Goal: Task Accomplishment & Management: Manage account settings

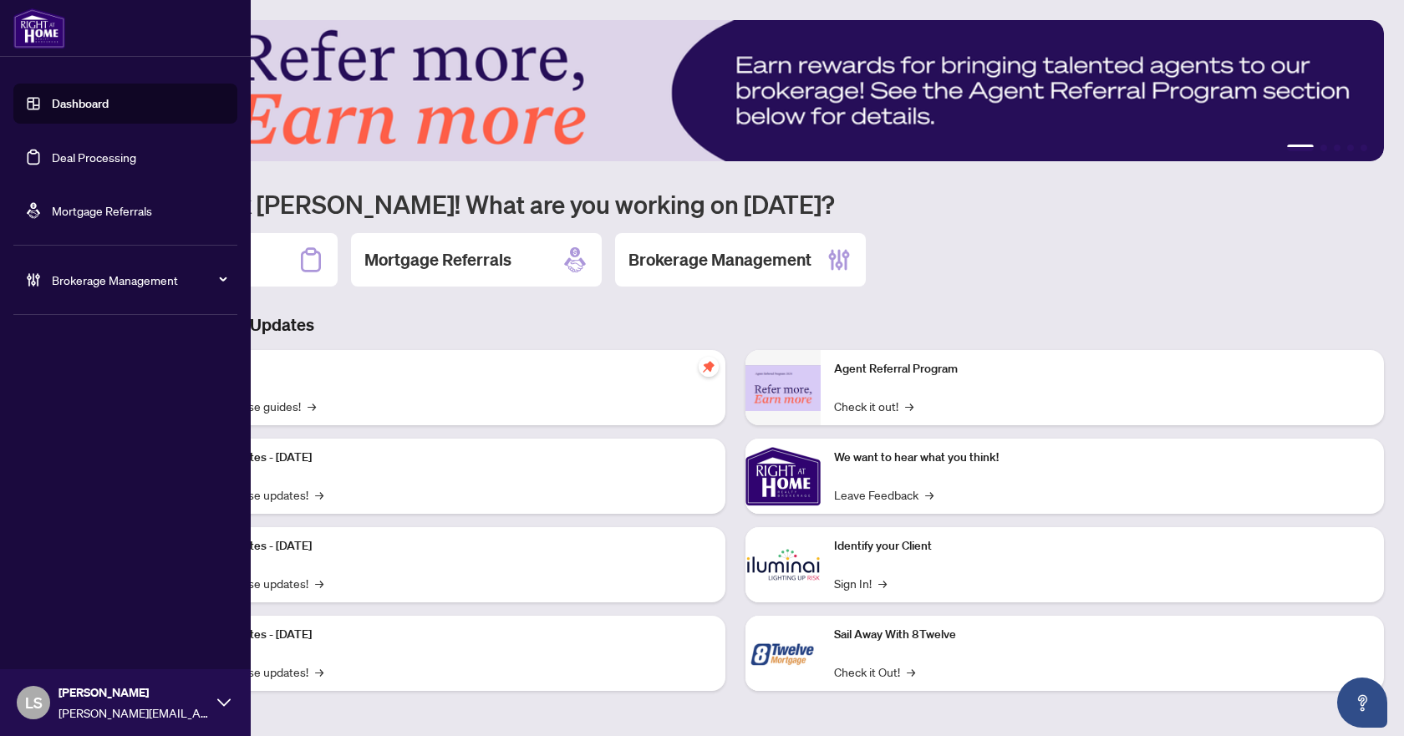
drag, startPoint x: 110, startPoint y: 156, endPoint x: 151, endPoint y: 190, distance: 53.5
click at [109, 156] on link "Deal Processing" at bounding box center [94, 157] width 84 height 15
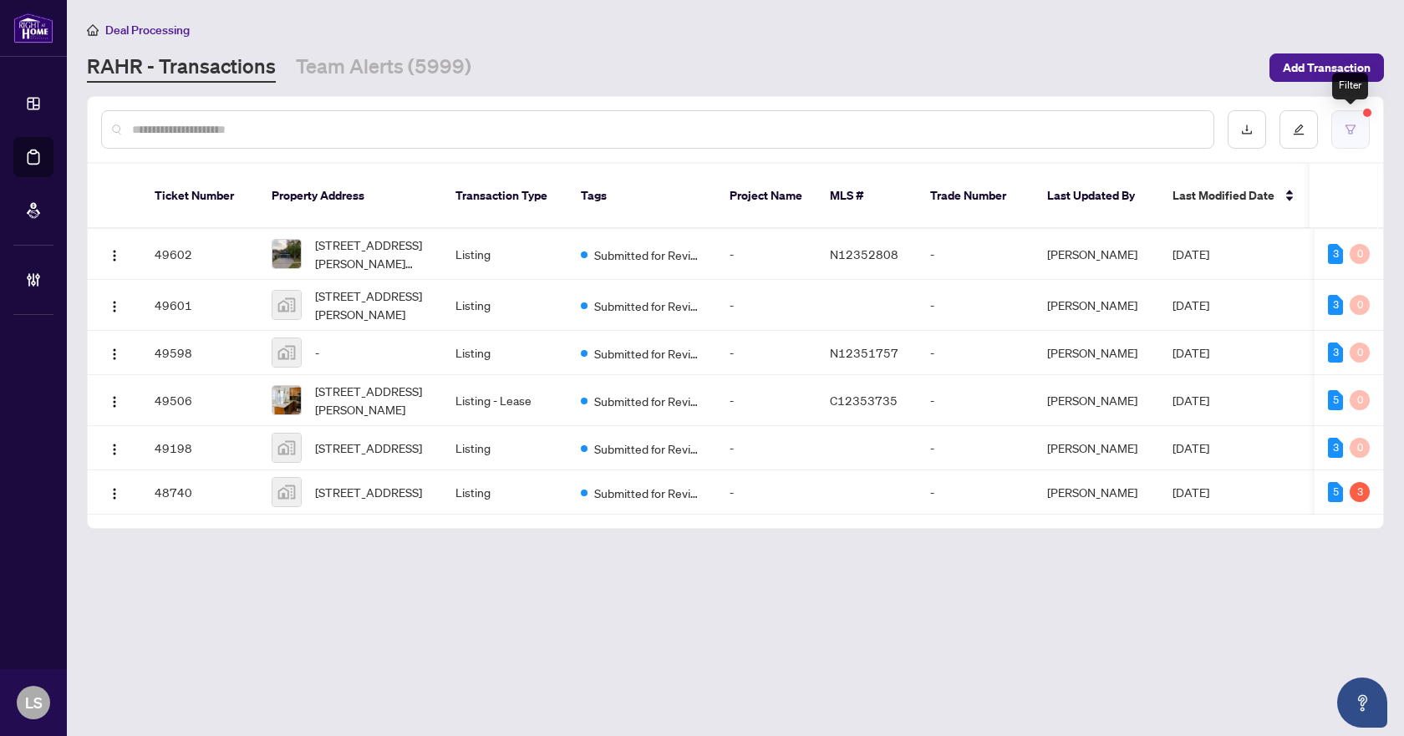
click at [1357, 126] on button "button" at bounding box center [1351, 129] width 38 height 38
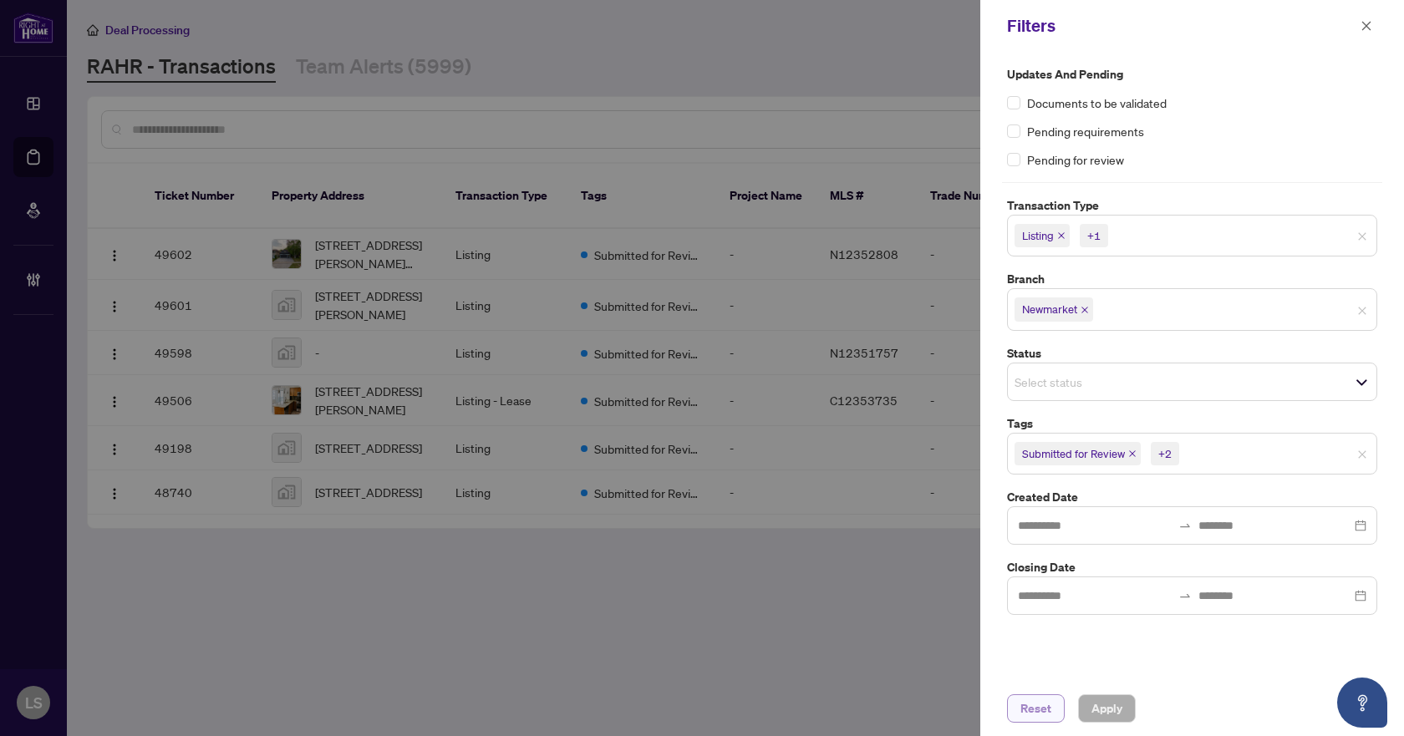
click at [1043, 711] on span "Reset" at bounding box center [1036, 708] width 31 height 27
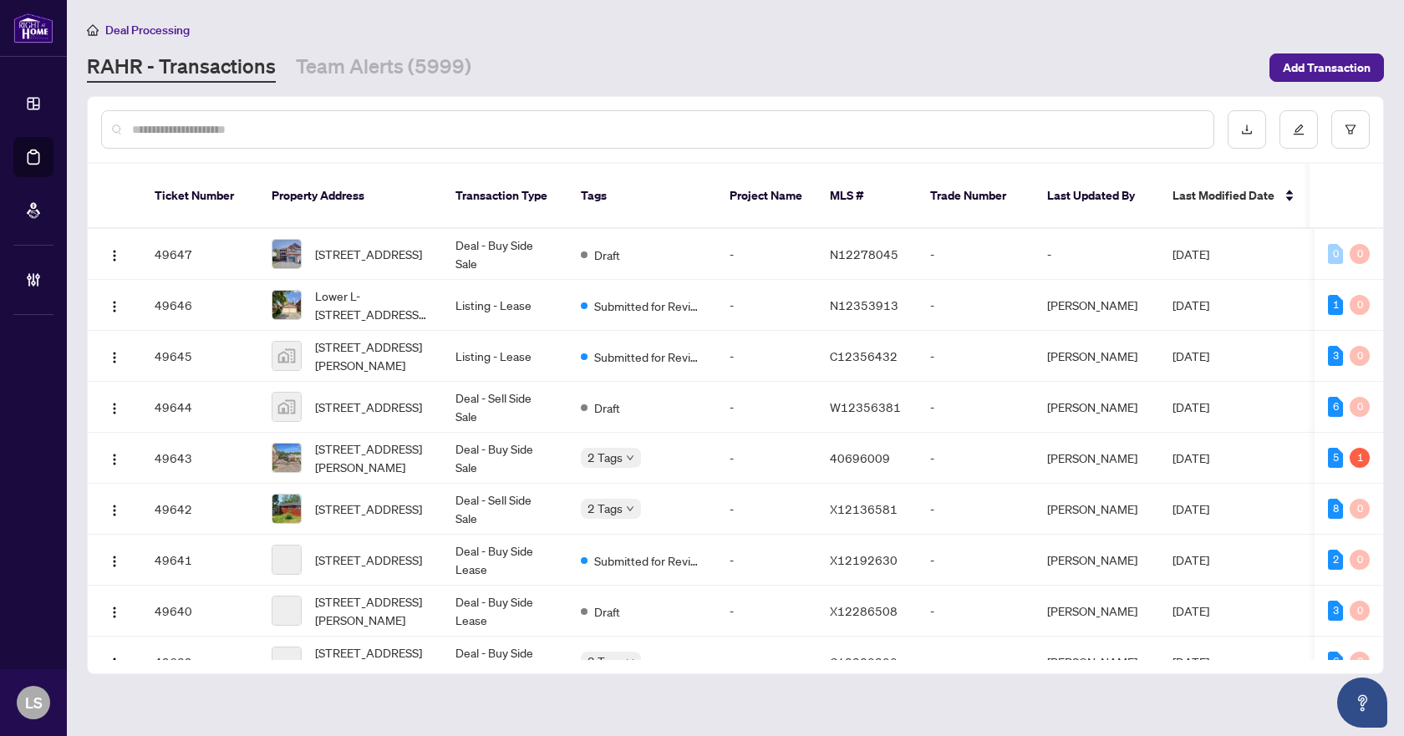
click at [217, 132] on input "text" at bounding box center [666, 129] width 1068 height 18
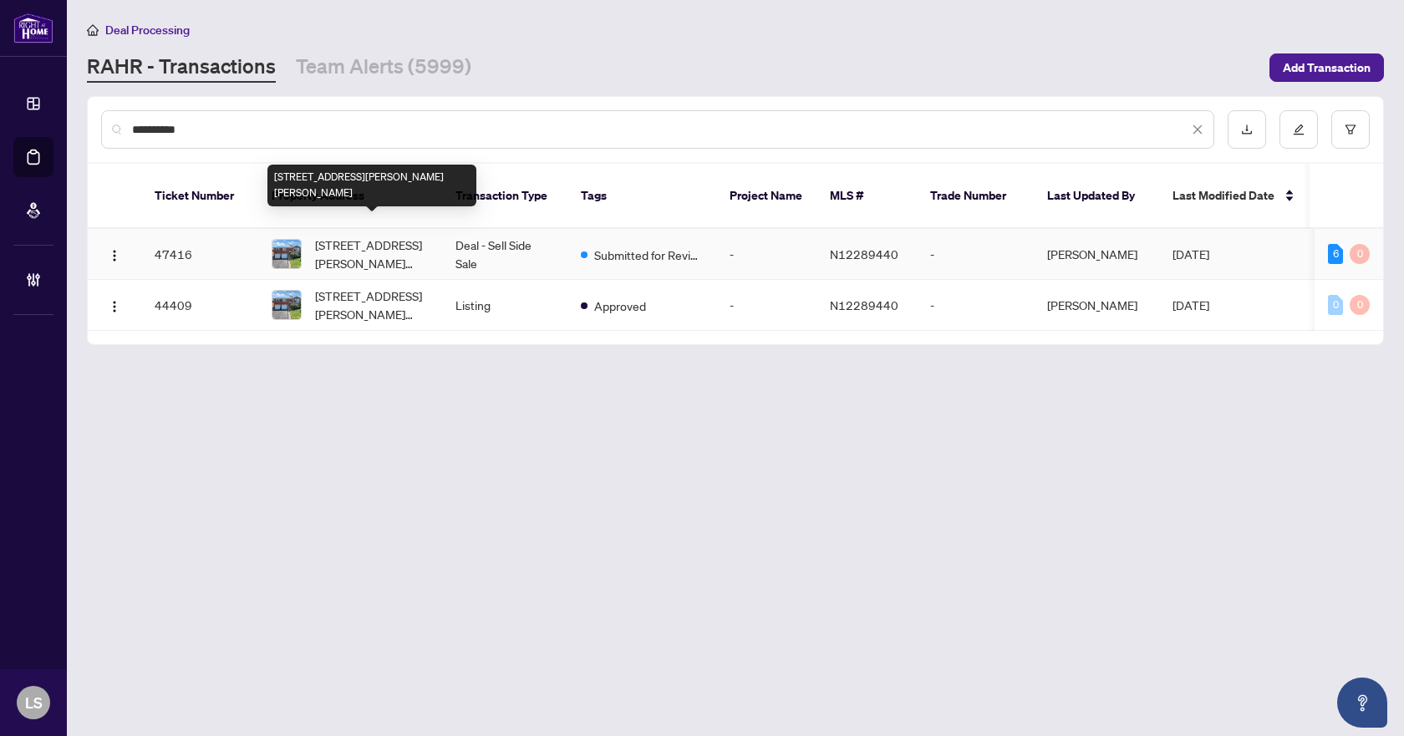
type input "**********"
click at [375, 243] on span "[STREET_ADDRESS][PERSON_NAME][PERSON_NAME]" at bounding box center [372, 254] width 114 height 37
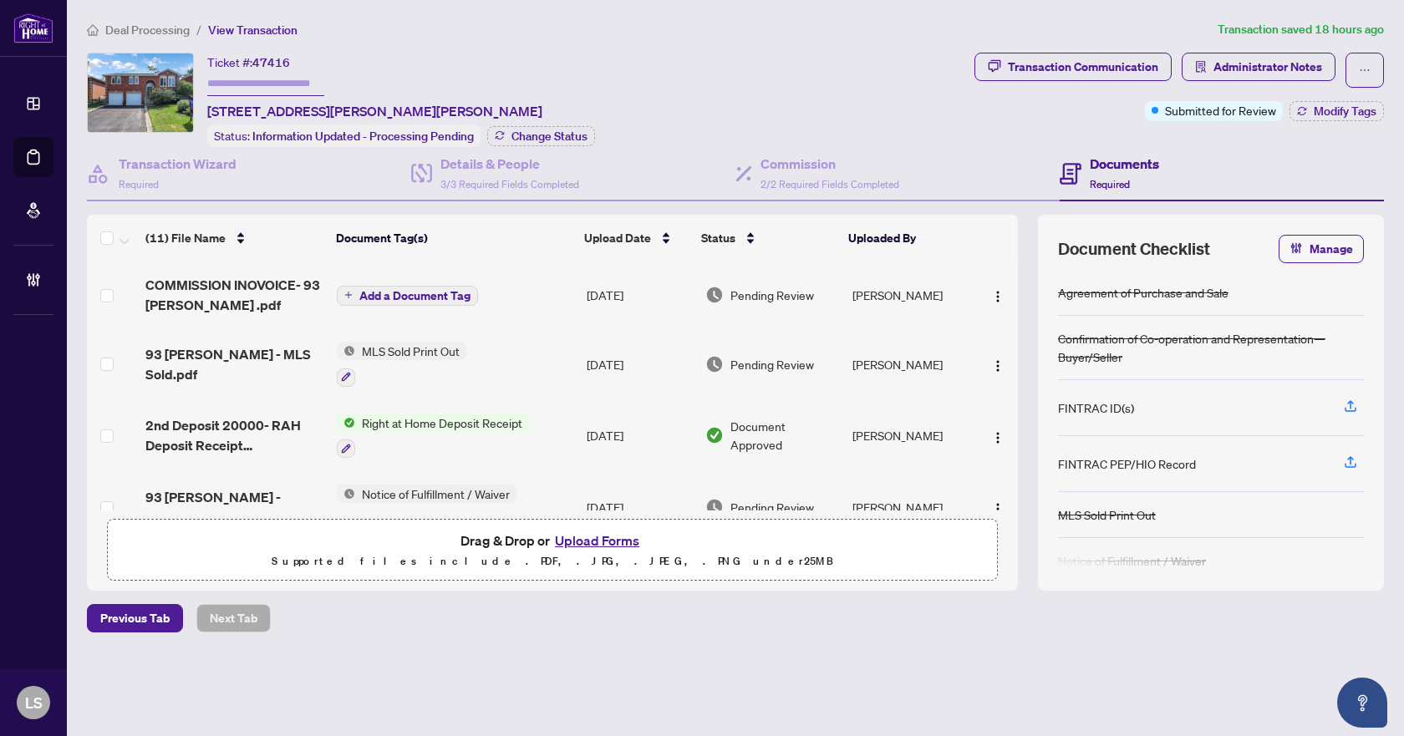
click at [258, 293] on span "COMMISSION INOVOICE- 93 [PERSON_NAME] .pdf" at bounding box center [234, 295] width 178 height 40
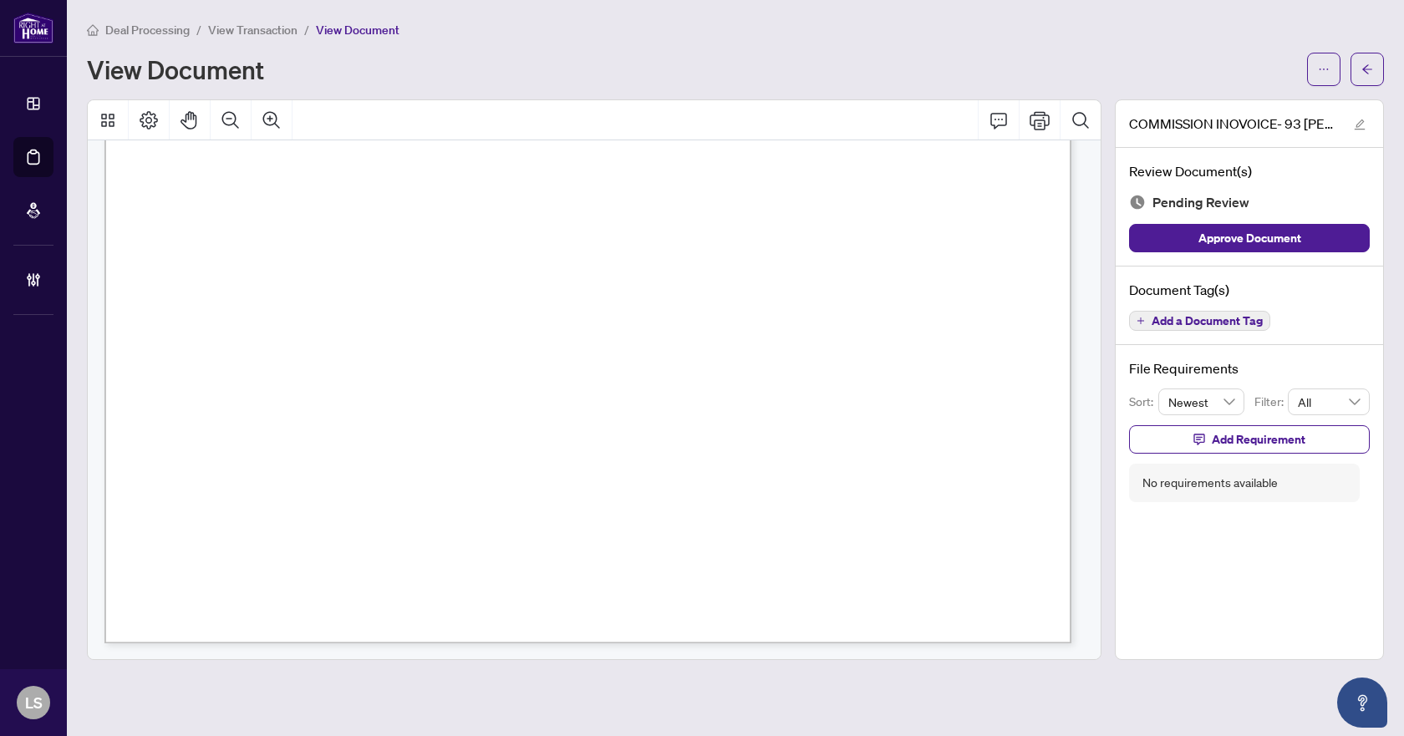
scroll to position [766, 0]
click at [1363, 64] on icon "arrow-left" at bounding box center [1368, 70] width 12 height 12
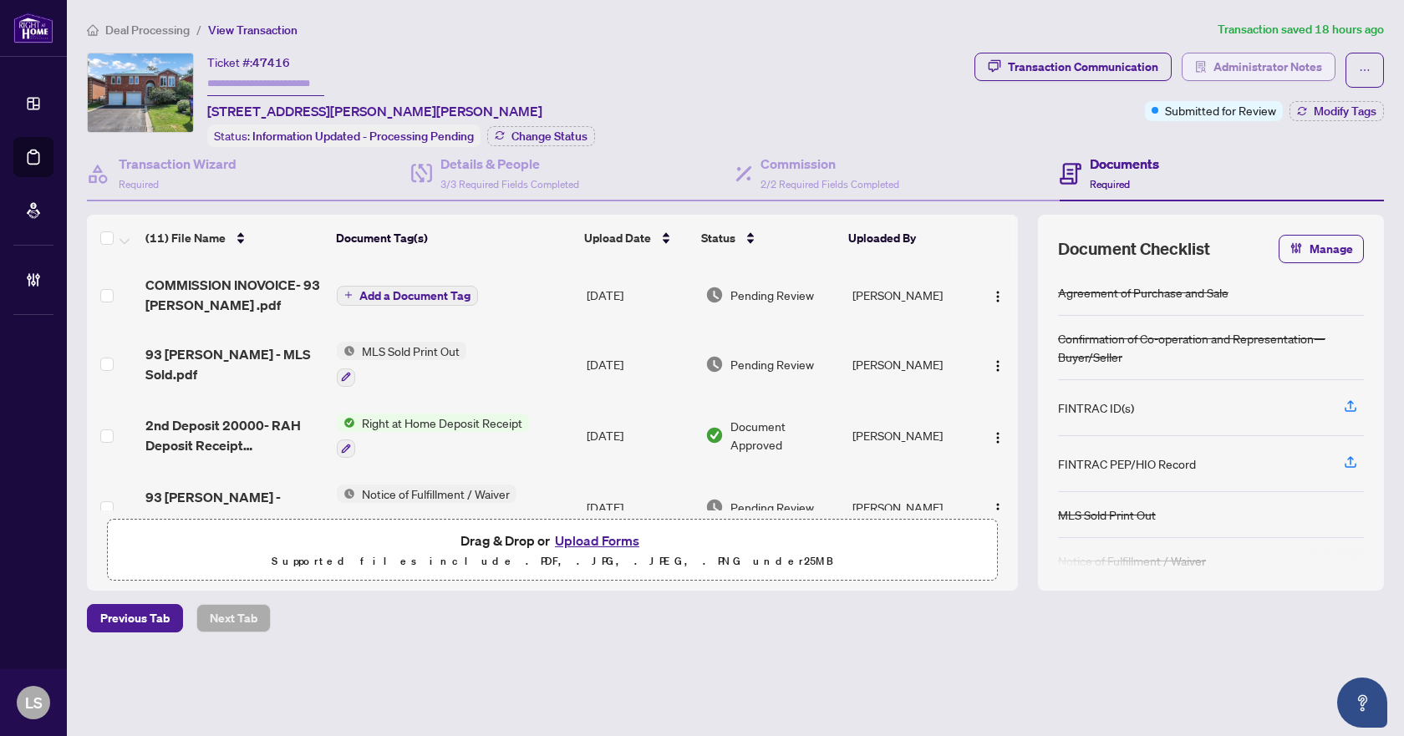
click at [1246, 74] on span "Administrator Notes" at bounding box center [1268, 66] width 109 height 27
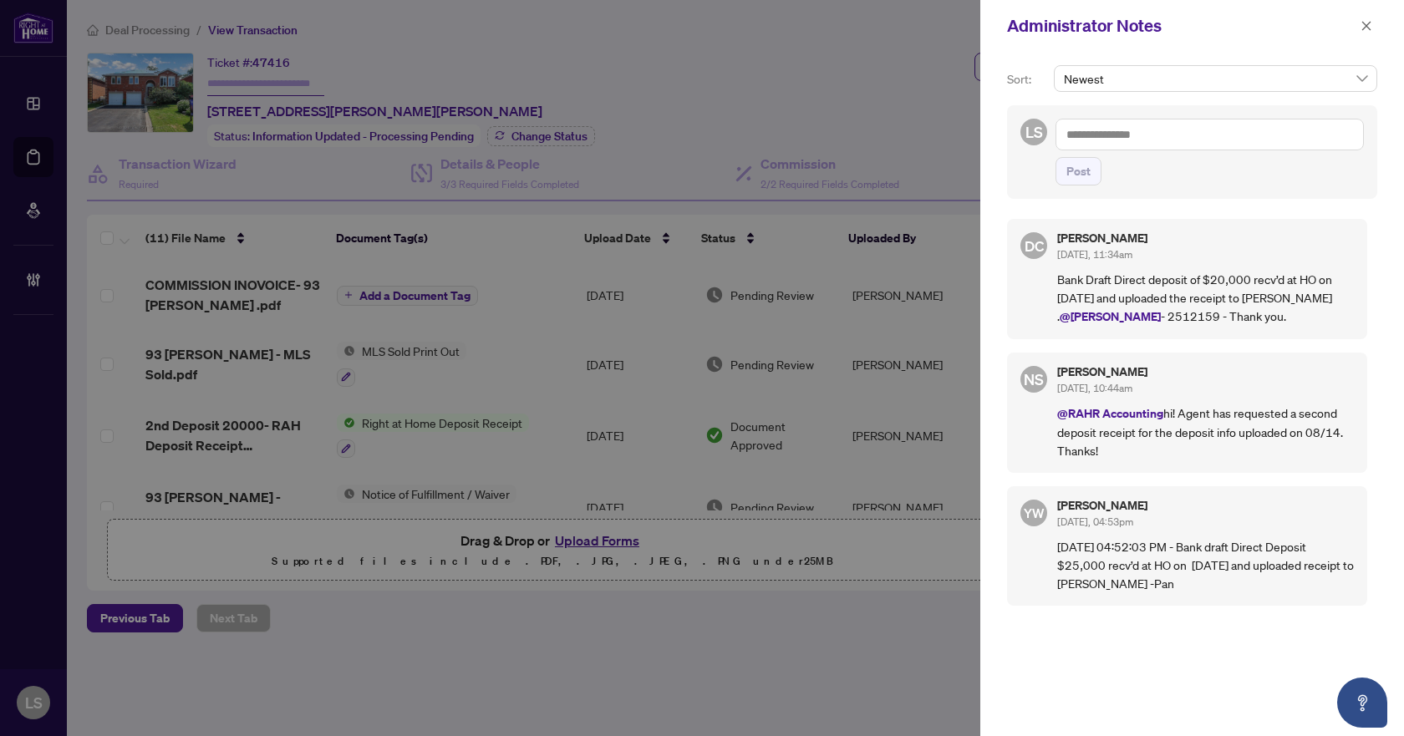
click at [1114, 132] on textarea at bounding box center [1210, 135] width 308 height 32
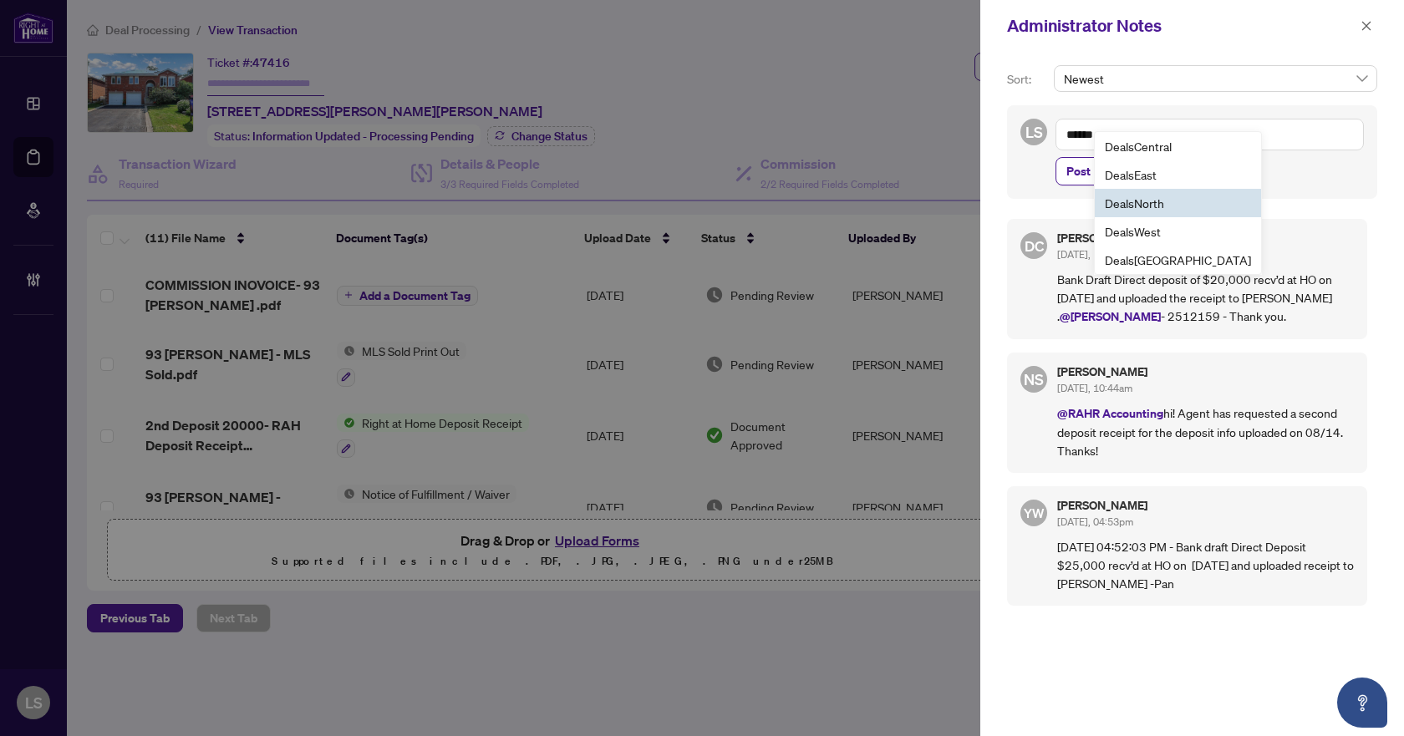
click at [1150, 205] on span "Deals North" at bounding box center [1134, 203] width 59 height 15
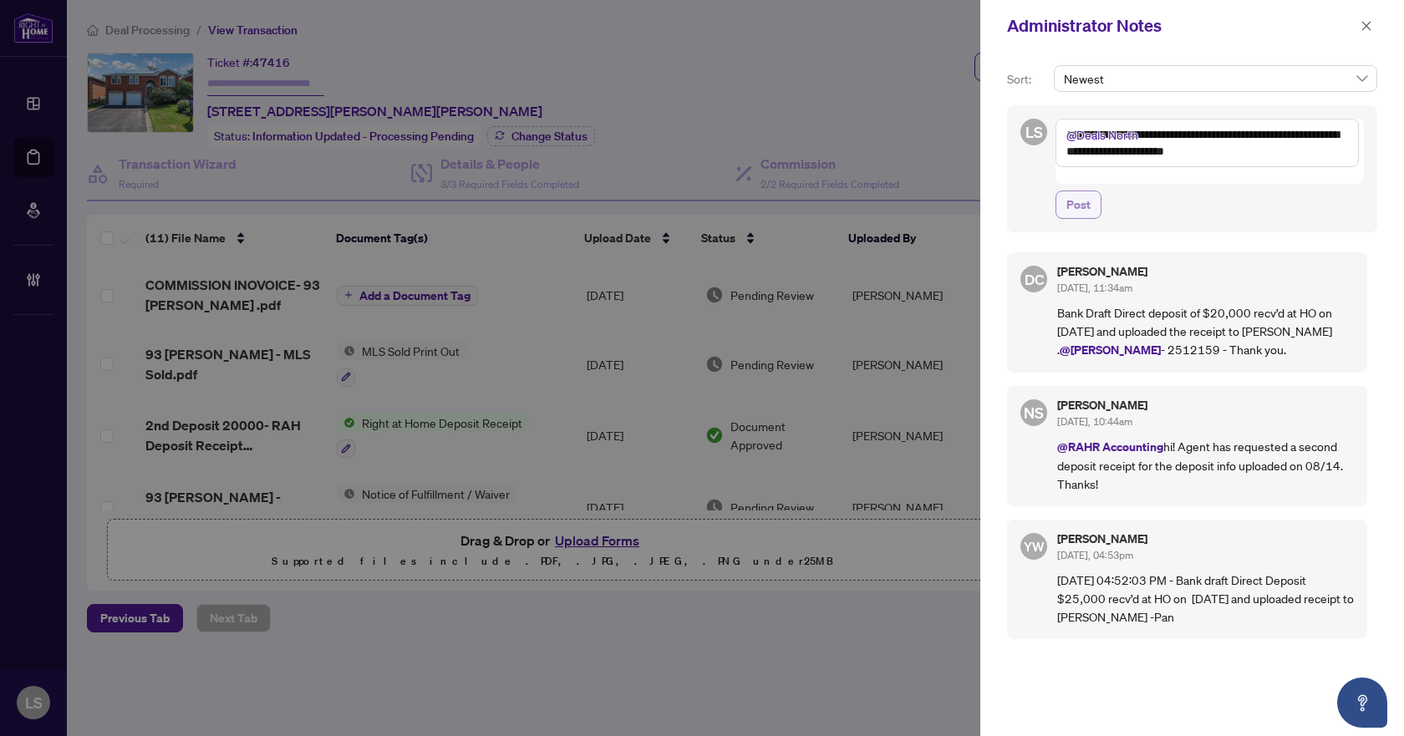
type textarea "**********"
click at [1077, 191] on span "Post" at bounding box center [1079, 204] width 24 height 27
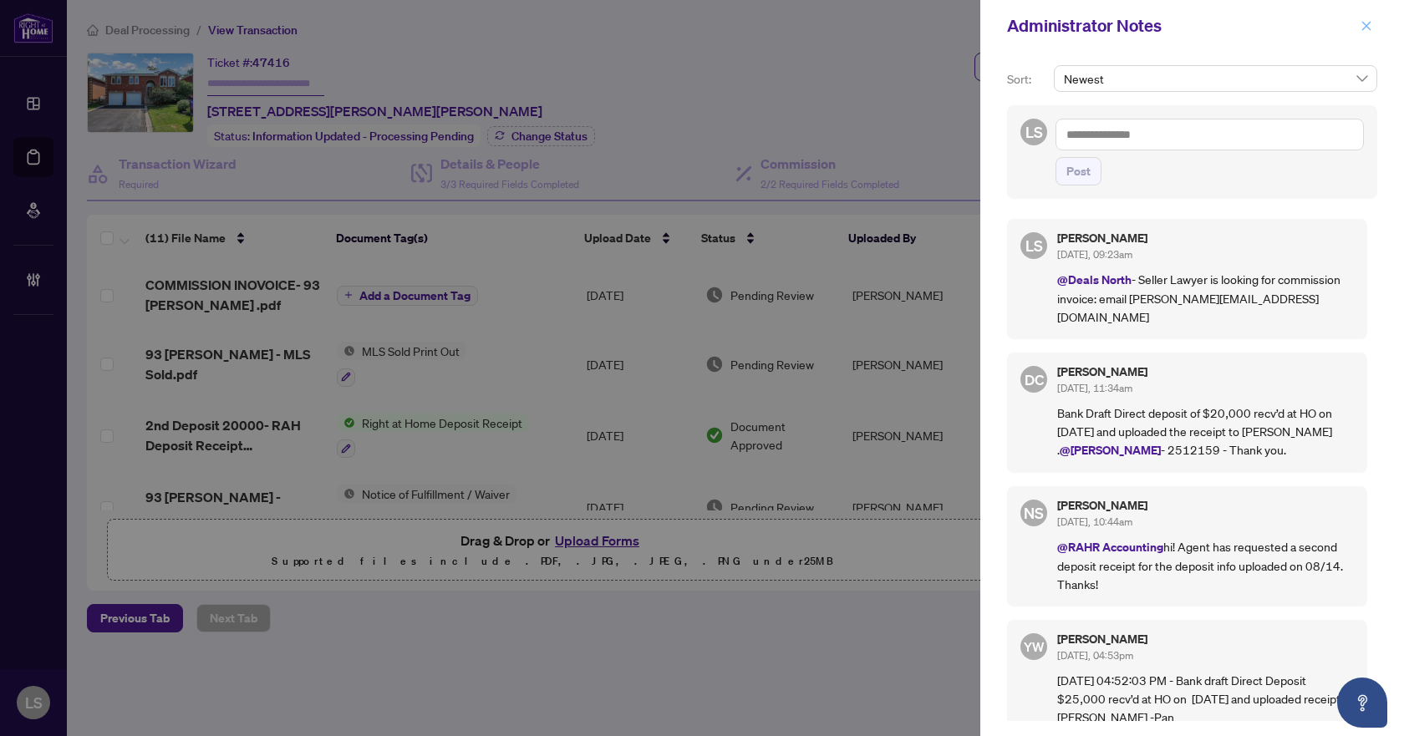
click at [1363, 23] on icon "close" at bounding box center [1367, 25] width 9 height 9
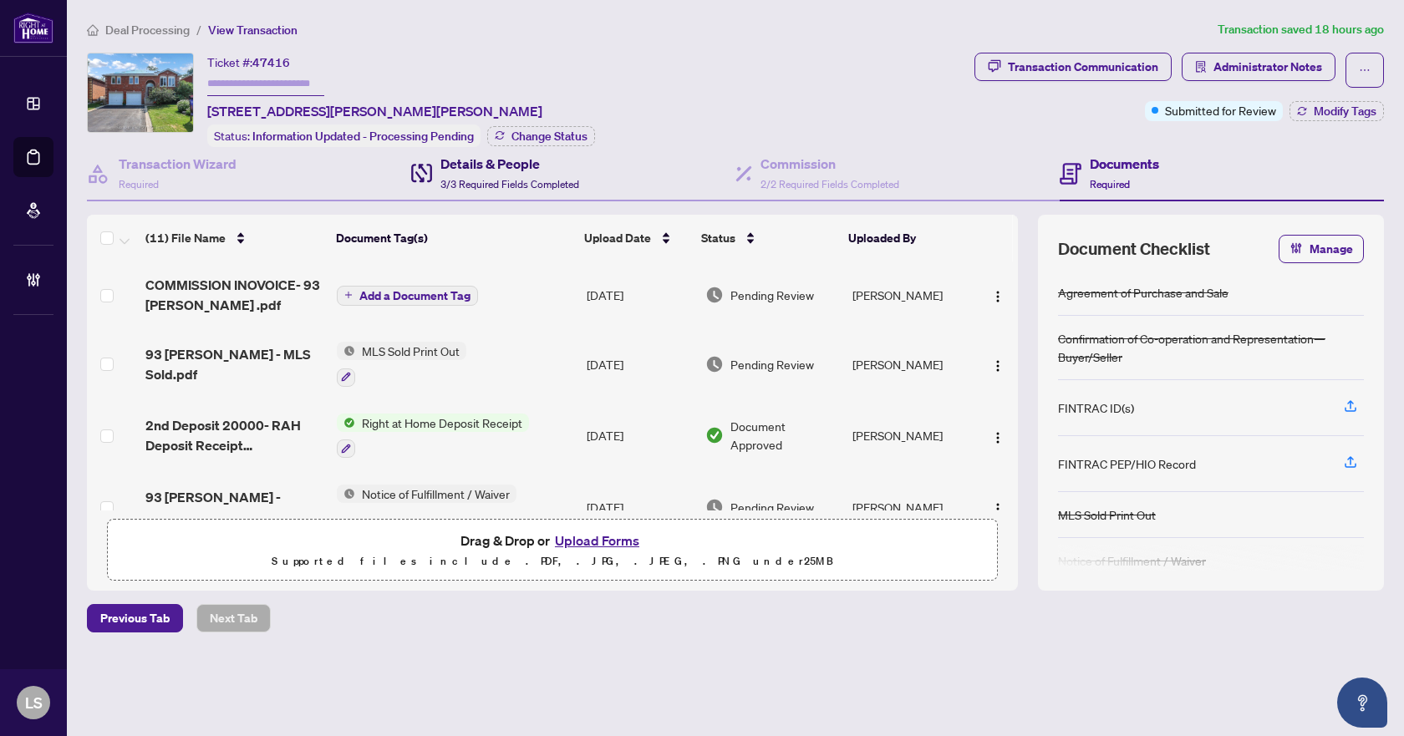
click at [497, 172] on div "Details & People 3/3 Required Fields Completed" at bounding box center [510, 173] width 139 height 39
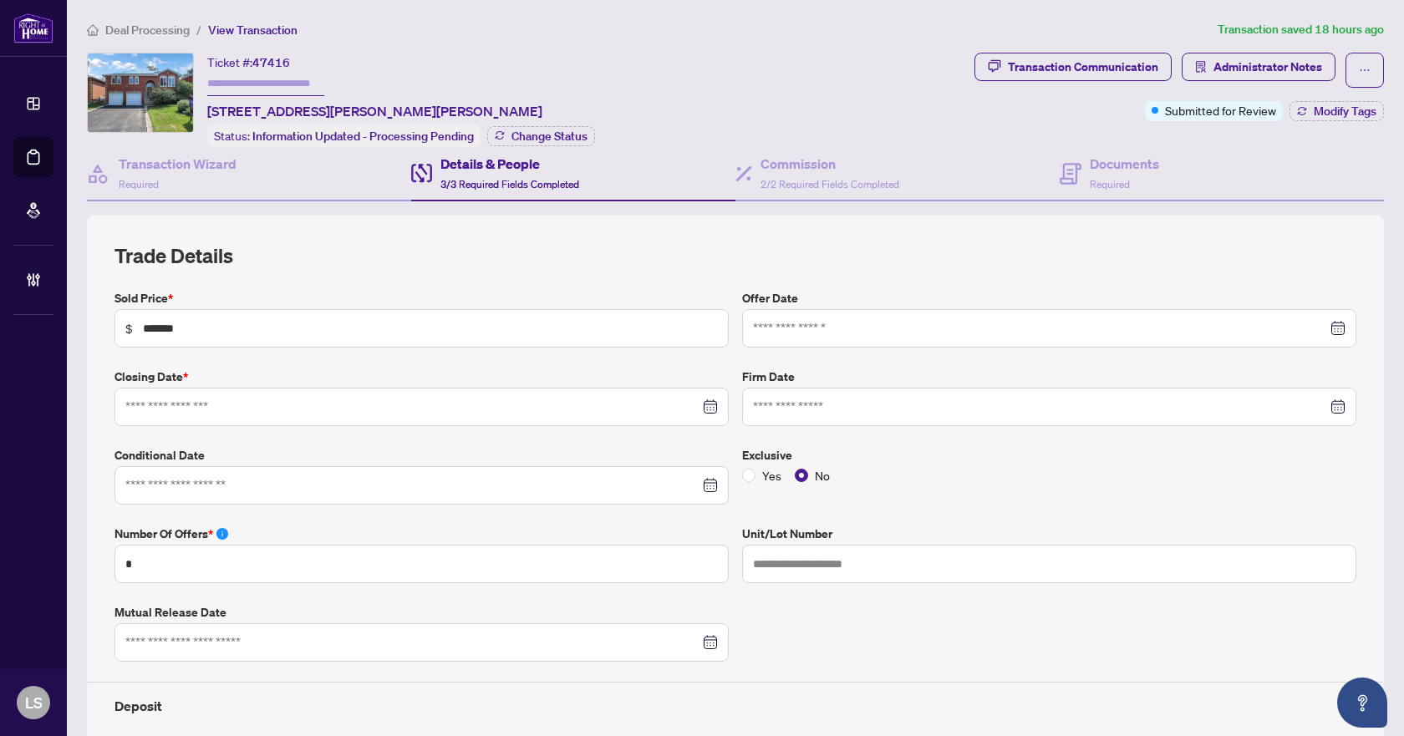
type input "**********"
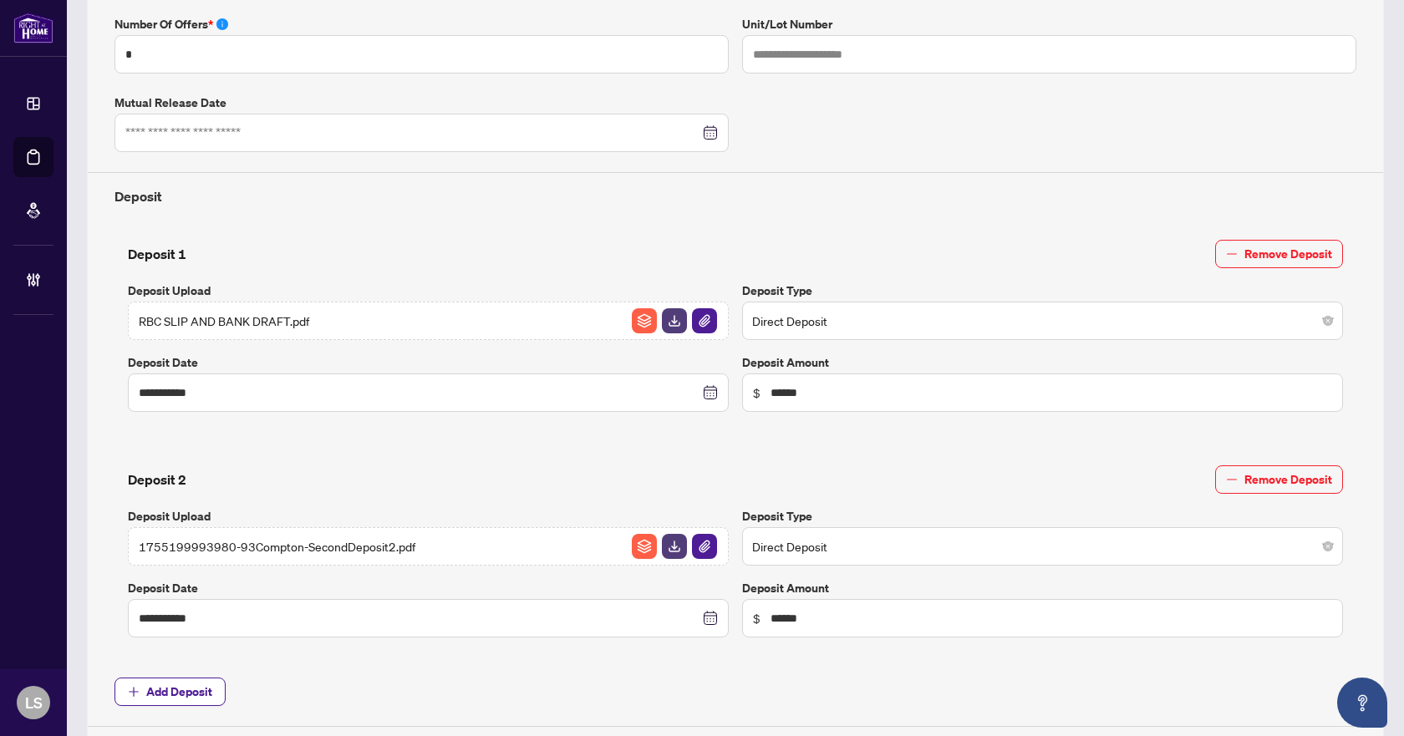
scroll to position [92, 0]
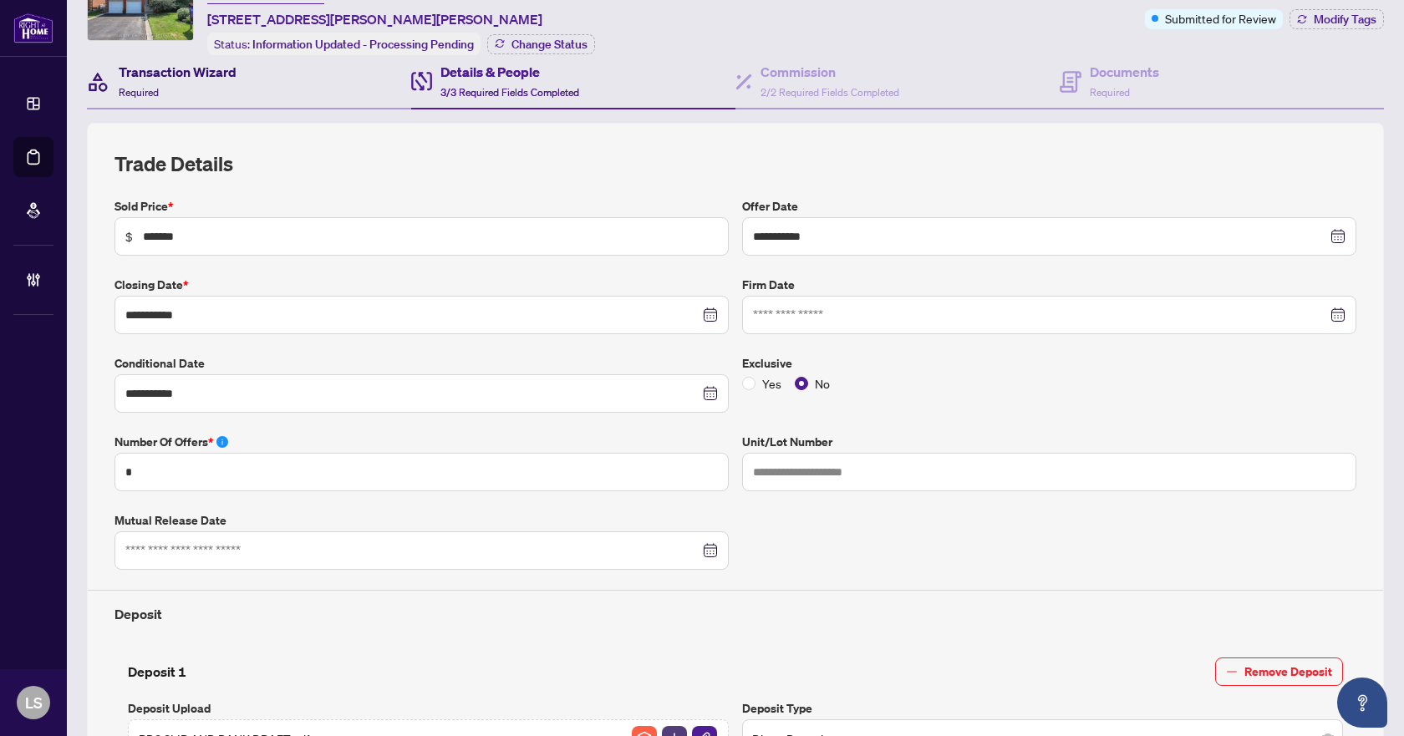
drag, startPoint x: 209, startPoint y: 69, endPoint x: 1064, endPoint y: 55, distance: 855.2
click at [209, 69] on h4 "Transaction Wizard" at bounding box center [178, 72] width 118 height 20
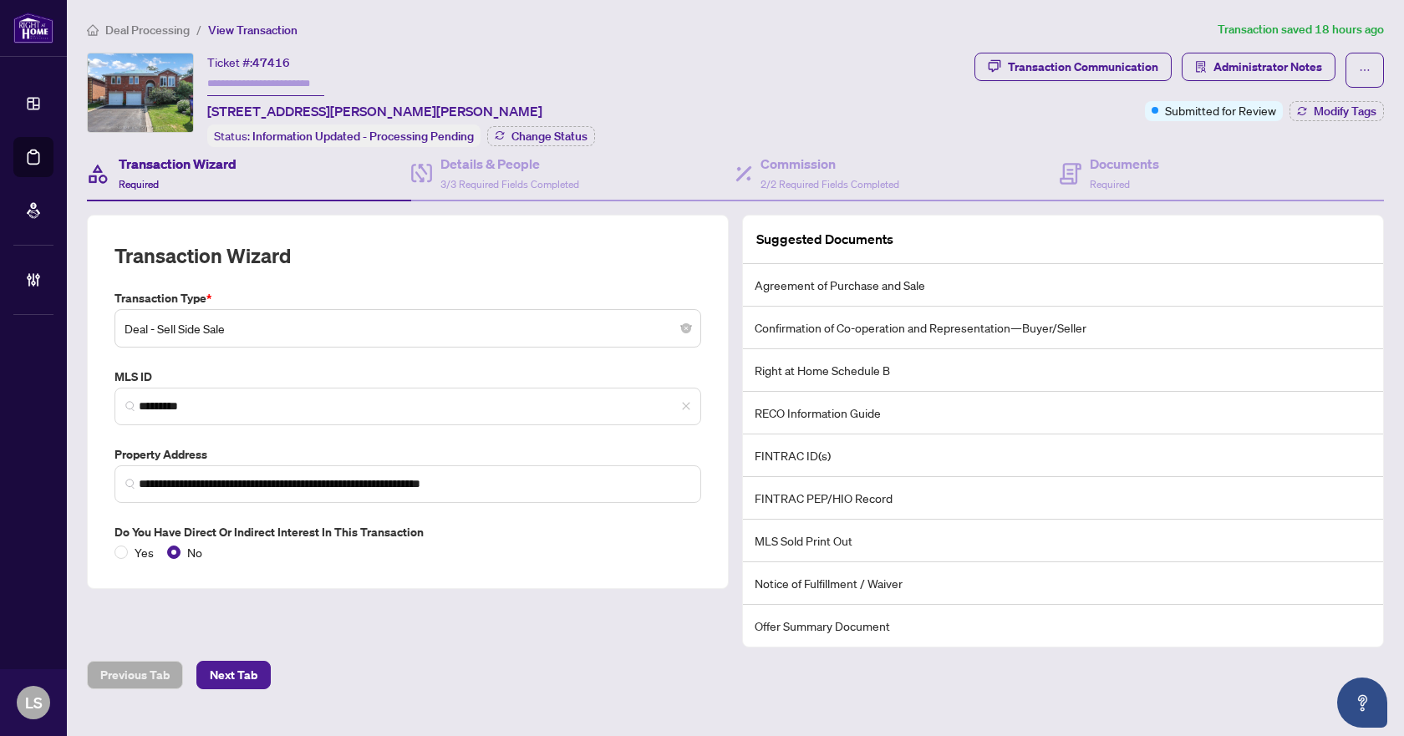
click at [167, 39] on div "**********" at bounding box center [735, 384] width 1311 height 728
click at [171, 29] on span "Deal Processing" at bounding box center [147, 30] width 84 height 15
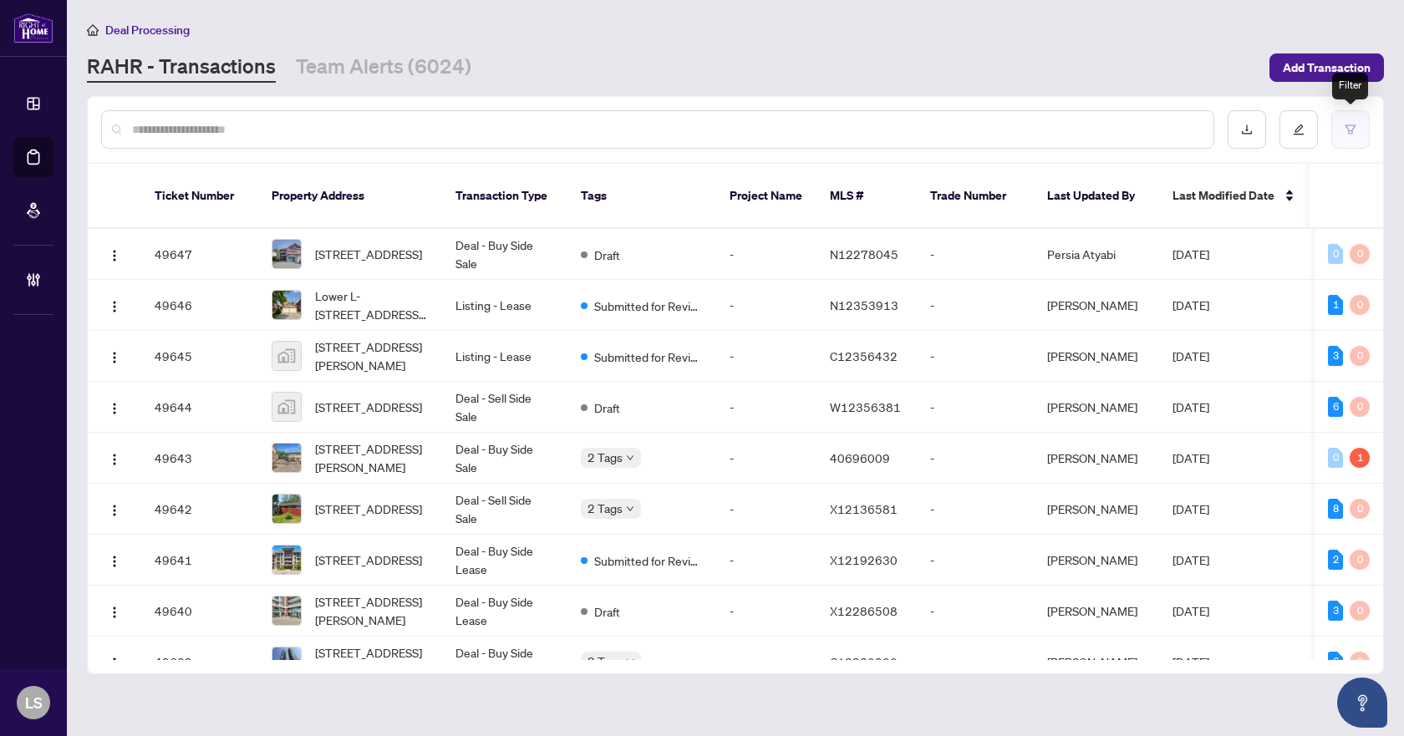
click at [1342, 140] on button "button" at bounding box center [1351, 129] width 38 height 38
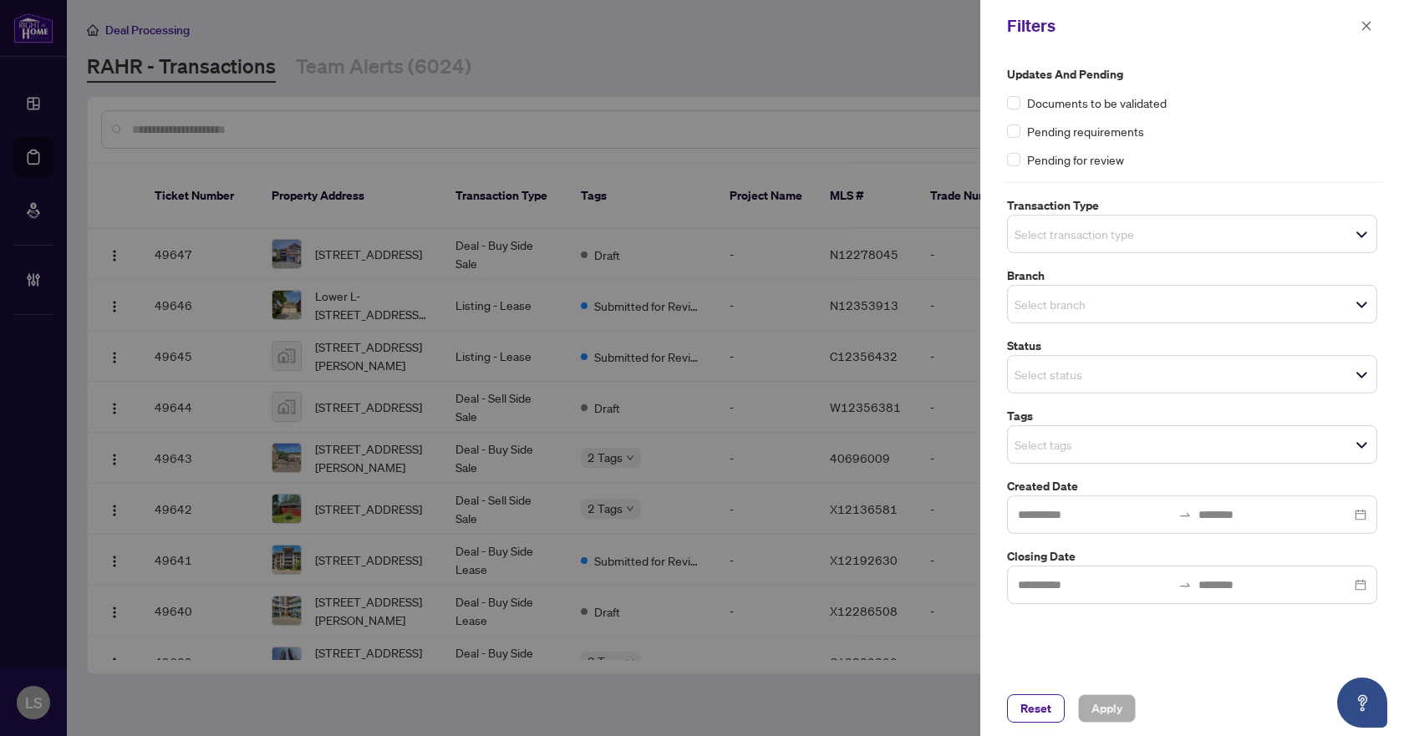
click at [1074, 233] on input "search" at bounding box center [1073, 234] width 117 height 20
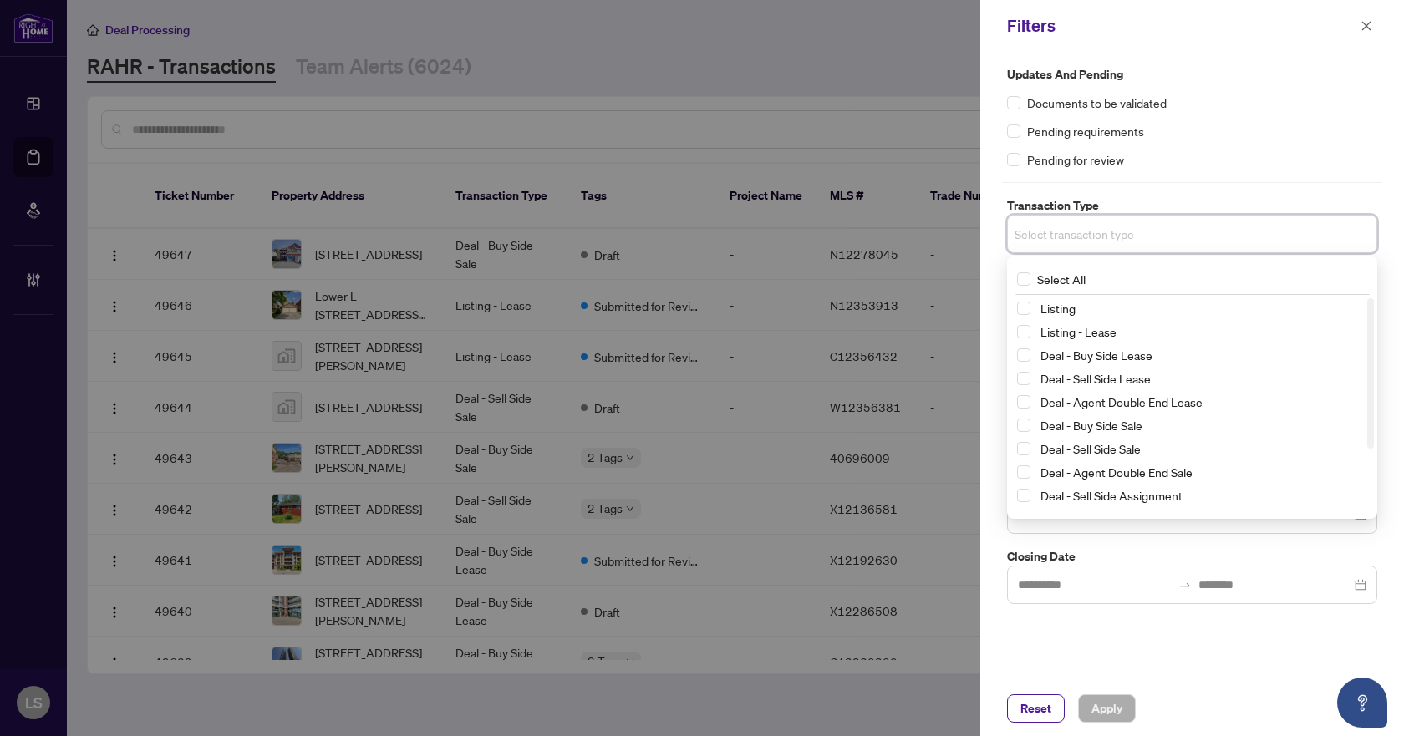
drag, startPoint x: 1021, startPoint y: 311, endPoint x: 1021, endPoint y: 325, distance: 14.2
click at [1021, 311] on span "Select Listing" at bounding box center [1023, 308] width 13 height 13
click at [1021, 329] on span "Select Listing - Lease" at bounding box center [1023, 335] width 13 height 13
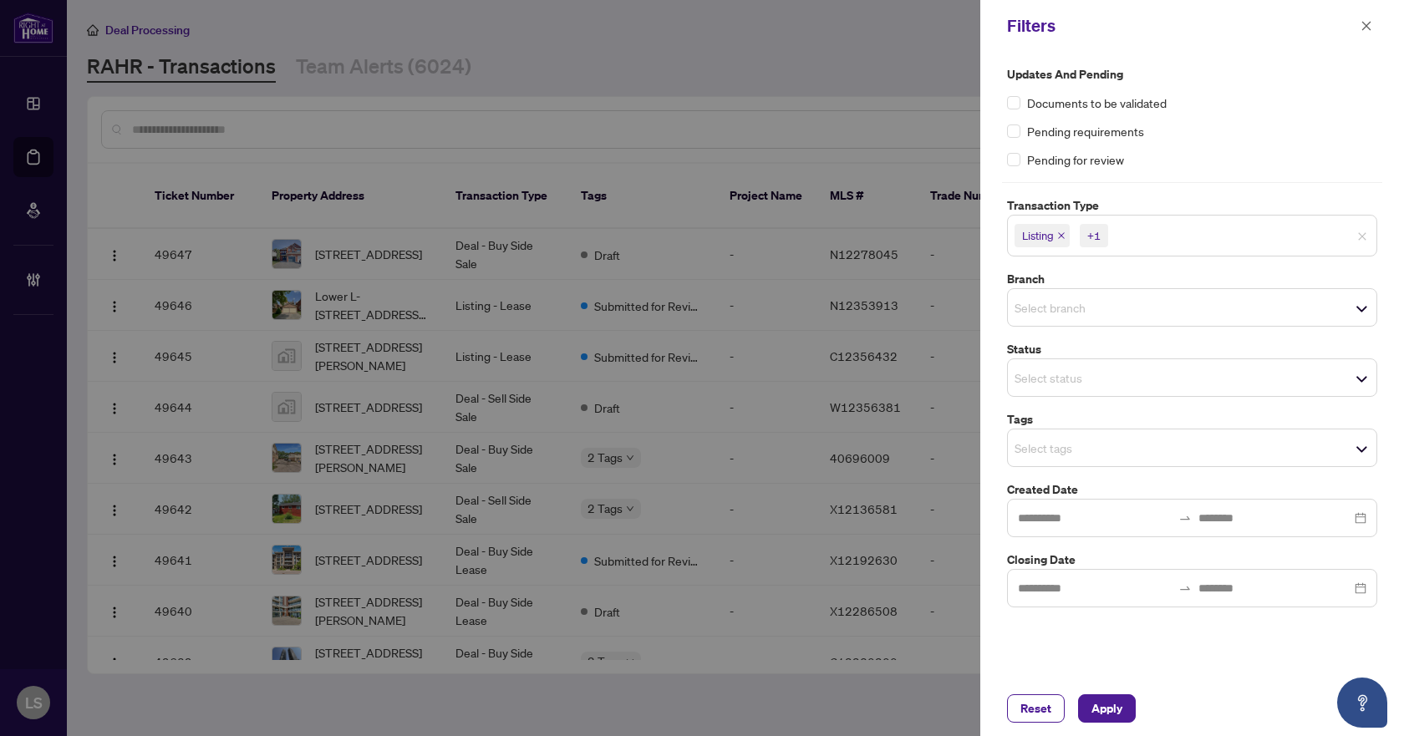
click at [1226, 152] on div "Pending for review" at bounding box center [1192, 159] width 370 height 18
click at [1057, 304] on input "search" at bounding box center [1073, 308] width 117 height 20
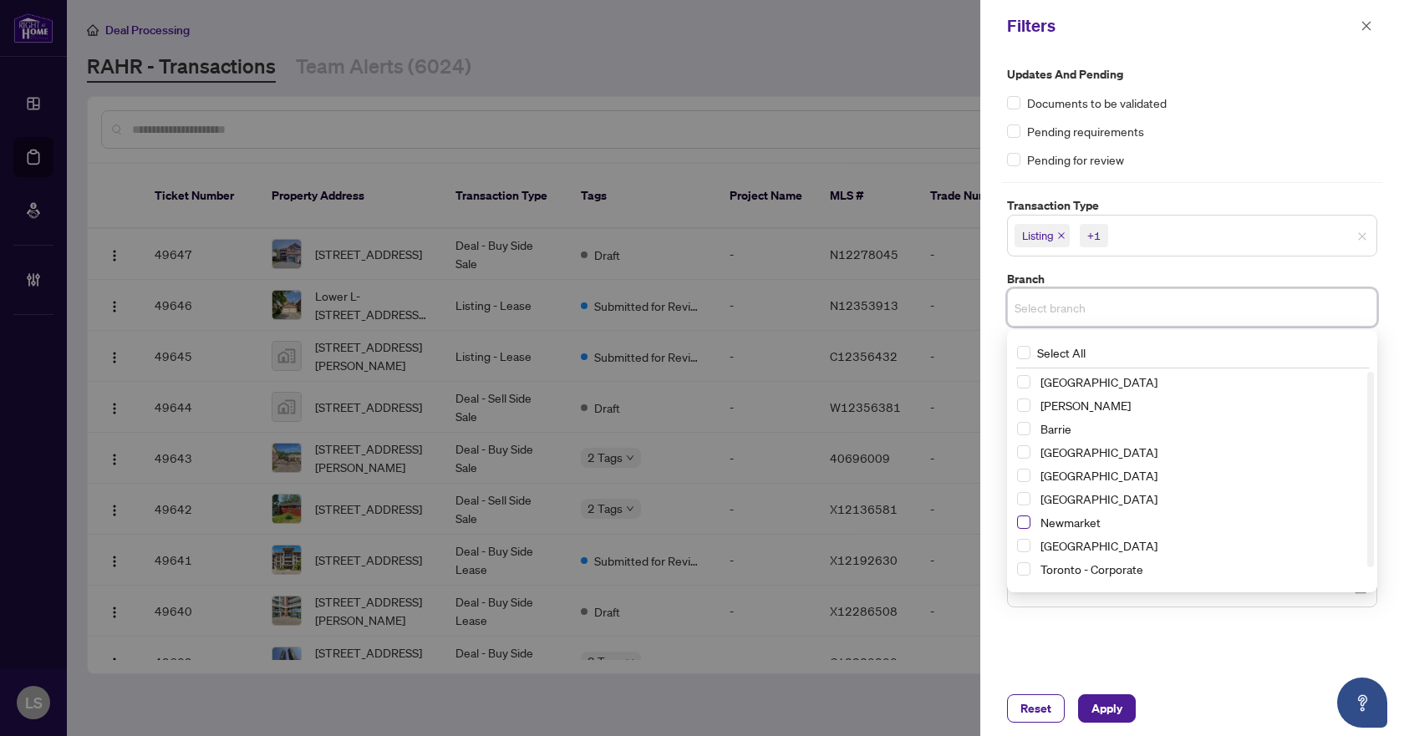
click at [1020, 522] on span "Select Newmarket" at bounding box center [1023, 522] width 13 height 13
click at [1217, 161] on div "Pending for review" at bounding box center [1192, 159] width 370 height 18
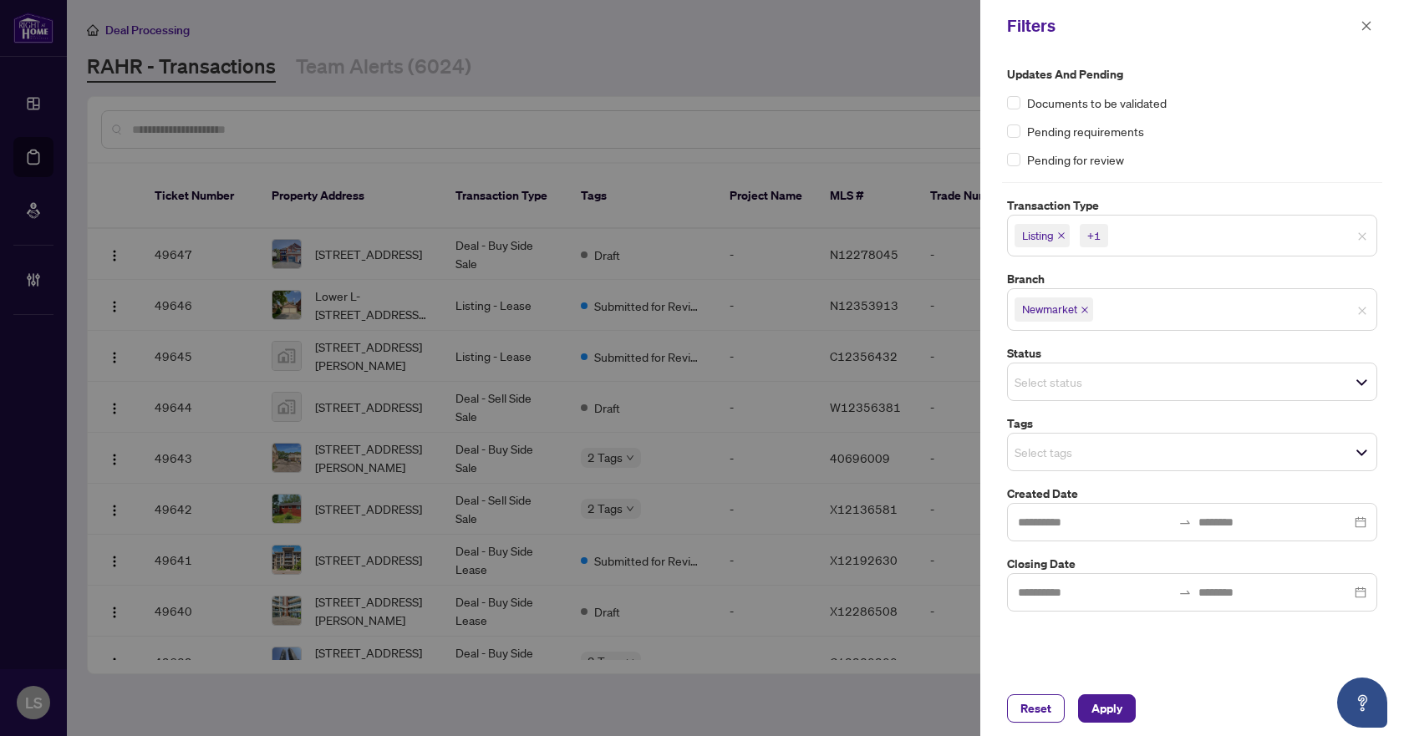
drag, startPoint x: 1052, startPoint y: 457, endPoint x: 1052, endPoint y: 466, distance: 8.4
click at [1052, 458] on input "search" at bounding box center [1073, 452] width 117 height 20
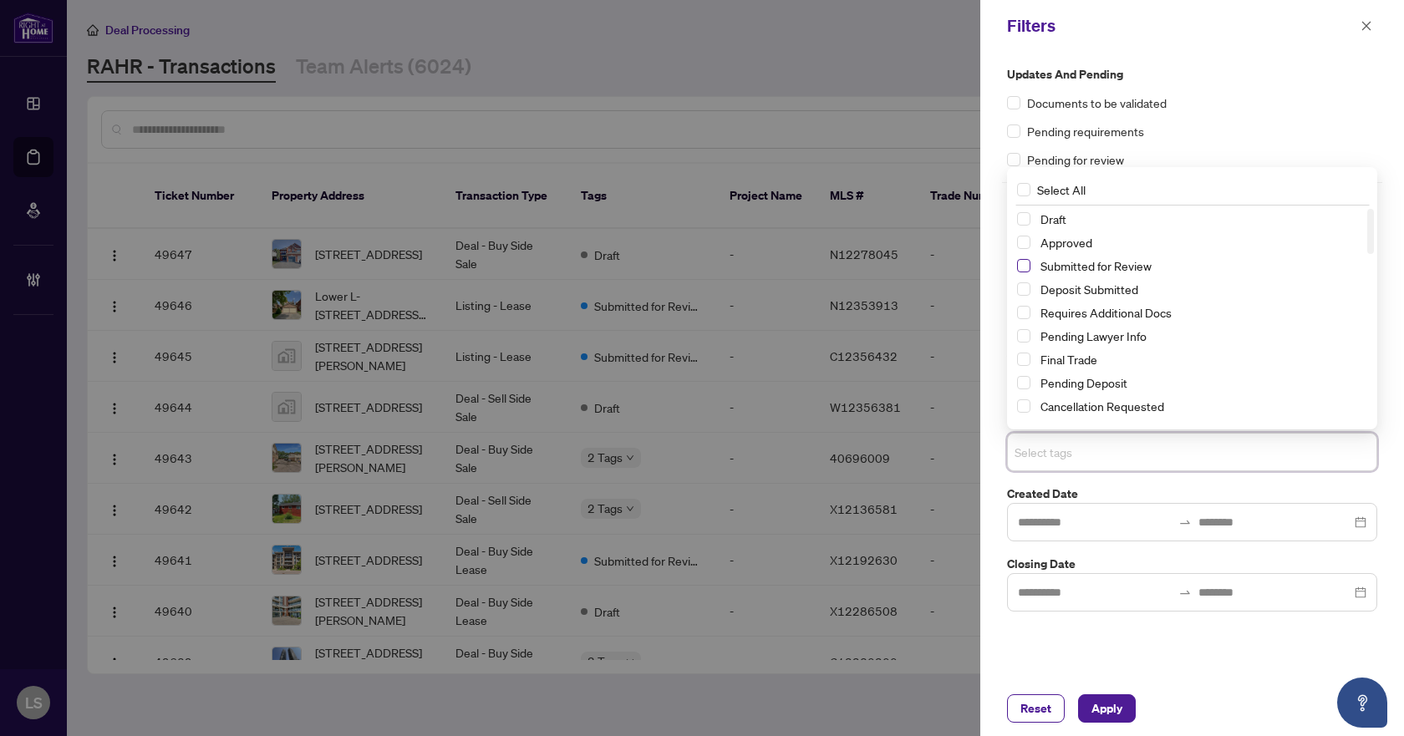
click at [1026, 267] on span "Select Submitted for Review" at bounding box center [1023, 265] width 13 height 13
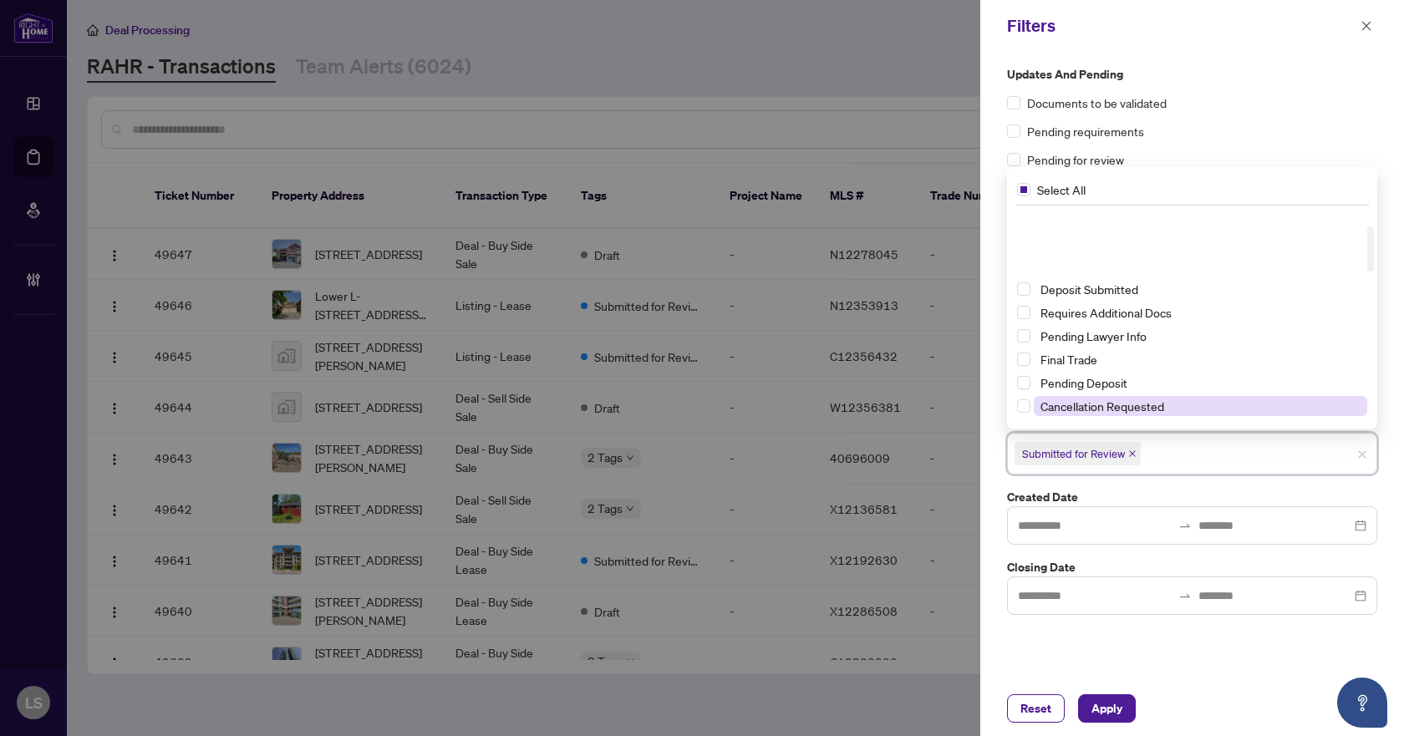
scroll to position [84, 0]
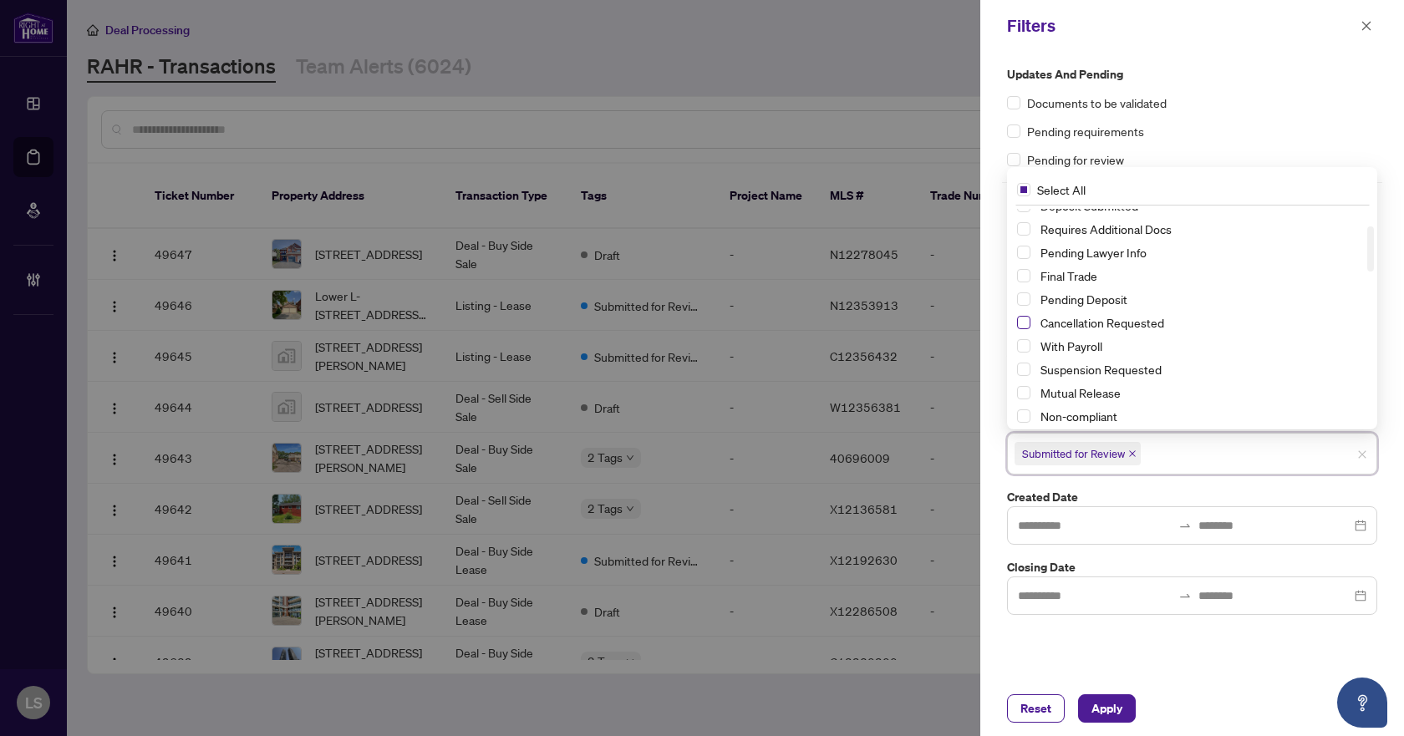
click at [1021, 321] on span "Select Cancellation Requested" at bounding box center [1023, 322] width 13 height 13
click at [1022, 372] on span "Select Suspension Requested" at bounding box center [1023, 369] width 13 height 13
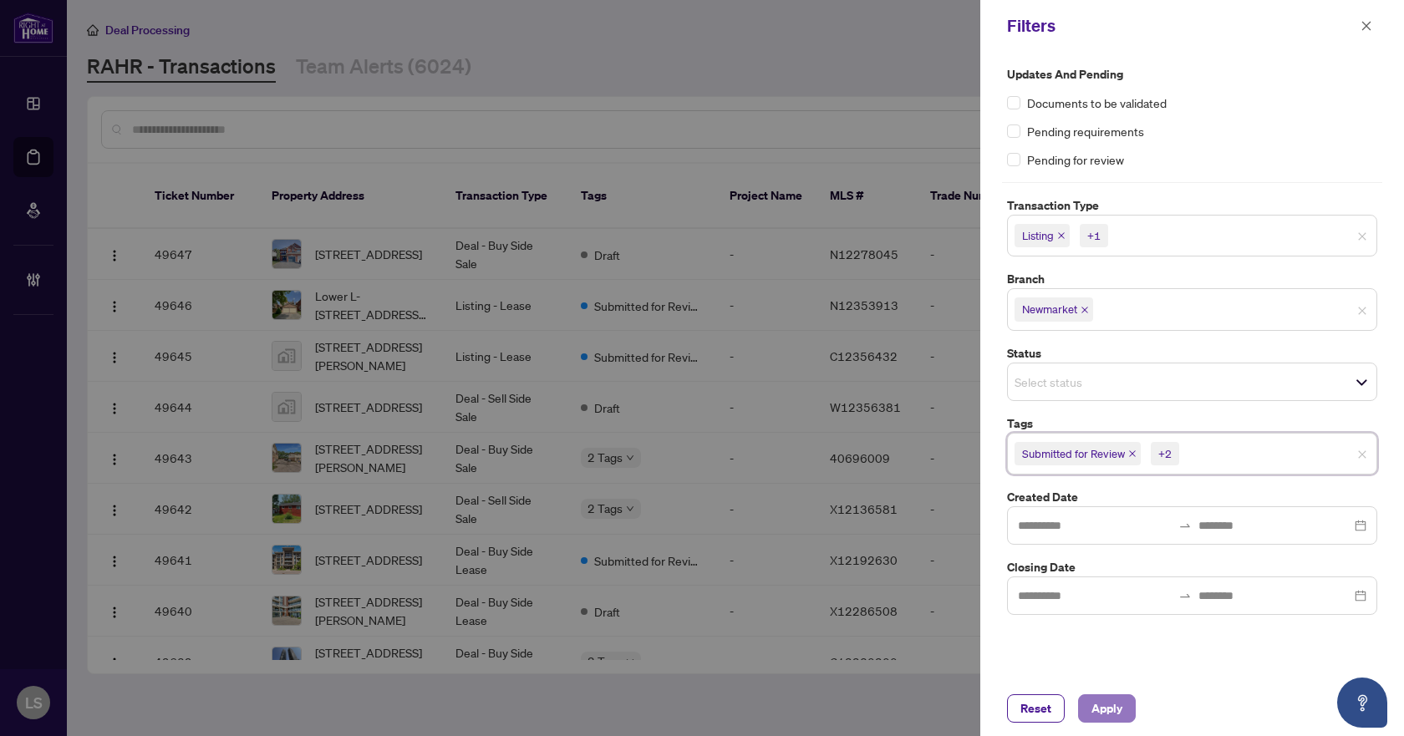
click at [1107, 711] on span "Apply" at bounding box center [1107, 708] width 31 height 27
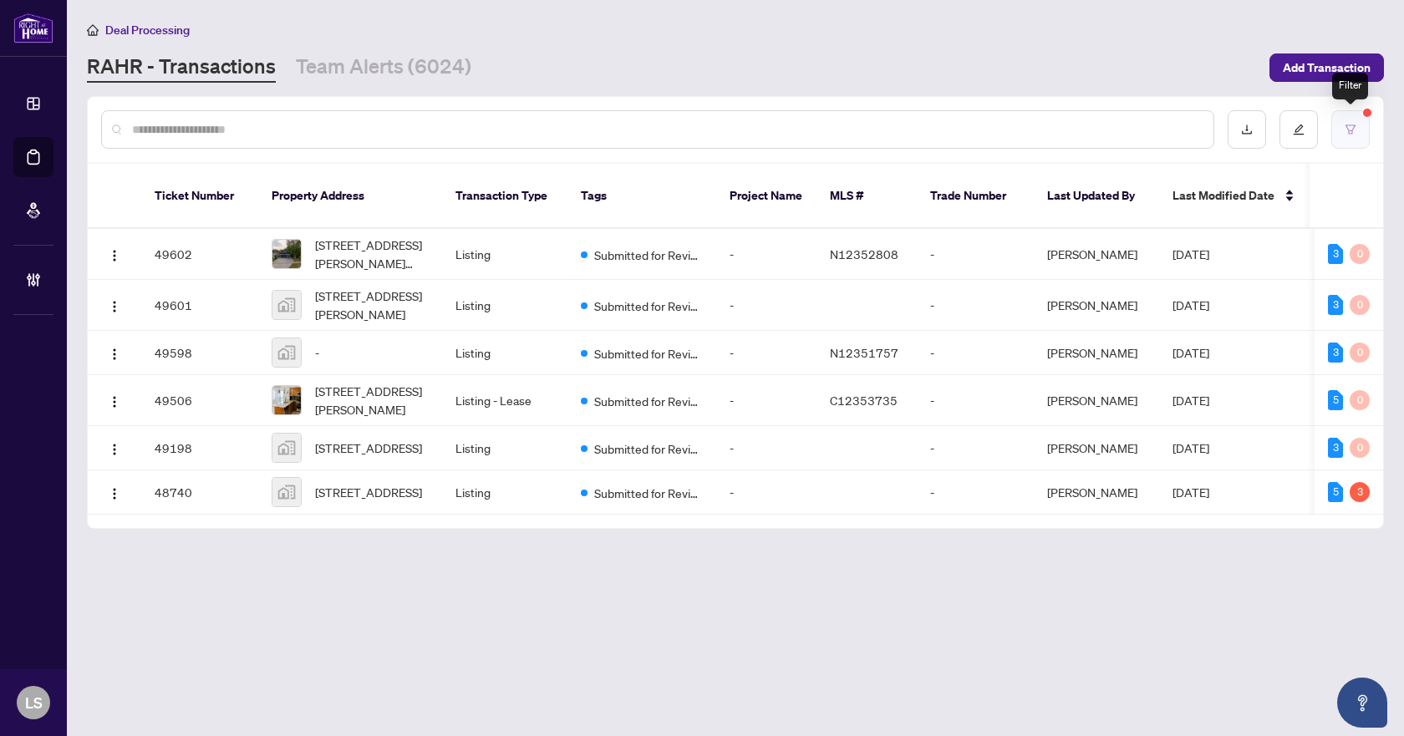
click at [1342, 131] on button "button" at bounding box center [1351, 129] width 38 height 38
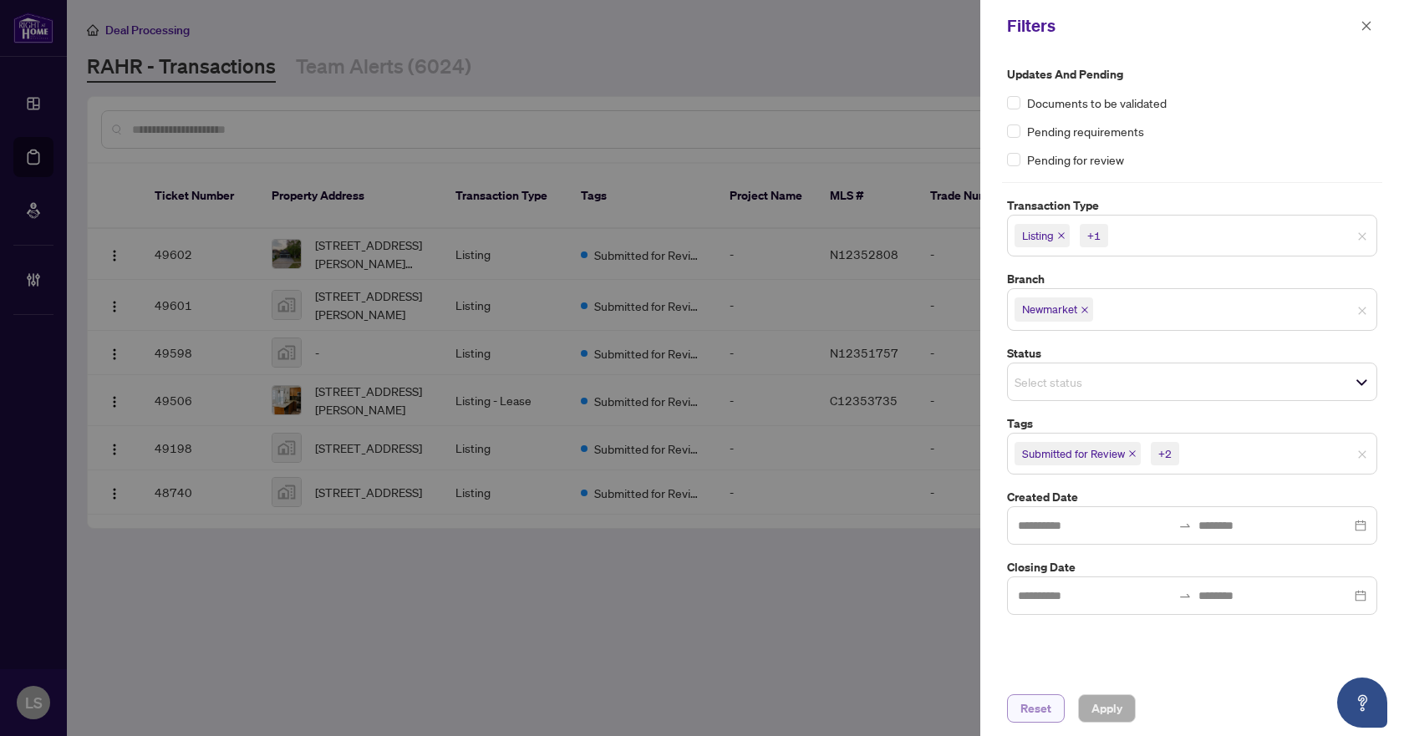
click at [1047, 707] on span "Reset" at bounding box center [1036, 708] width 31 height 27
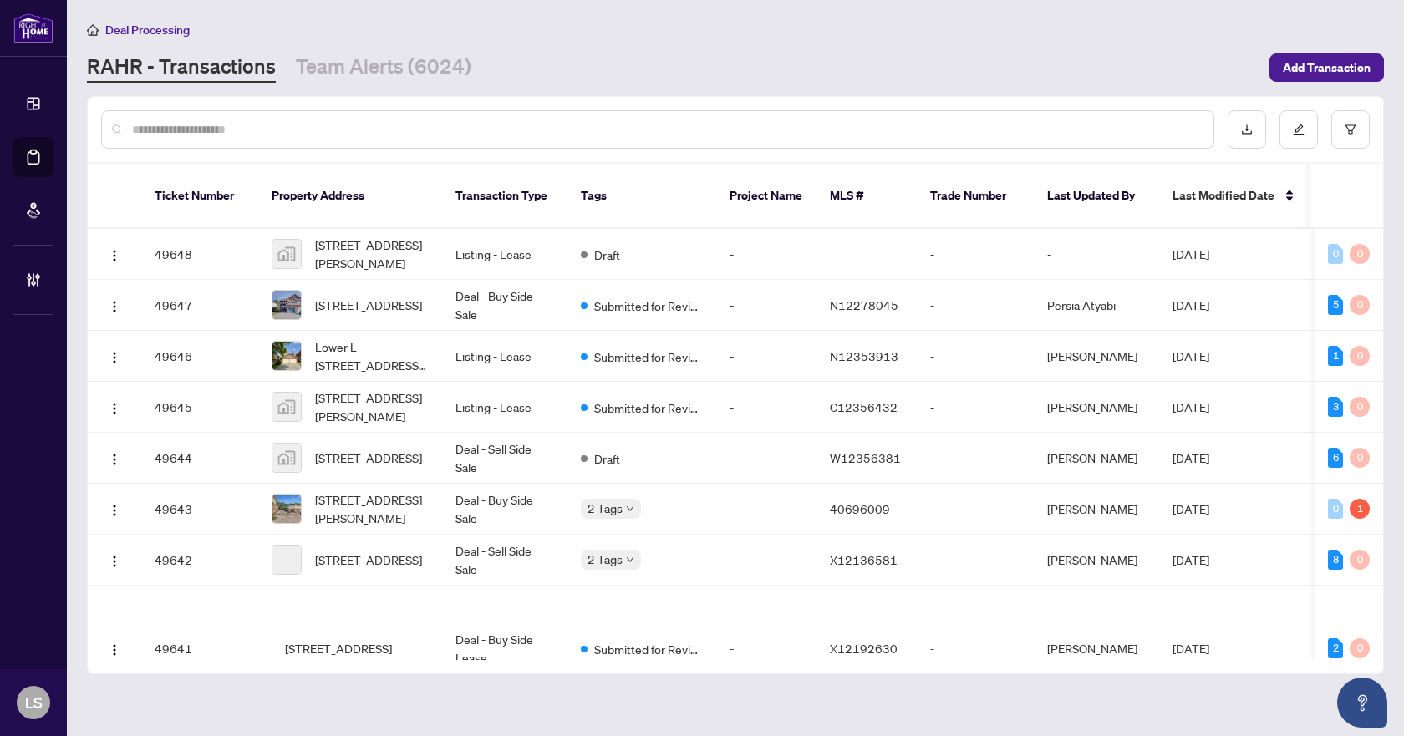
click at [248, 129] on input "text" at bounding box center [666, 129] width 1068 height 18
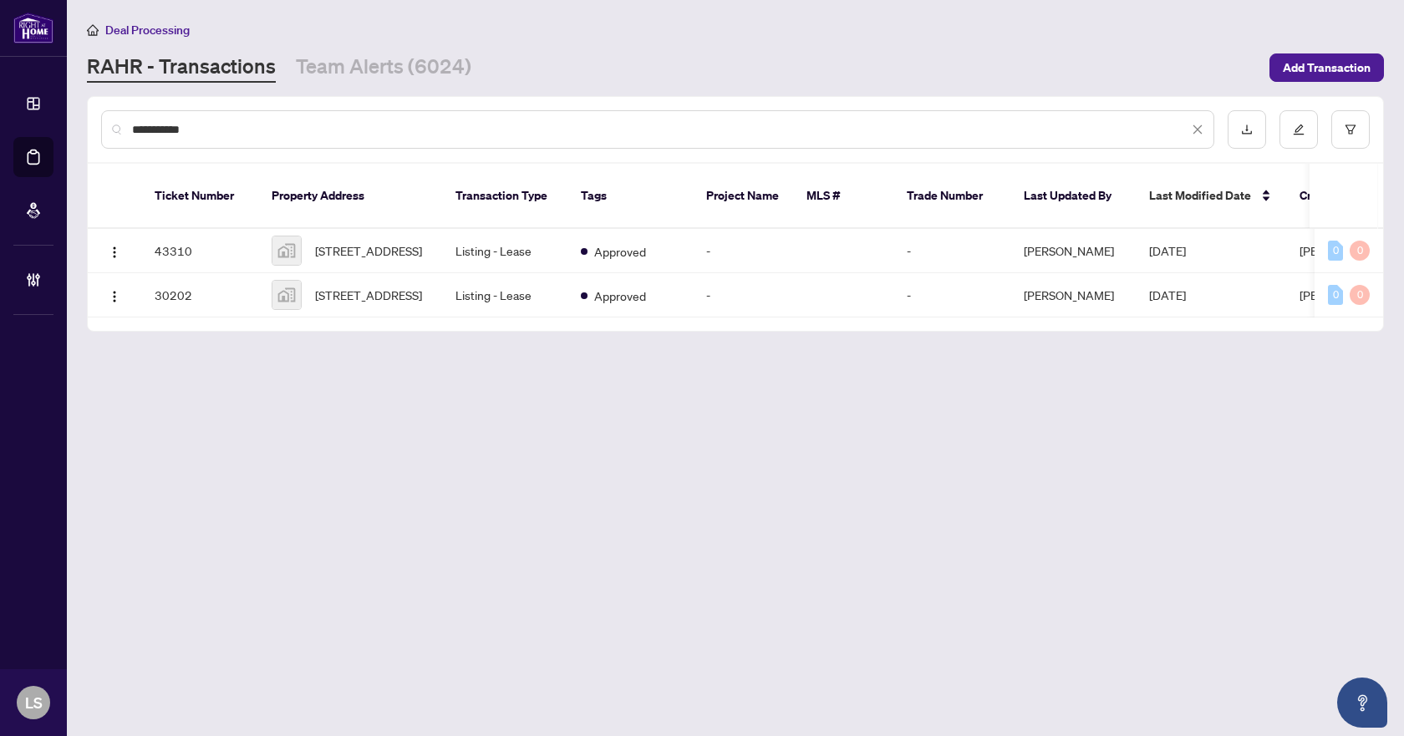
type input "**********"
click at [1352, 128] on icon "filter" at bounding box center [1351, 130] width 12 height 12
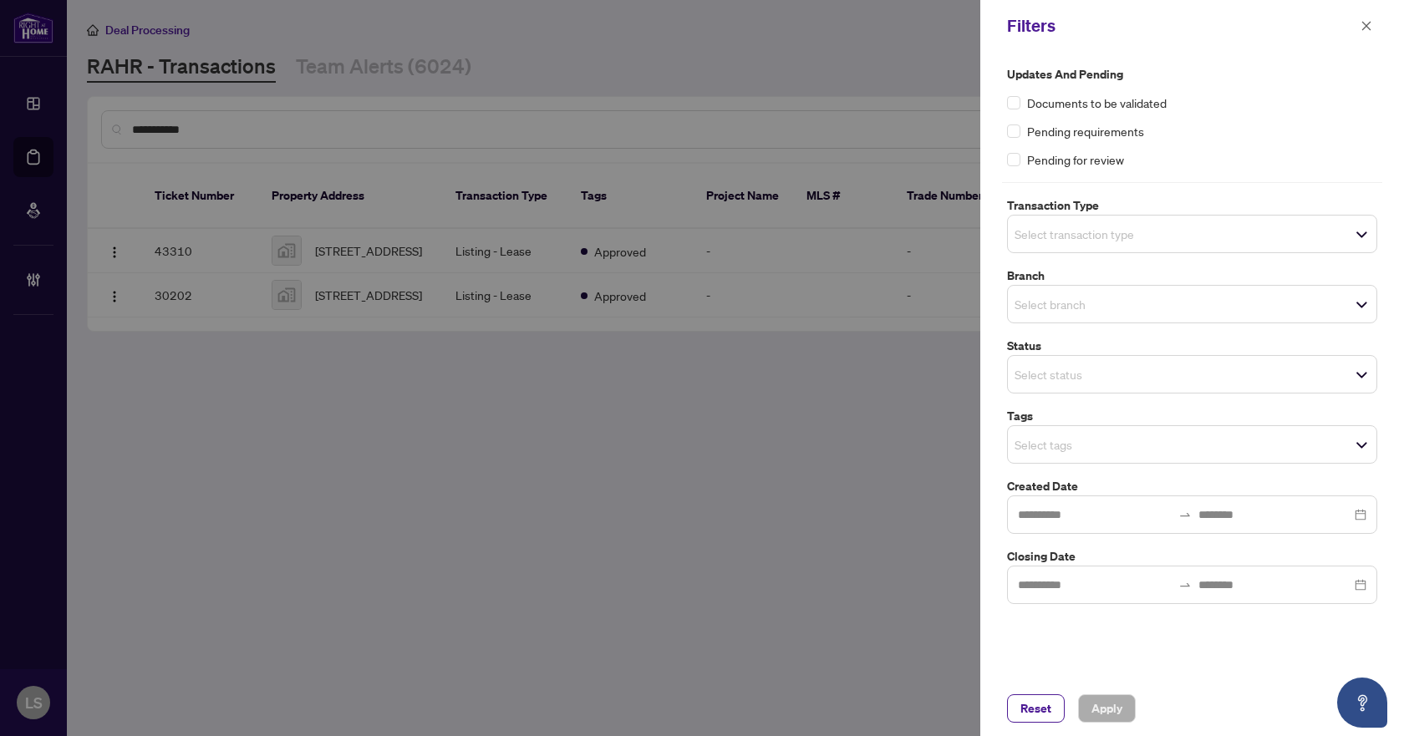
click at [1098, 230] on input "search" at bounding box center [1073, 234] width 117 height 20
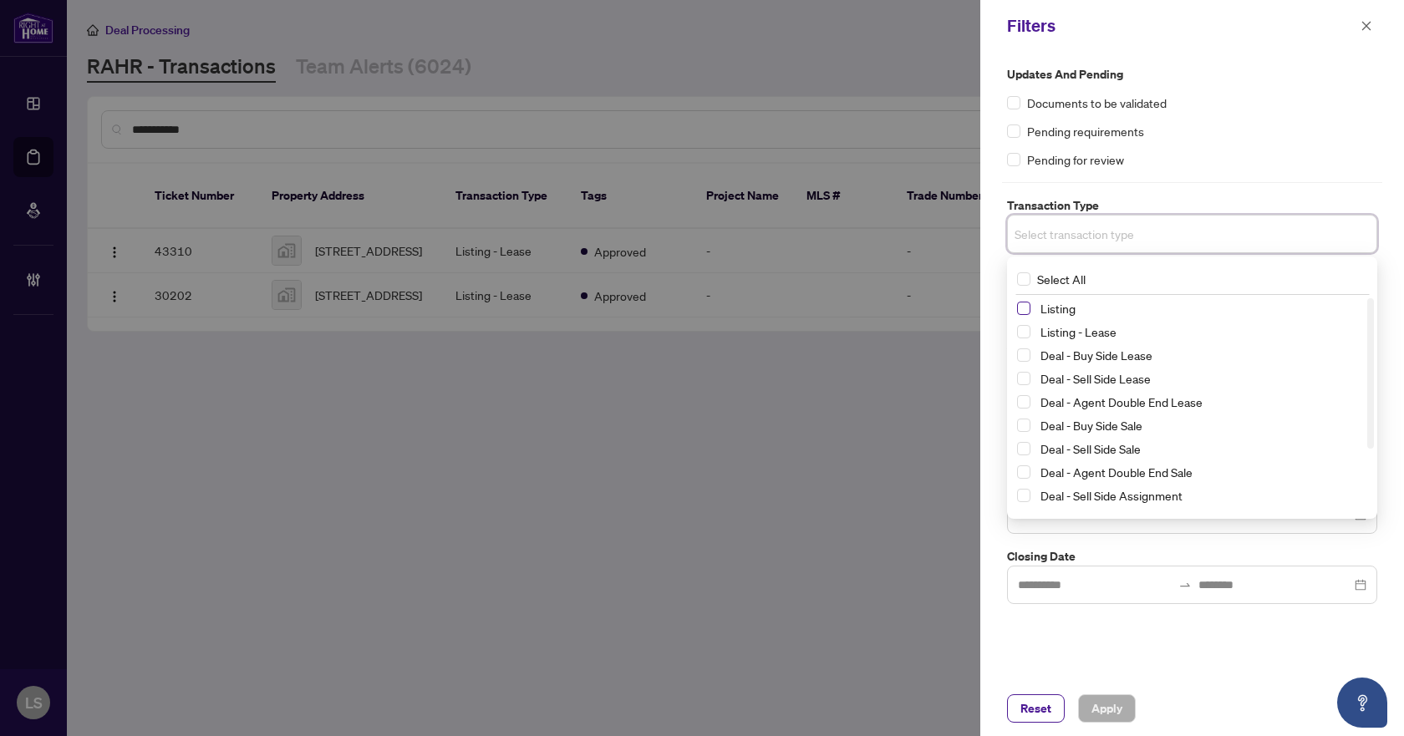
click at [1023, 308] on span "Select Listing" at bounding box center [1023, 308] width 13 height 13
click at [1021, 340] on span "Select Listing - Lease" at bounding box center [1023, 335] width 13 height 13
click at [1209, 110] on div "Documents to be validated" at bounding box center [1192, 103] width 370 height 18
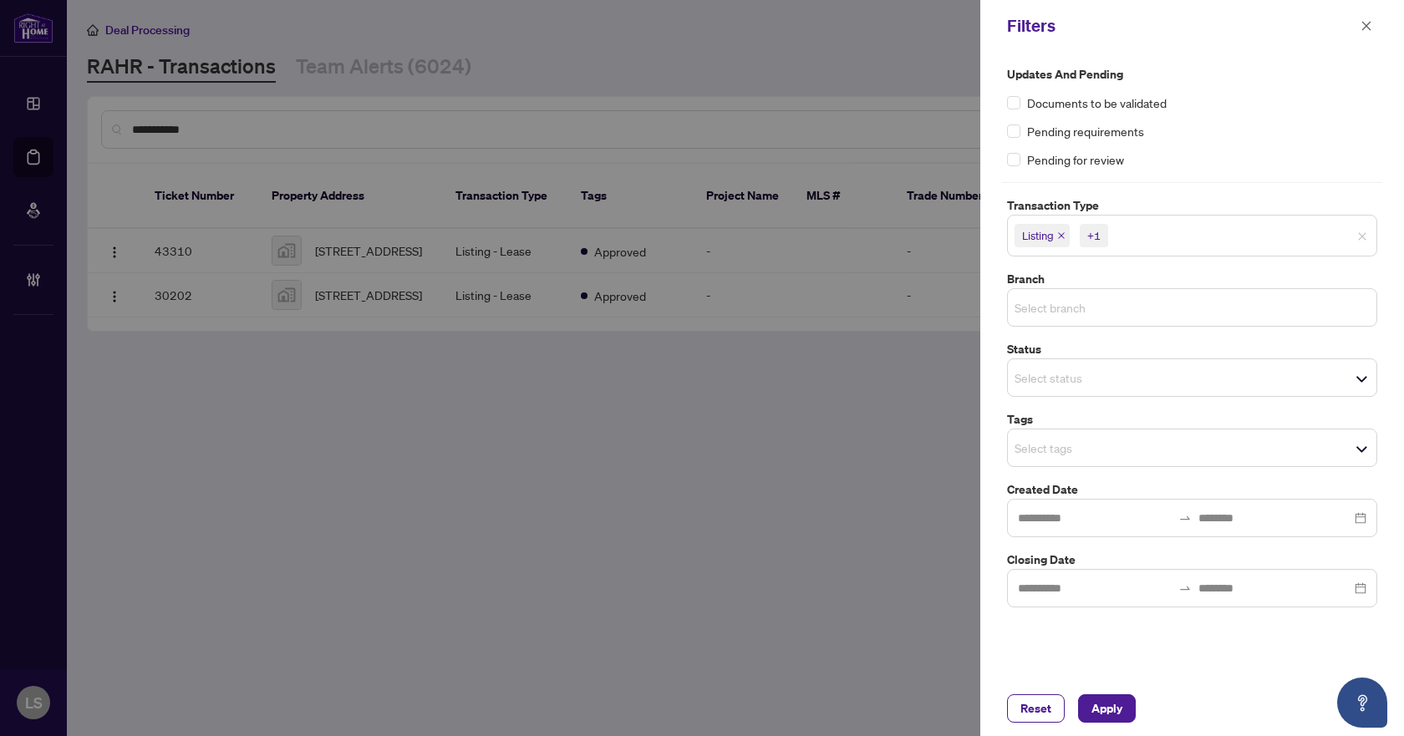
click at [1074, 305] on input "search" at bounding box center [1073, 308] width 117 height 20
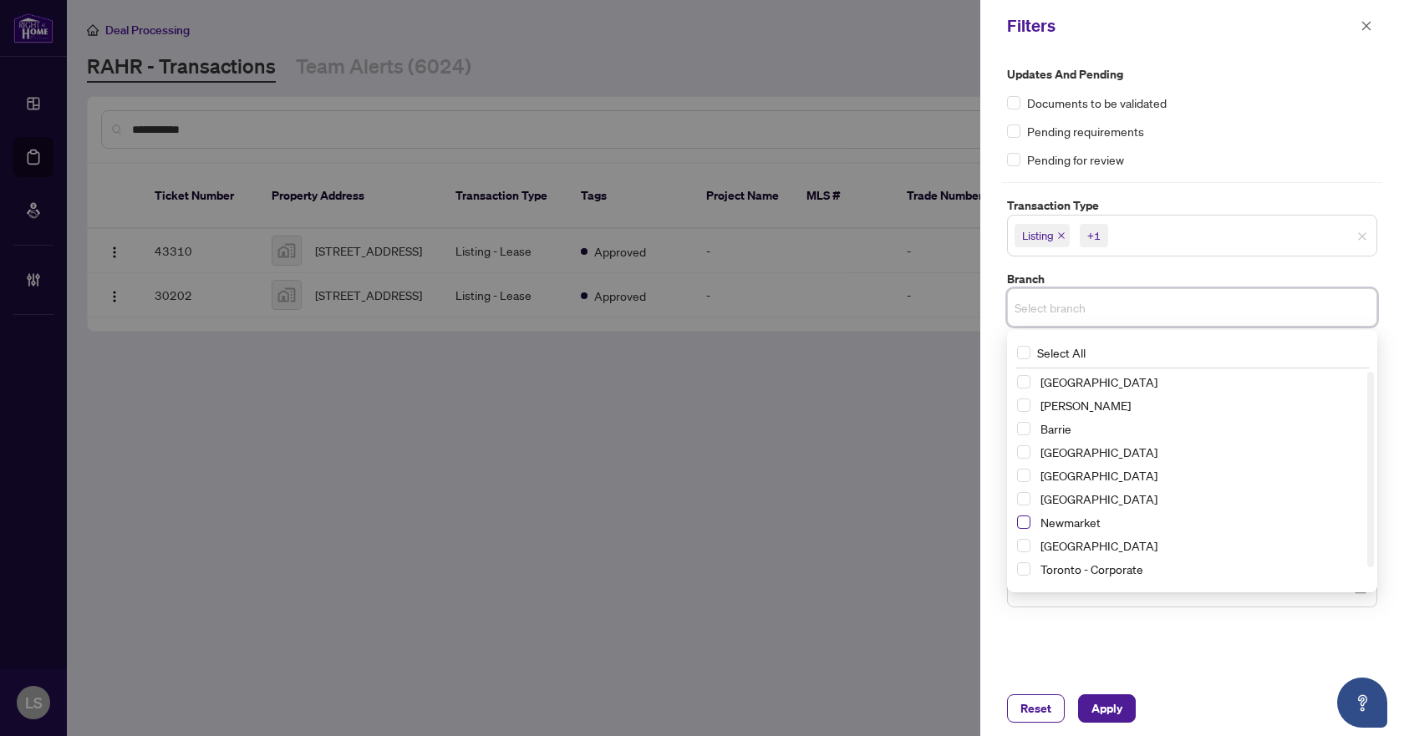
click at [1022, 526] on span "Select Newmarket" at bounding box center [1023, 522] width 13 height 13
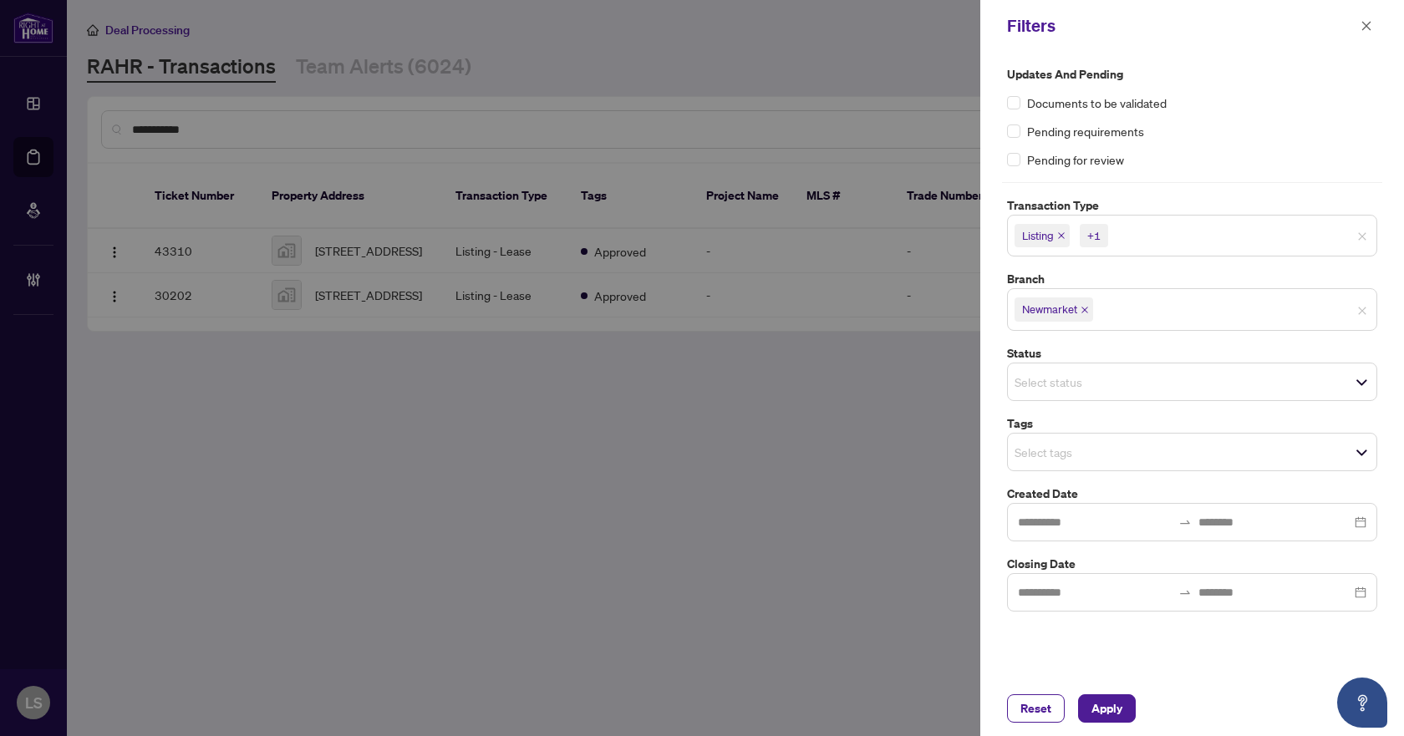
click at [1187, 147] on div "Updates and Pending Documents to be validated Pending requirements Pending for …" at bounding box center [1192, 117] width 370 height 104
click at [1062, 390] on input "search" at bounding box center [1073, 382] width 117 height 20
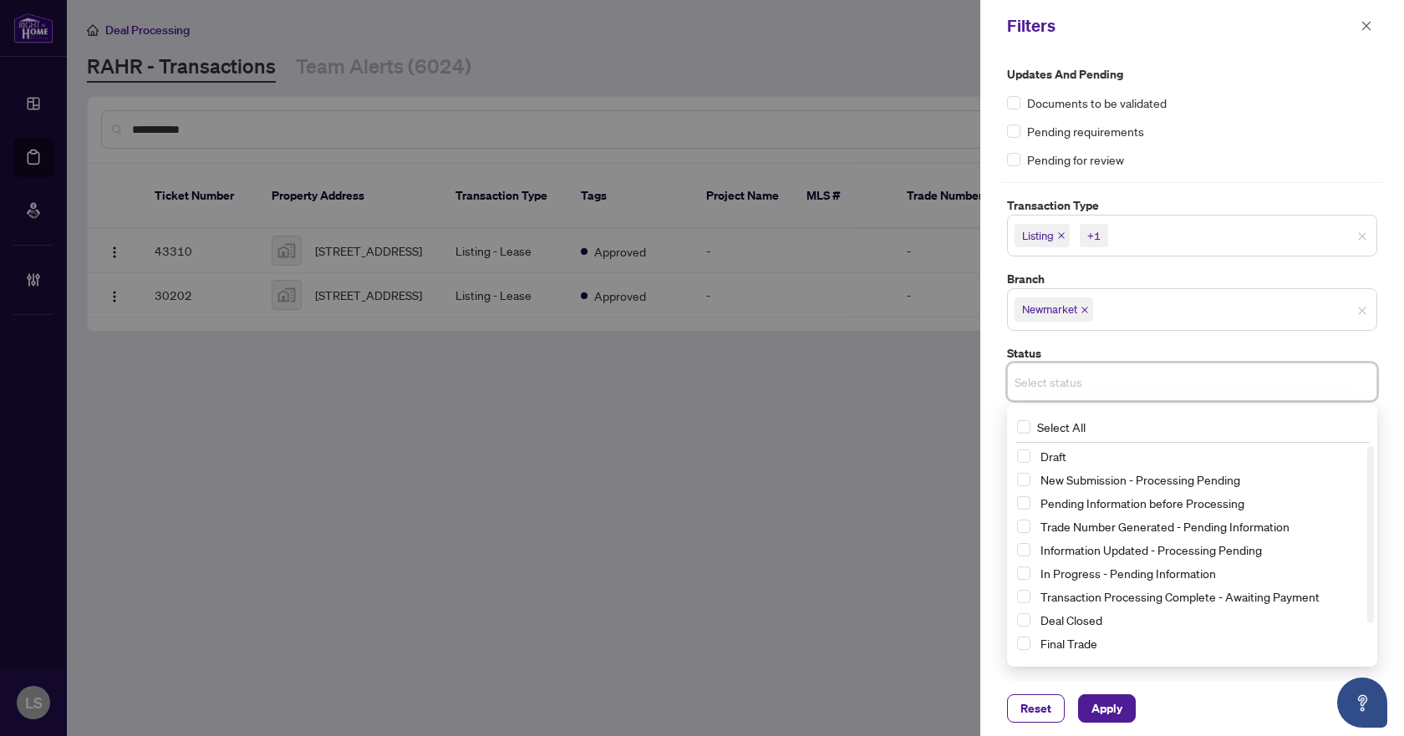
click at [1234, 124] on div "Pending requirements" at bounding box center [1192, 131] width 370 height 18
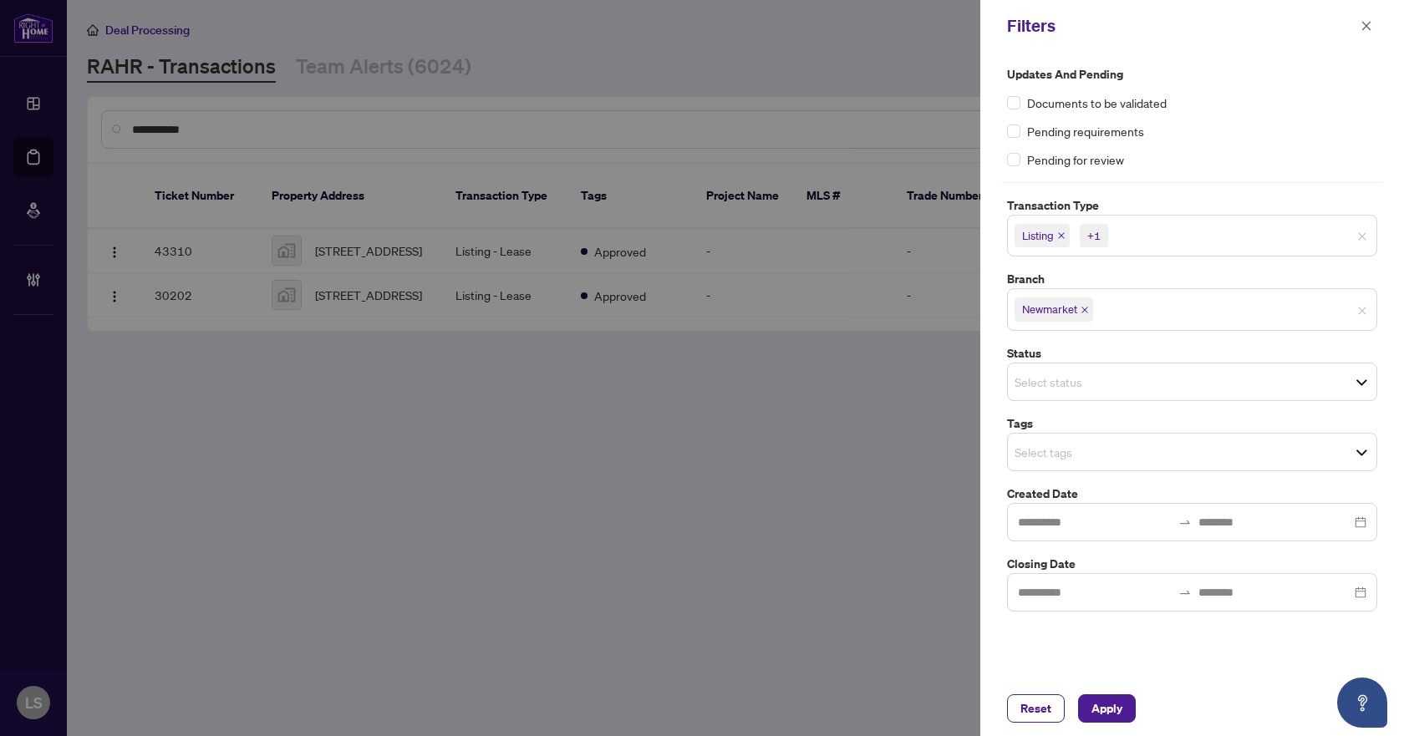
click at [1064, 447] on input "search" at bounding box center [1073, 452] width 117 height 20
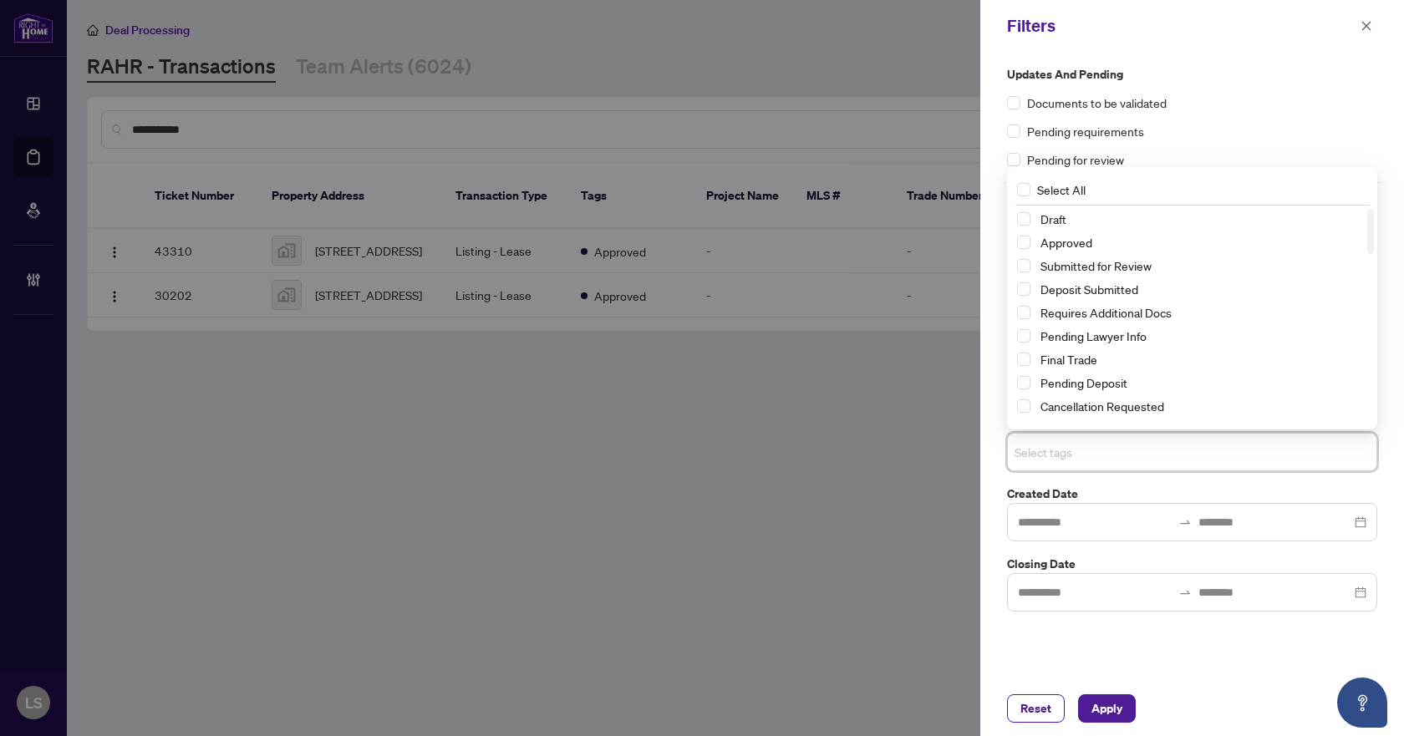
click at [1026, 273] on div "Submitted for Review" at bounding box center [1192, 266] width 350 height 20
click at [1021, 264] on span "Select Submitted for Review" at bounding box center [1023, 265] width 13 height 13
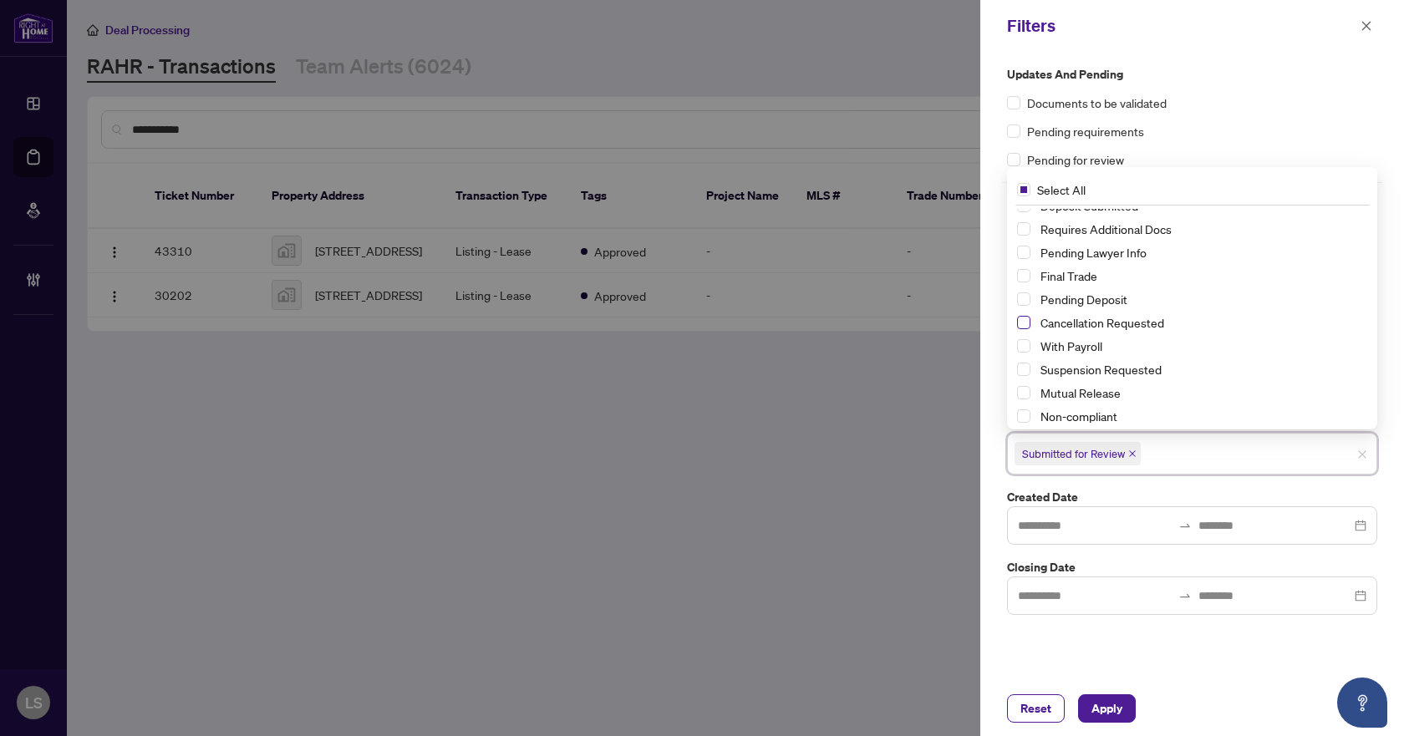
click at [1023, 325] on span "Select Cancellation Requested" at bounding box center [1023, 322] width 13 height 13
click at [1024, 364] on span "Select Suspension Requested" at bounding box center [1023, 369] width 13 height 13
click at [1113, 706] on span "Apply" at bounding box center [1107, 708] width 31 height 27
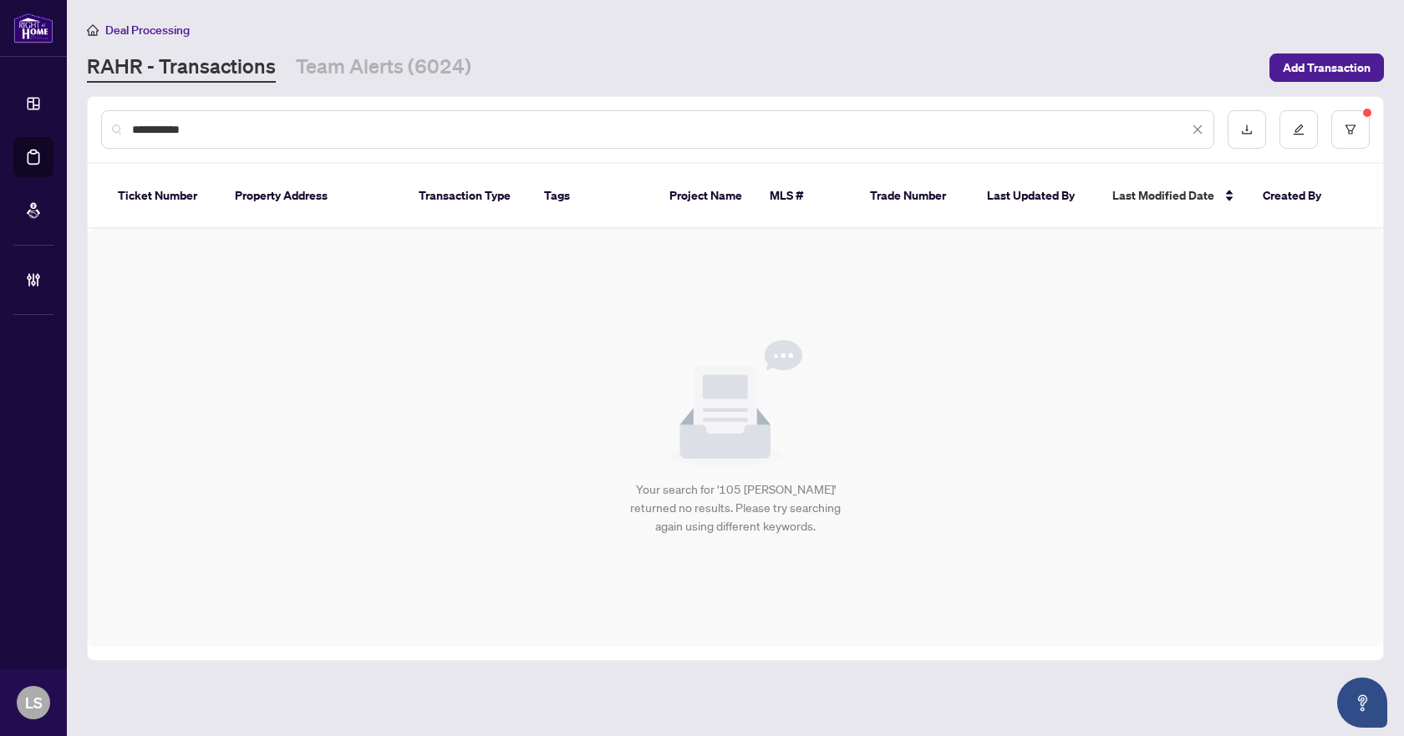
drag, startPoint x: 223, startPoint y: 133, endPoint x: 74, endPoint y: 111, distance: 150.4
click at [74, 111] on main "**********" at bounding box center [735, 368] width 1337 height 736
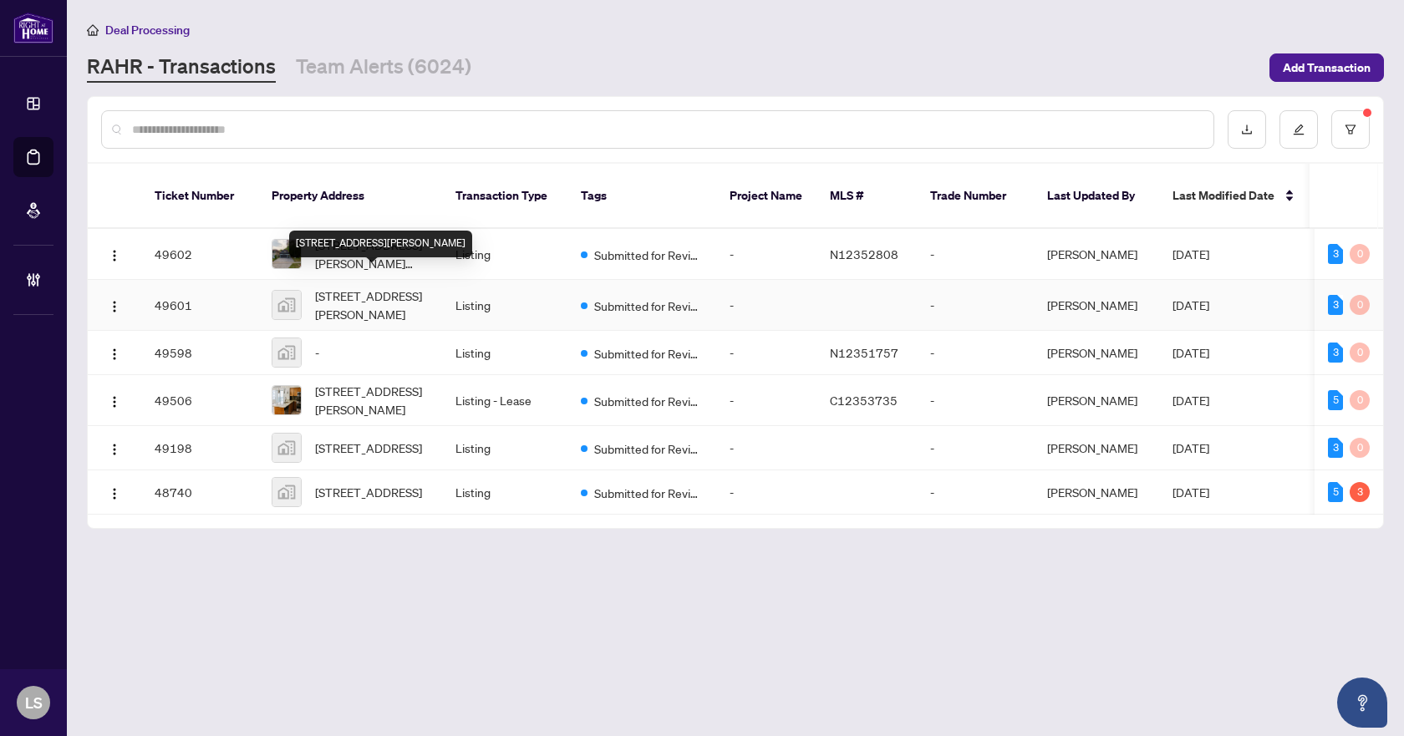
click at [384, 237] on div "[STREET_ADDRESS][PERSON_NAME]" at bounding box center [380, 244] width 183 height 27
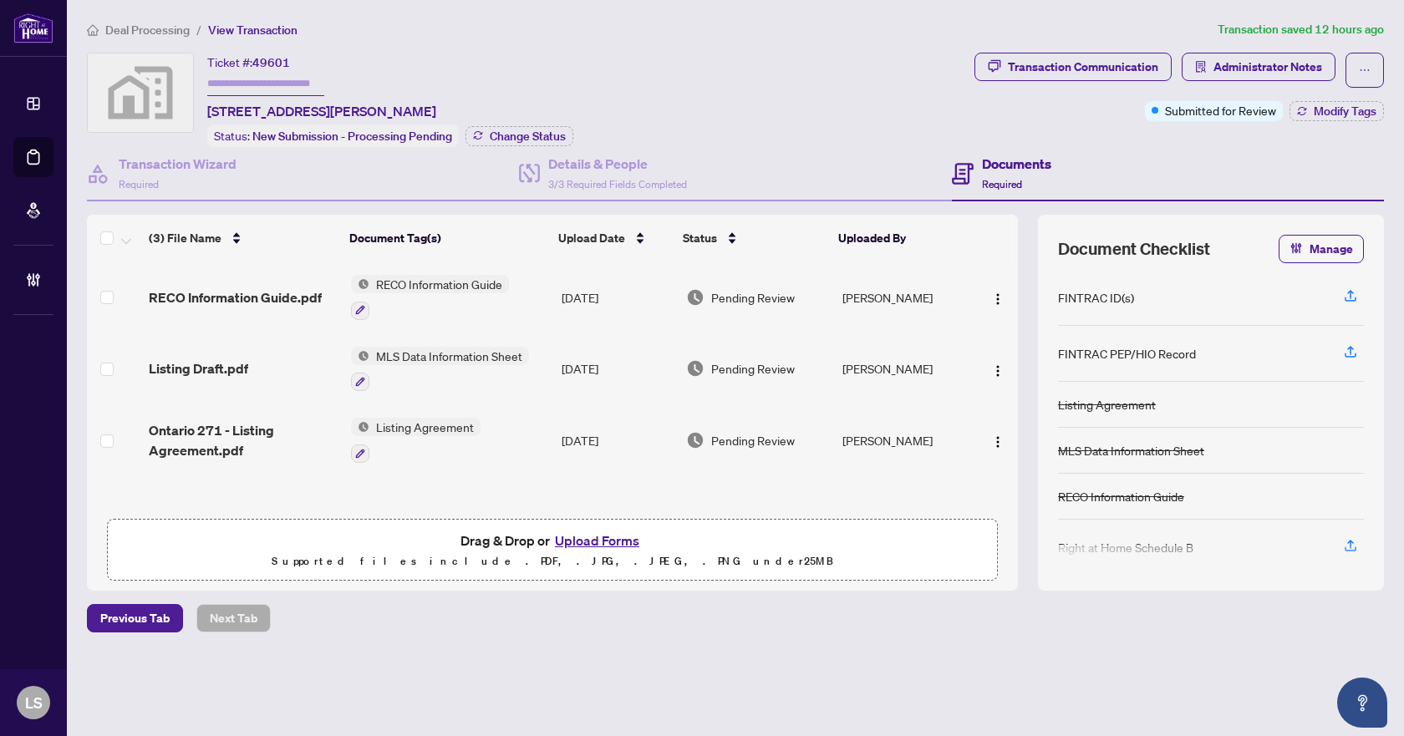
click at [151, 21] on li "Deal Processing" at bounding box center [138, 29] width 103 height 19
click at [151, 26] on span "Deal Processing" at bounding box center [147, 30] width 84 height 15
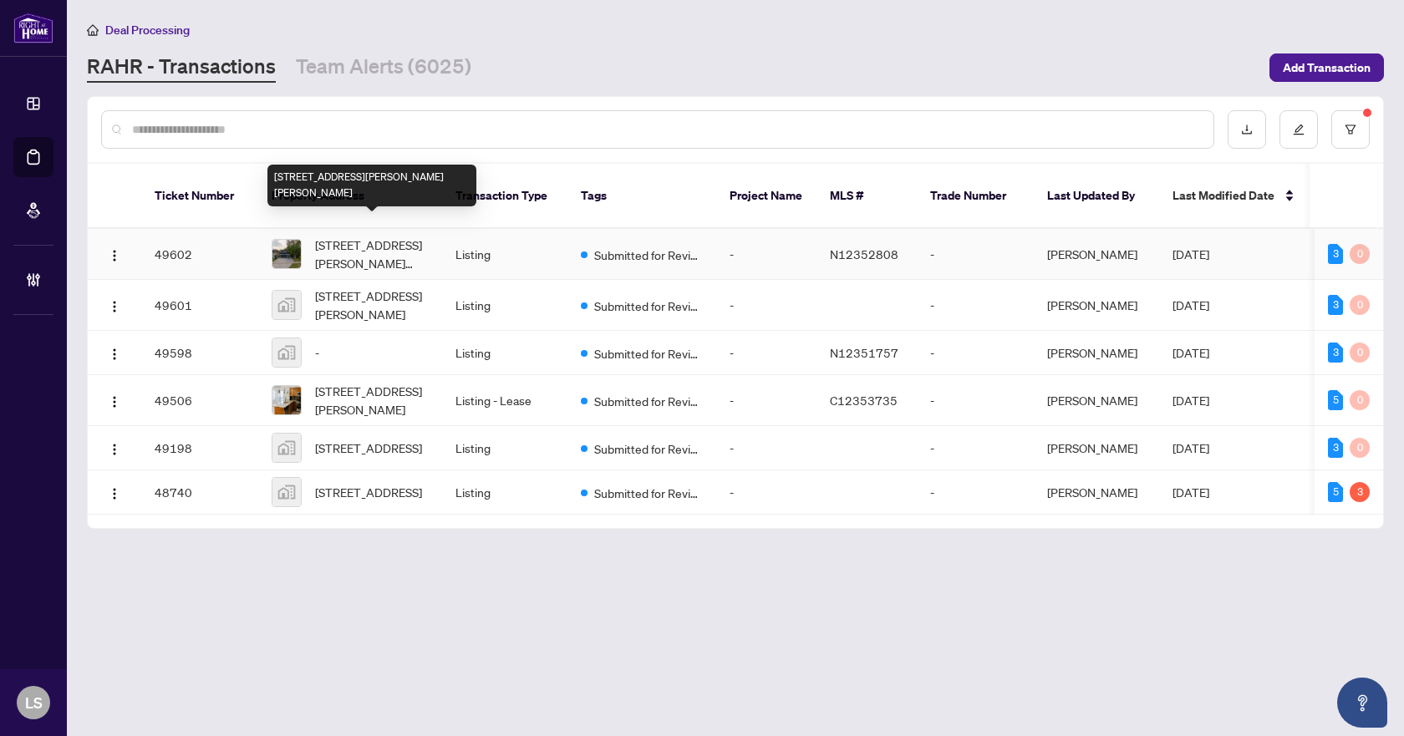
click at [377, 236] on span "[STREET_ADDRESS][PERSON_NAME][PERSON_NAME]" at bounding box center [372, 254] width 114 height 37
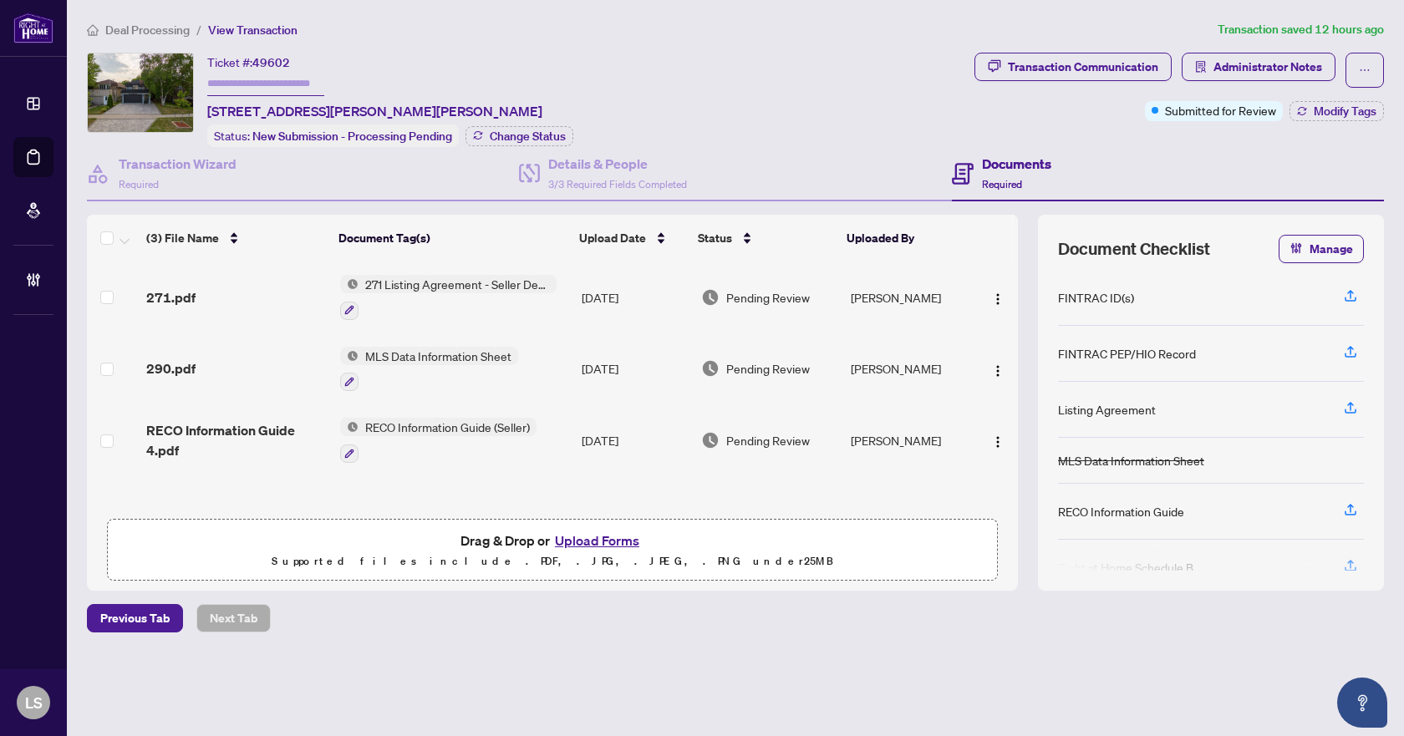
click at [226, 296] on div "271.pdf" at bounding box center [236, 298] width 180 height 20
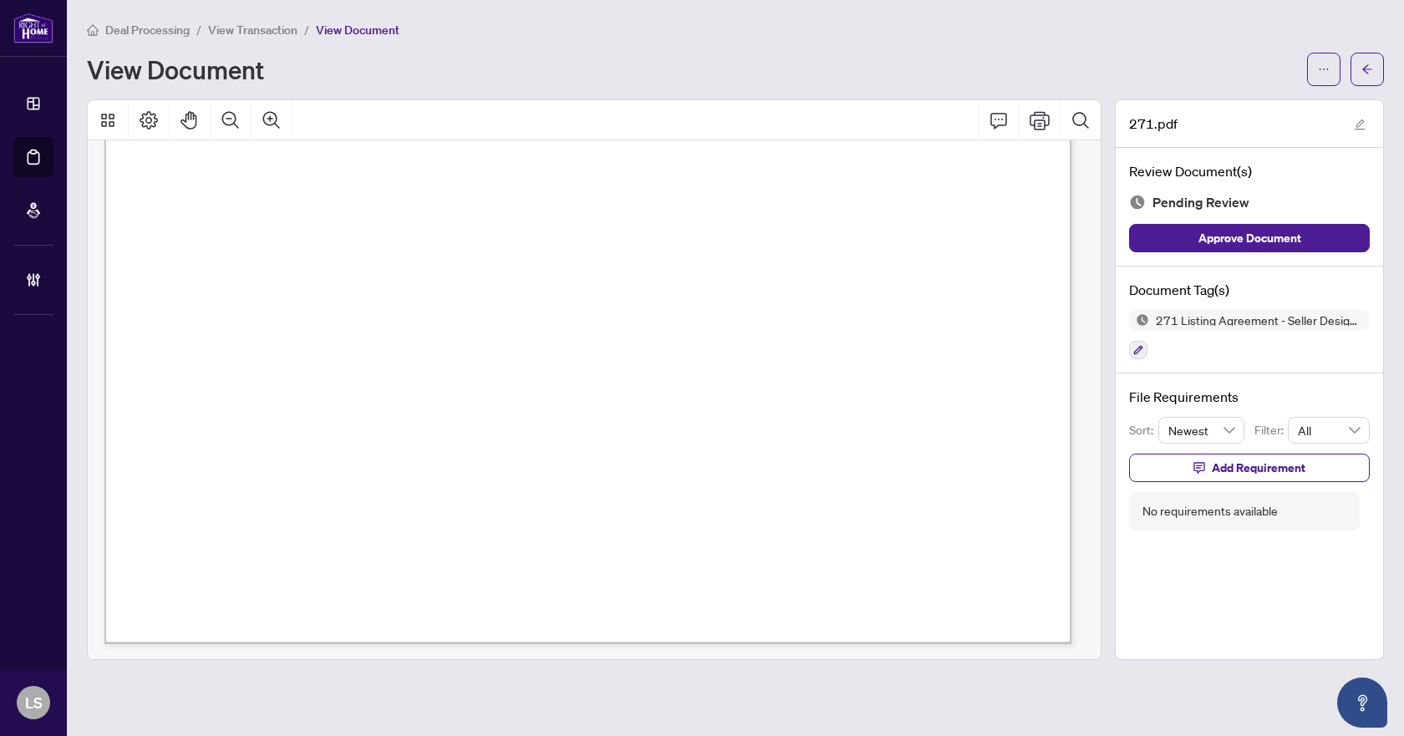
scroll to position [5899, 0]
click at [1144, 347] on button "button" at bounding box center [1138, 350] width 18 height 18
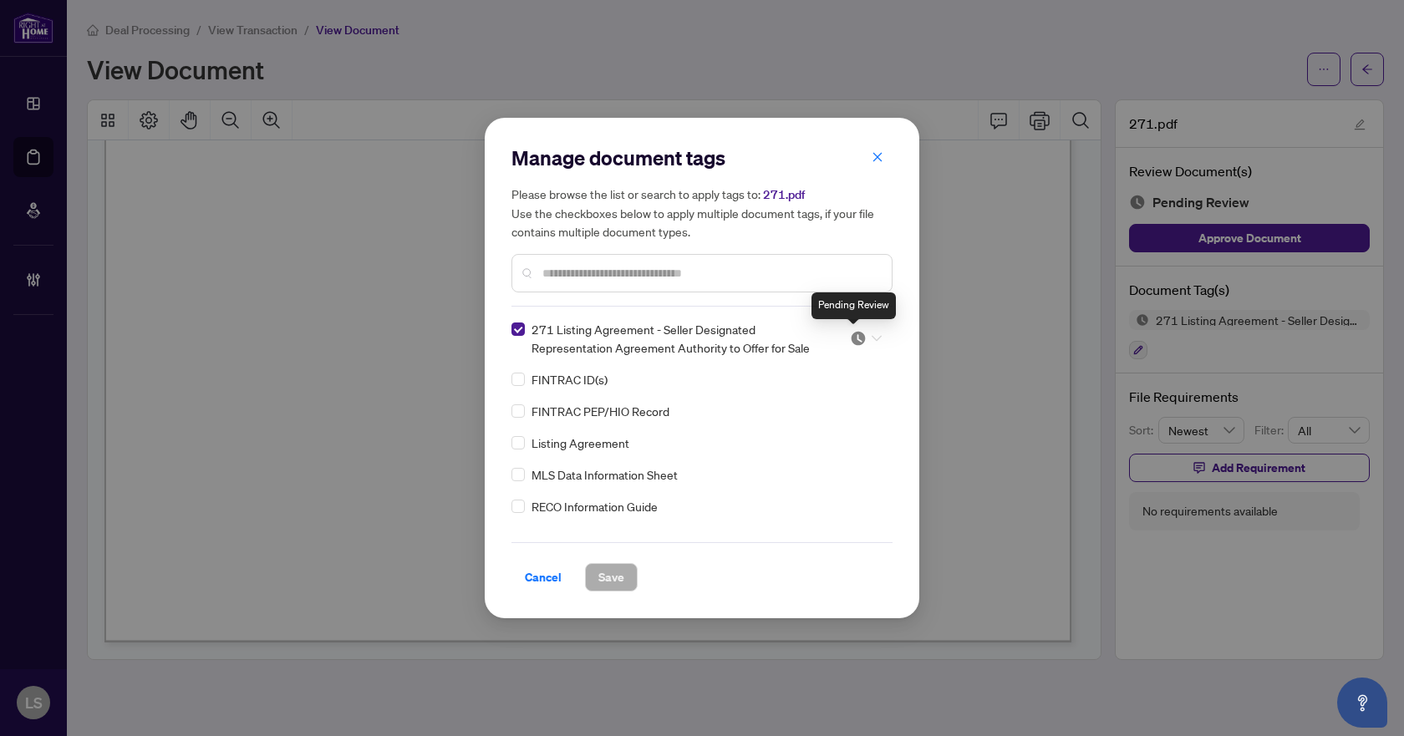
click at [859, 334] on img at bounding box center [858, 338] width 17 height 17
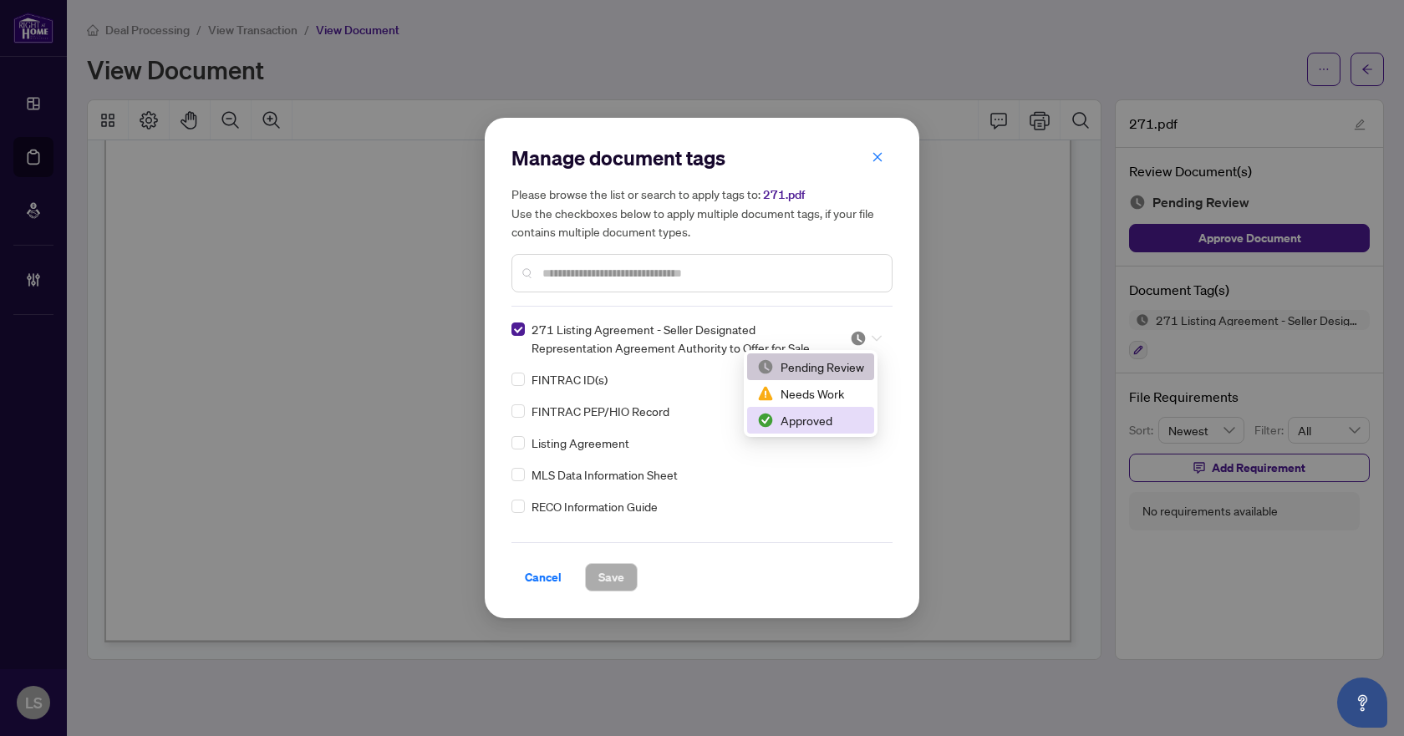
click at [806, 416] on div "Approved" at bounding box center [810, 420] width 107 height 18
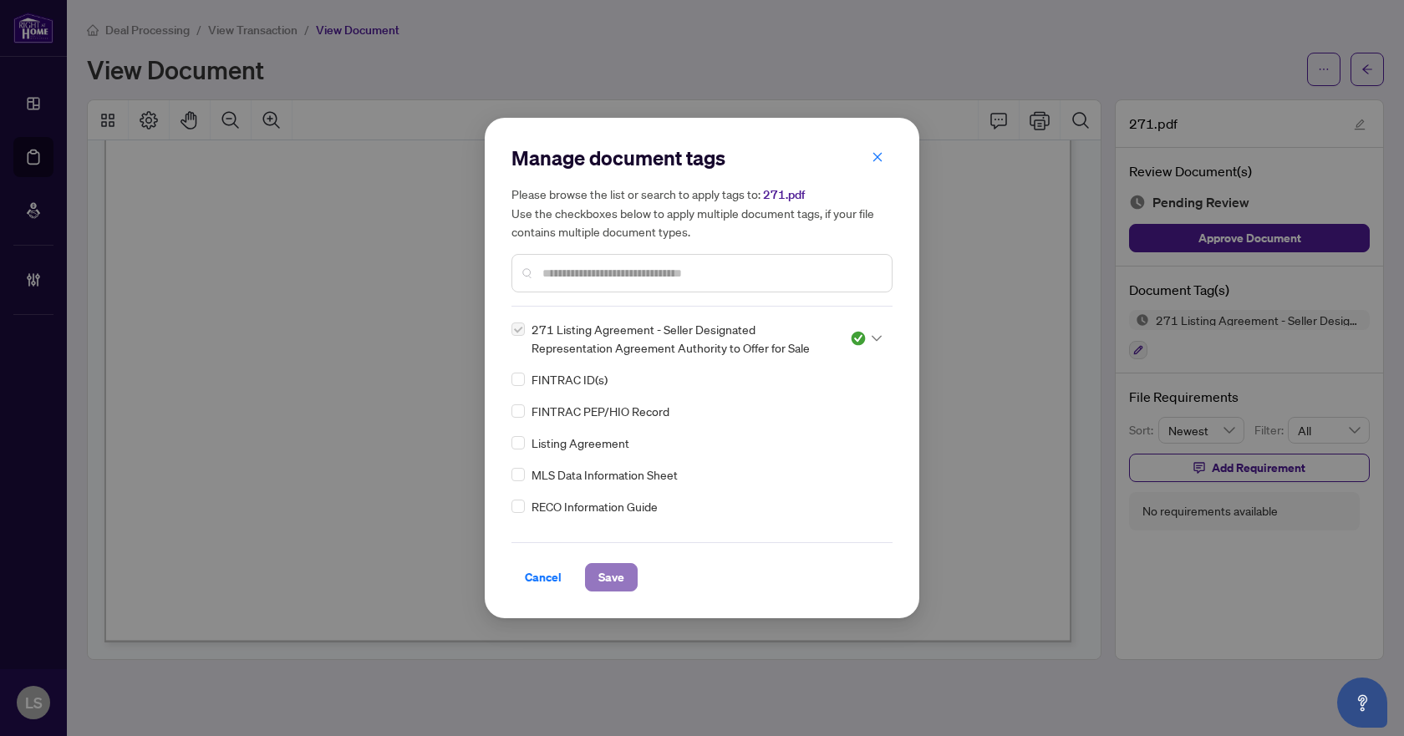
click at [623, 583] on span "Save" at bounding box center [611, 577] width 26 height 27
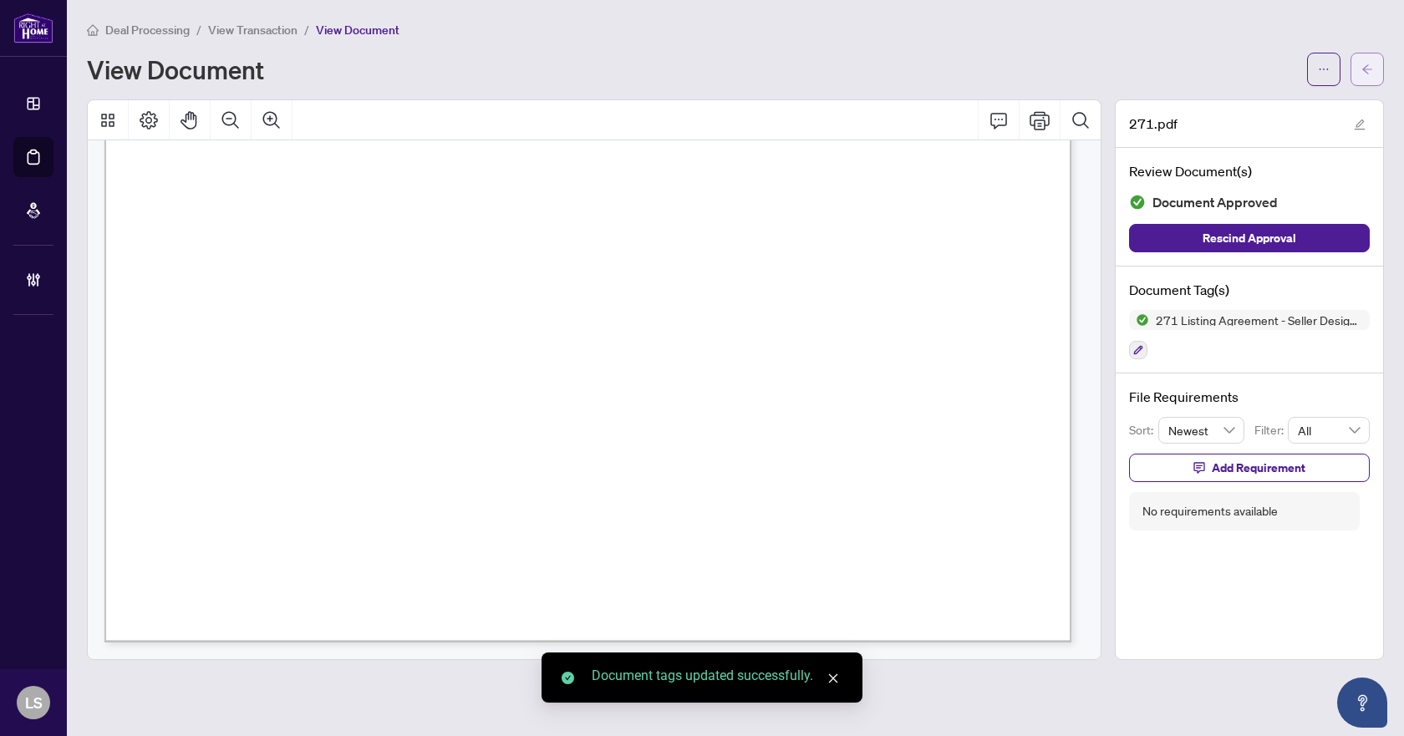
click at [1362, 72] on icon "arrow-left" at bounding box center [1368, 70] width 12 height 12
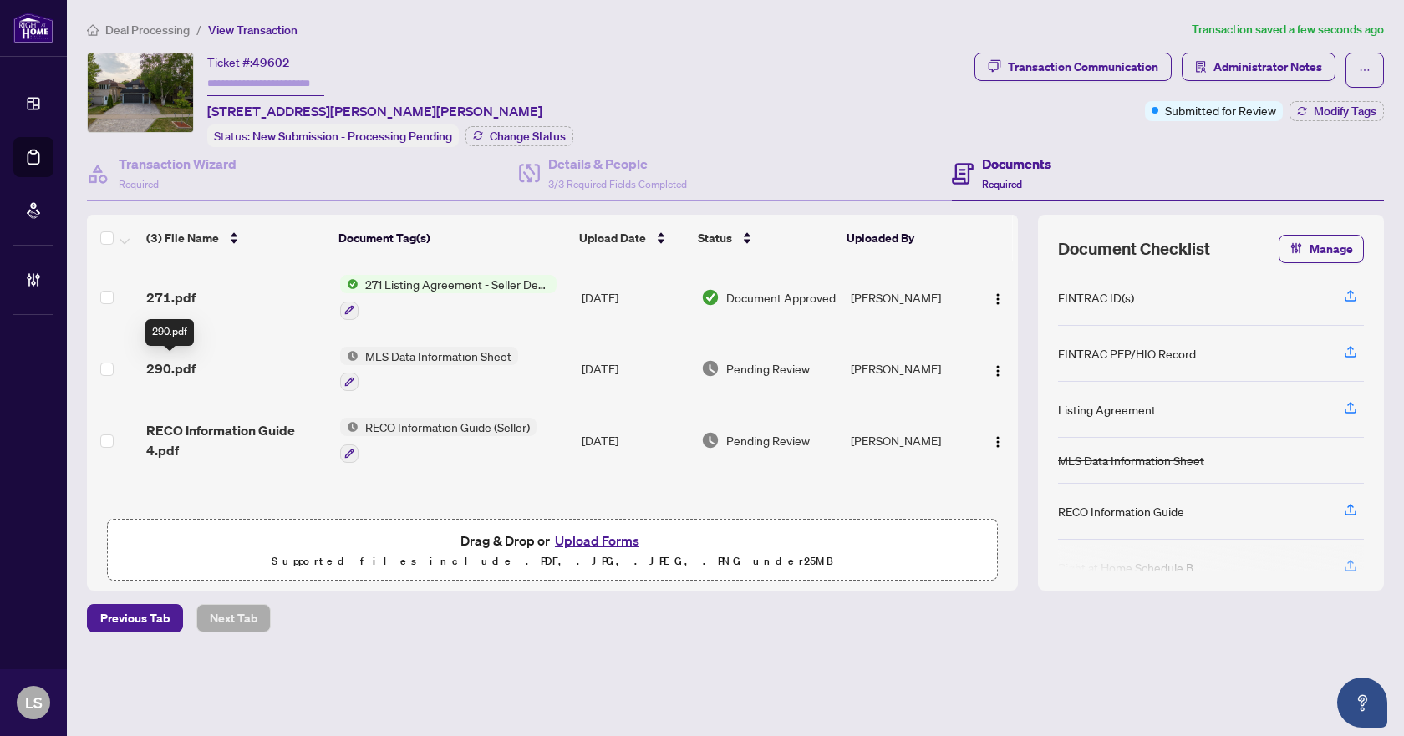
click at [179, 370] on span "290.pdf" at bounding box center [170, 369] width 49 height 20
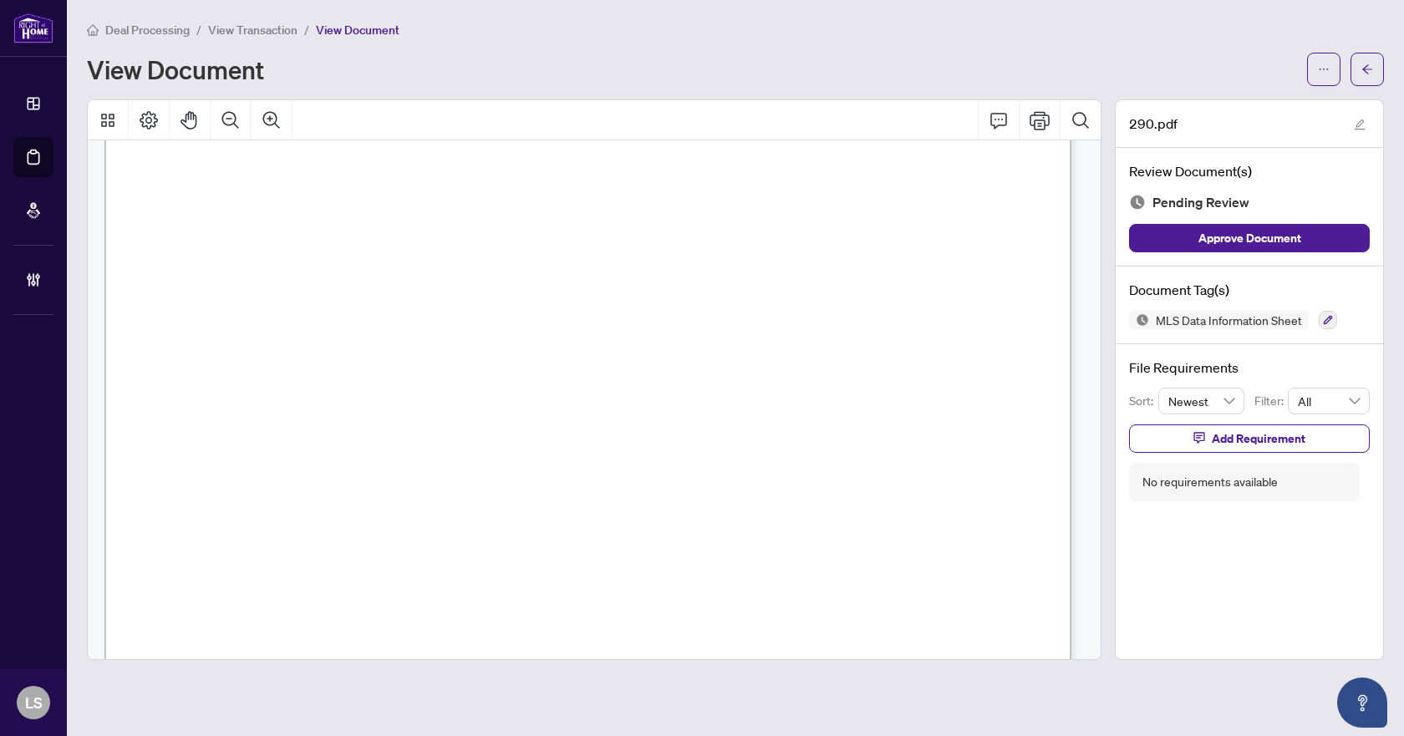
scroll to position [16165, 0]
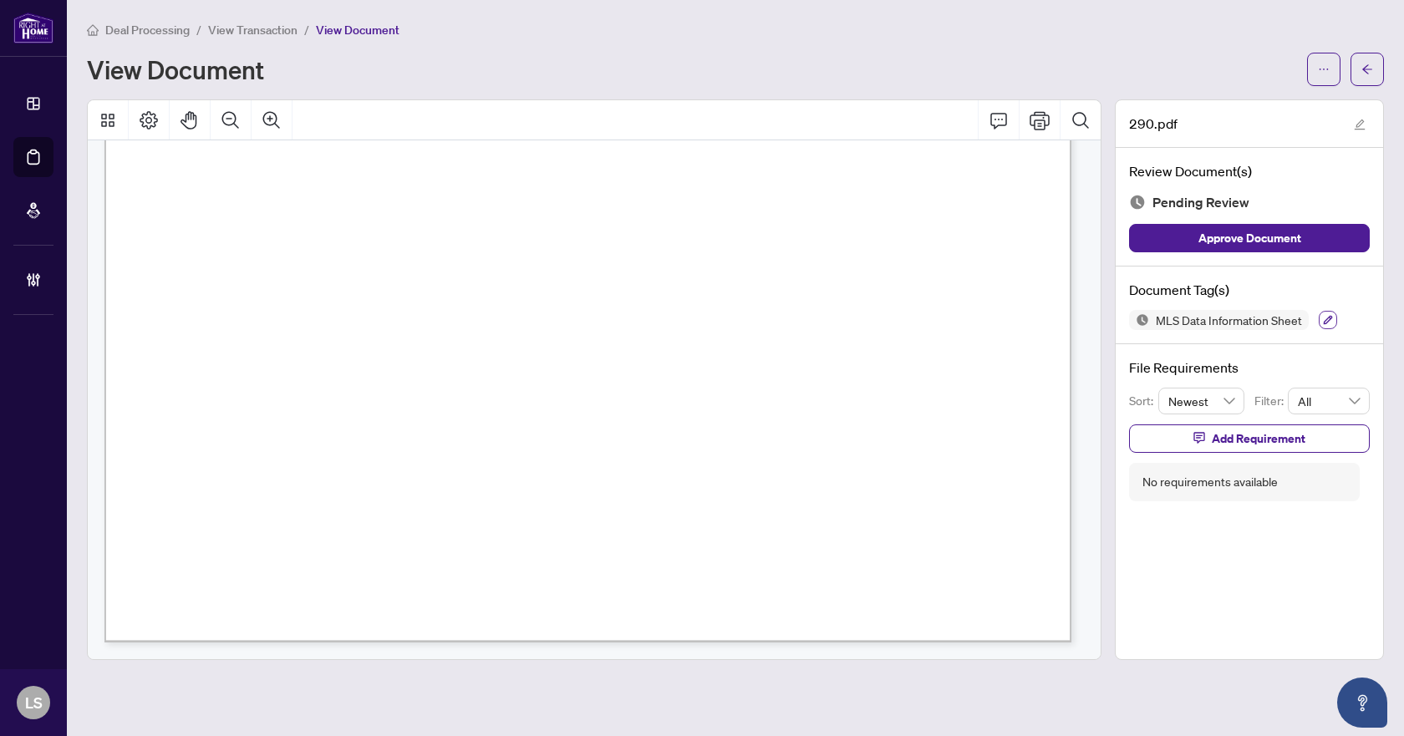
click at [1326, 317] on icon "button" at bounding box center [1328, 320] width 10 height 10
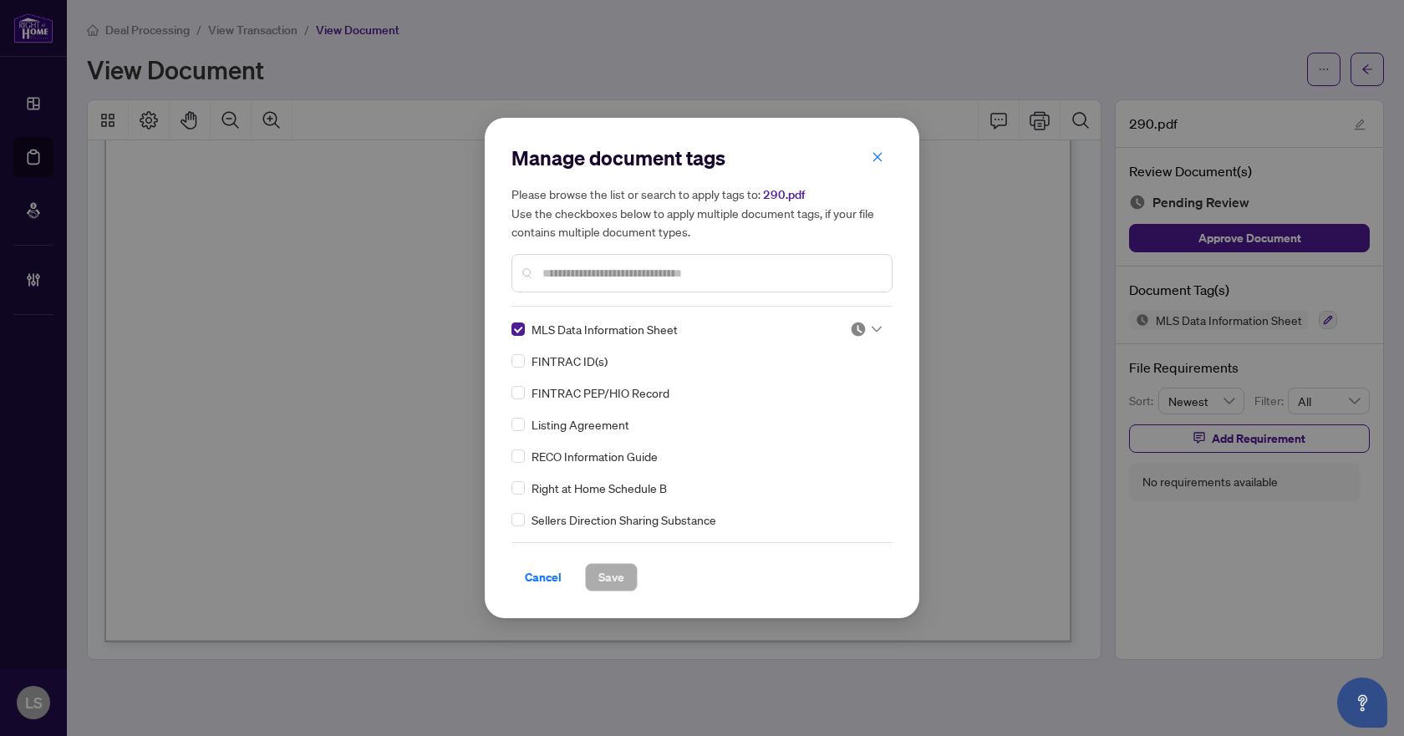
click at [872, 329] on icon at bounding box center [877, 330] width 10 height 6
click at [775, 418] on div "Approved" at bounding box center [810, 411] width 107 height 18
click at [608, 570] on span "Save" at bounding box center [611, 577] width 26 height 27
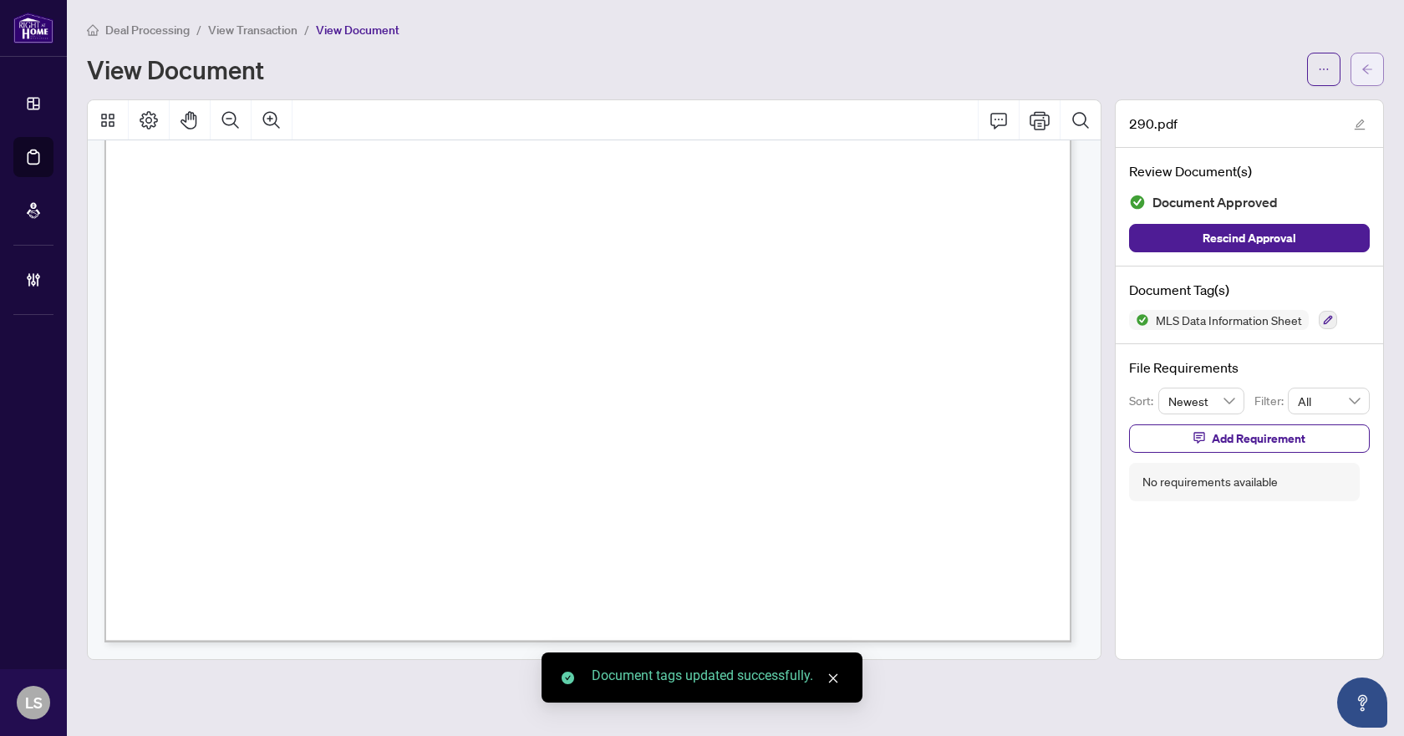
click at [1363, 64] on icon "arrow-left" at bounding box center [1368, 70] width 12 height 12
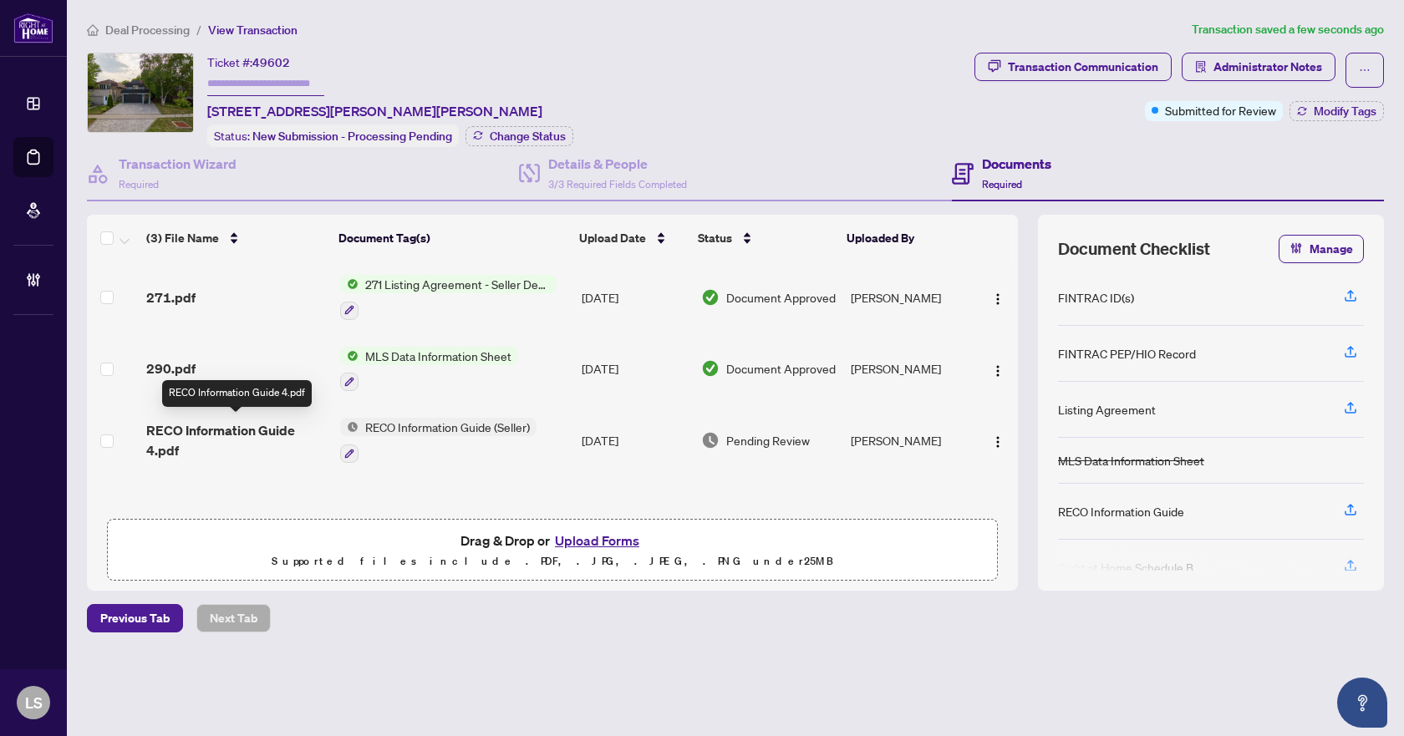
click at [217, 433] on span "RECO Information Guide 4.pdf" at bounding box center [236, 440] width 180 height 40
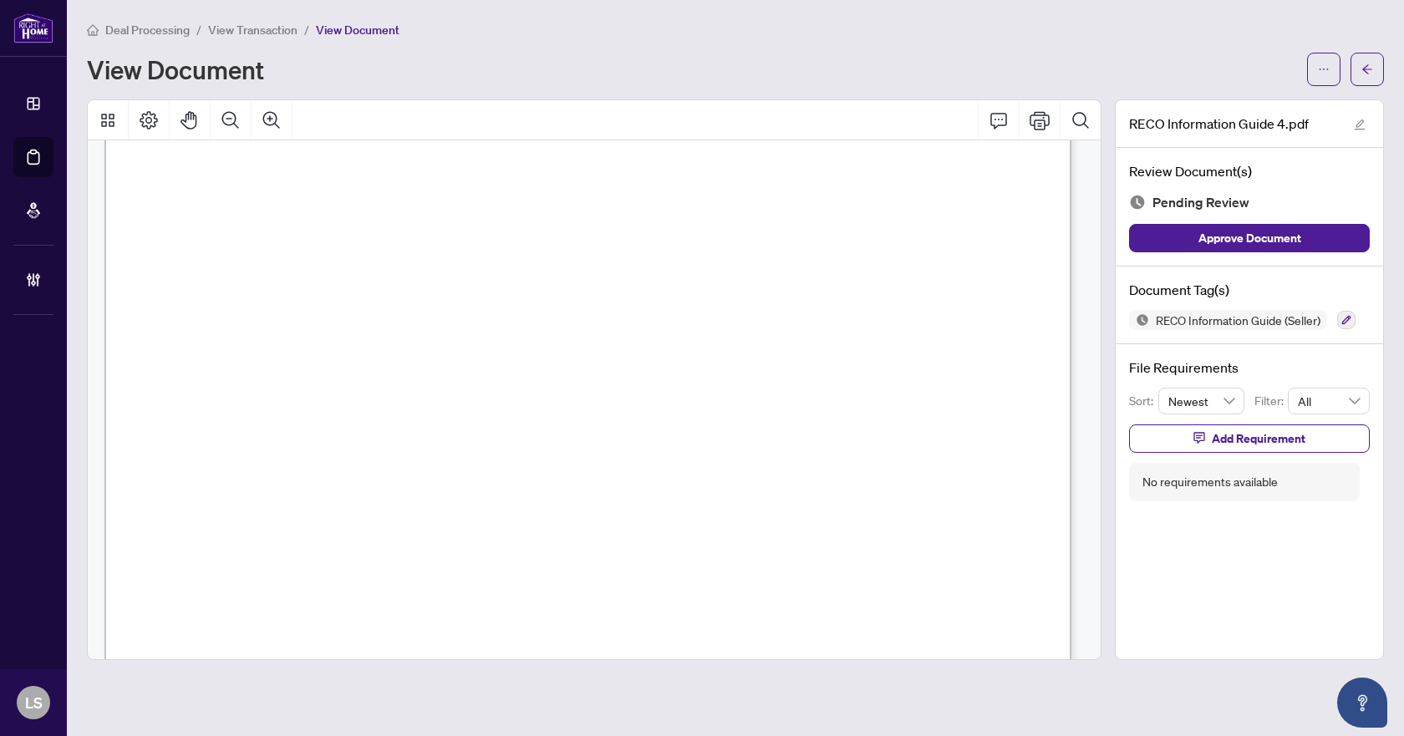
scroll to position [15798, 0]
click at [1350, 317] on icon "button" at bounding box center [1346, 320] width 9 height 9
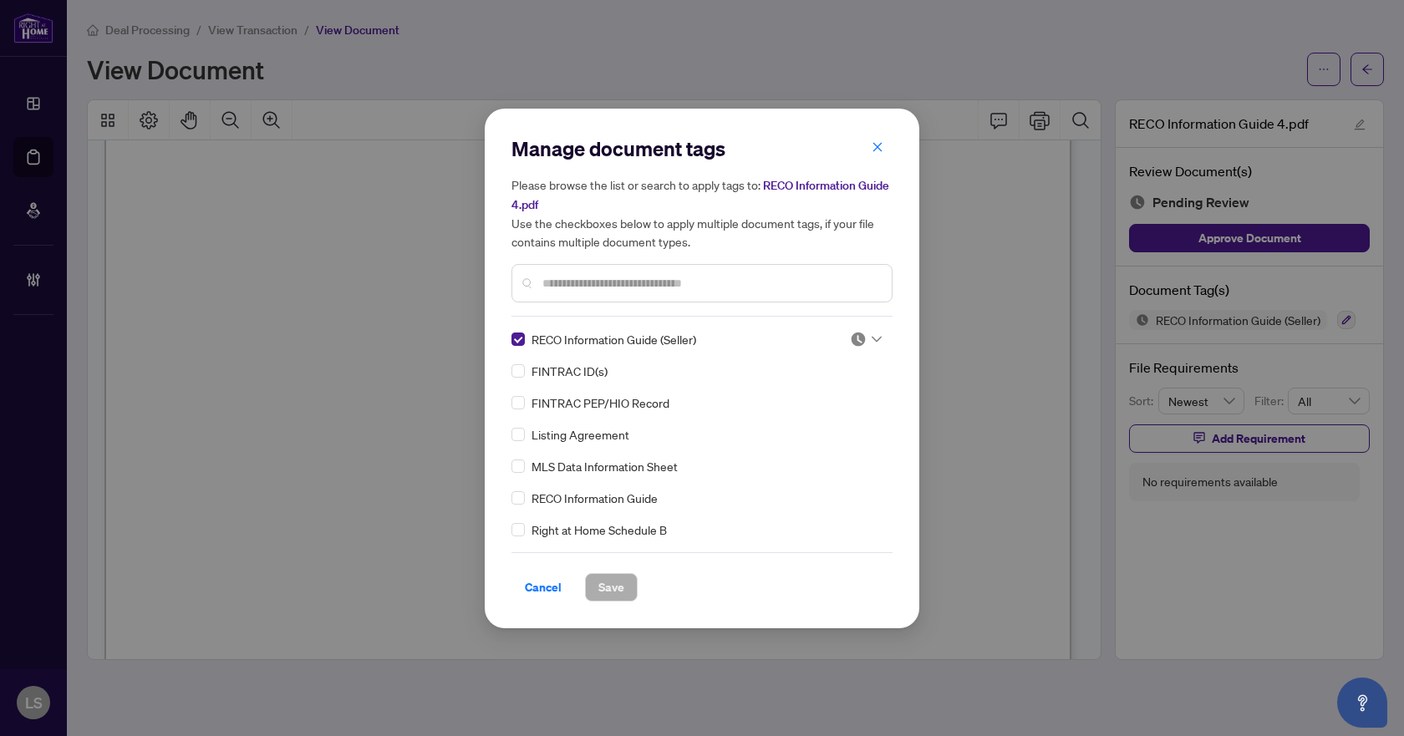
click at [864, 339] on div at bounding box center [866, 339] width 32 height 17
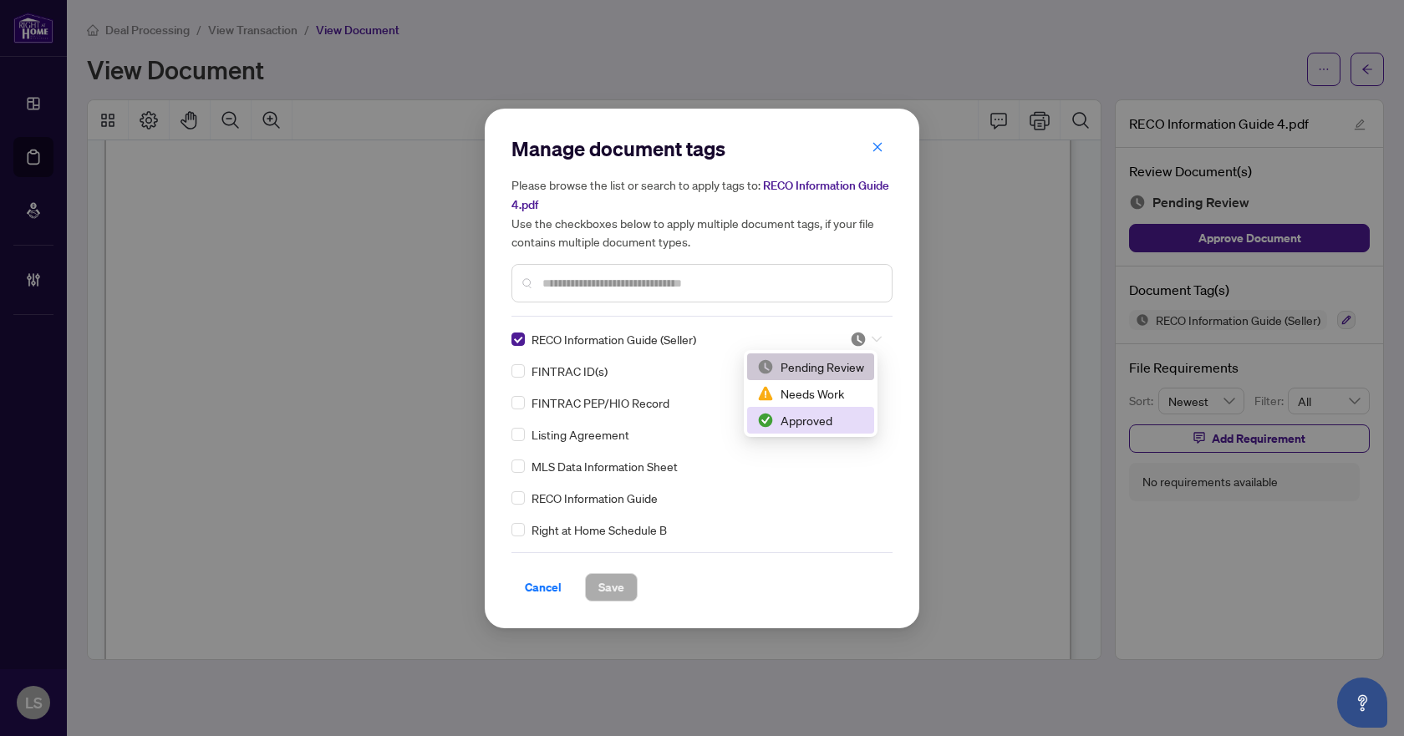
click at [822, 428] on div "Approved" at bounding box center [810, 420] width 107 height 18
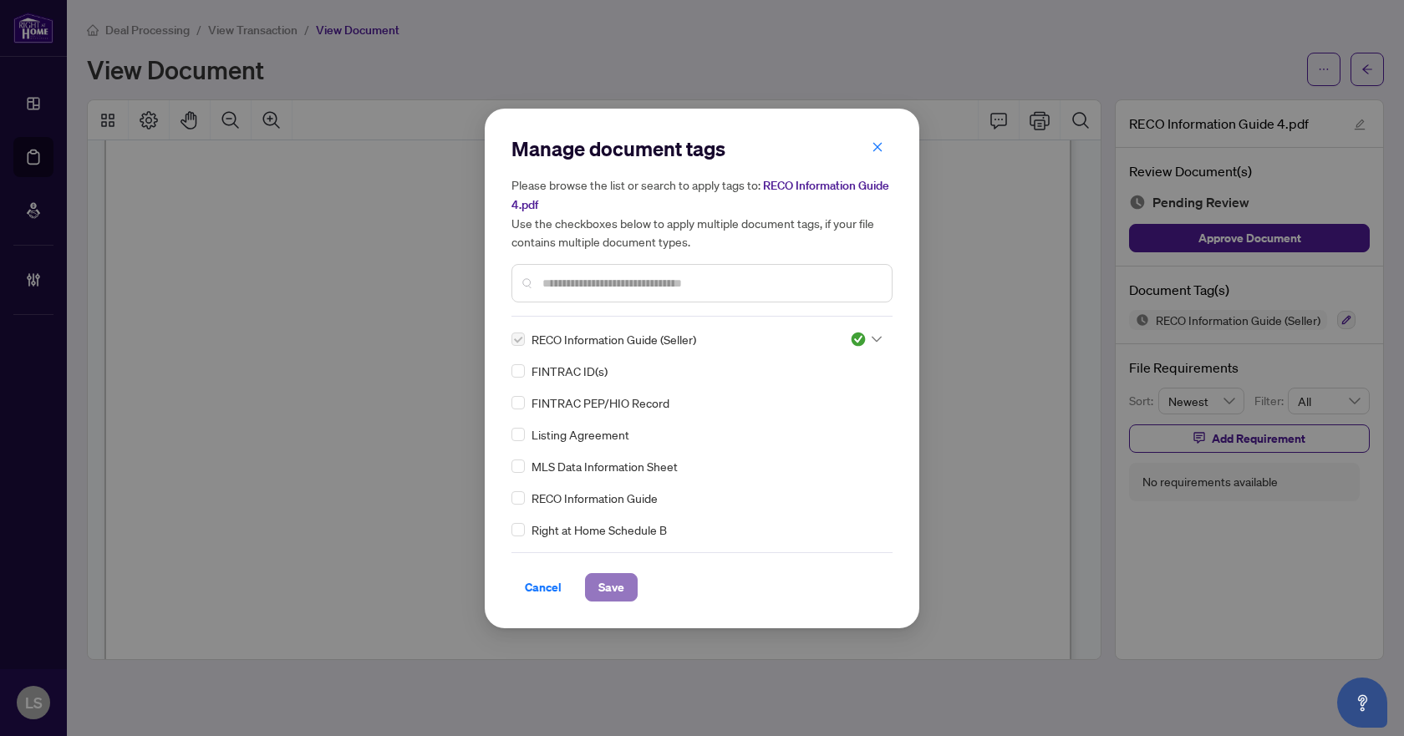
click at [612, 583] on span "Save" at bounding box center [611, 587] width 26 height 27
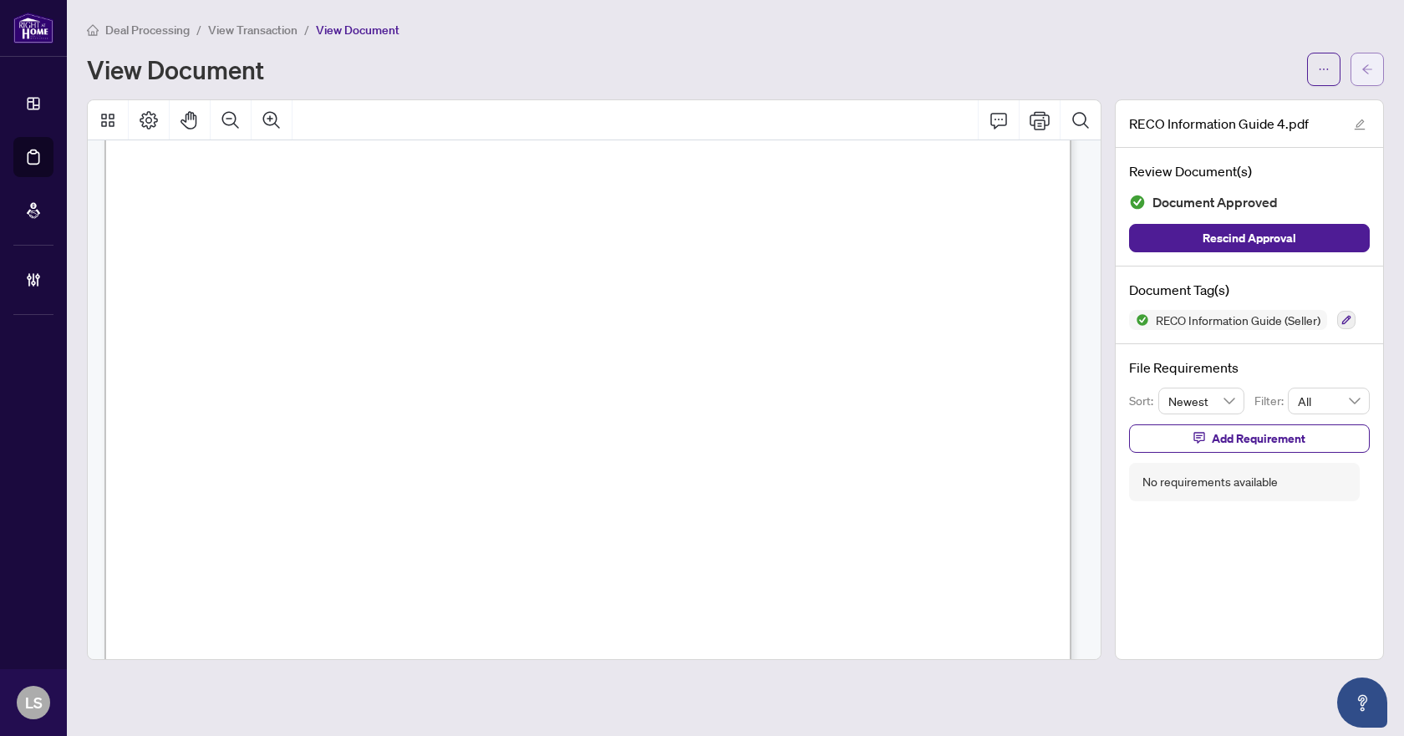
click at [1373, 59] on span "button" at bounding box center [1368, 69] width 12 height 27
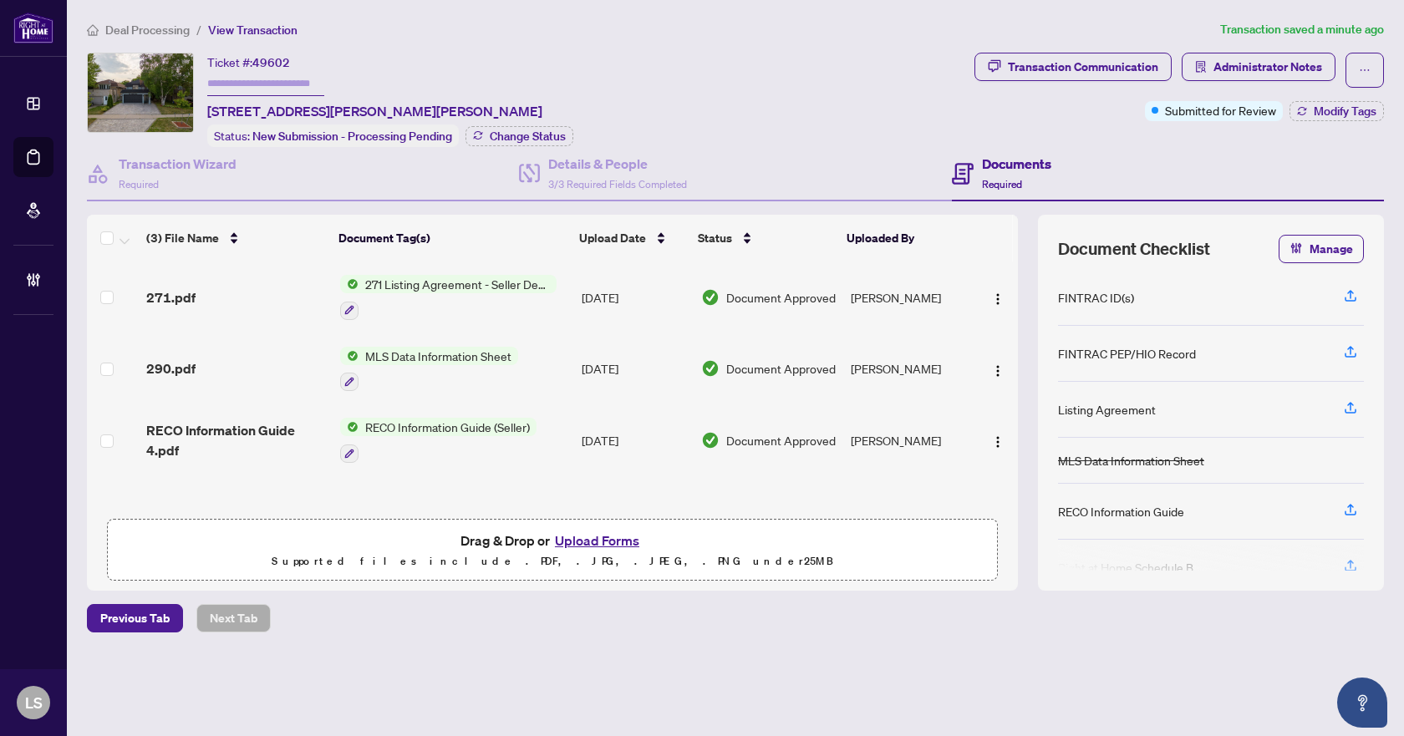
scroll to position [1, 0]
click at [1342, 110] on span "Modify Tags" at bounding box center [1345, 111] width 63 height 12
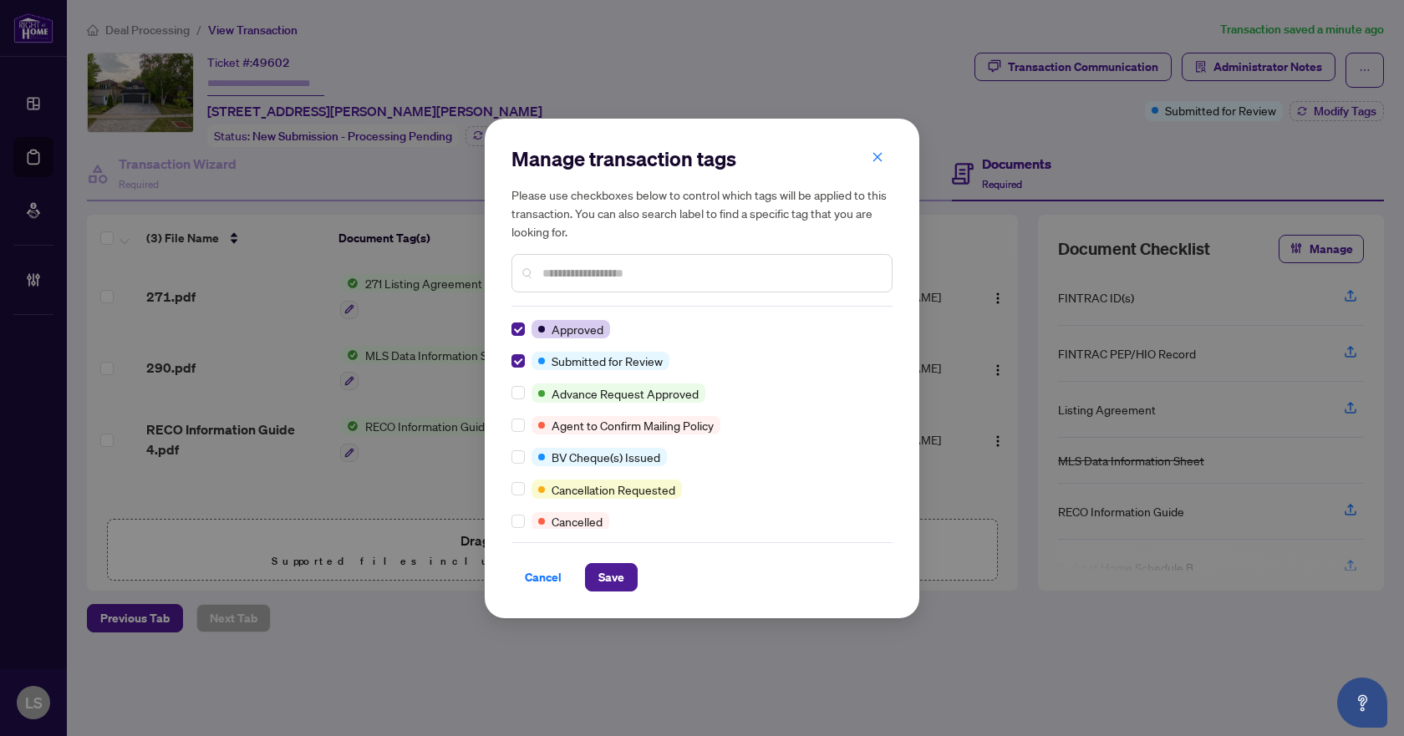
scroll to position [0, 0]
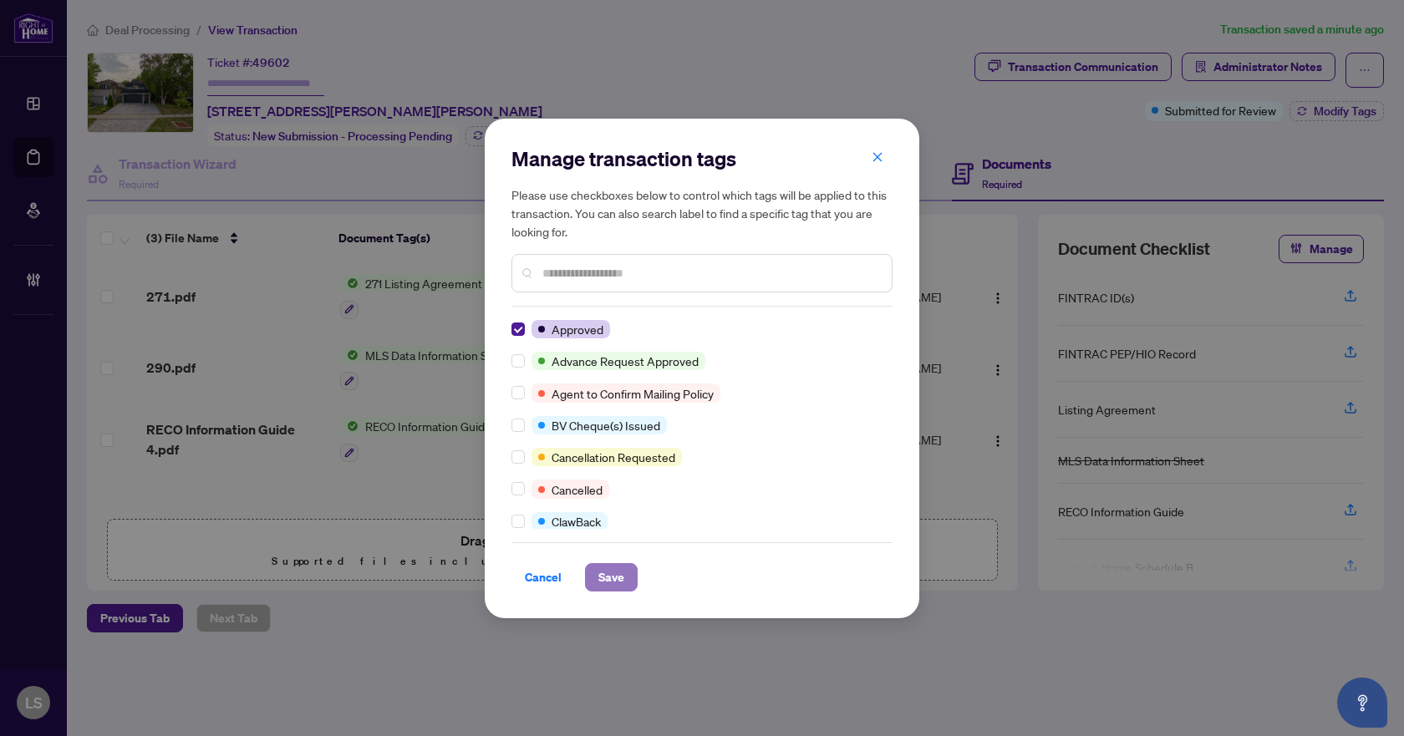
click at [617, 570] on span "Save" at bounding box center [611, 577] width 26 height 27
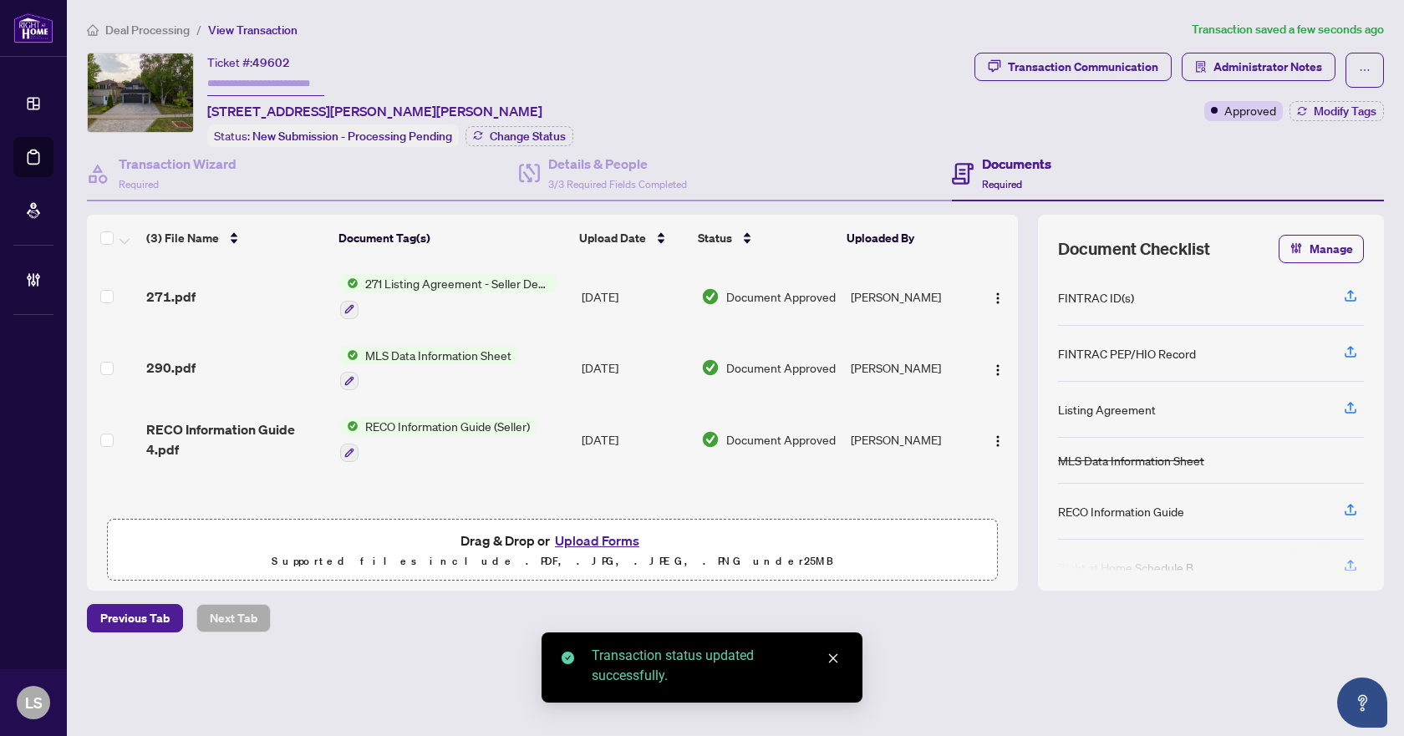
click at [160, 28] on span "Deal Processing" at bounding box center [147, 30] width 84 height 15
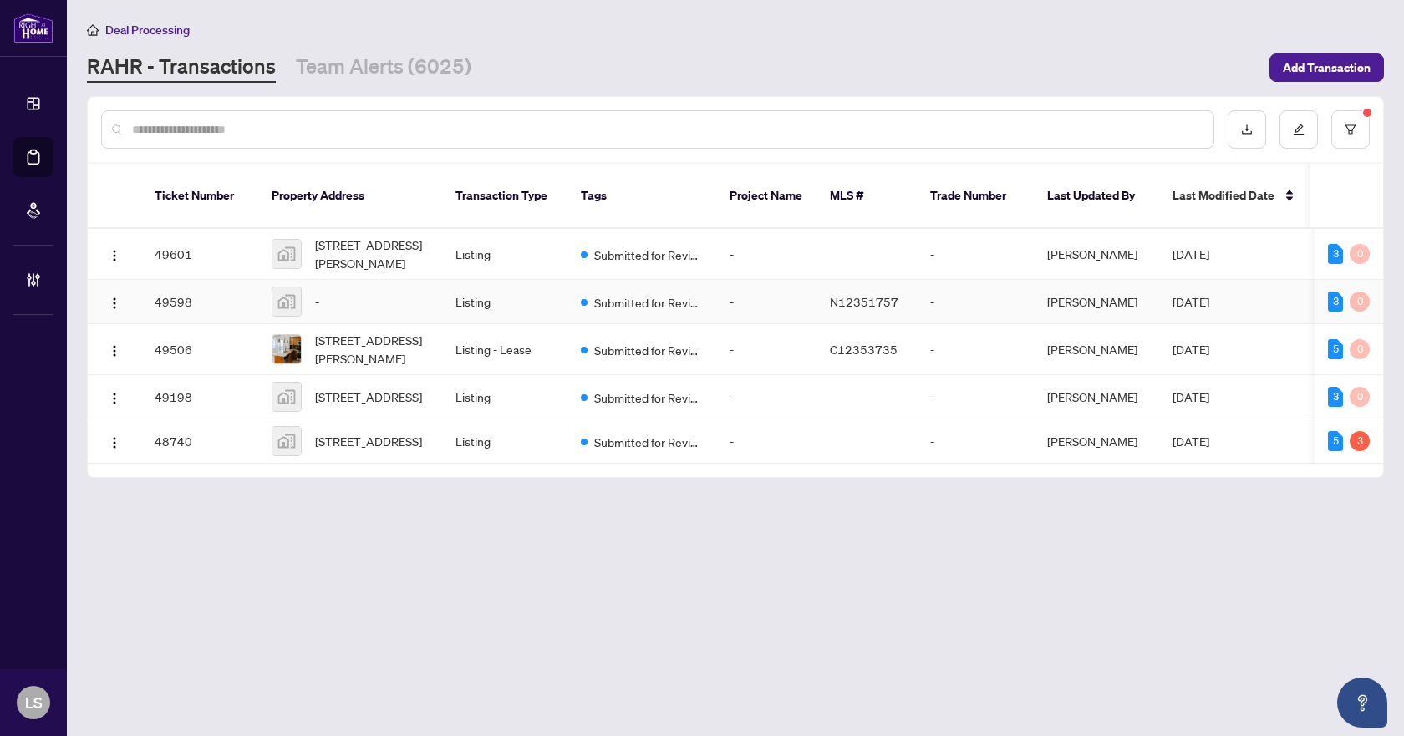
click at [393, 287] on div "-" at bounding box center [350, 302] width 157 height 30
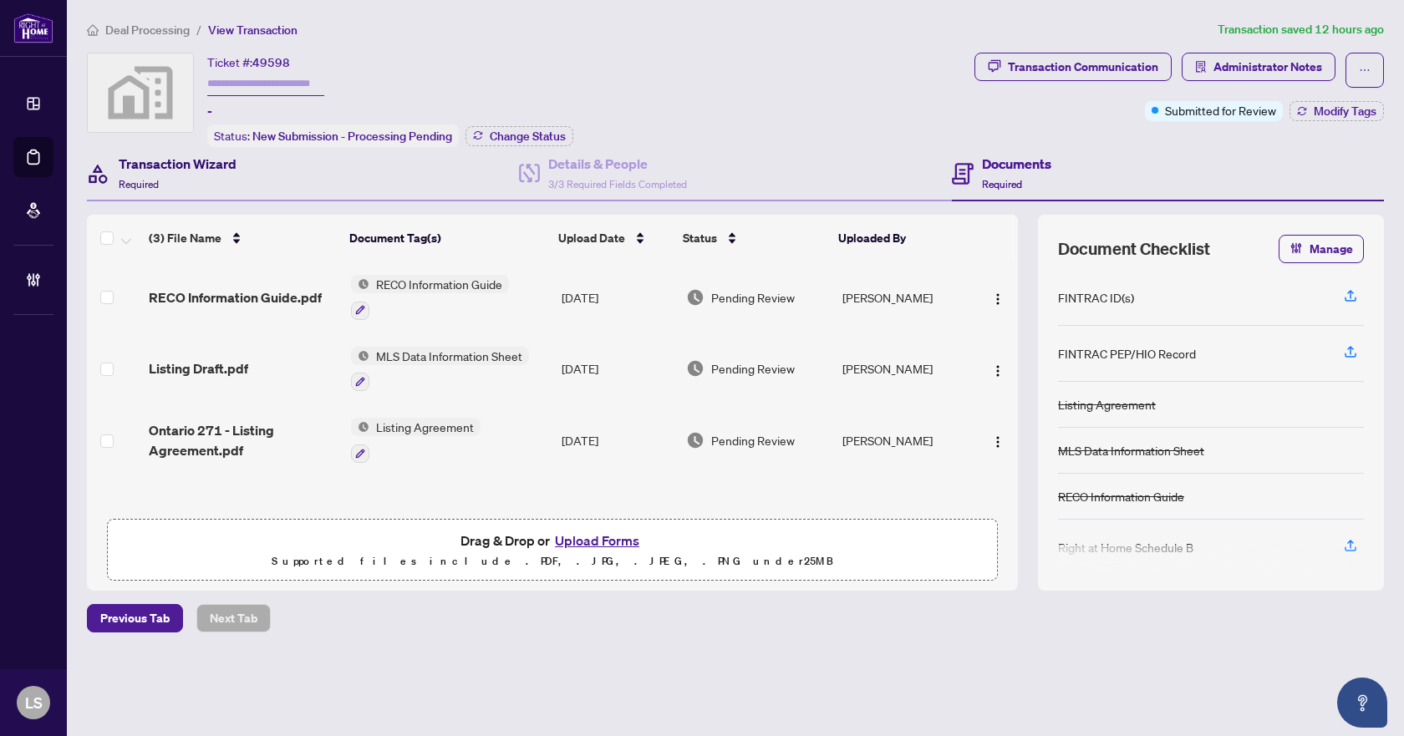
click at [178, 176] on div "Transaction Wizard Required" at bounding box center [178, 173] width 118 height 39
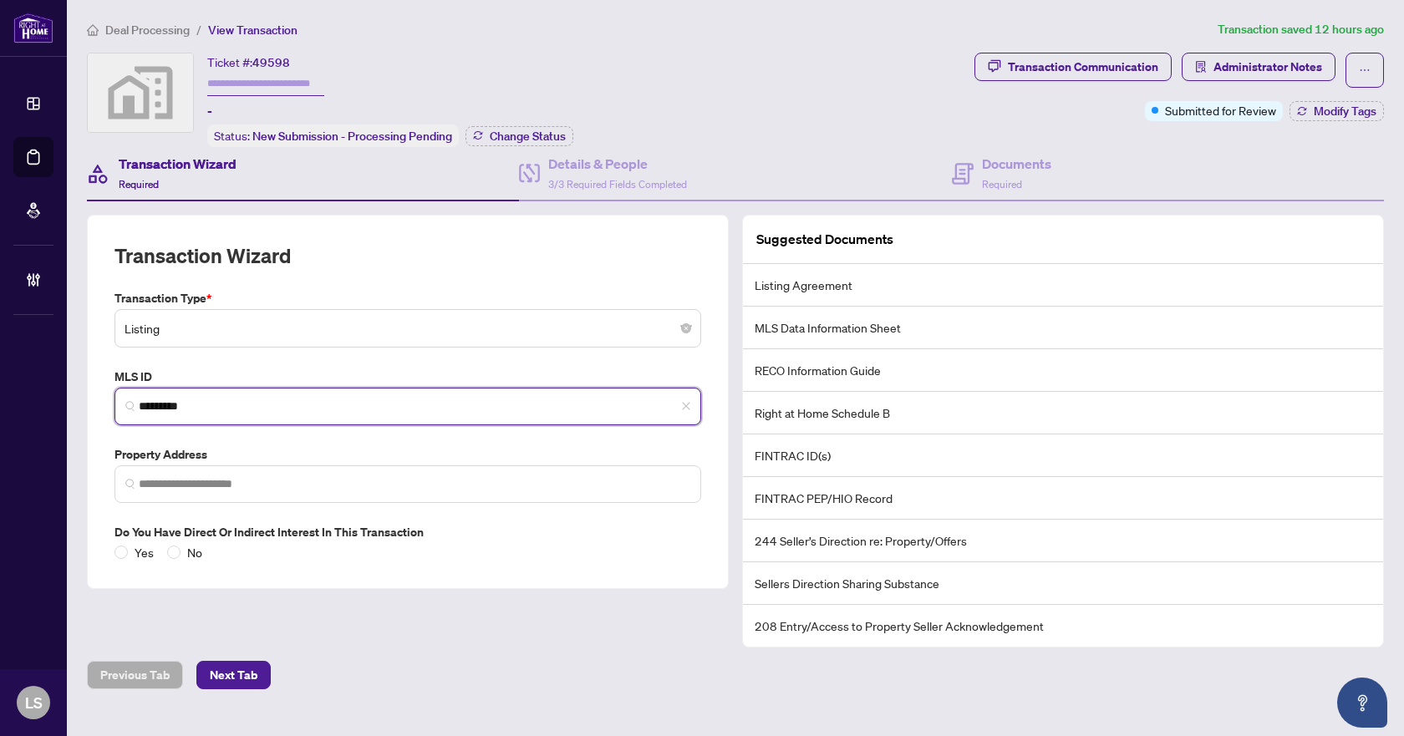
click at [205, 403] on input "*********" at bounding box center [415, 407] width 552 height 18
type input "*********"
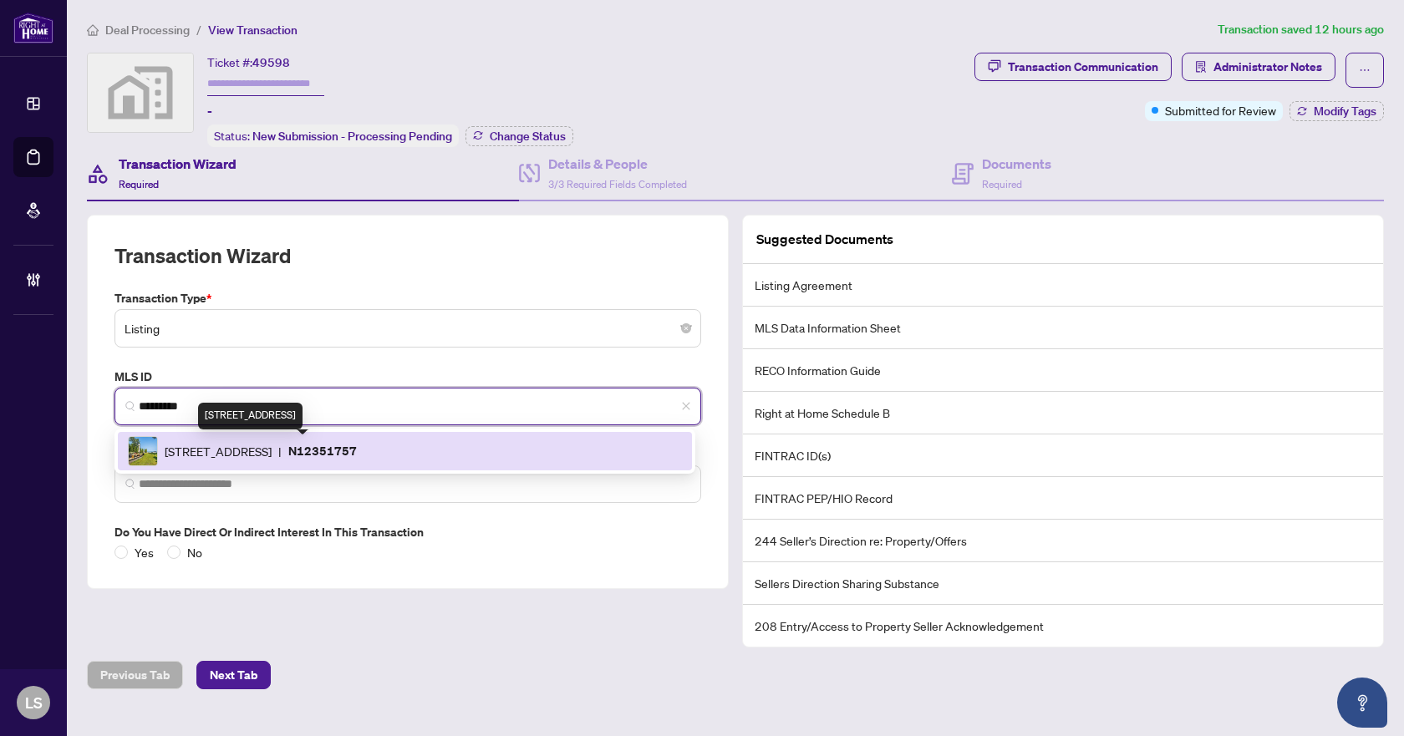
click at [272, 446] on span "1557 Houston Ave, Innisfil, Ontario L9S 4M6, Canada" at bounding box center [218, 451] width 107 height 18
type input "**********"
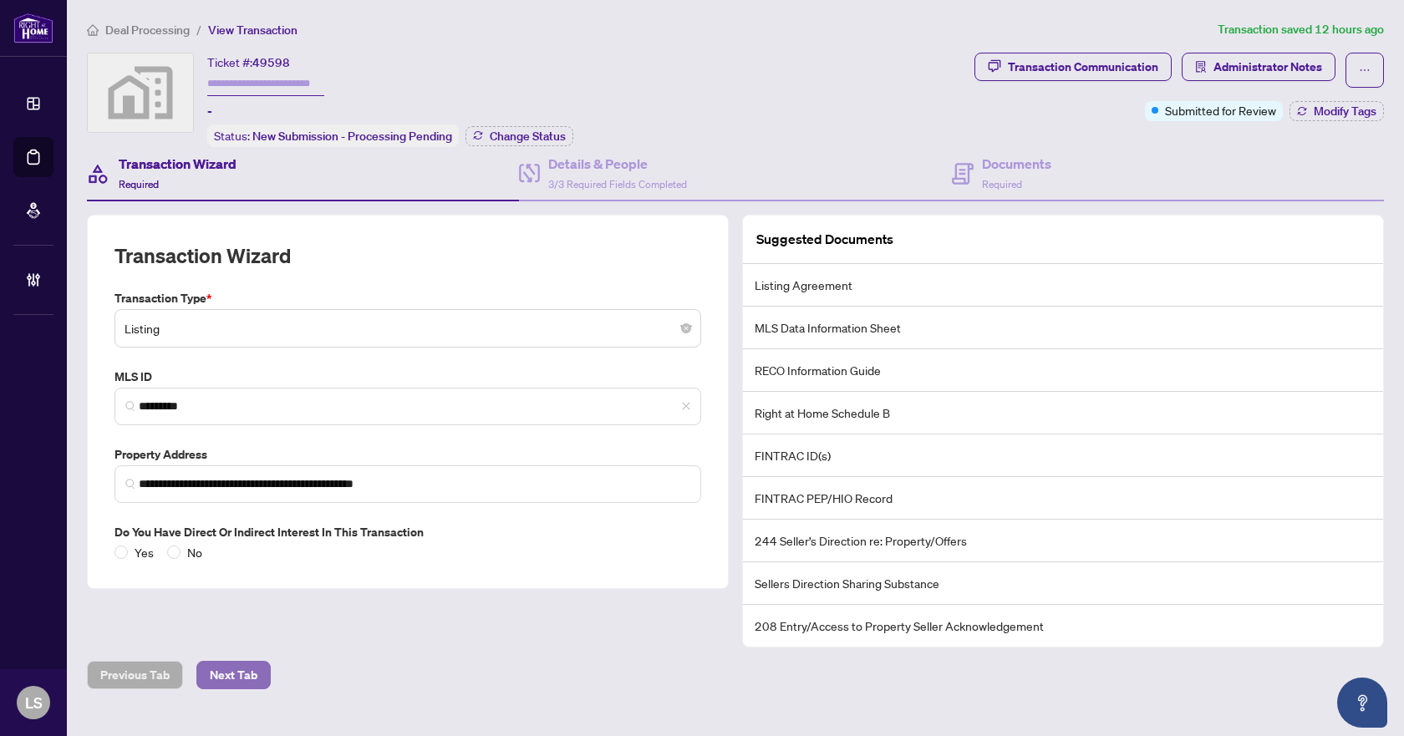
click at [243, 680] on span "Next Tab" at bounding box center [234, 675] width 48 height 27
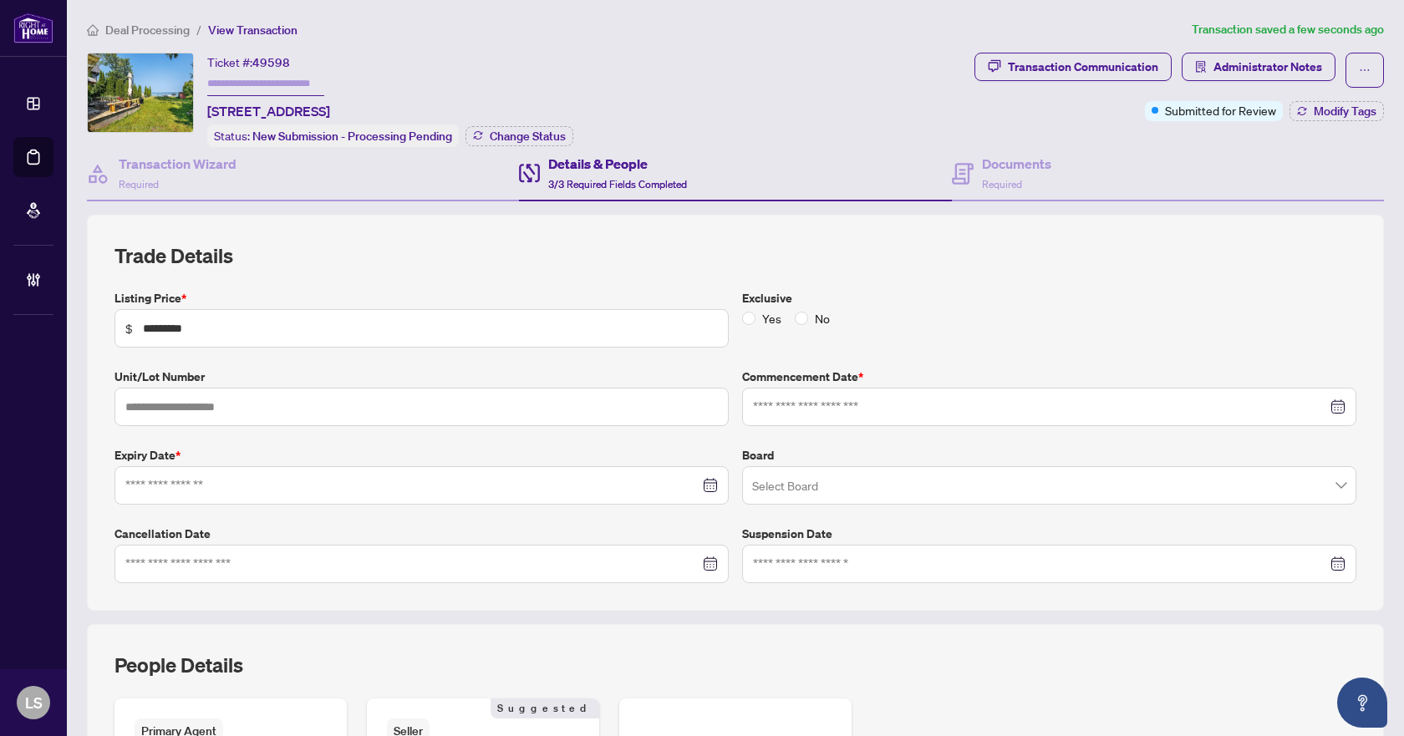
type input "**********"
click at [808, 319] on span "No" at bounding box center [822, 318] width 28 height 18
click at [996, 165] on h4 "Documents" at bounding box center [1016, 164] width 69 height 20
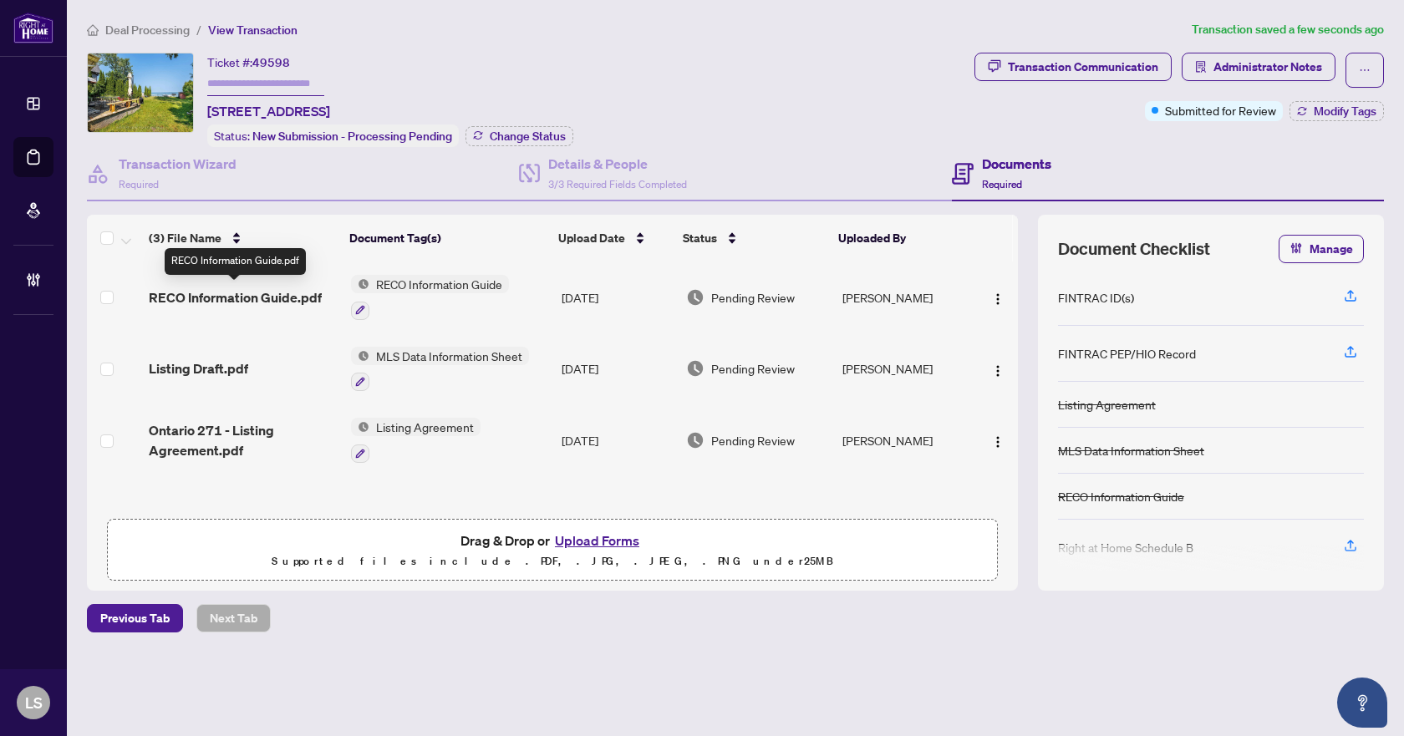
click at [270, 288] on span "RECO Information Guide.pdf" at bounding box center [235, 298] width 173 height 20
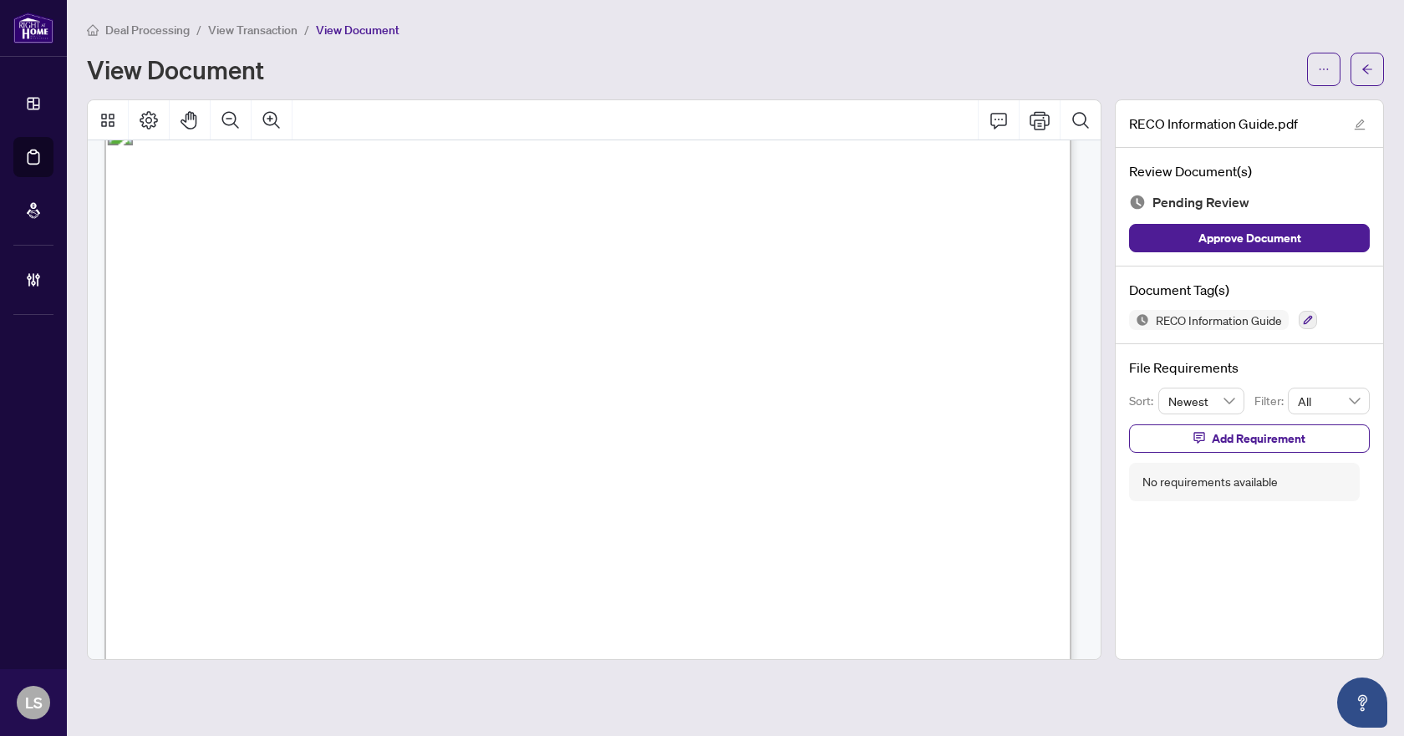
scroll to position [15631, 0]
click at [1306, 319] on icon "button" at bounding box center [1308, 320] width 10 height 10
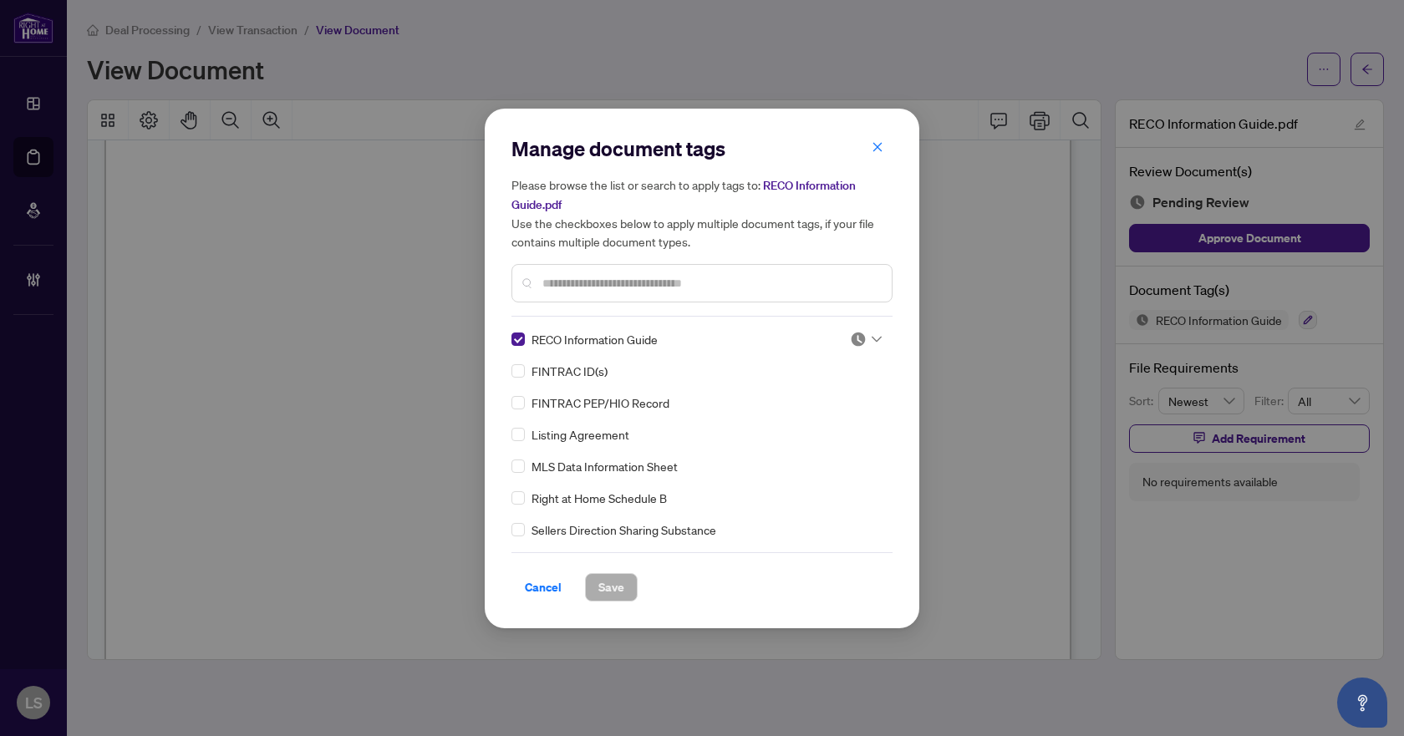
click at [872, 336] on icon at bounding box center [877, 339] width 10 height 7
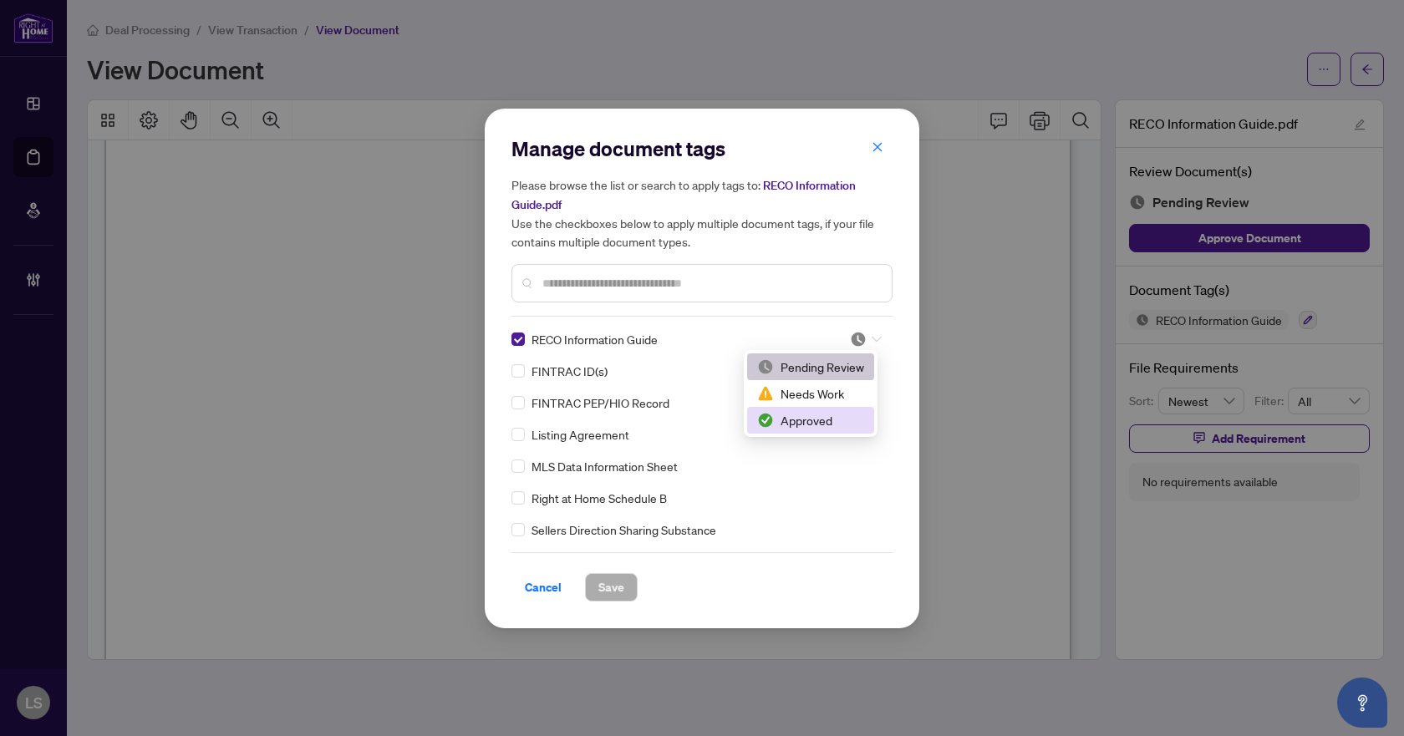
click at [809, 424] on div "Approved" at bounding box center [810, 420] width 107 height 18
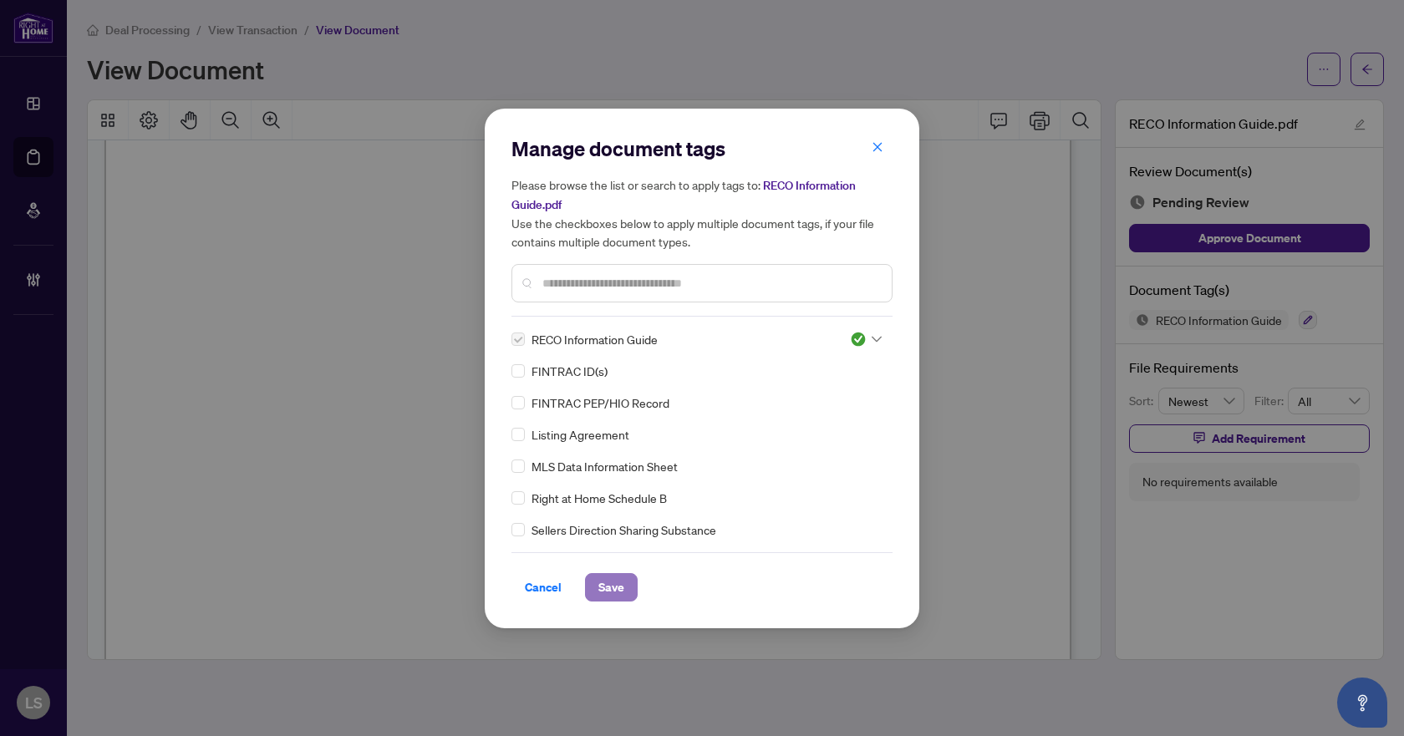
click at [607, 583] on span "Save" at bounding box center [611, 587] width 26 height 27
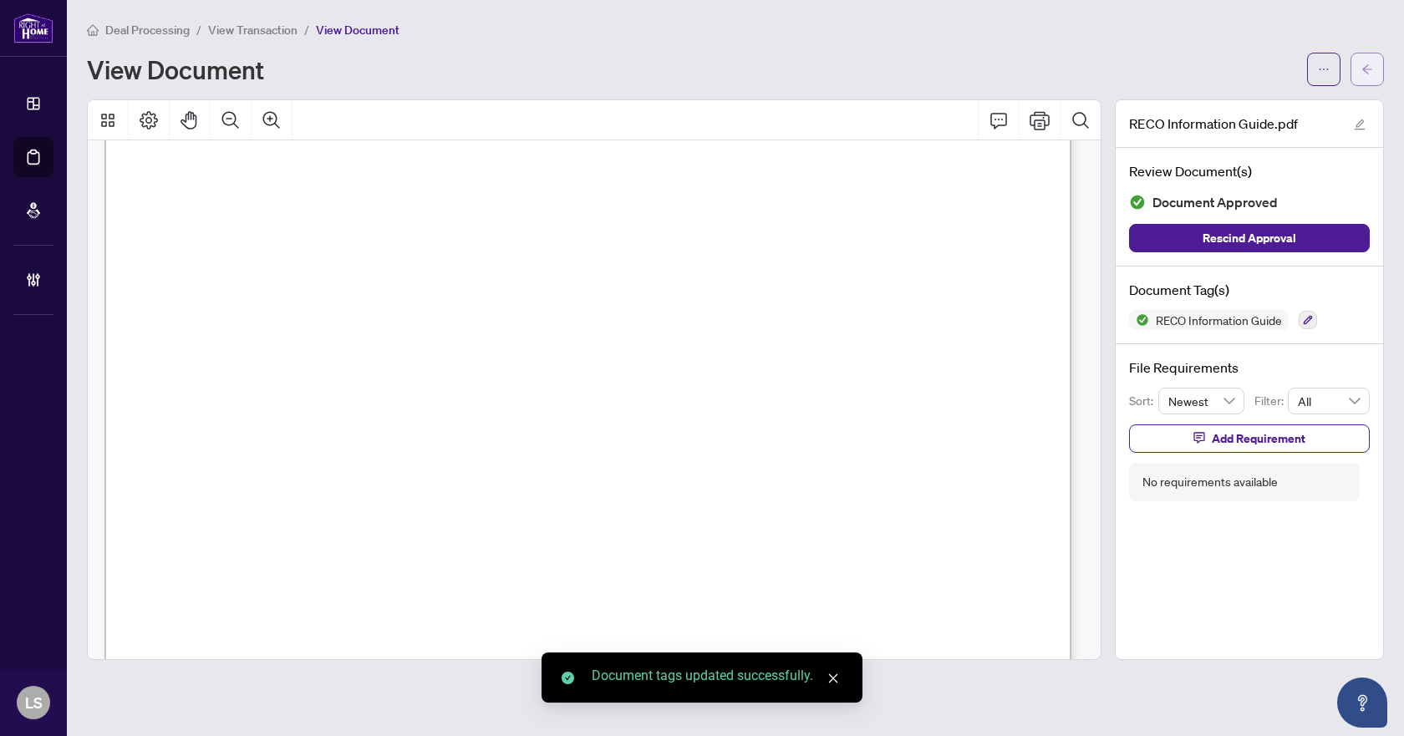
click at [1362, 69] on button "button" at bounding box center [1367, 69] width 33 height 33
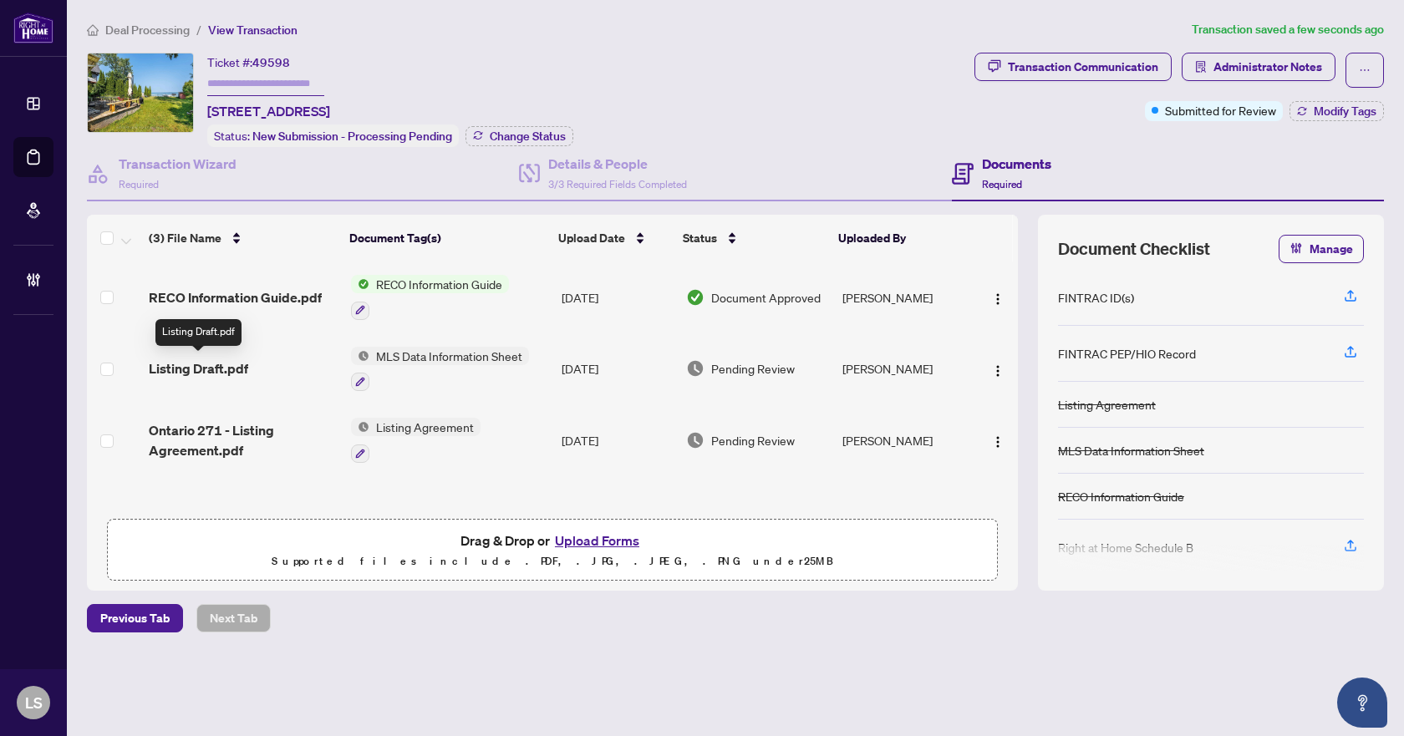
click at [203, 364] on span "Listing Draft.pdf" at bounding box center [198, 369] width 99 height 20
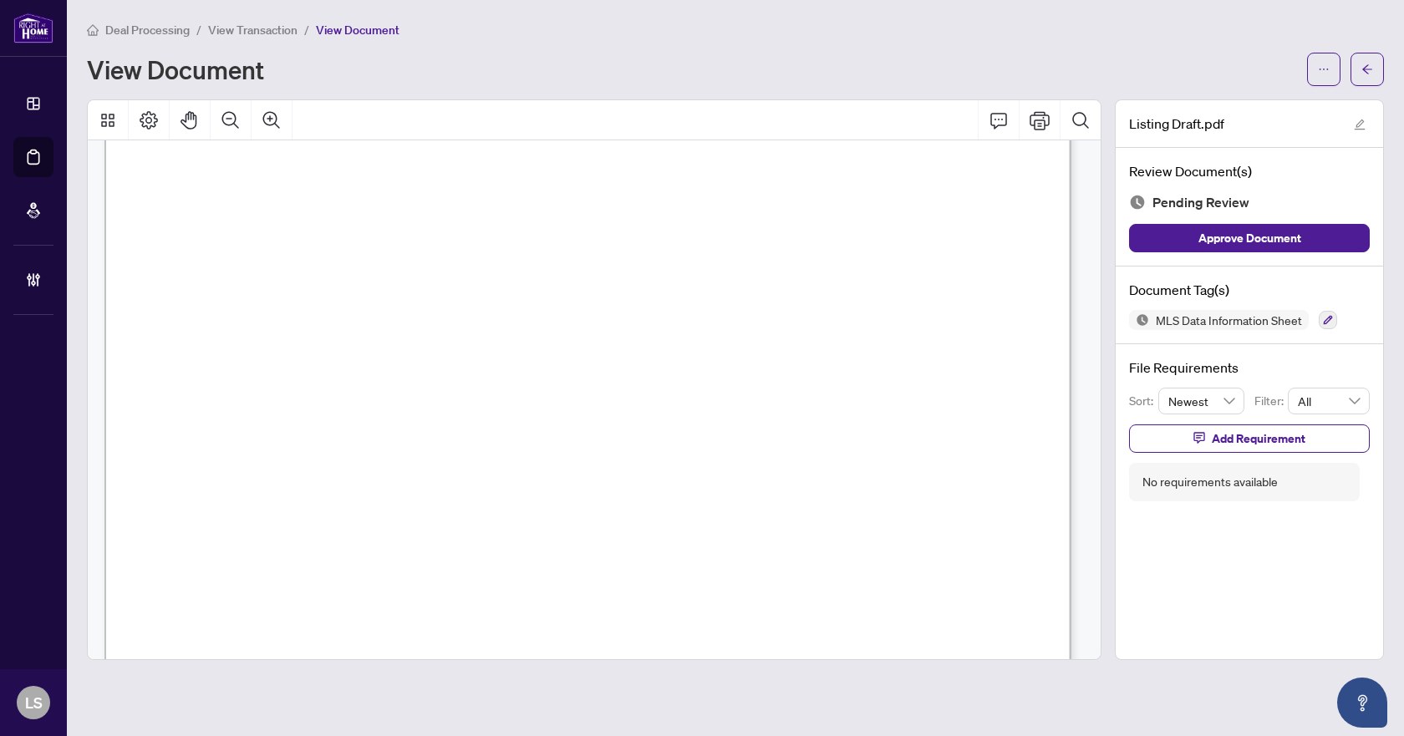
scroll to position [1588, 0]
click at [1323, 320] on icon "button" at bounding box center [1328, 320] width 10 height 10
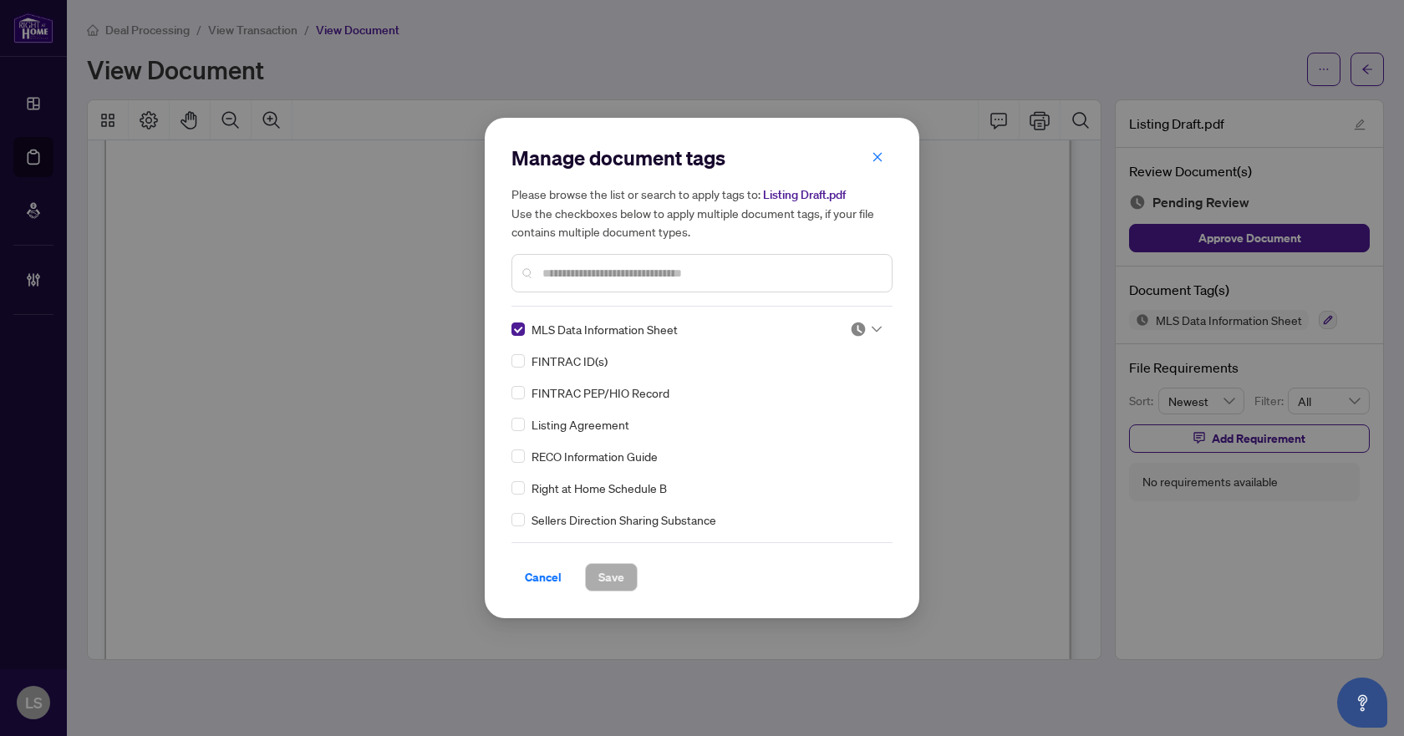
click at [874, 324] on div at bounding box center [866, 329] width 32 height 17
click at [822, 416] on div "Approved" at bounding box center [810, 411] width 107 height 18
click at [622, 573] on span "Save" at bounding box center [611, 577] width 26 height 27
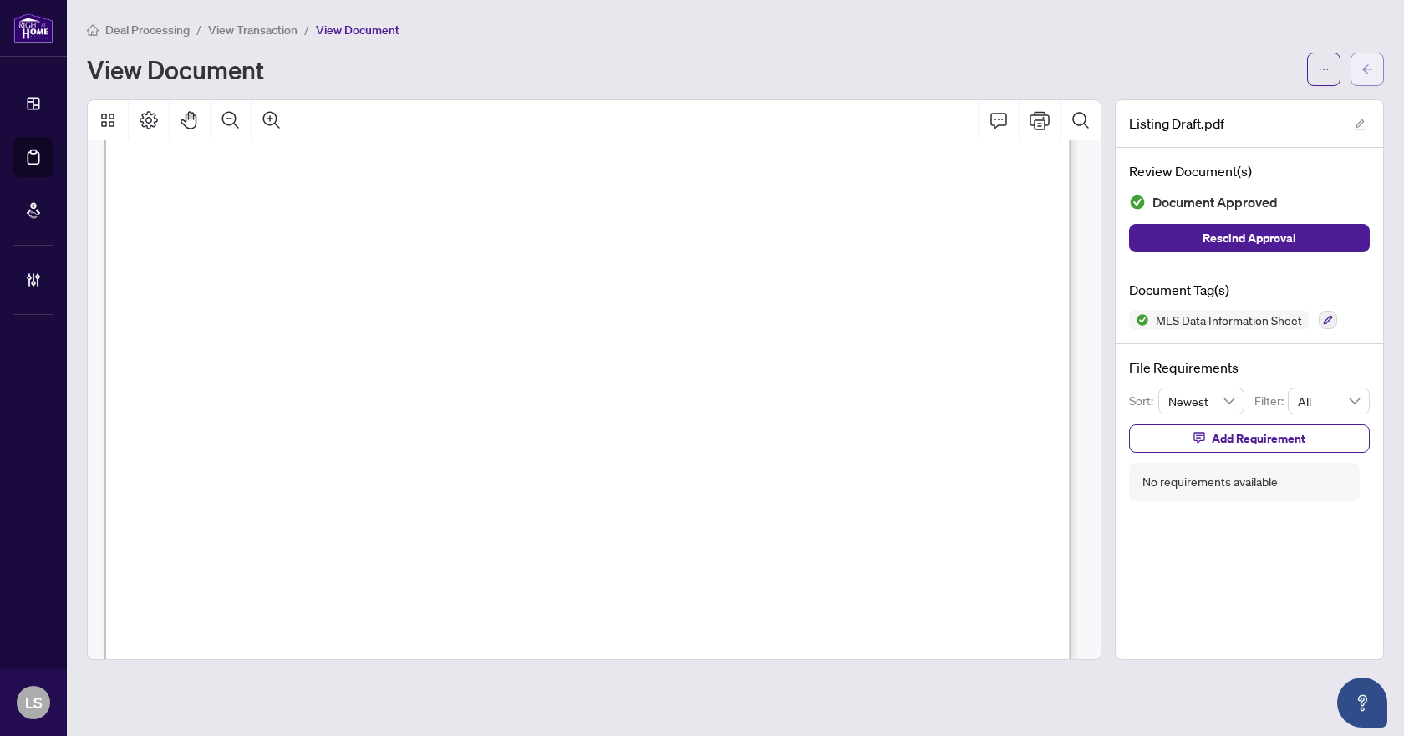
click at [1372, 71] on icon "arrow-left" at bounding box center [1368, 70] width 12 height 12
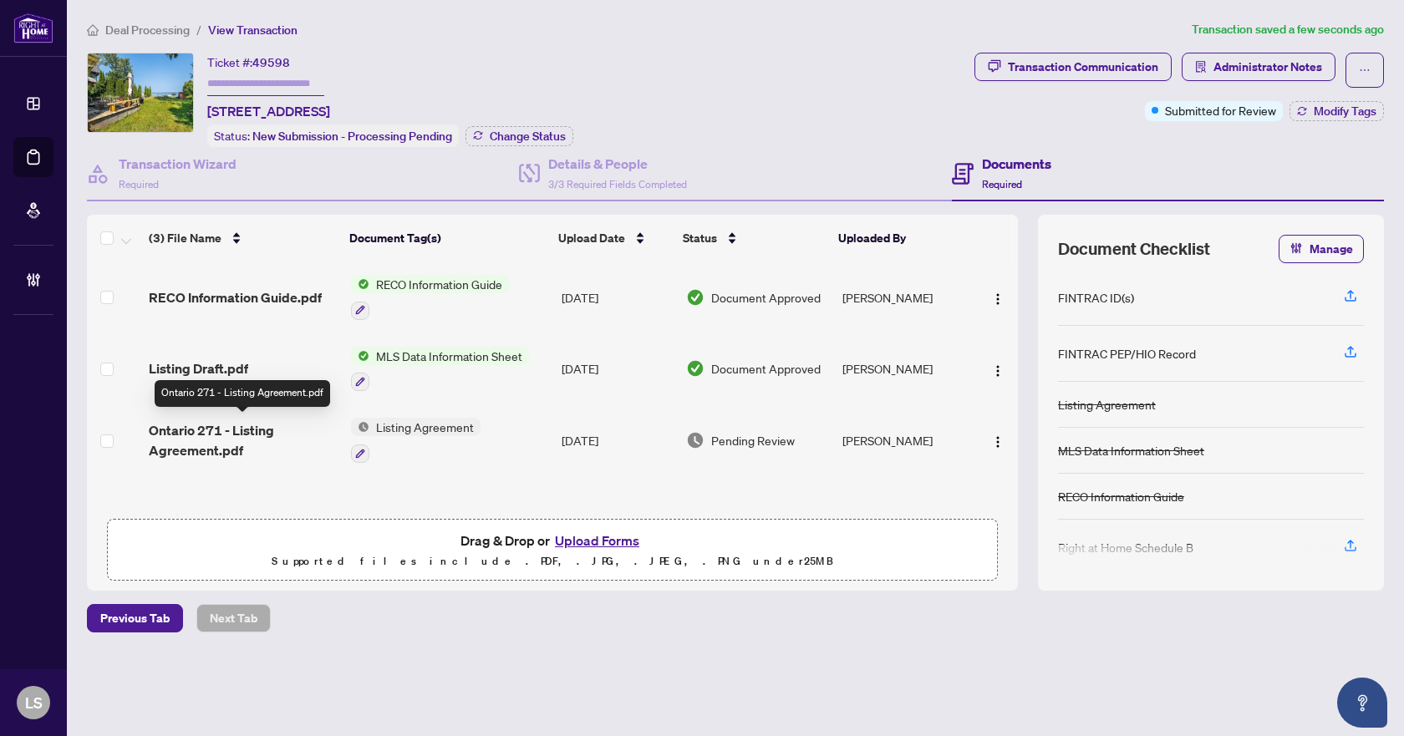
click at [186, 443] on span "Ontario 271 - Listing Agreement.pdf" at bounding box center [243, 440] width 189 height 40
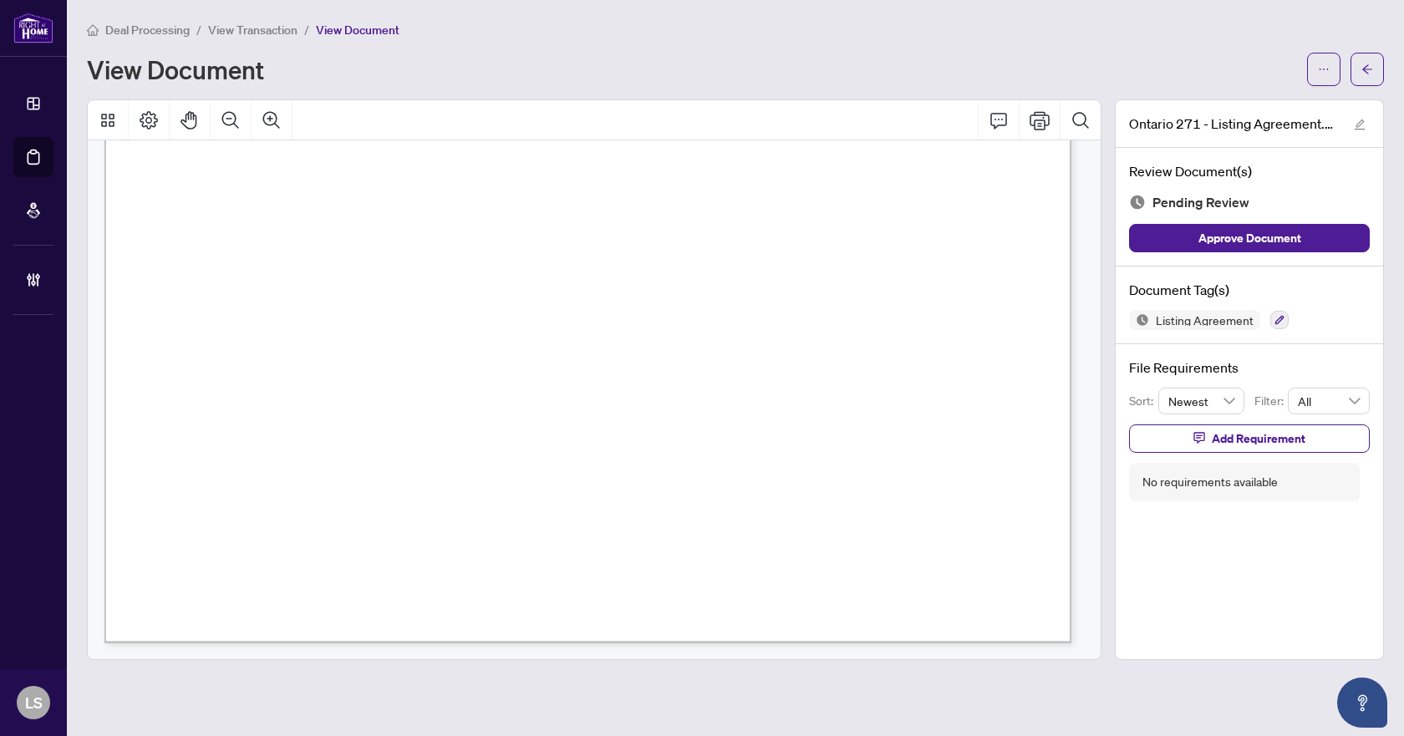
scroll to position [5899, 0]
click at [1278, 321] on icon "button" at bounding box center [1280, 320] width 9 height 9
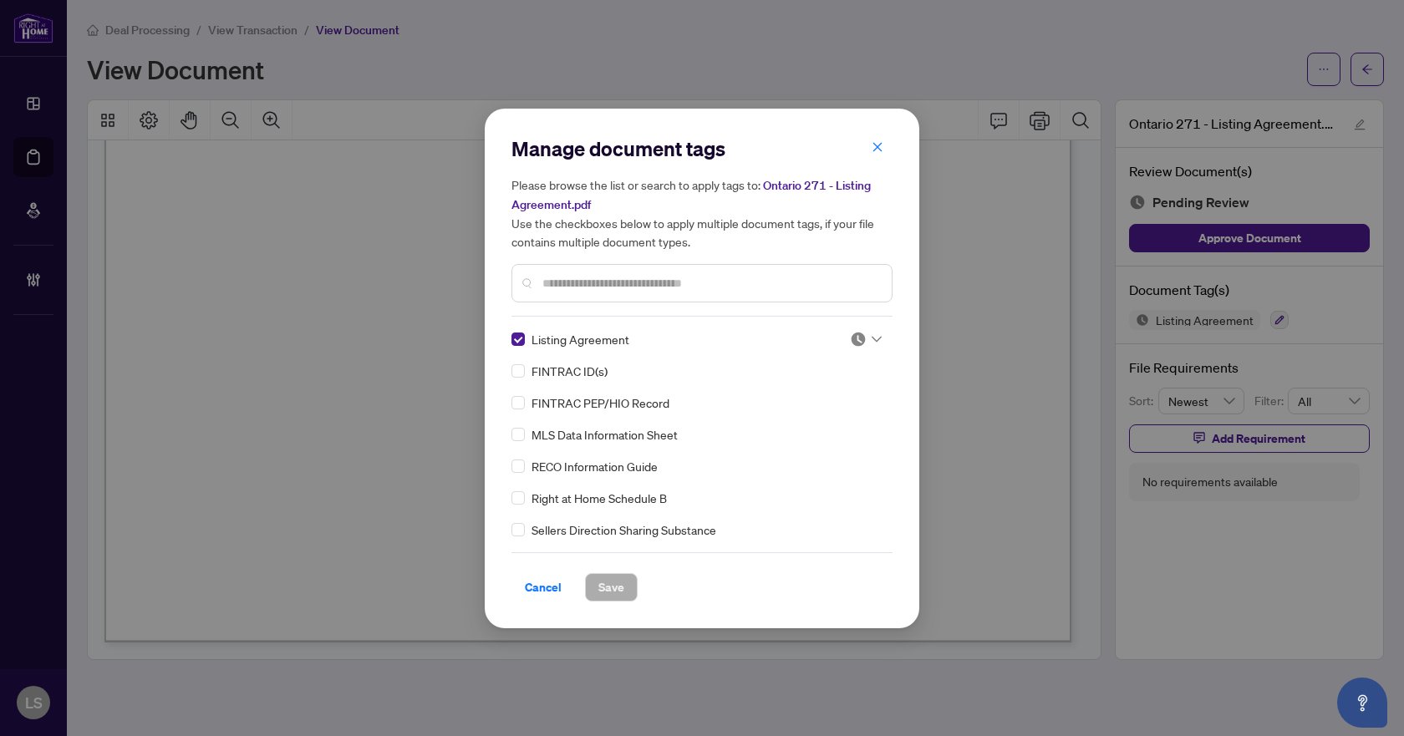
click at [851, 335] on img at bounding box center [858, 339] width 17 height 17
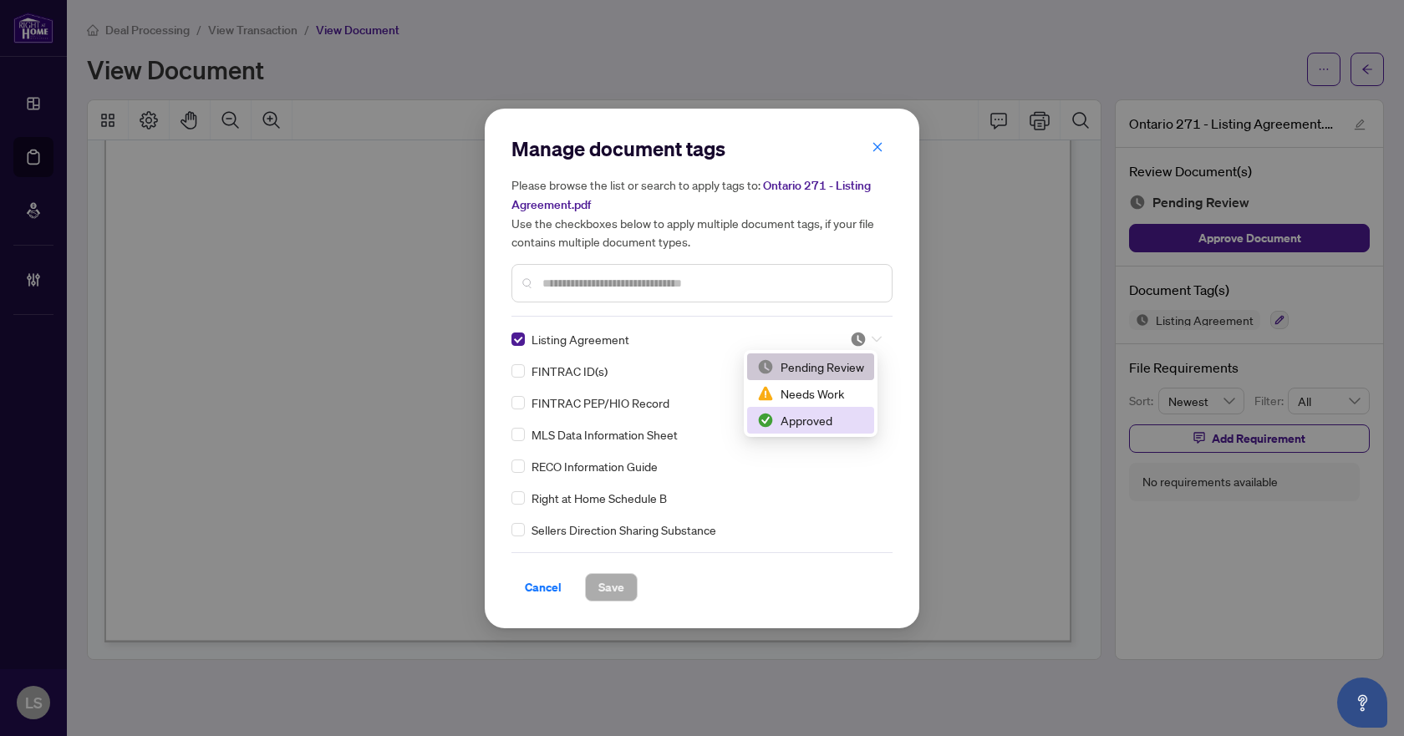
click at [811, 419] on div "Approved" at bounding box center [810, 420] width 107 height 18
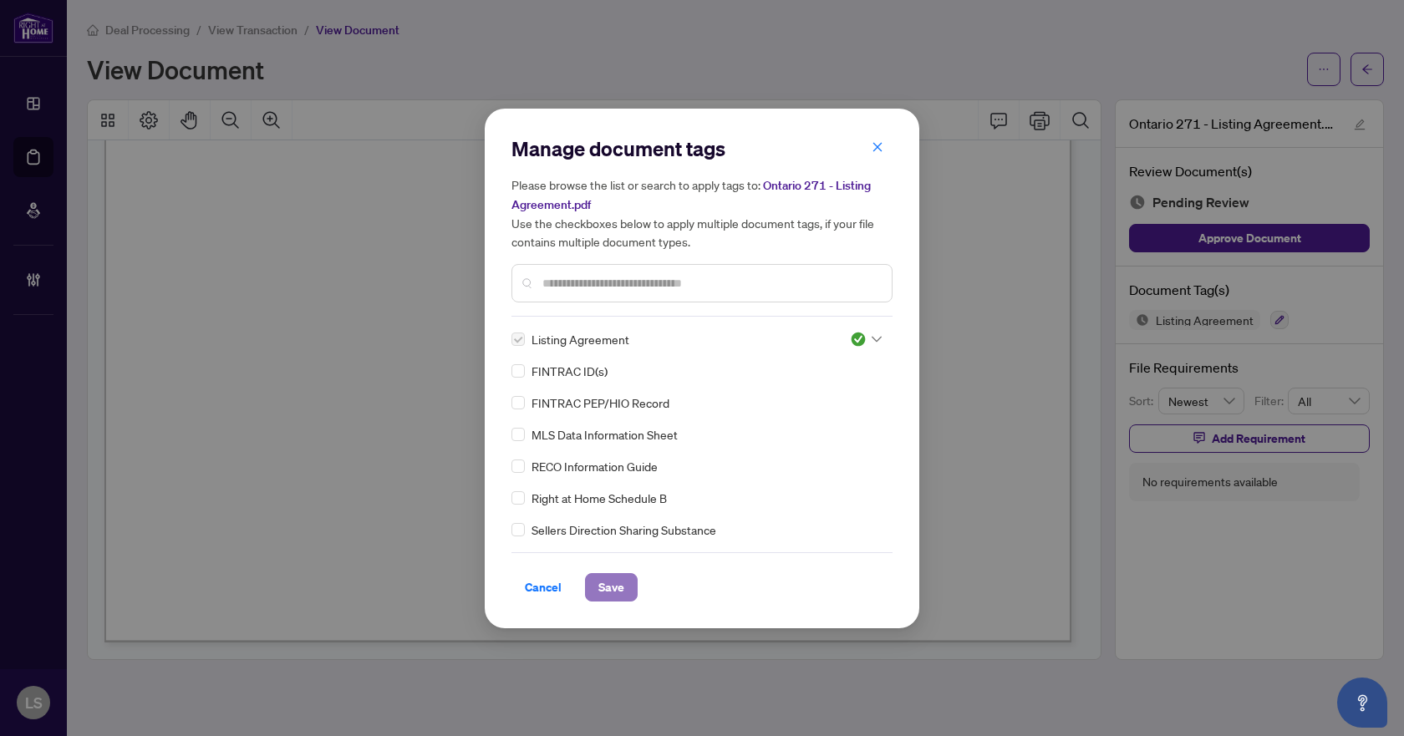
click at [619, 584] on span "Save" at bounding box center [611, 587] width 26 height 27
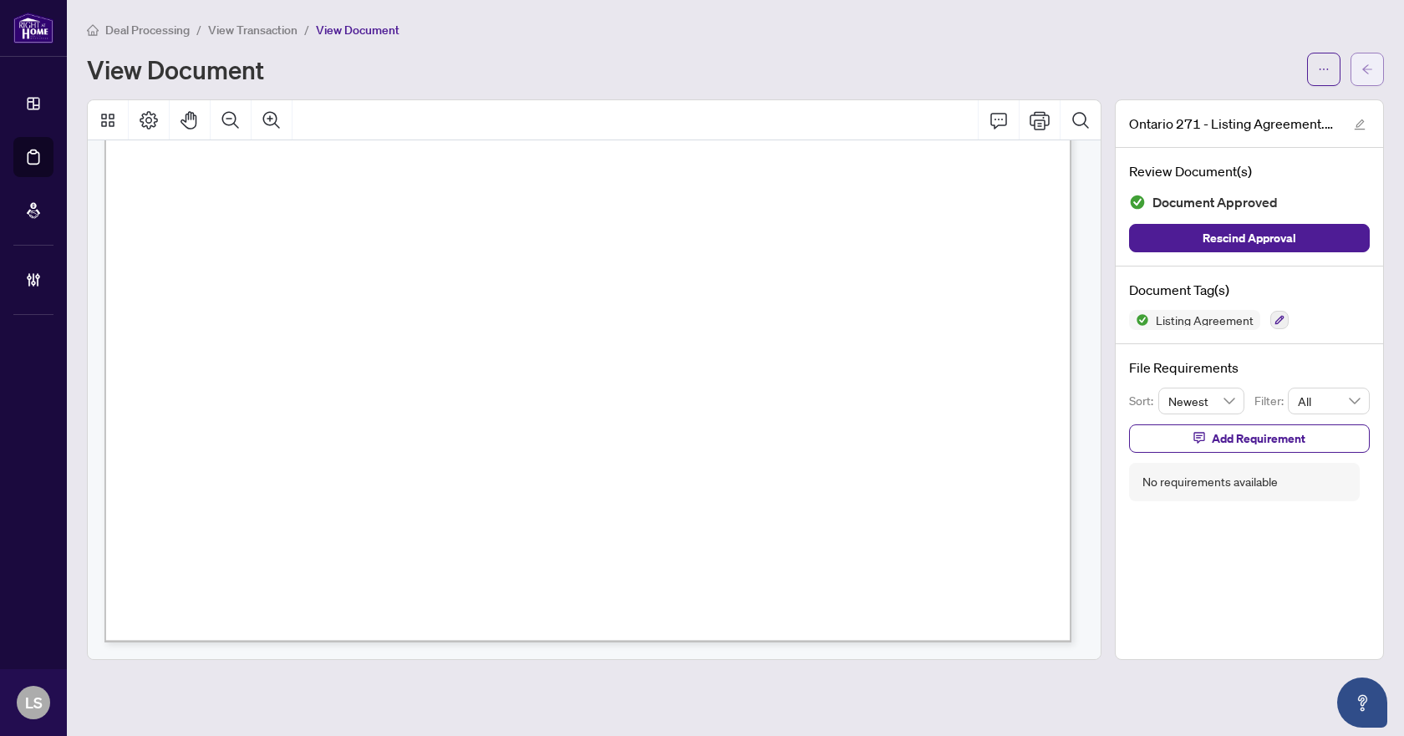
click at [1361, 77] on button "button" at bounding box center [1367, 69] width 33 height 33
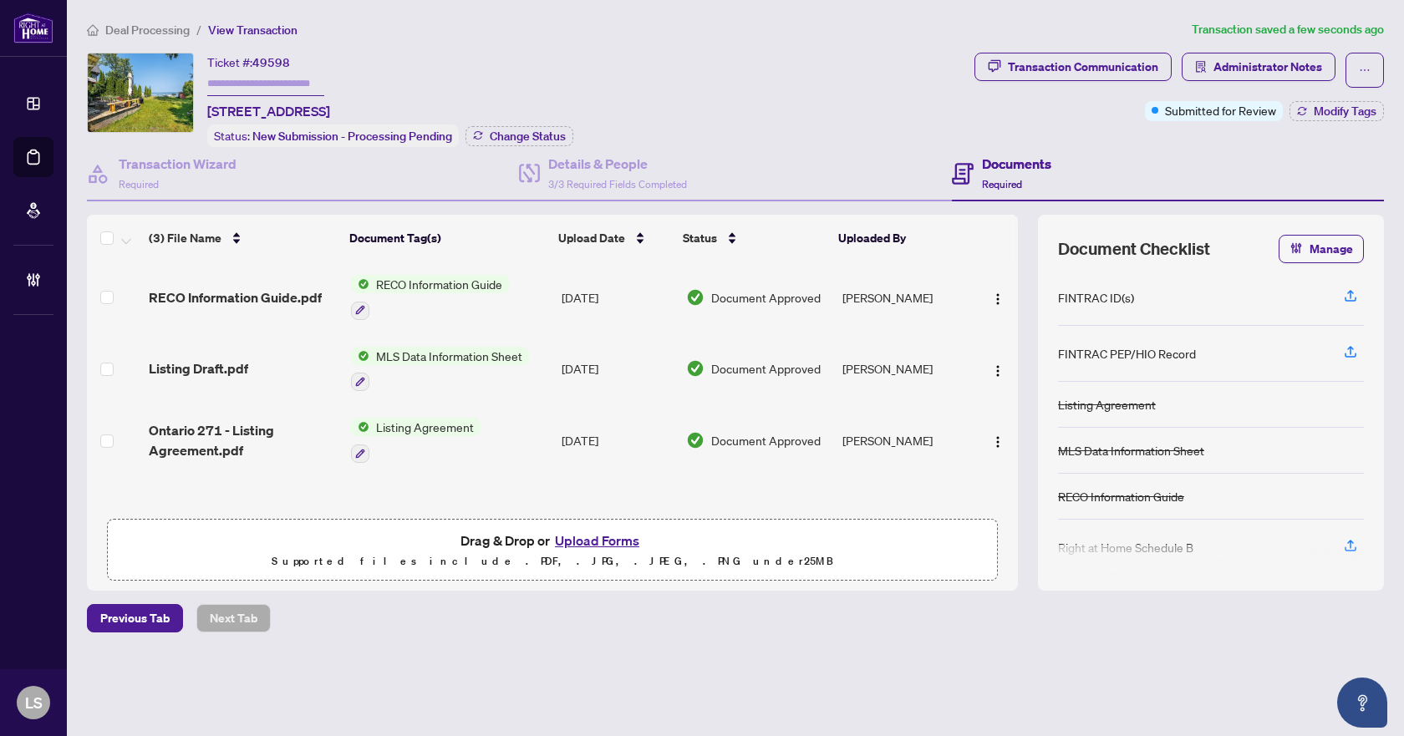
scroll to position [1, 0]
click at [1322, 110] on span "Modify Tags" at bounding box center [1345, 111] width 63 height 12
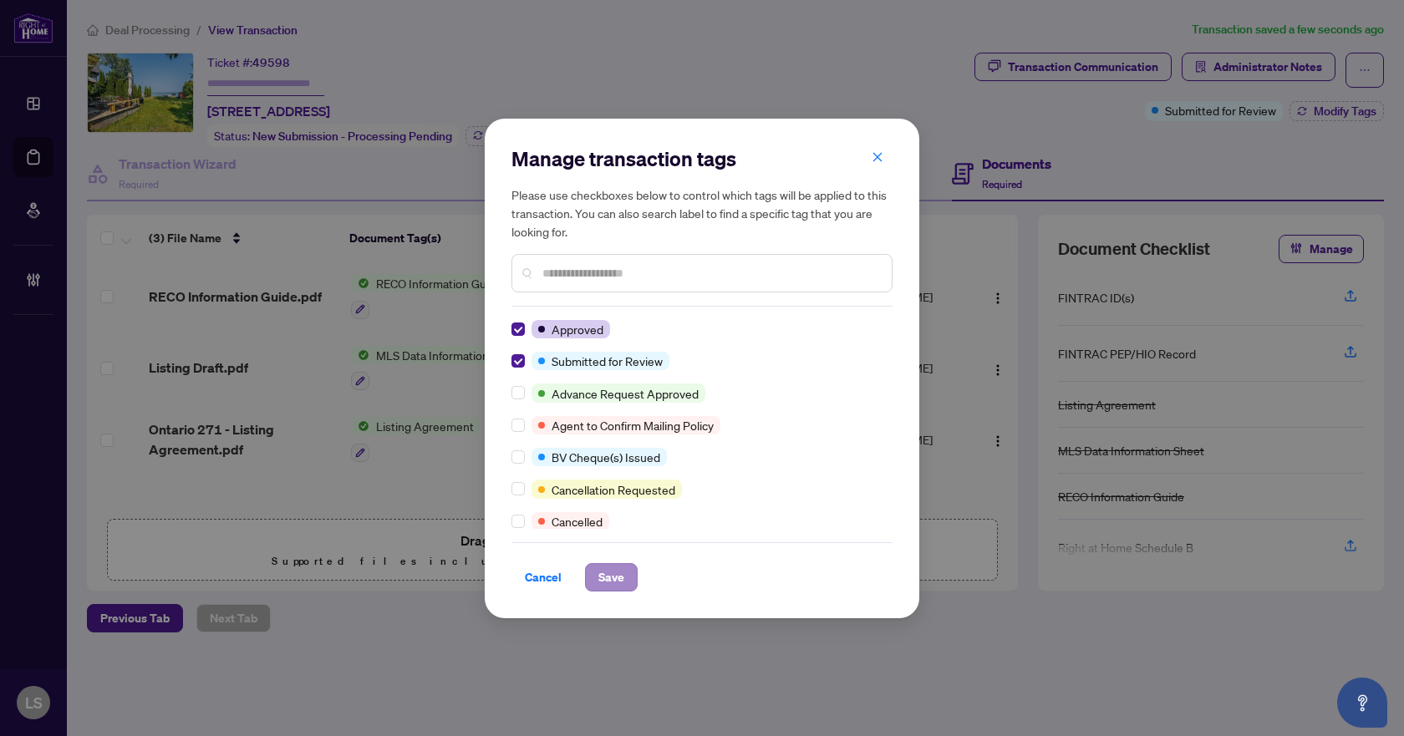
scroll to position [0, 0]
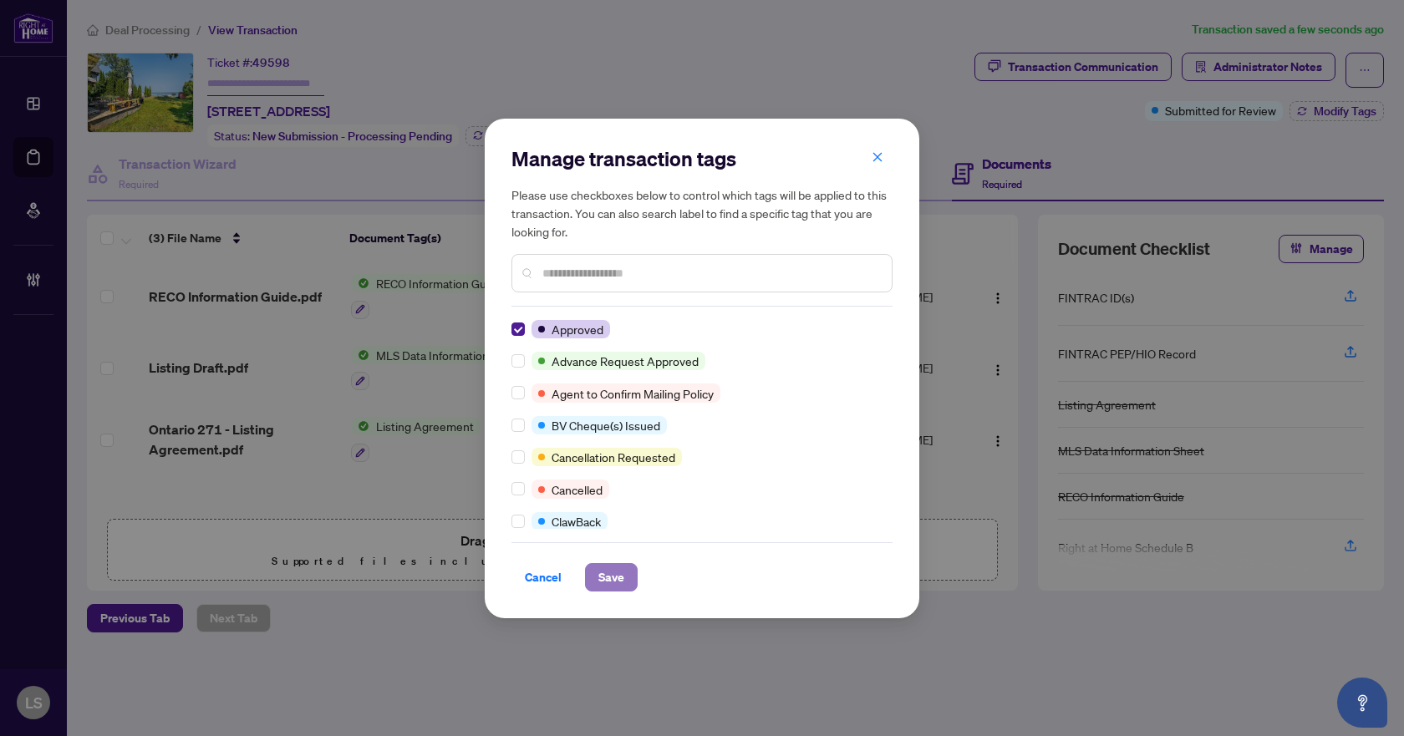
click at [604, 575] on span "Save" at bounding box center [611, 577] width 26 height 27
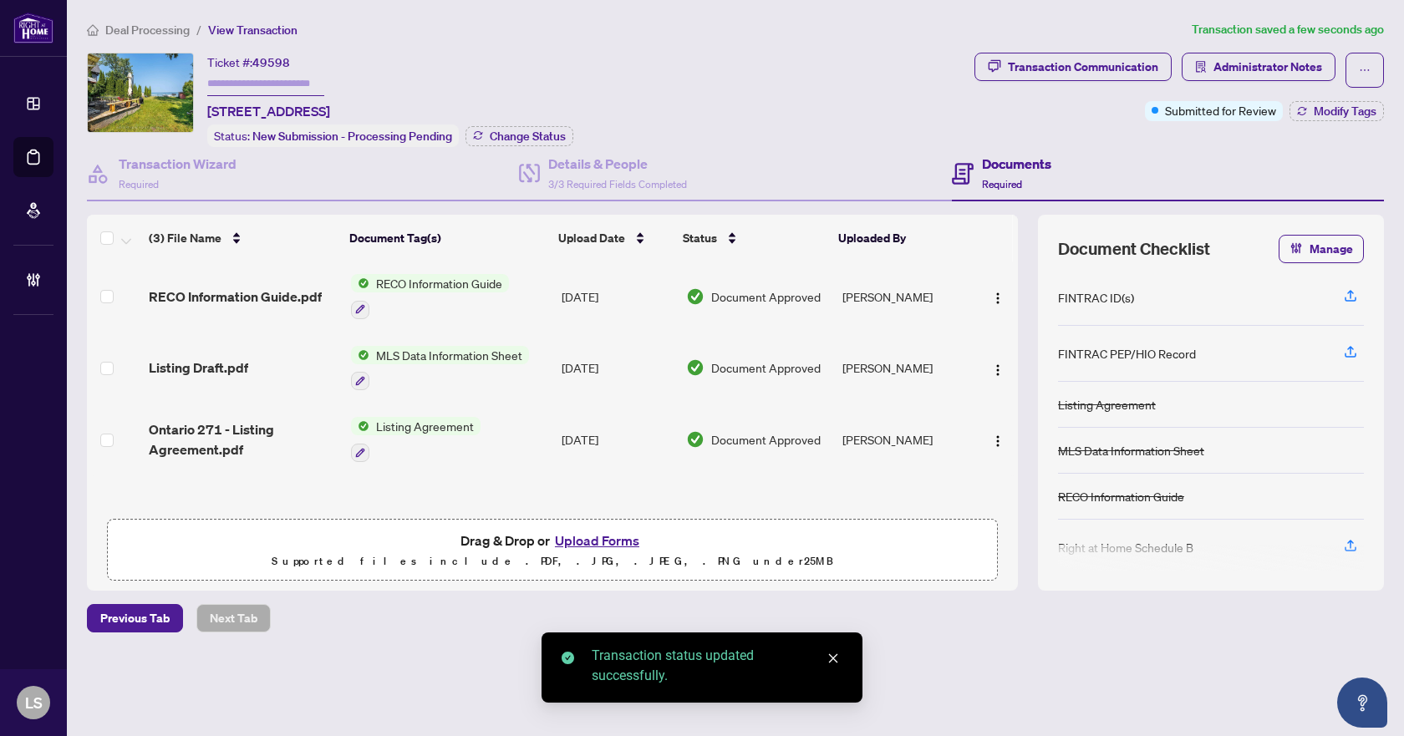
click at [132, 27] on span "Deal Processing" at bounding box center [147, 30] width 84 height 15
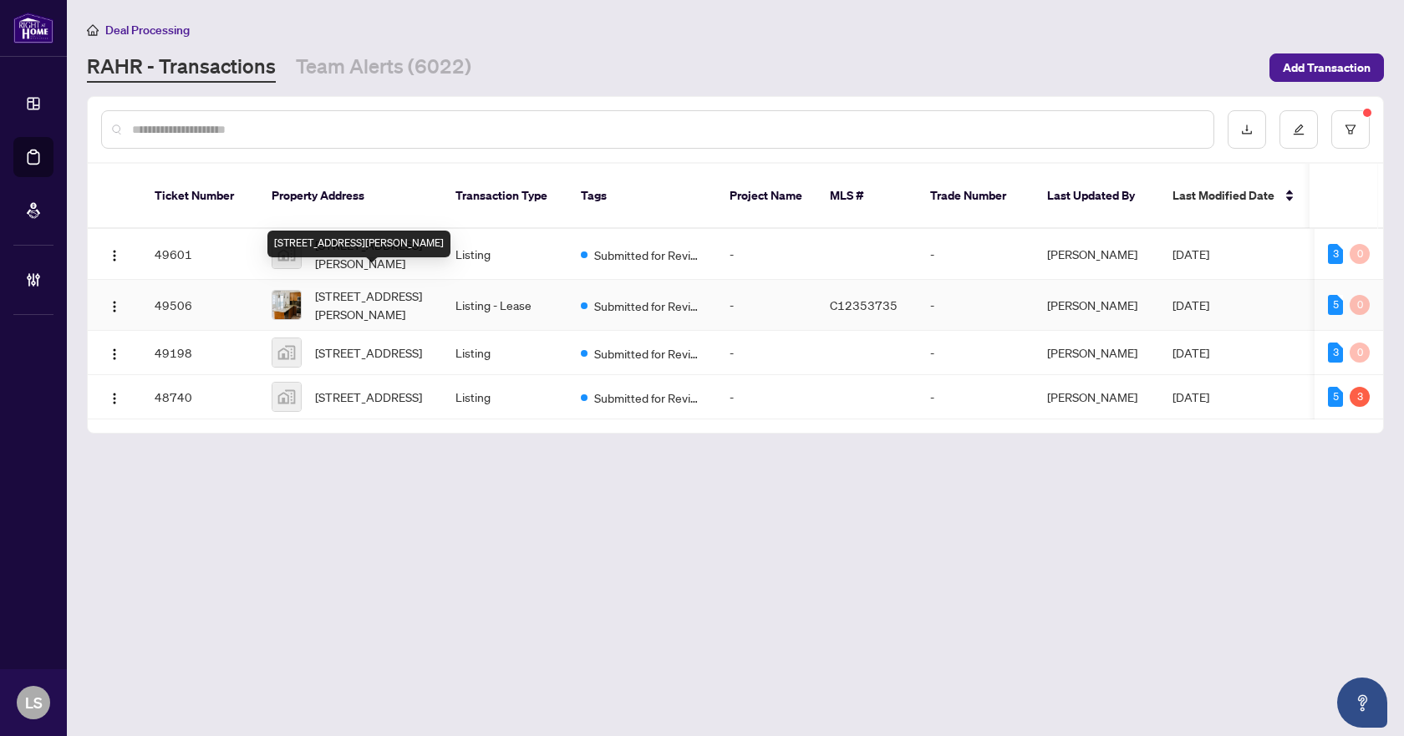
click at [370, 289] on span "701-153 Beecroft Rd, Toronto, Ontario M2N 7C5, Canada" at bounding box center [372, 305] width 114 height 37
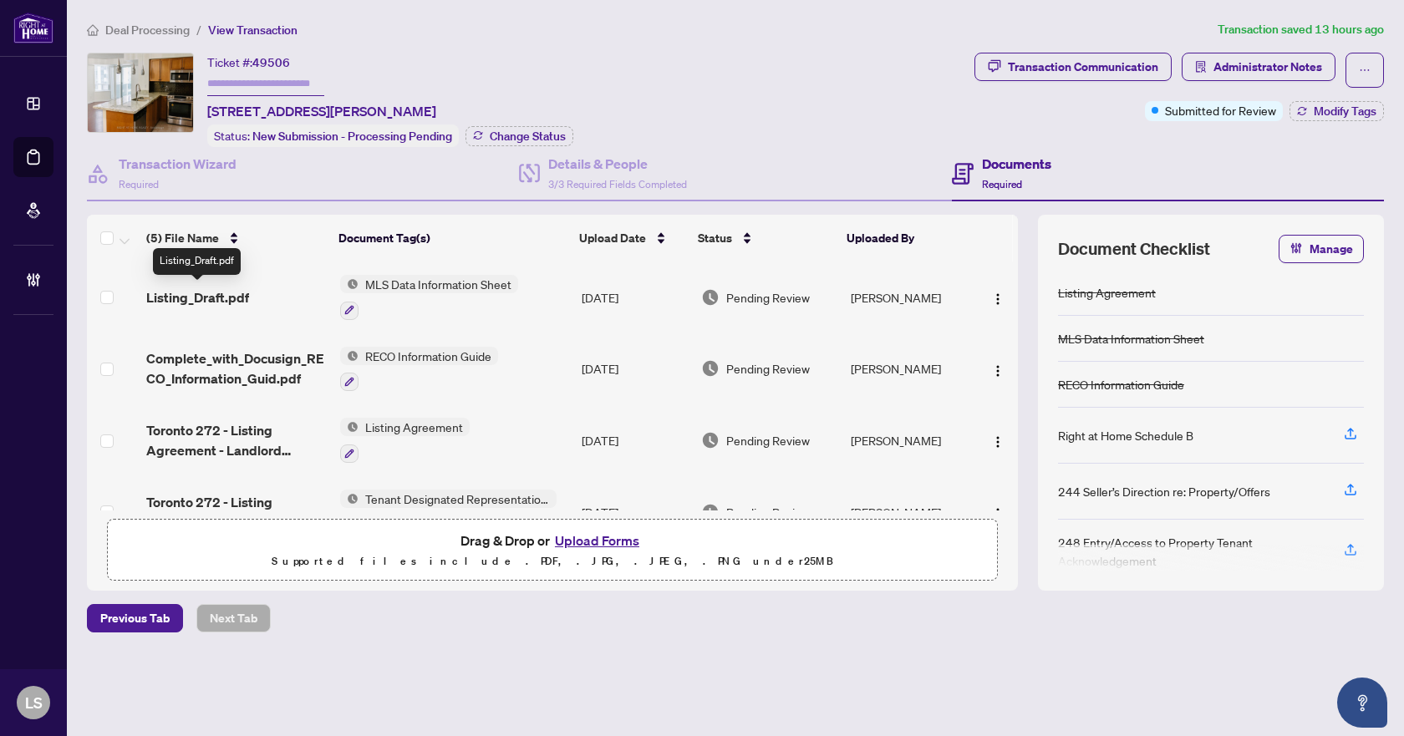
click at [211, 297] on span "Listing_Draft.pdf" at bounding box center [197, 298] width 103 height 20
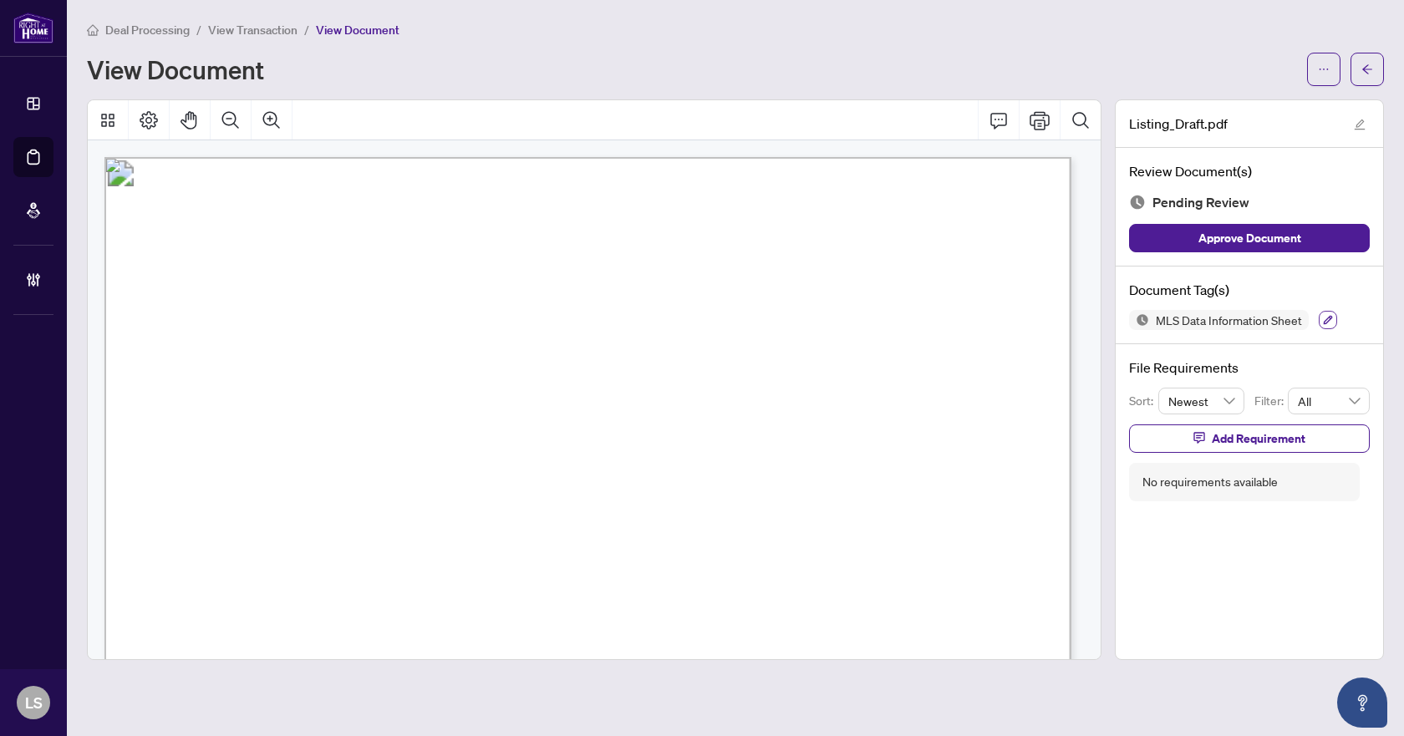
click at [1323, 320] on icon "button" at bounding box center [1328, 320] width 10 height 10
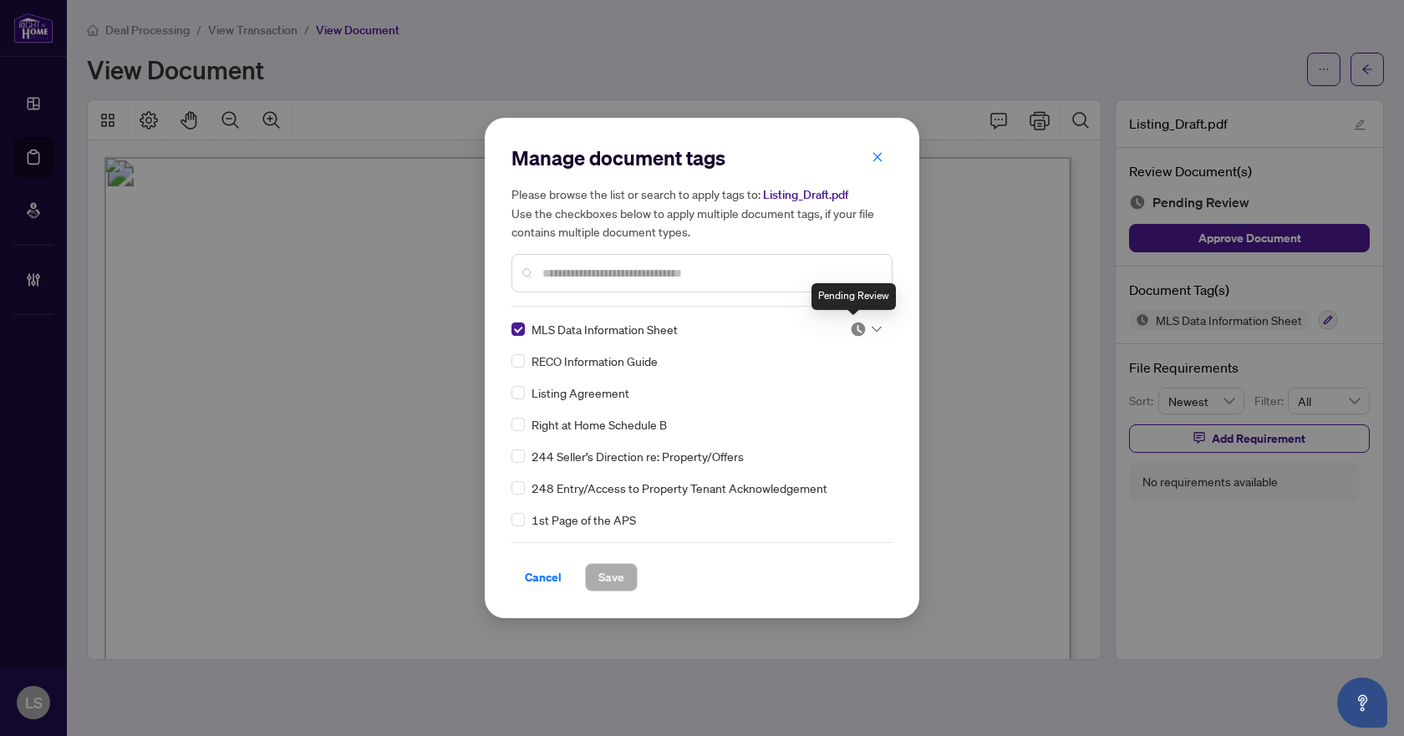
click at [855, 329] on img at bounding box center [858, 329] width 17 height 17
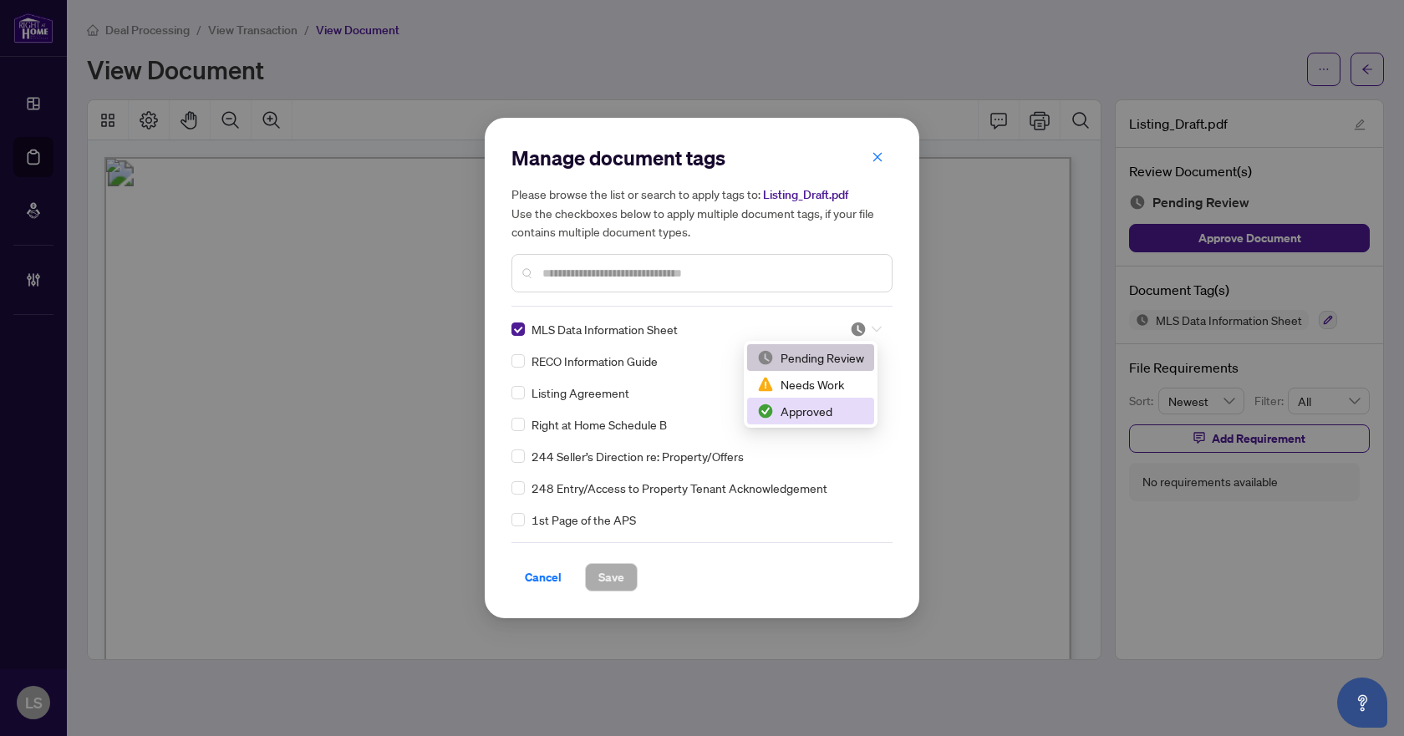
click at [807, 407] on div "Approved" at bounding box center [810, 411] width 107 height 18
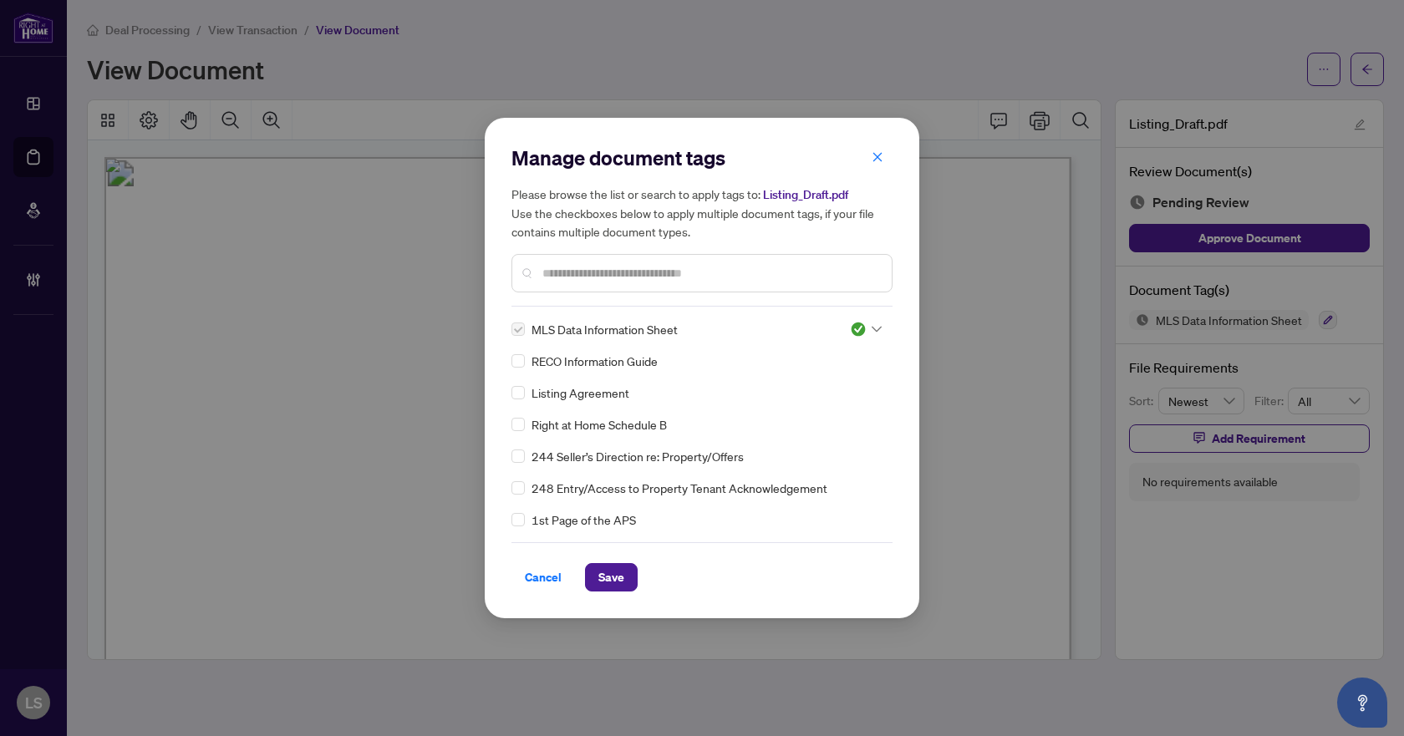
drag, startPoint x: 603, startPoint y: 583, endPoint x: 706, endPoint y: 516, distance: 123.8
click at [604, 583] on span "Save" at bounding box center [611, 577] width 26 height 27
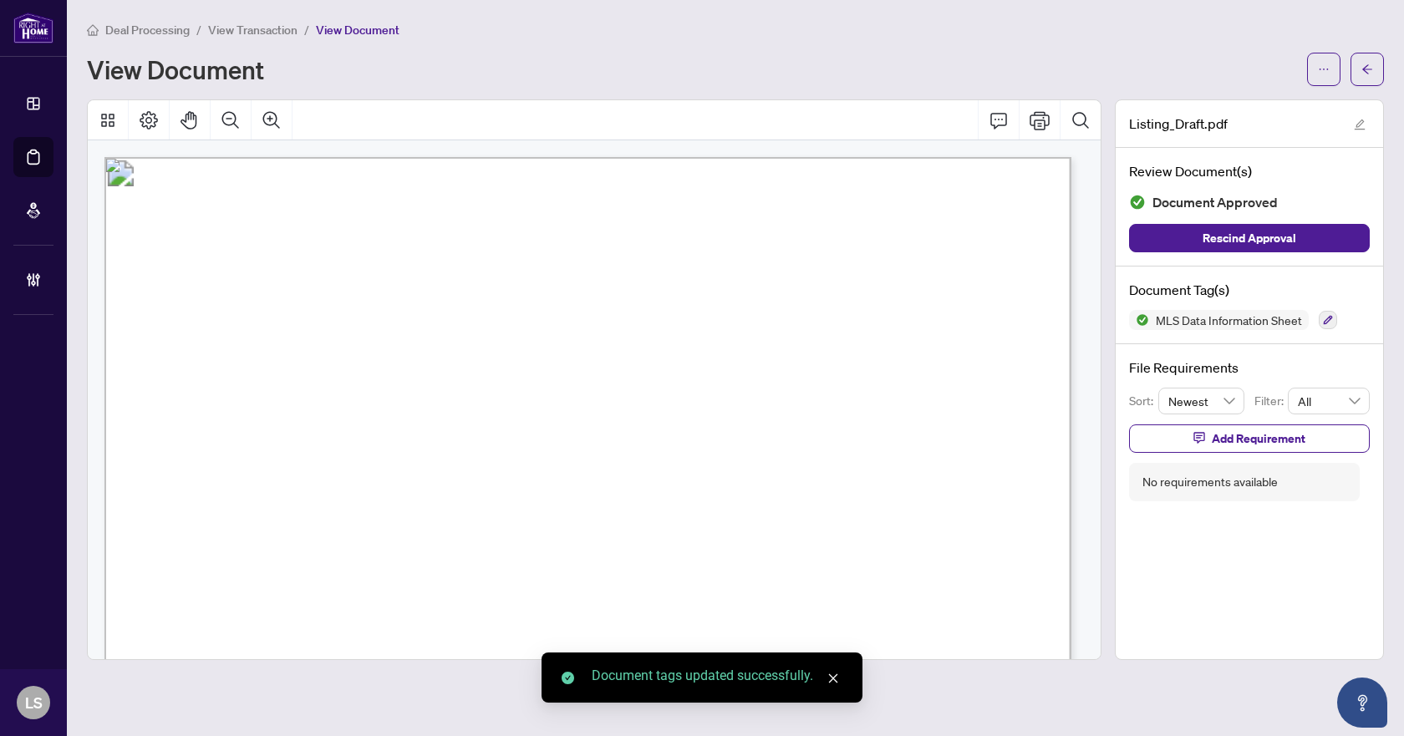
click at [1365, 64] on icon "arrow-left" at bounding box center [1368, 70] width 12 height 12
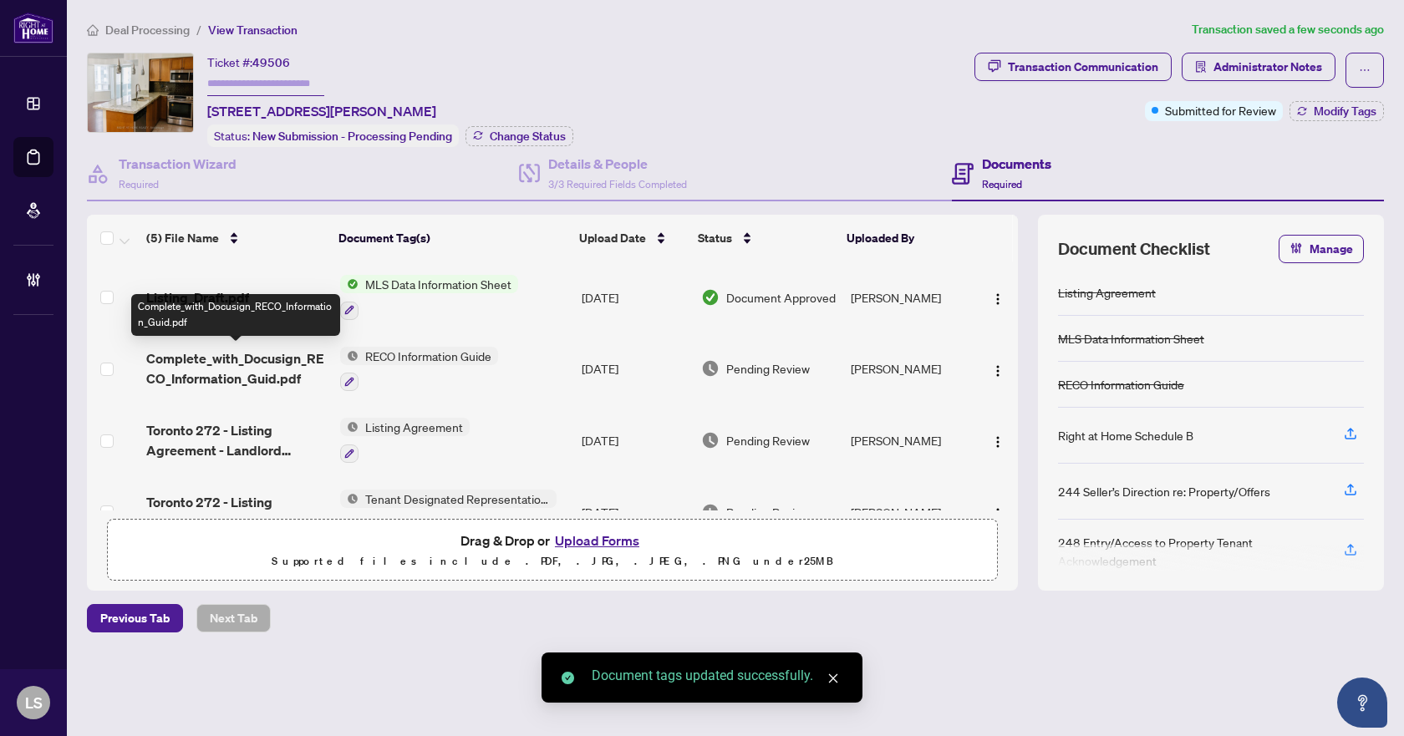
click at [232, 369] on span "Complete_with_Docusign_RECO_Information_Guid.pdf" at bounding box center [236, 369] width 180 height 40
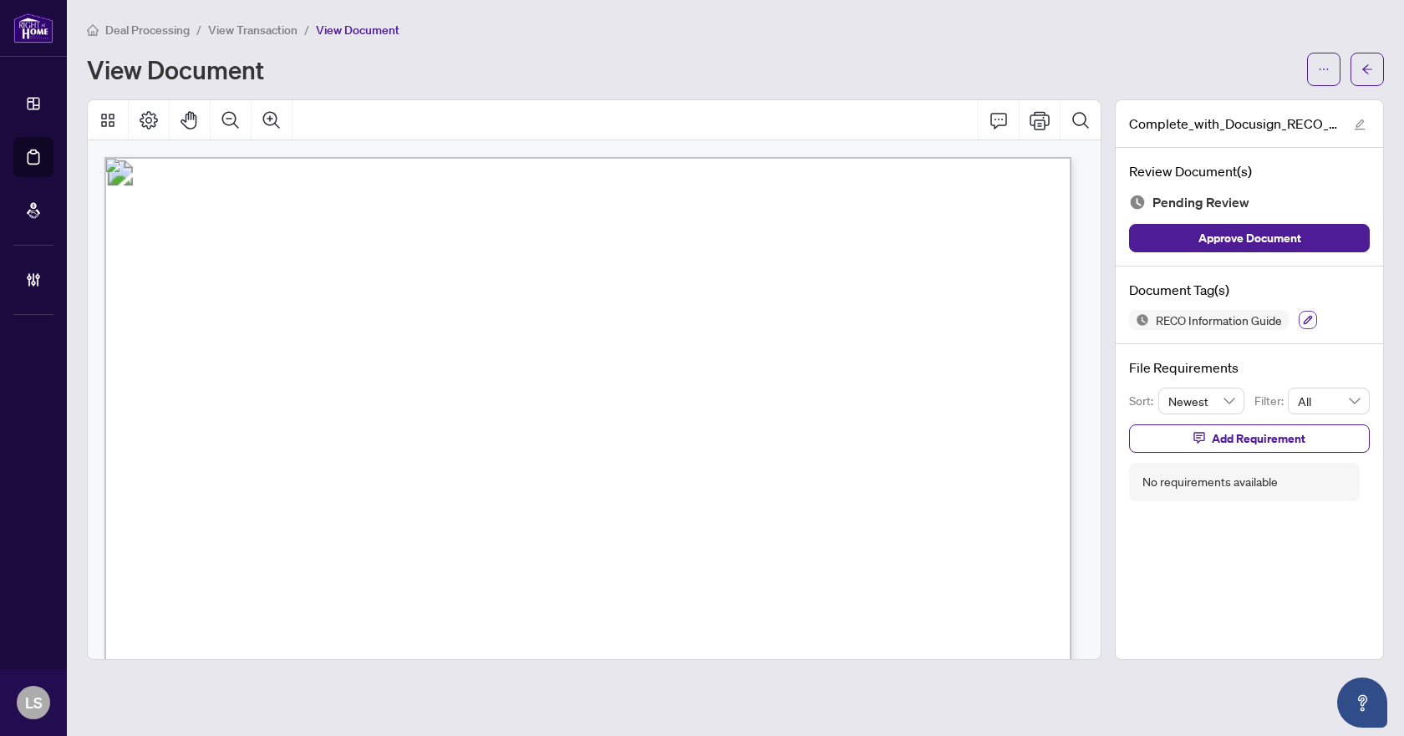
click at [1311, 317] on icon "button" at bounding box center [1308, 320] width 9 height 9
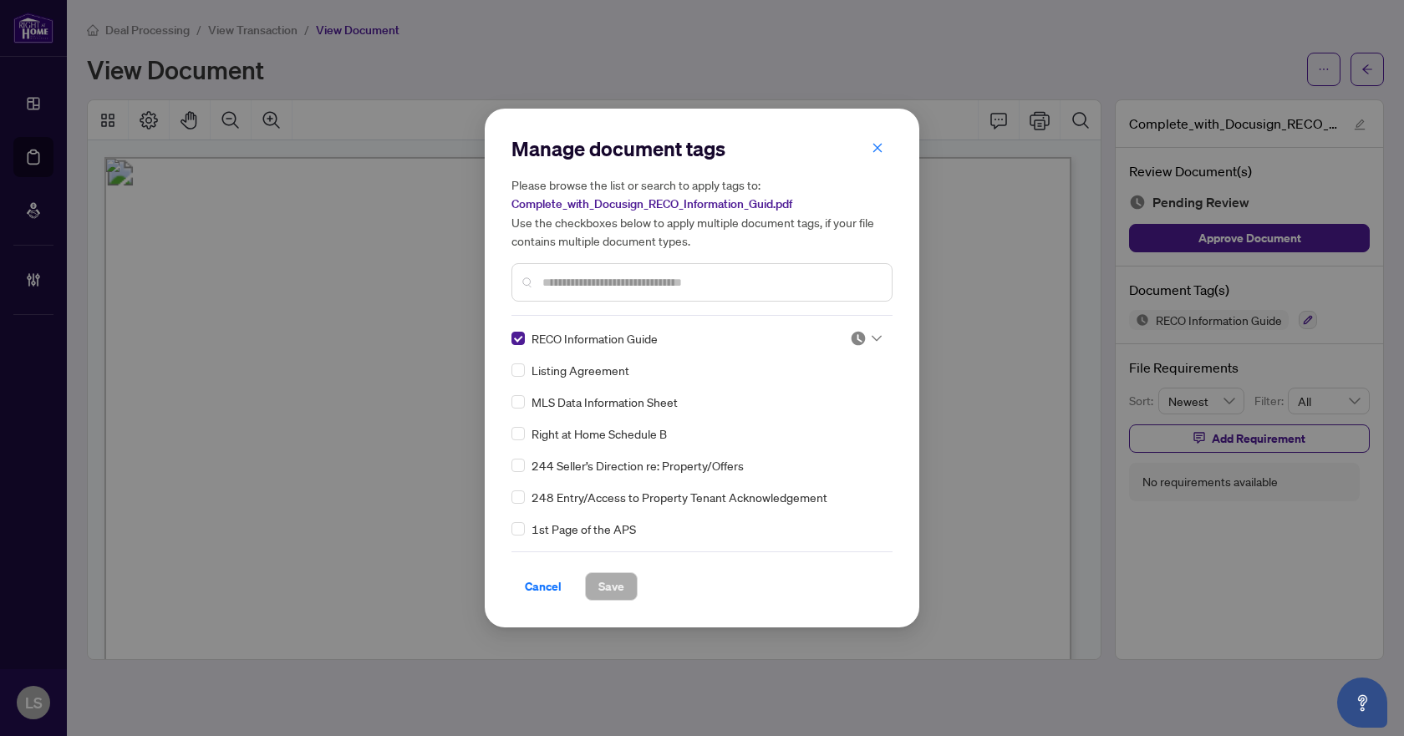
click at [872, 337] on icon at bounding box center [877, 338] width 10 height 7
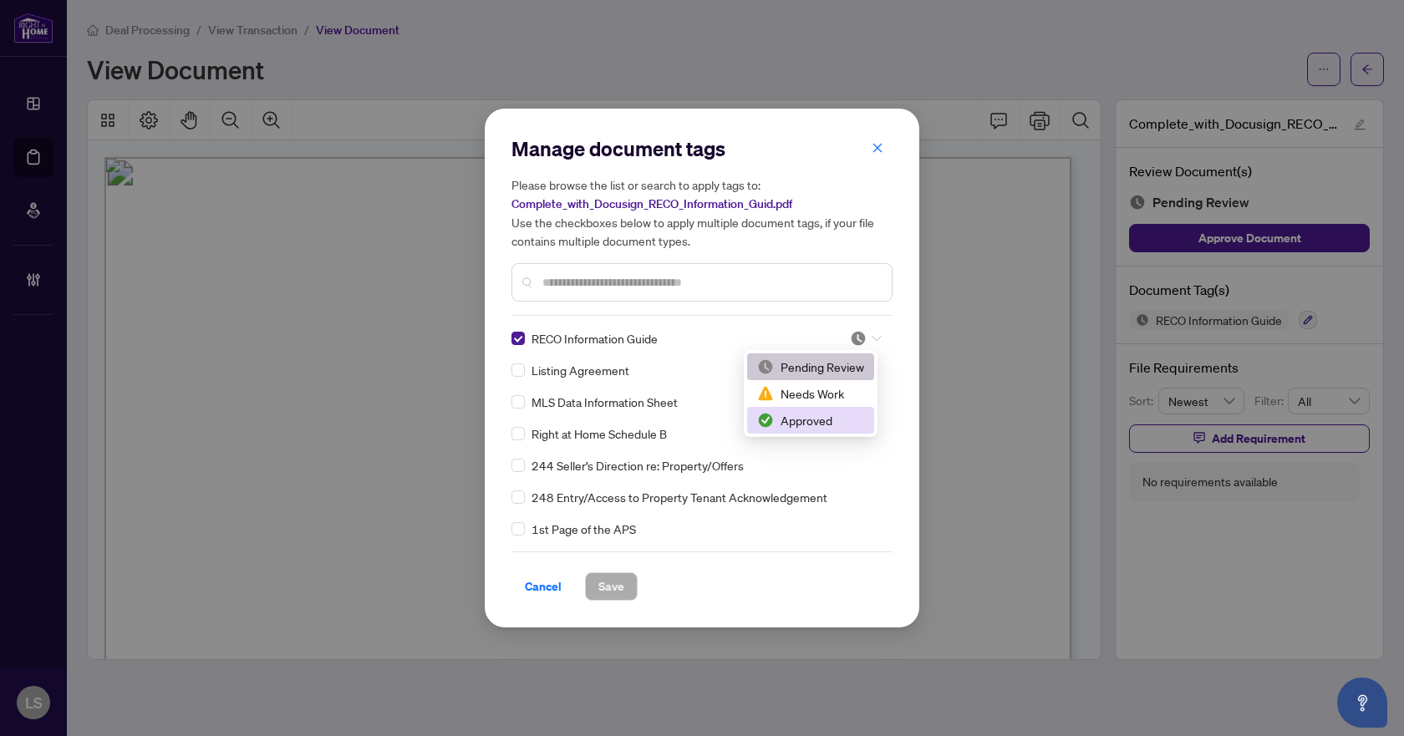
click at [780, 417] on div "Approved" at bounding box center [810, 420] width 107 height 18
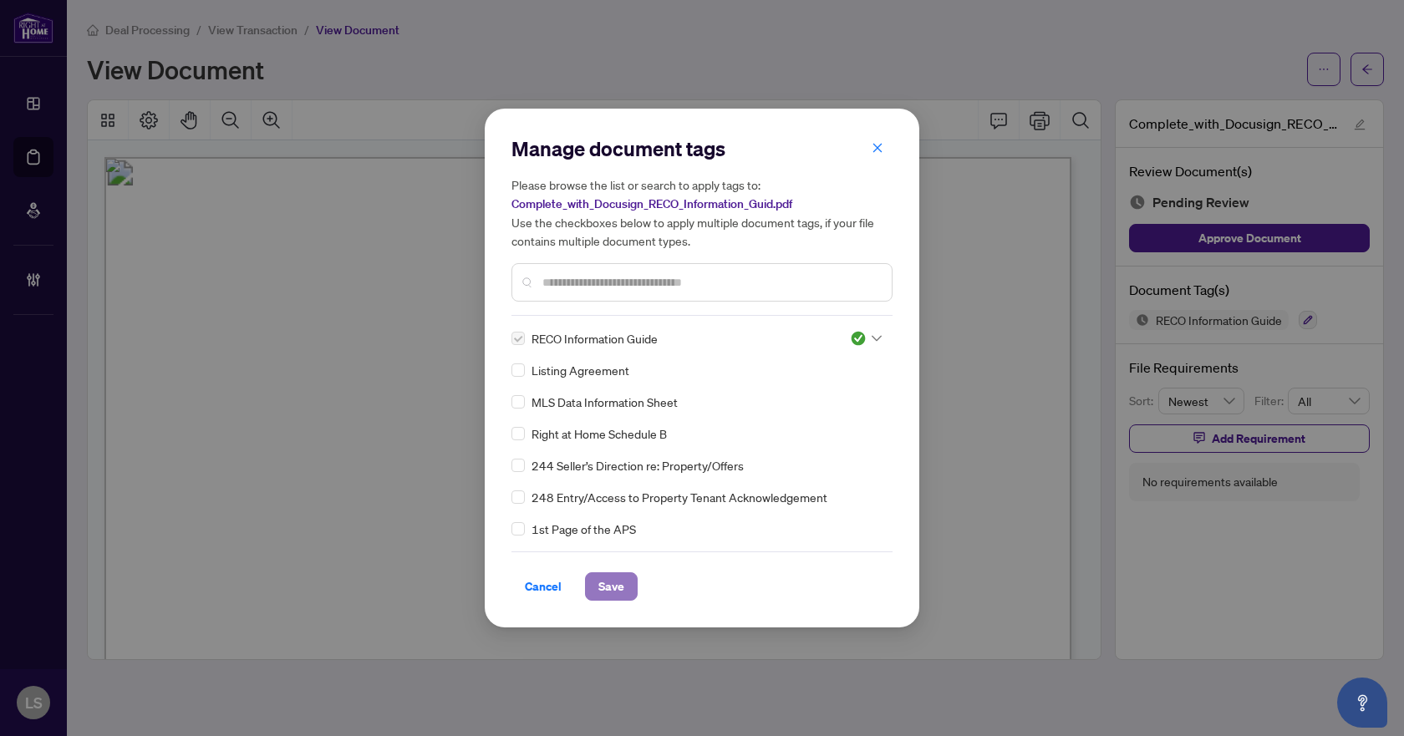
click at [609, 586] on span "Save" at bounding box center [611, 586] width 26 height 27
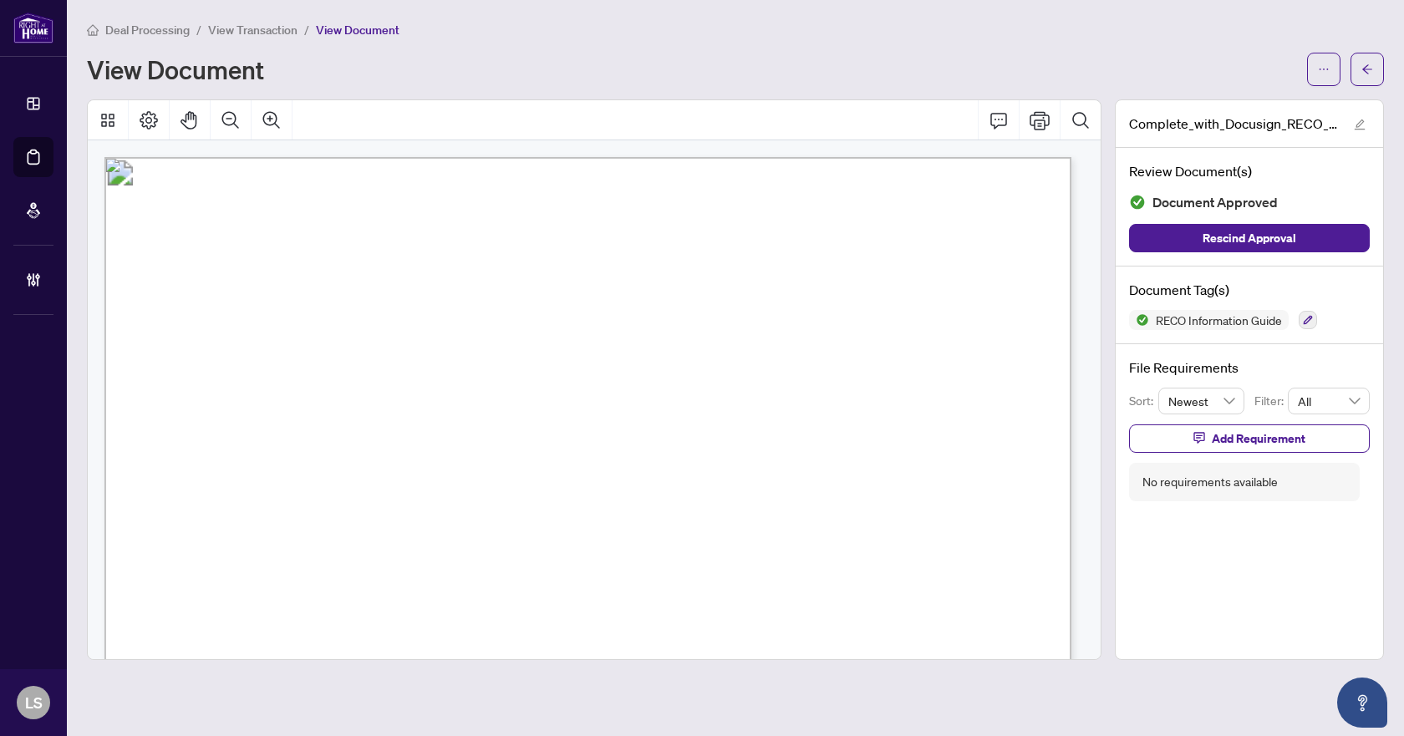
click at [1366, 65] on icon "arrow-left" at bounding box center [1368, 70] width 12 height 12
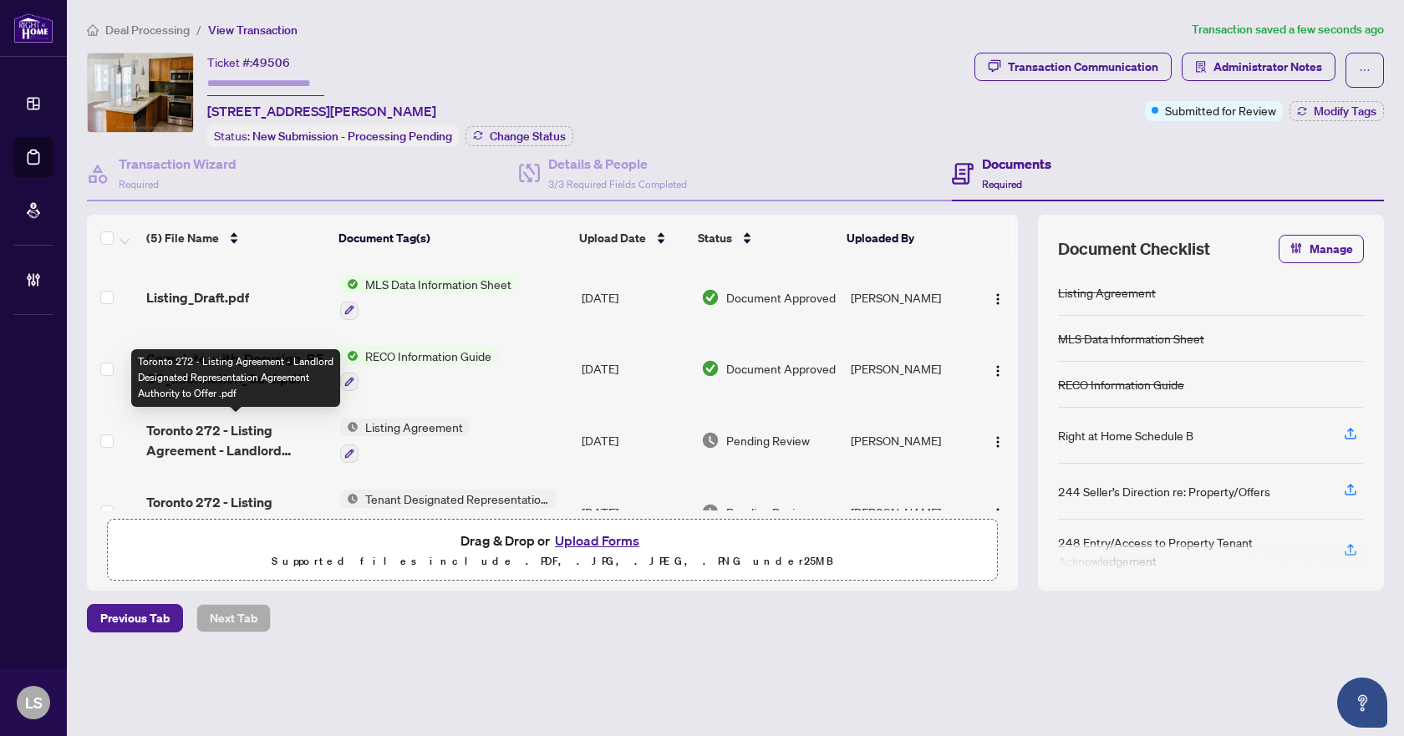
click at [247, 437] on span "Toronto 272 - Listing Agreement - Landlord Designated Representation Agreement …" at bounding box center [236, 440] width 180 height 40
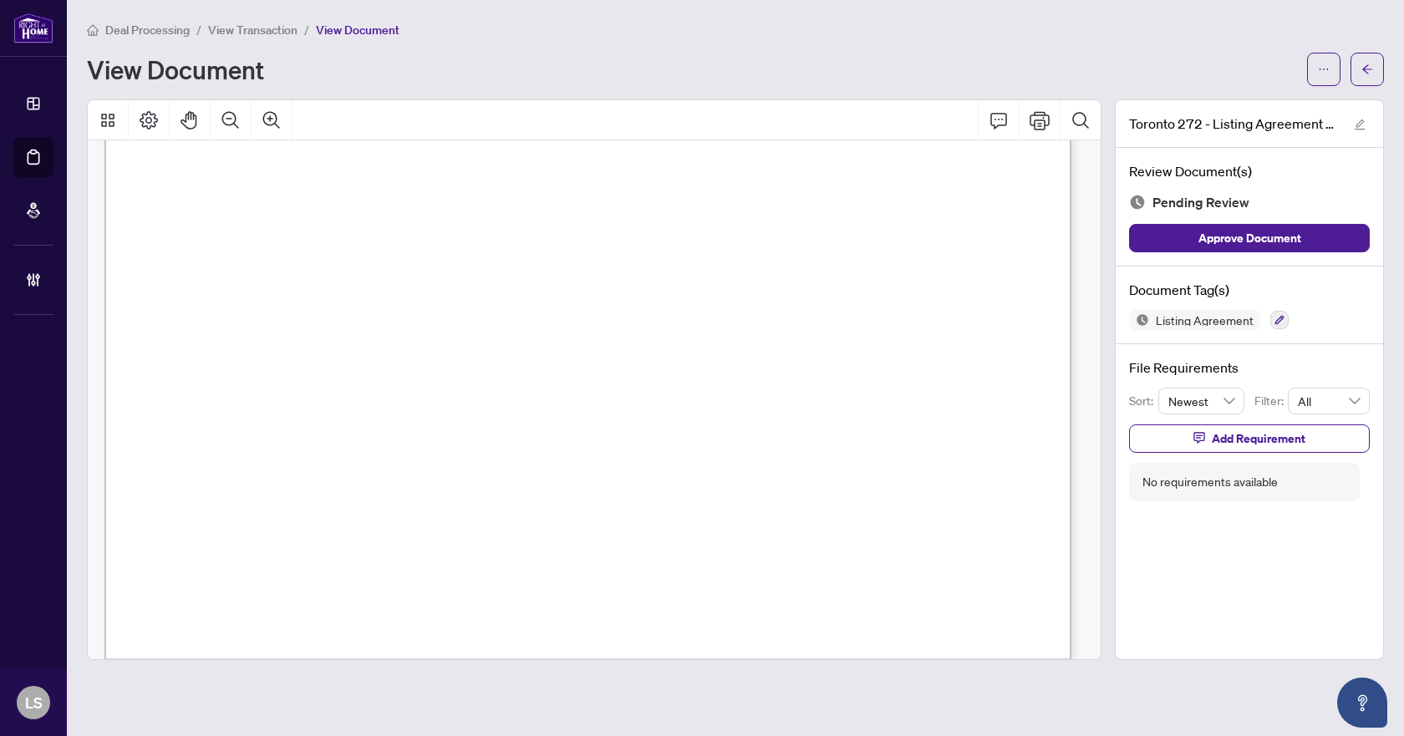
scroll to position [4616, 0]
click at [1275, 319] on icon "button" at bounding box center [1280, 320] width 10 height 10
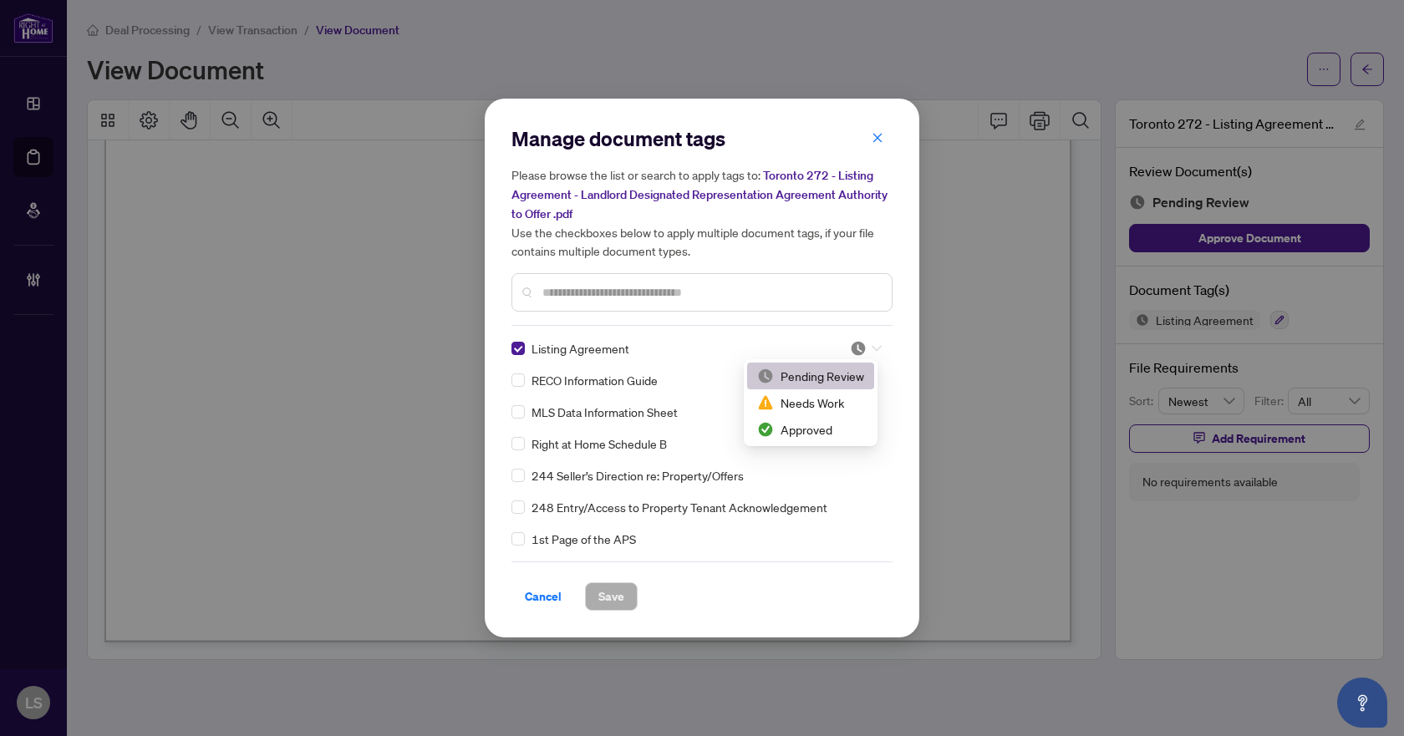
click at [872, 345] on icon at bounding box center [877, 348] width 10 height 7
click at [824, 435] on div "Approved" at bounding box center [810, 429] width 107 height 18
click at [606, 585] on span "Save" at bounding box center [611, 596] width 26 height 27
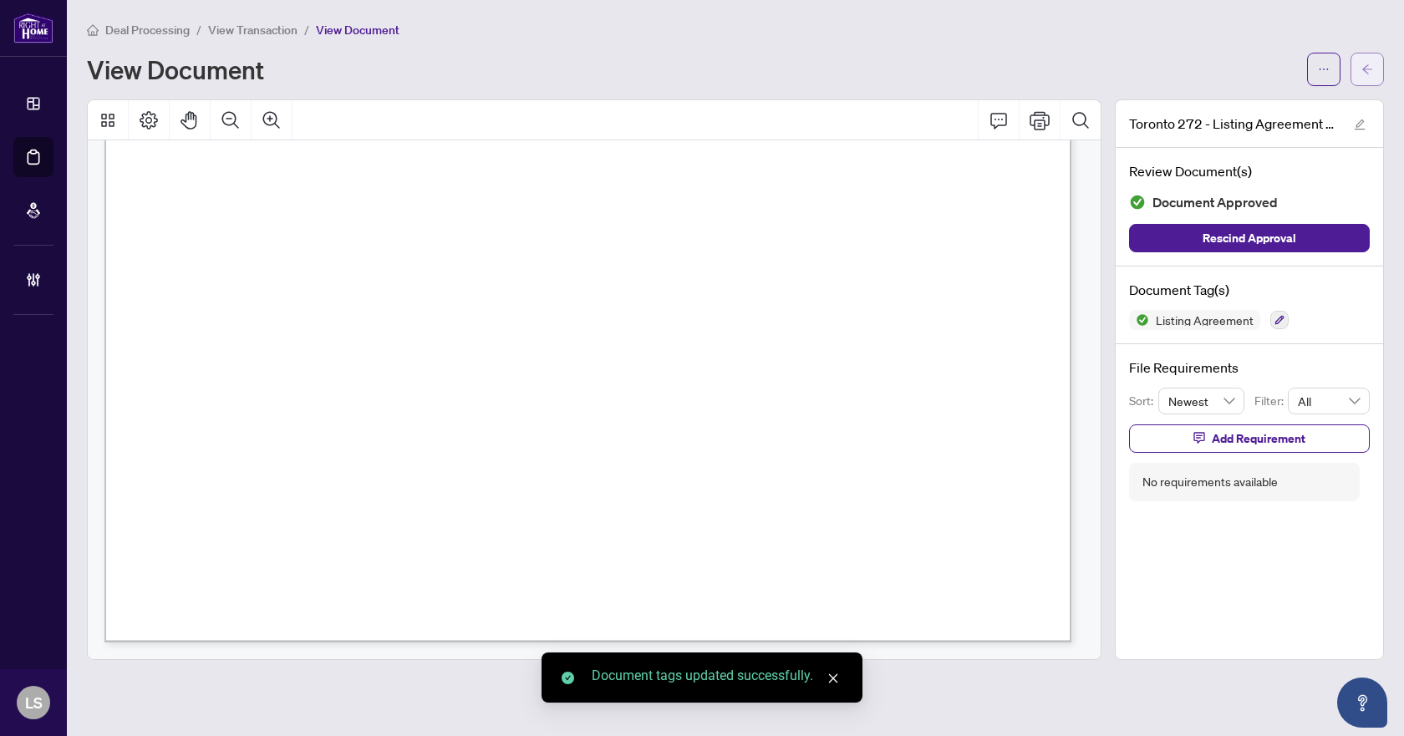
click at [1363, 74] on icon "arrow-left" at bounding box center [1368, 70] width 12 height 12
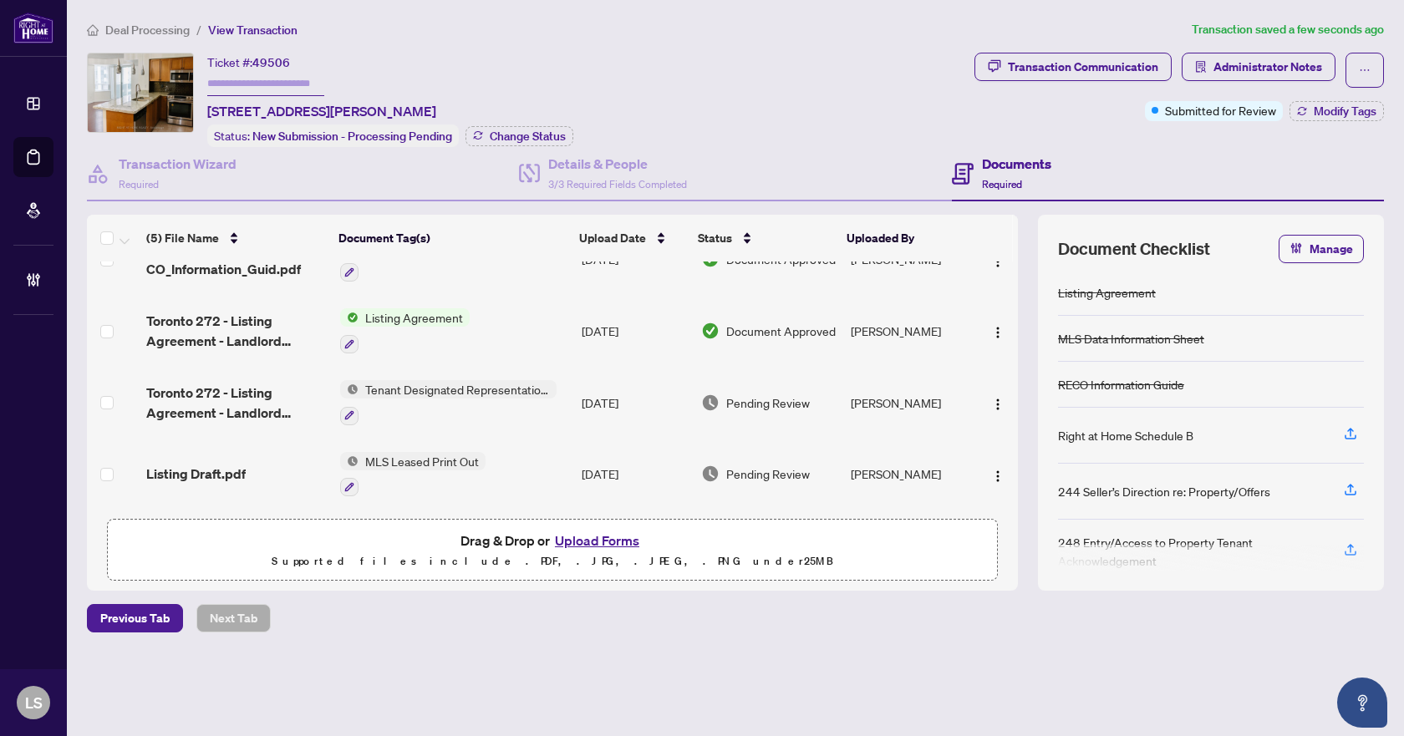
scroll to position [113, 0]
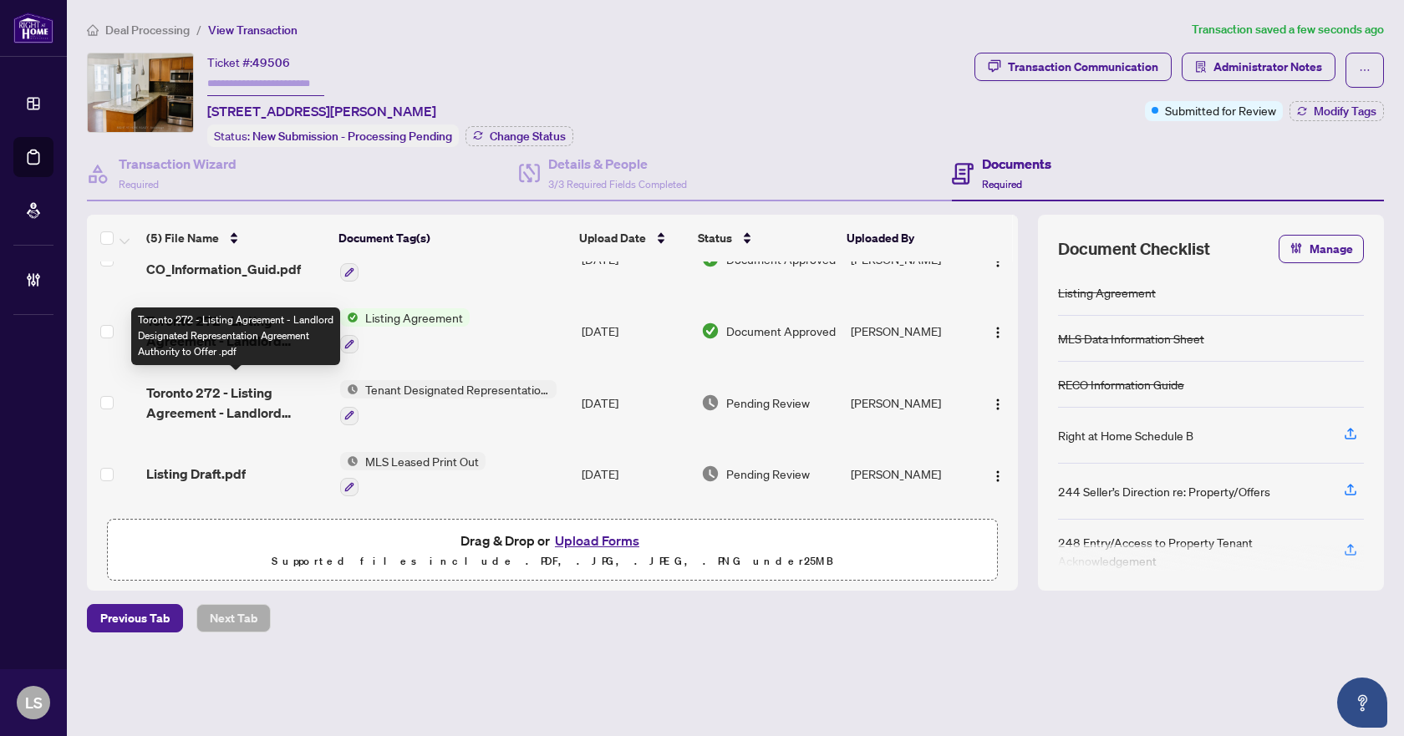
click at [217, 405] on span "Toronto 272 - Listing Agreement - Landlord Designated Representation Agreement …" at bounding box center [236, 403] width 180 height 40
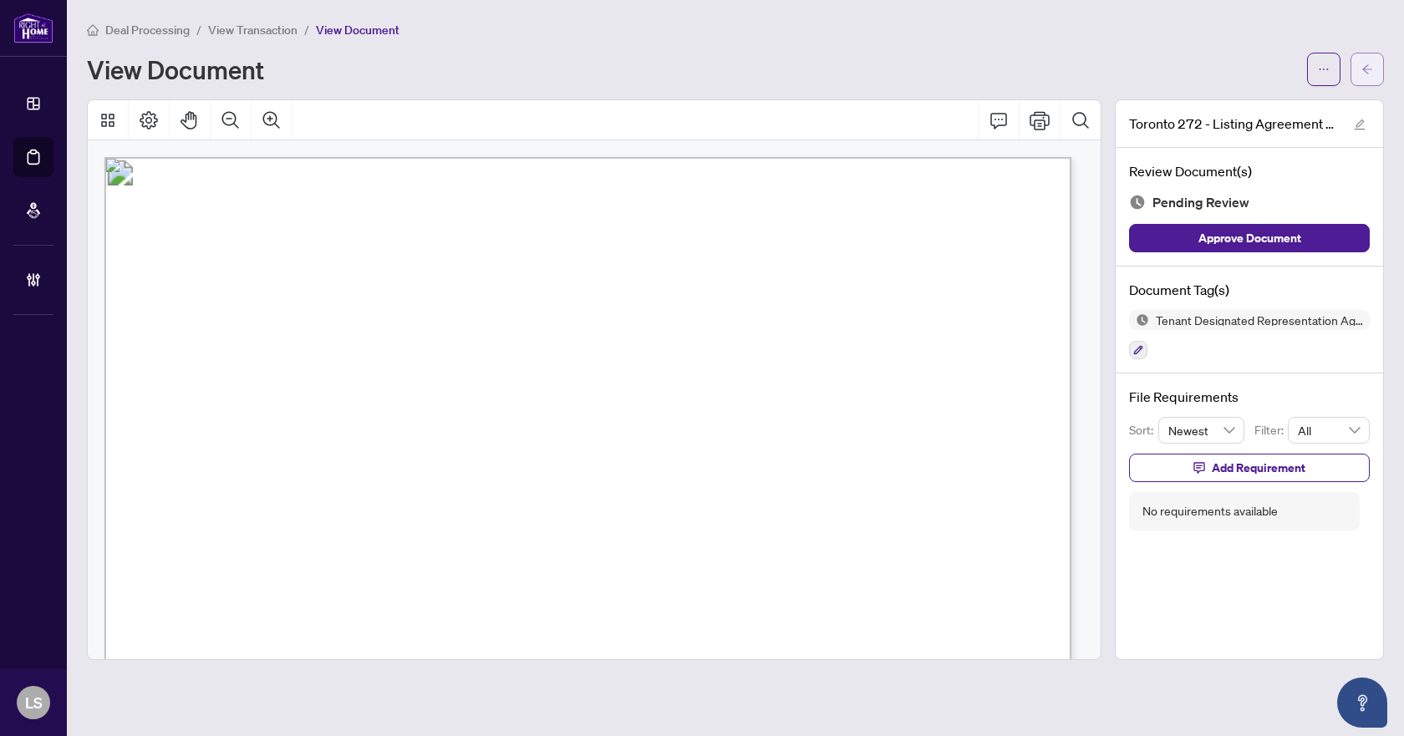
click at [1357, 67] on button "button" at bounding box center [1367, 69] width 33 height 33
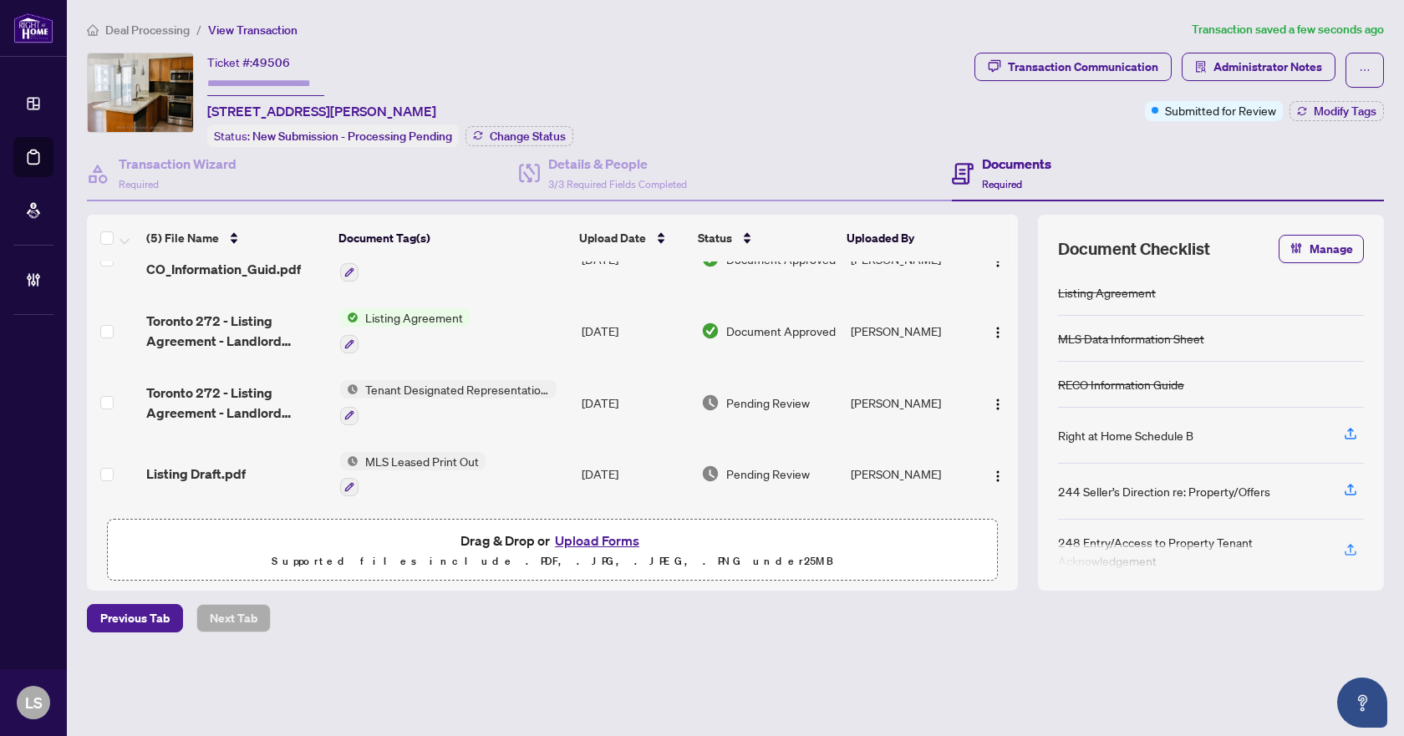
scroll to position [113, 0]
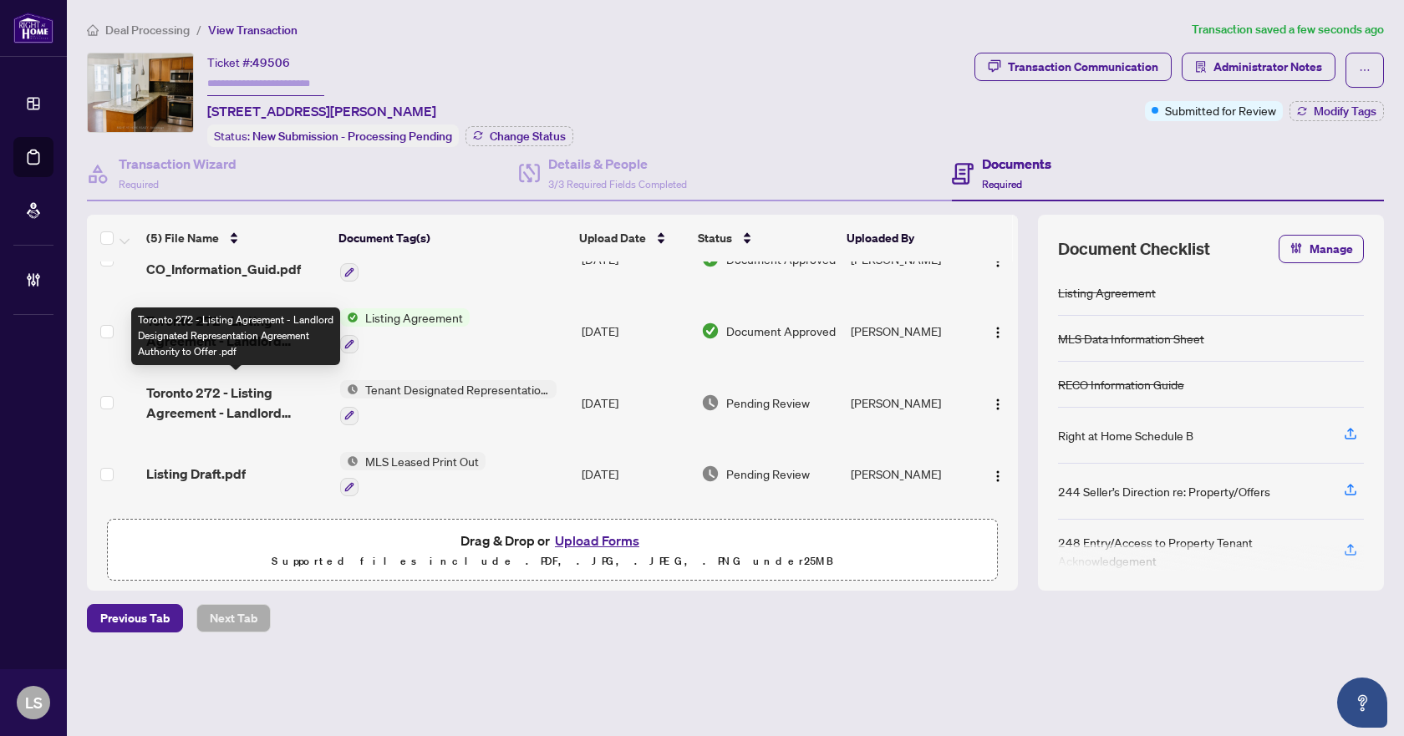
click at [211, 403] on span "Toronto 272 - Listing Agreement - Landlord Designated Representation Agreement …" at bounding box center [236, 403] width 180 height 40
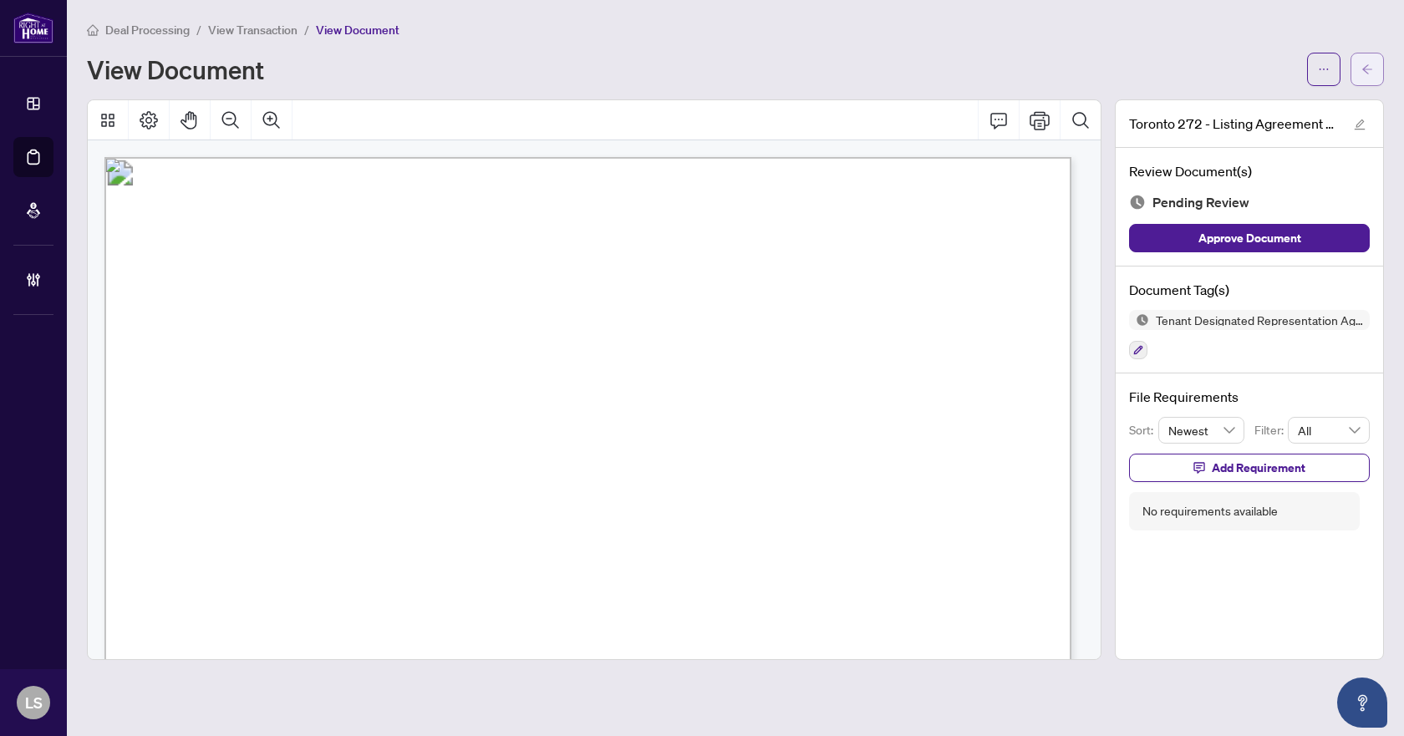
click at [1363, 69] on icon "arrow-left" at bounding box center [1368, 68] width 10 height 9
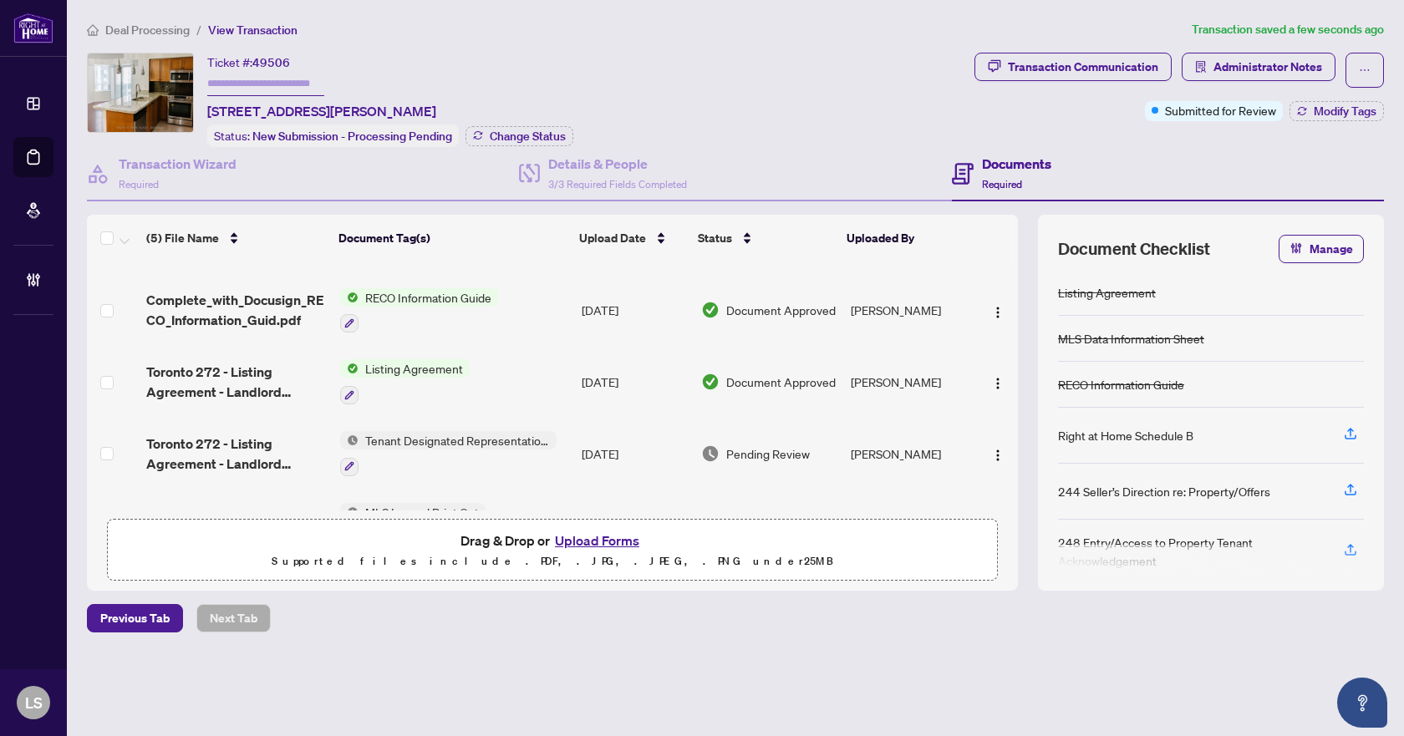
scroll to position [113, 0]
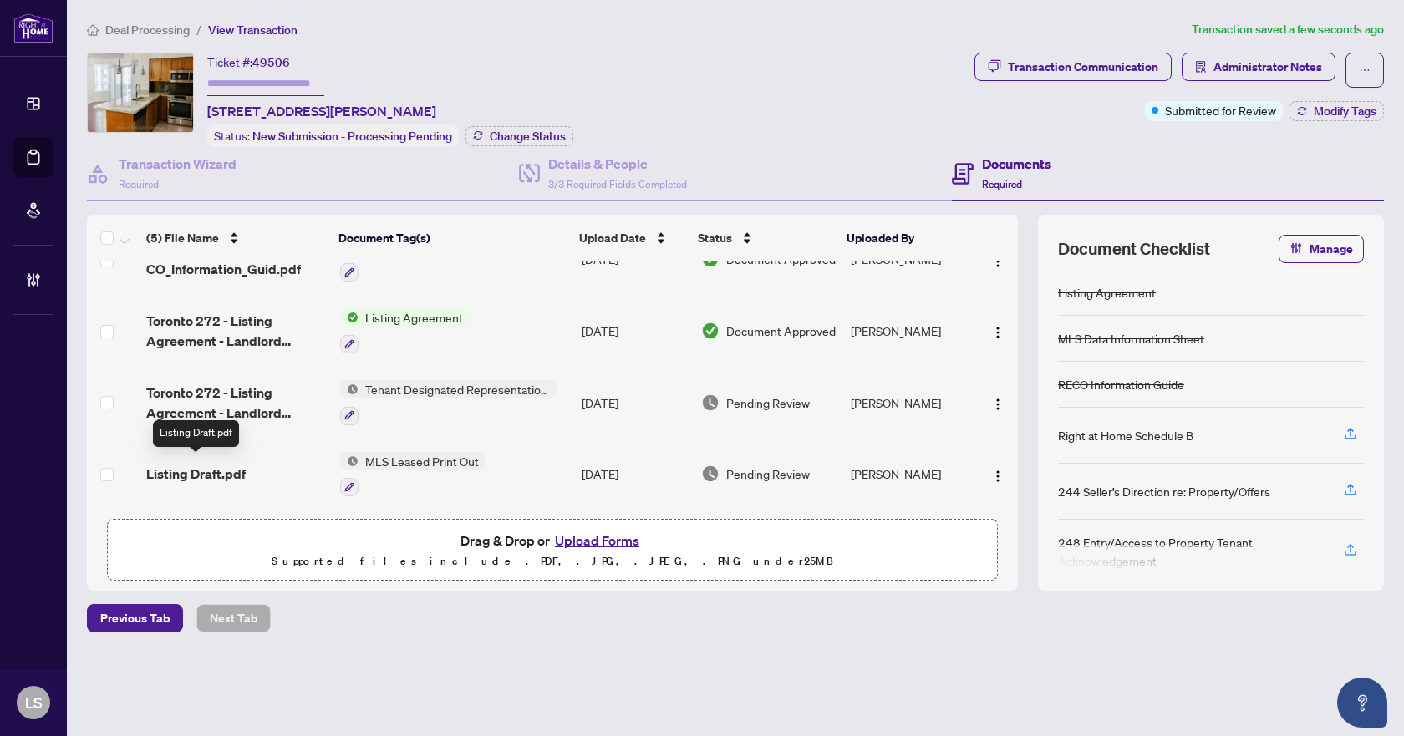
click at [191, 471] on span "Listing Draft.pdf" at bounding box center [195, 474] width 99 height 20
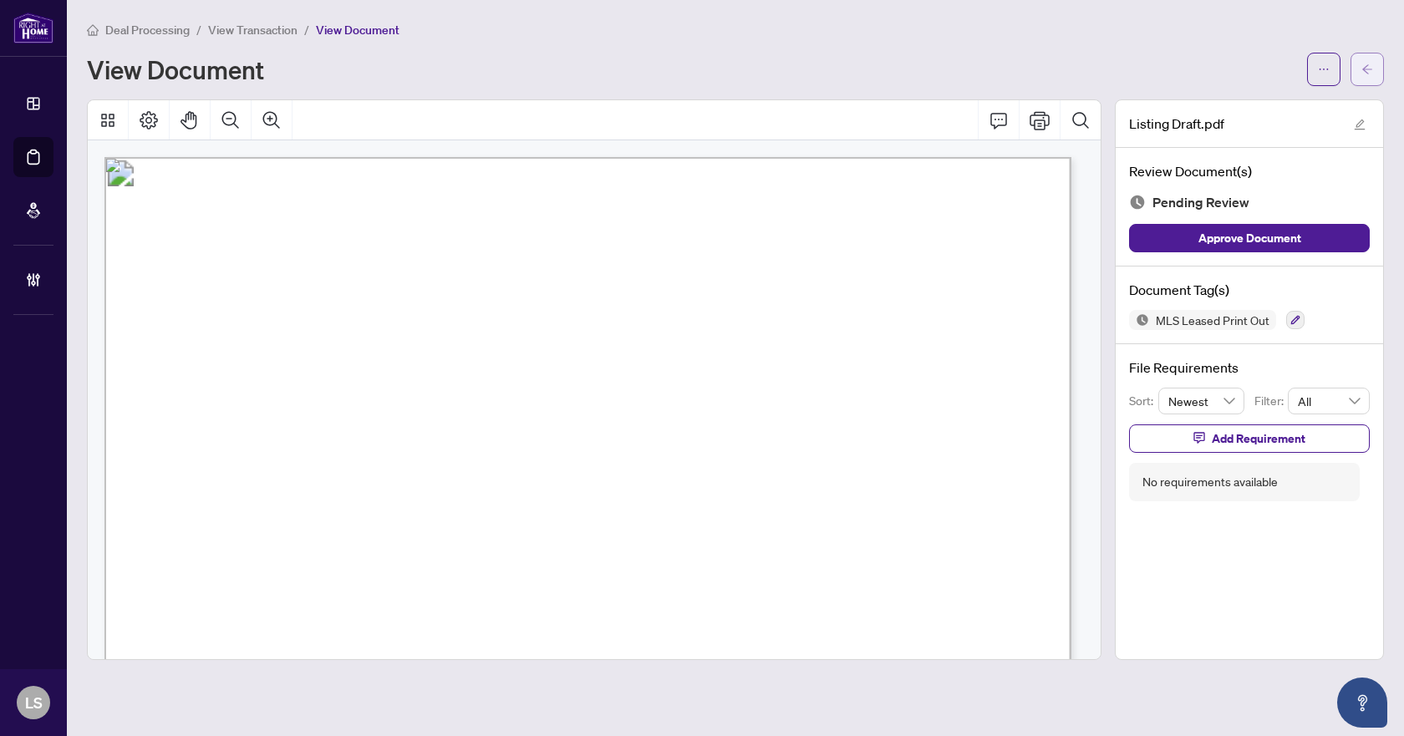
click at [1358, 69] on button "button" at bounding box center [1367, 69] width 33 height 33
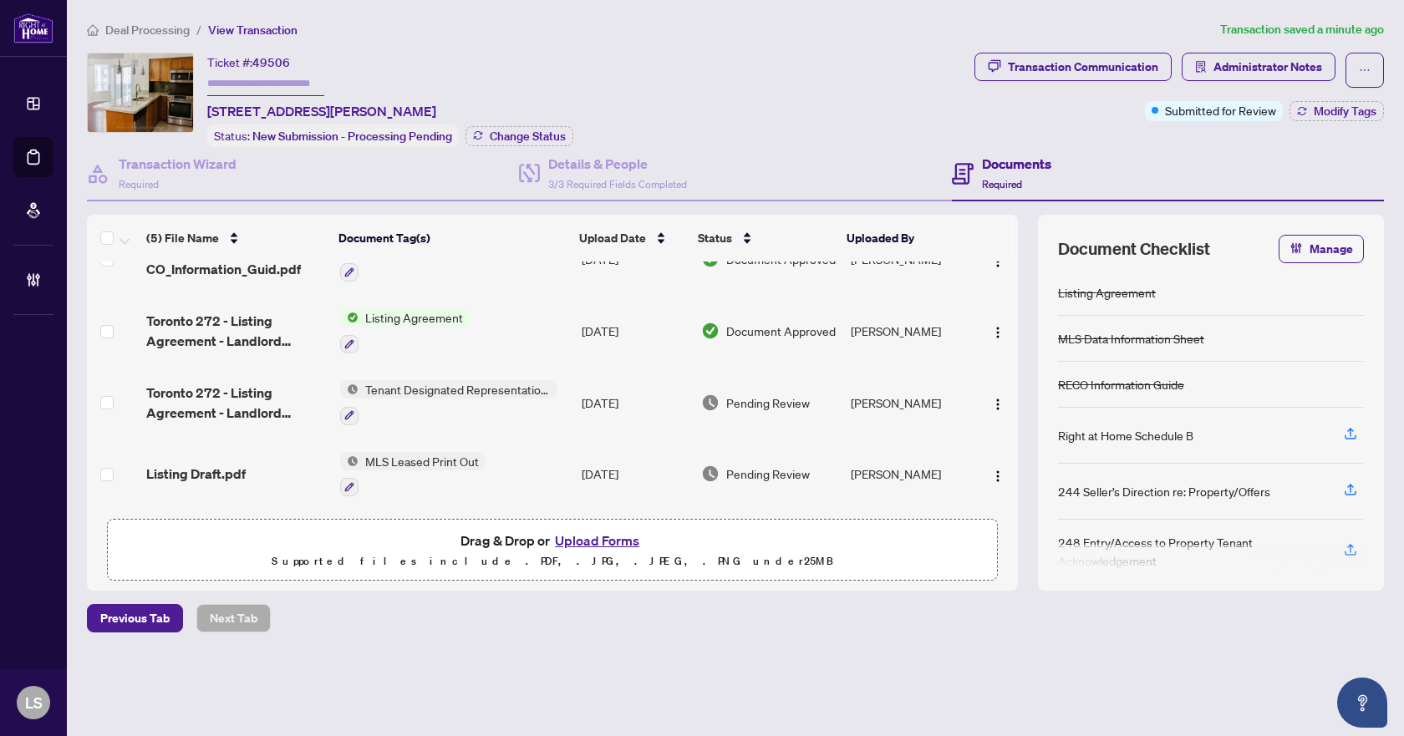
scroll to position [113, 0]
click at [991, 470] on img "button" at bounding box center [997, 476] width 13 height 13
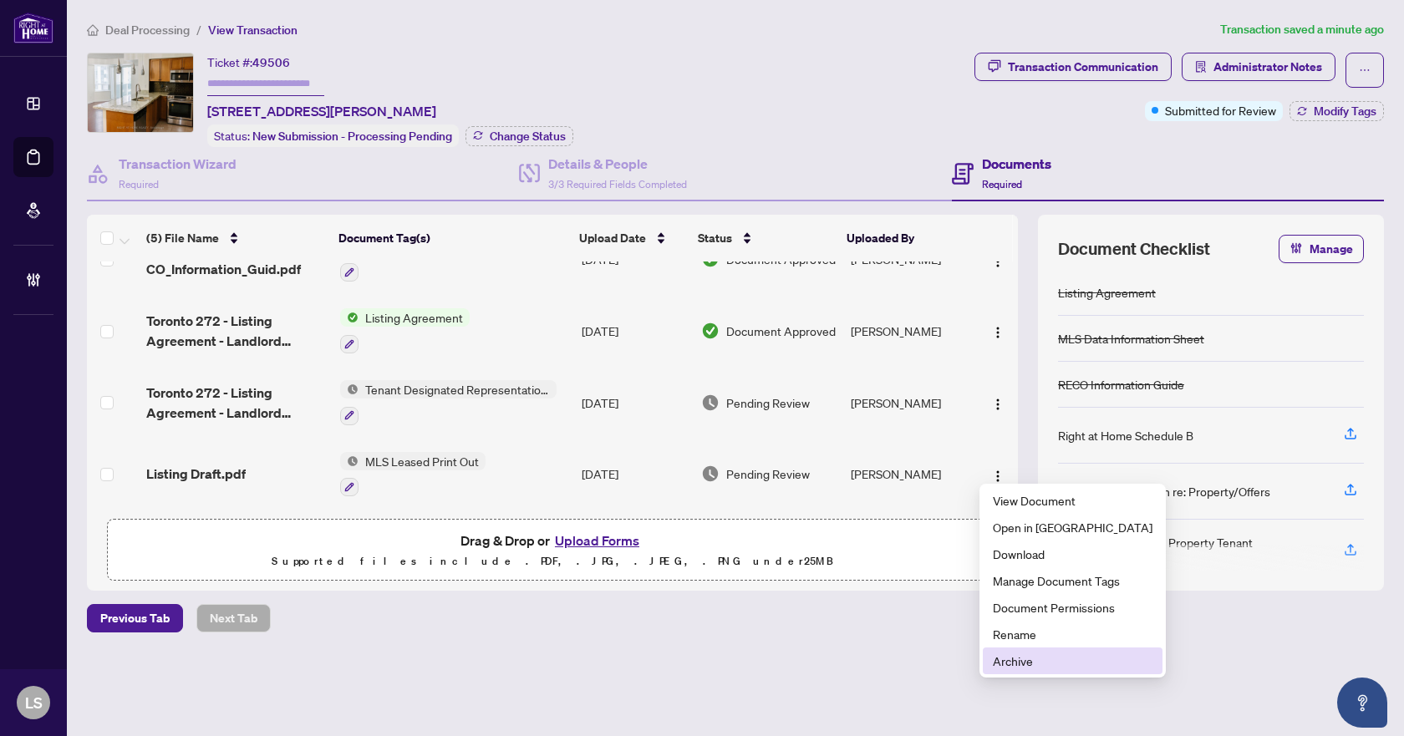
click at [1016, 664] on span "Archive" at bounding box center [1073, 661] width 160 height 18
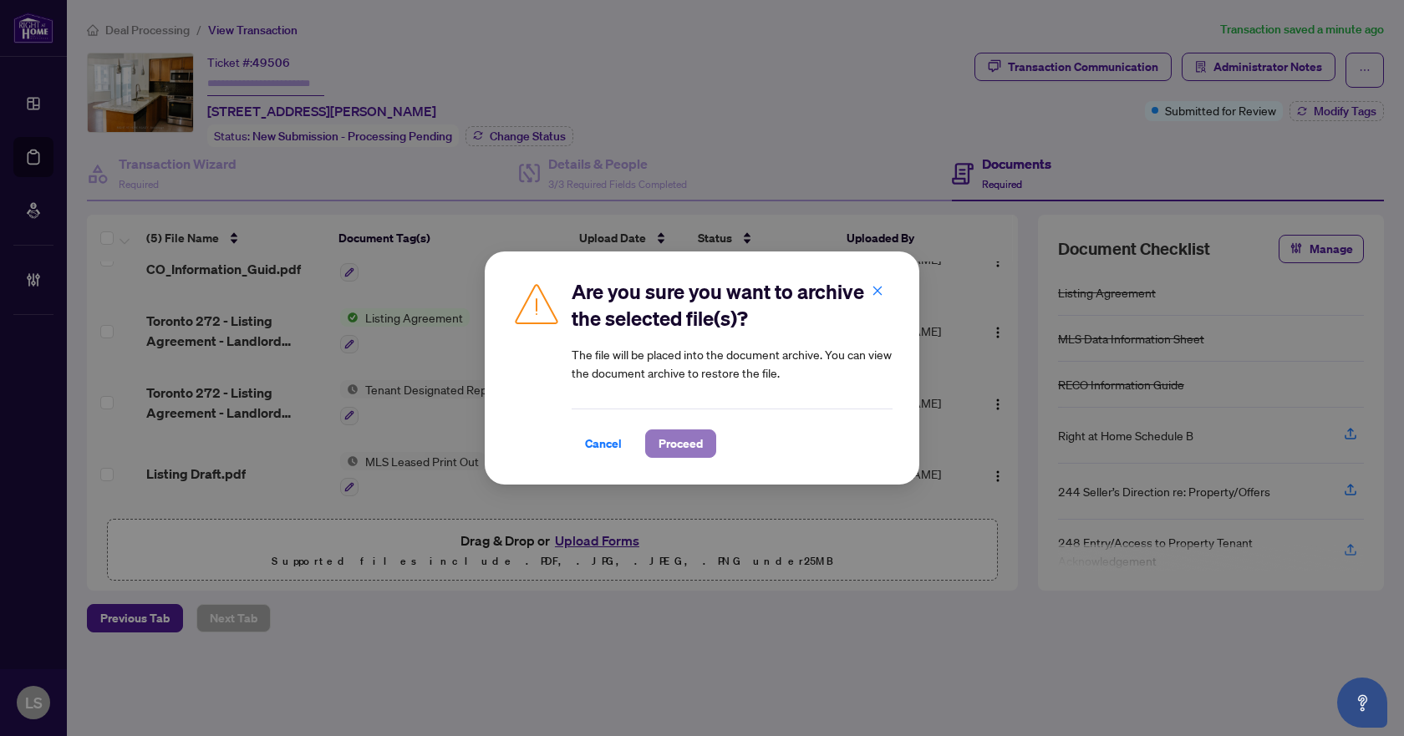
click at [679, 446] on span "Proceed" at bounding box center [681, 443] width 44 height 27
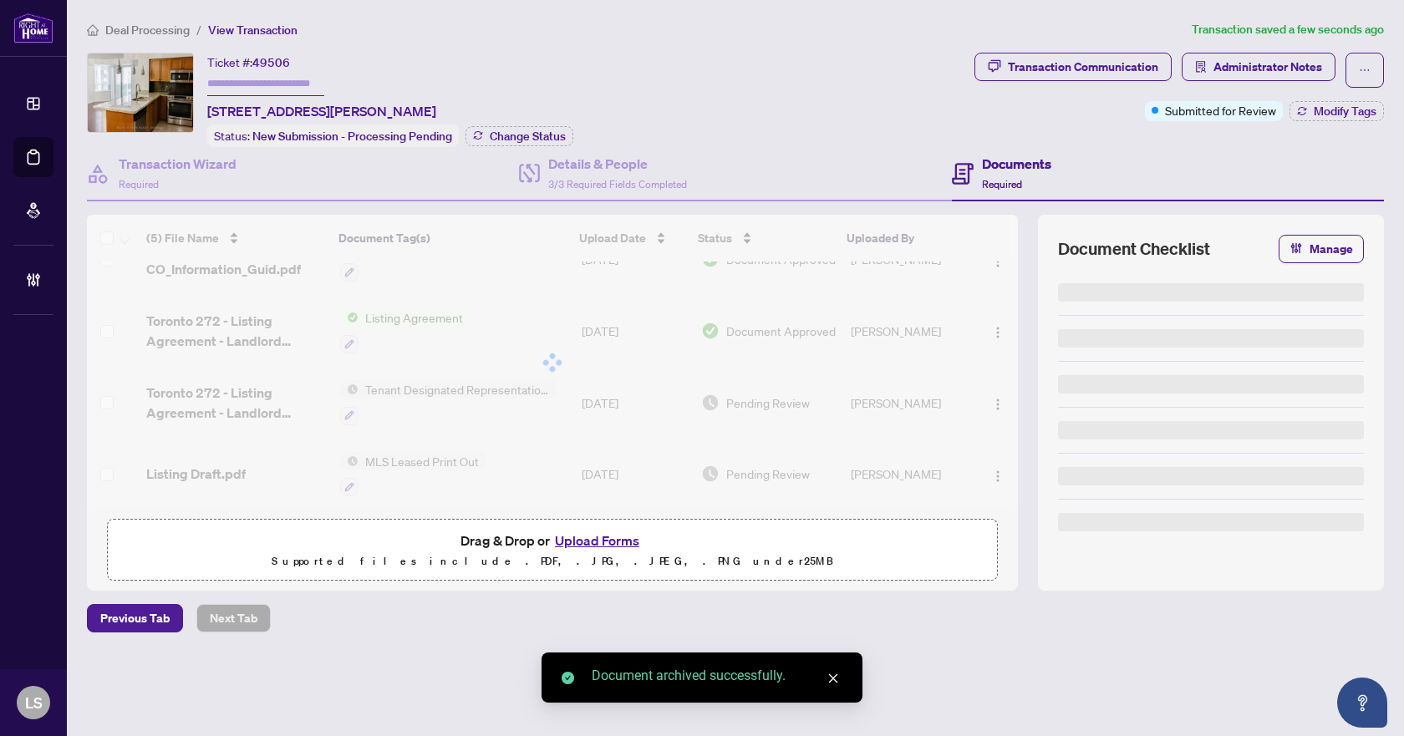
scroll to position [42, 0]
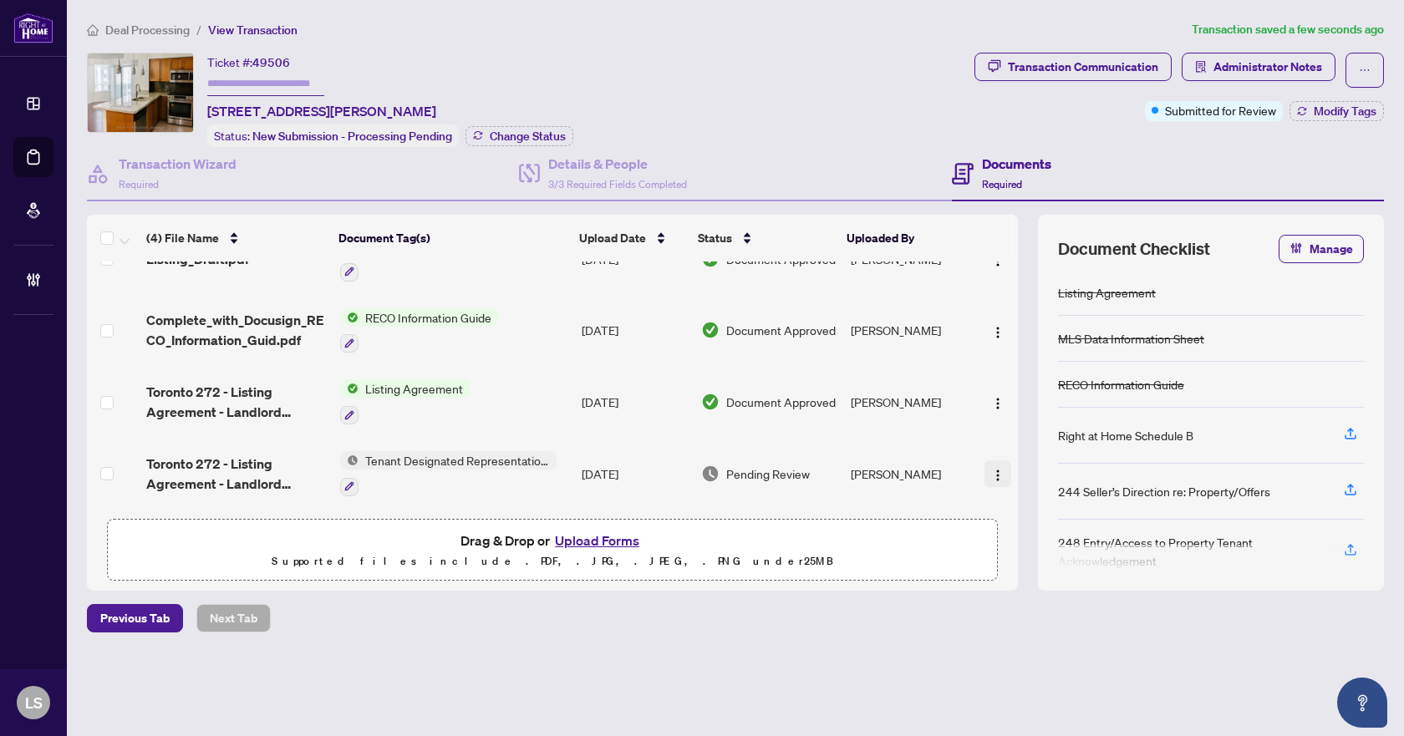
click at [993, 469] on img "button" at bounding box center [997, 475] width 13 height 13
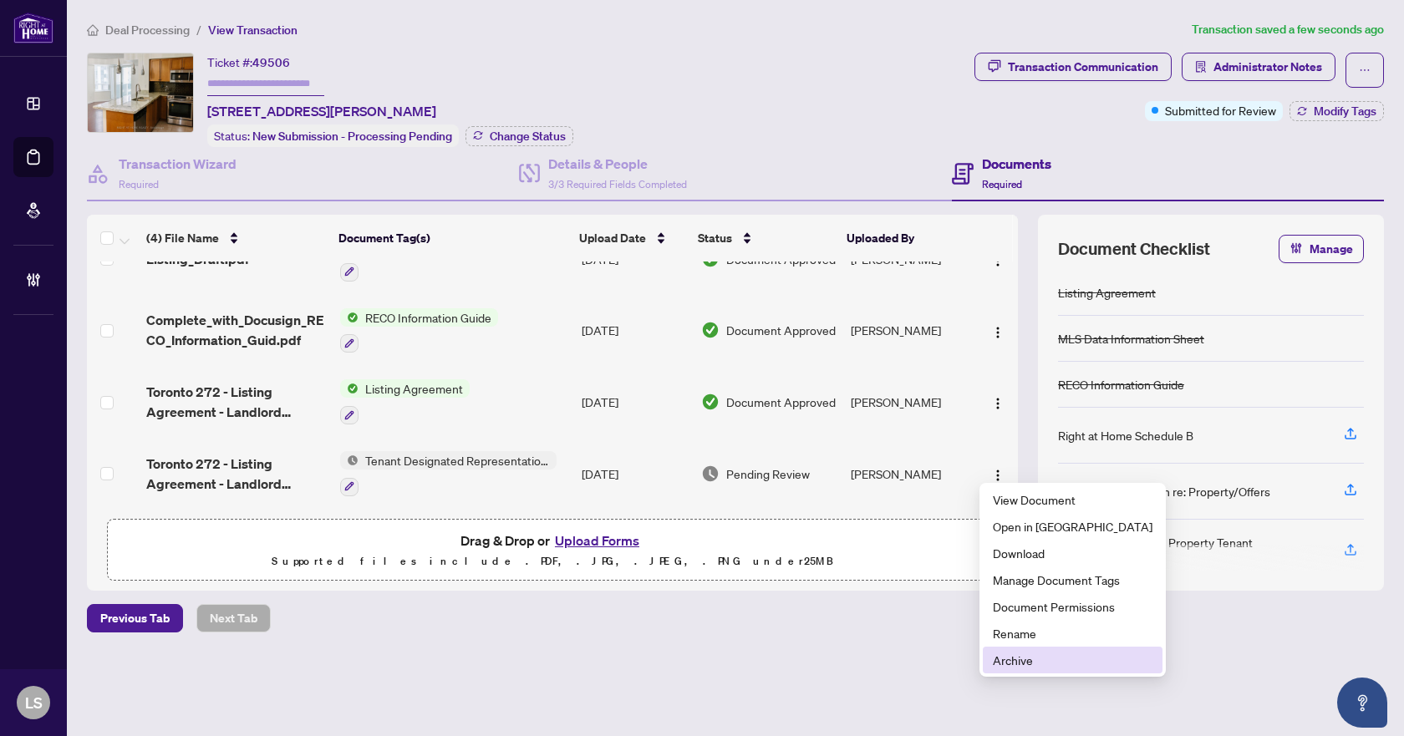
click at [1029, 660] on span "Archive" at bounding box center [1073, 660] width 160 height 18
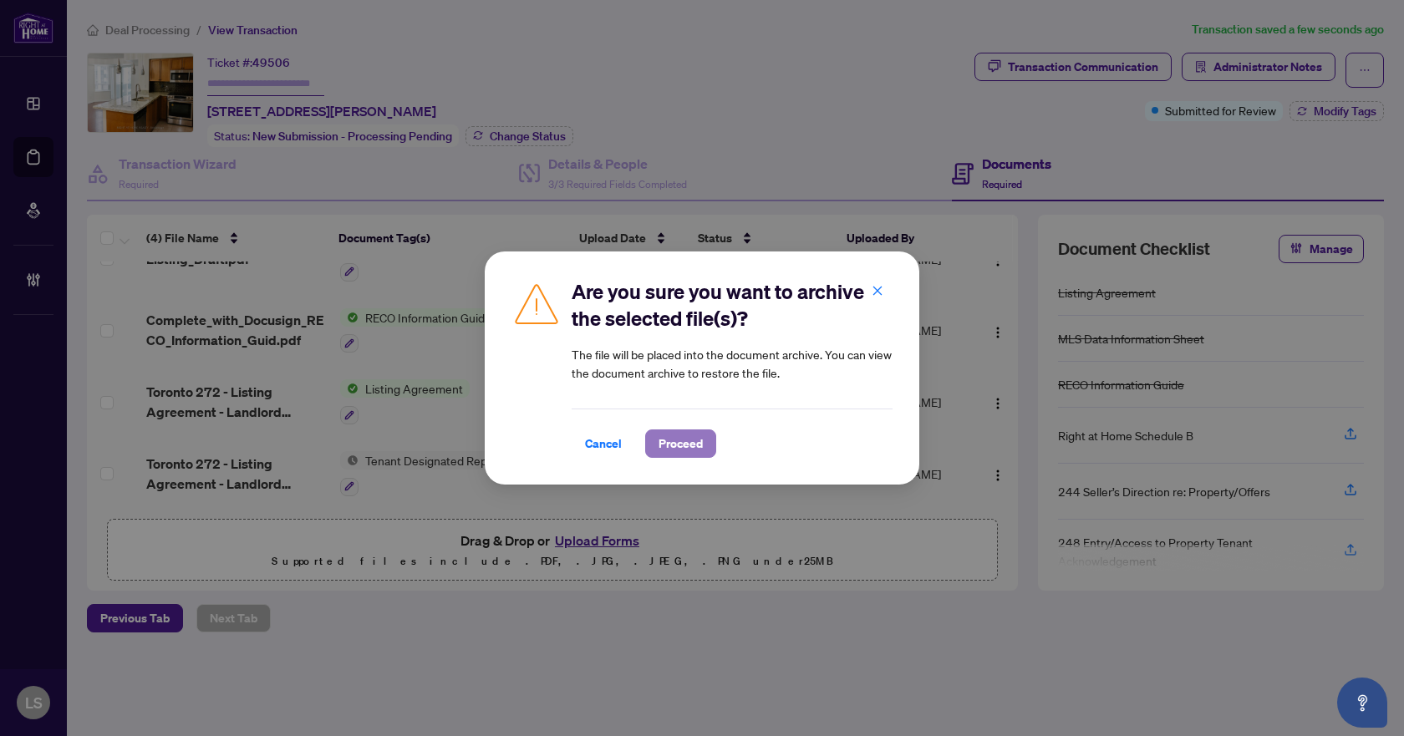
click at [665, 446] on span "Proceed" at bounding box center [681, 443] width 44 height 27
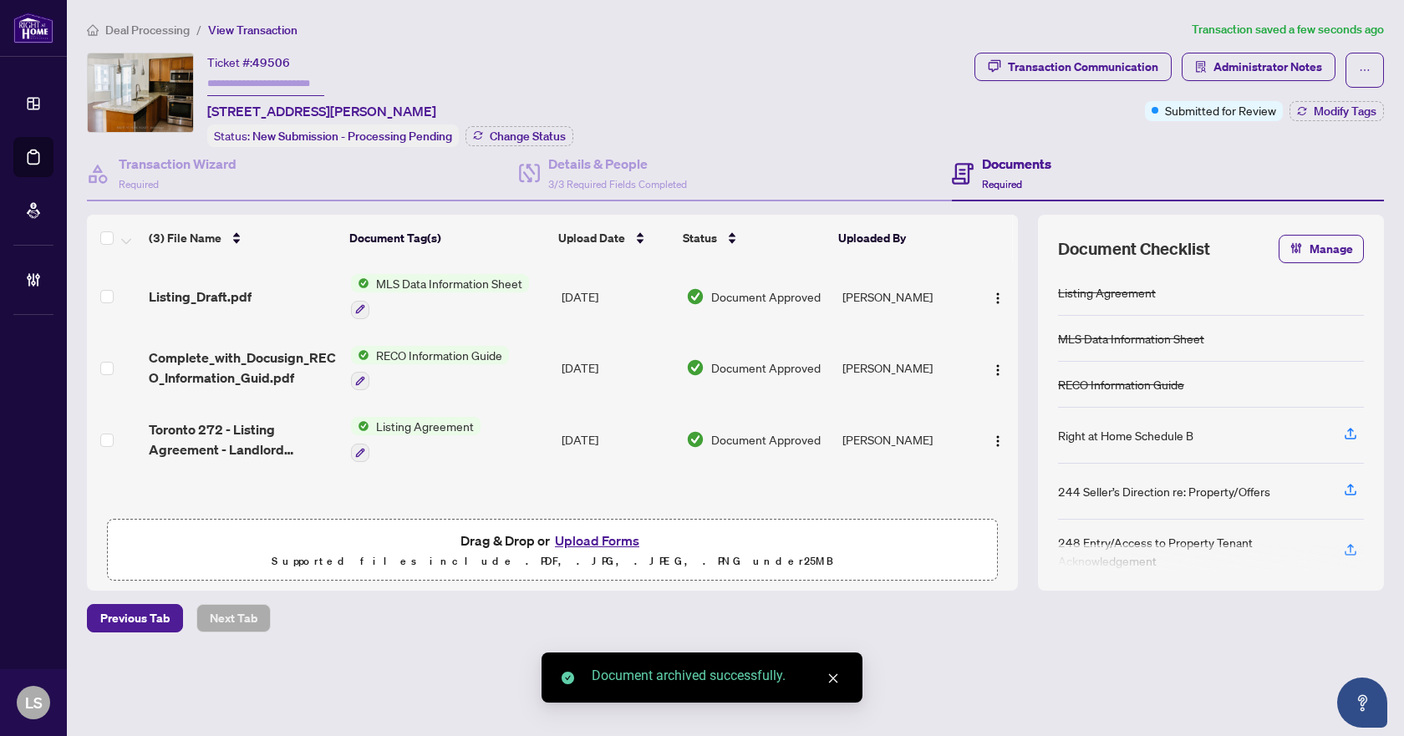
scroll to position [1, 0]
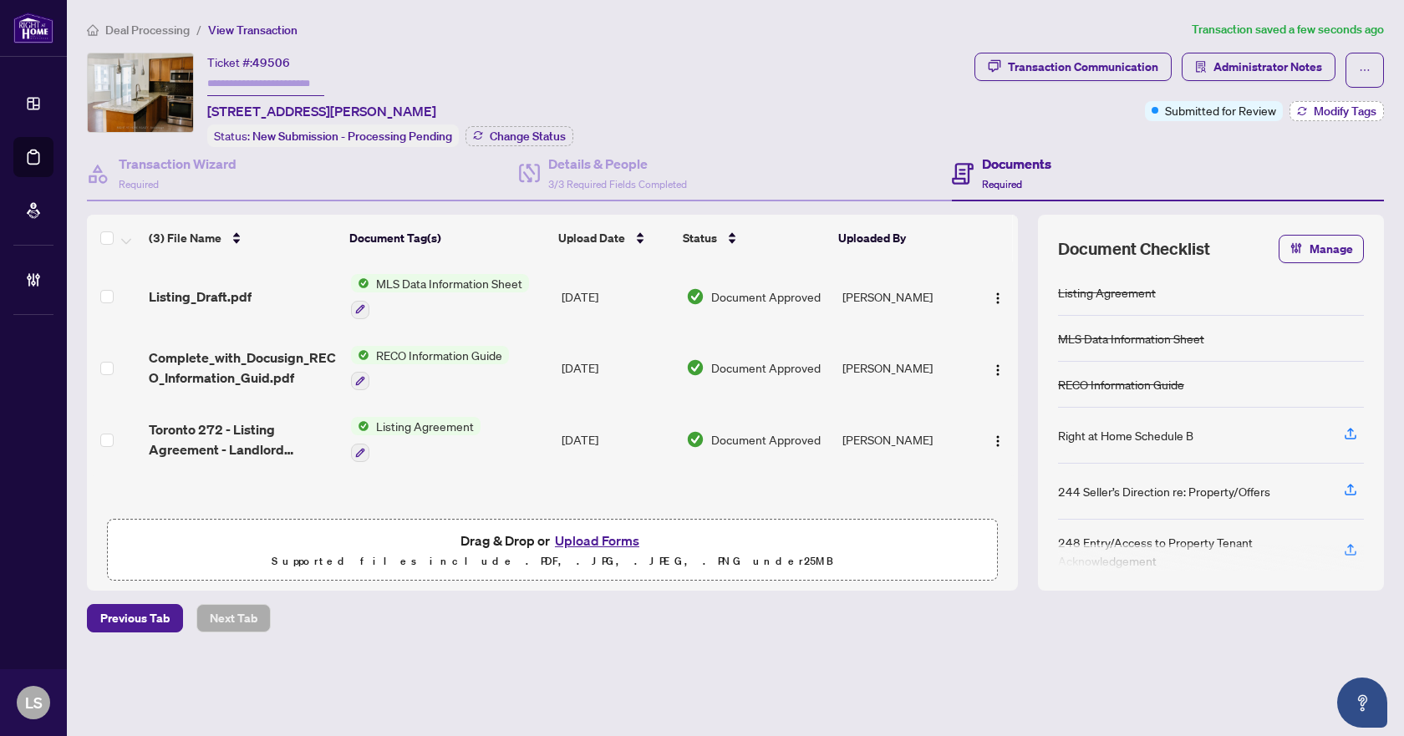
click at [1309, 110] on button "Modify Tags" at bounding box center [1337, 111] width 94 height 20
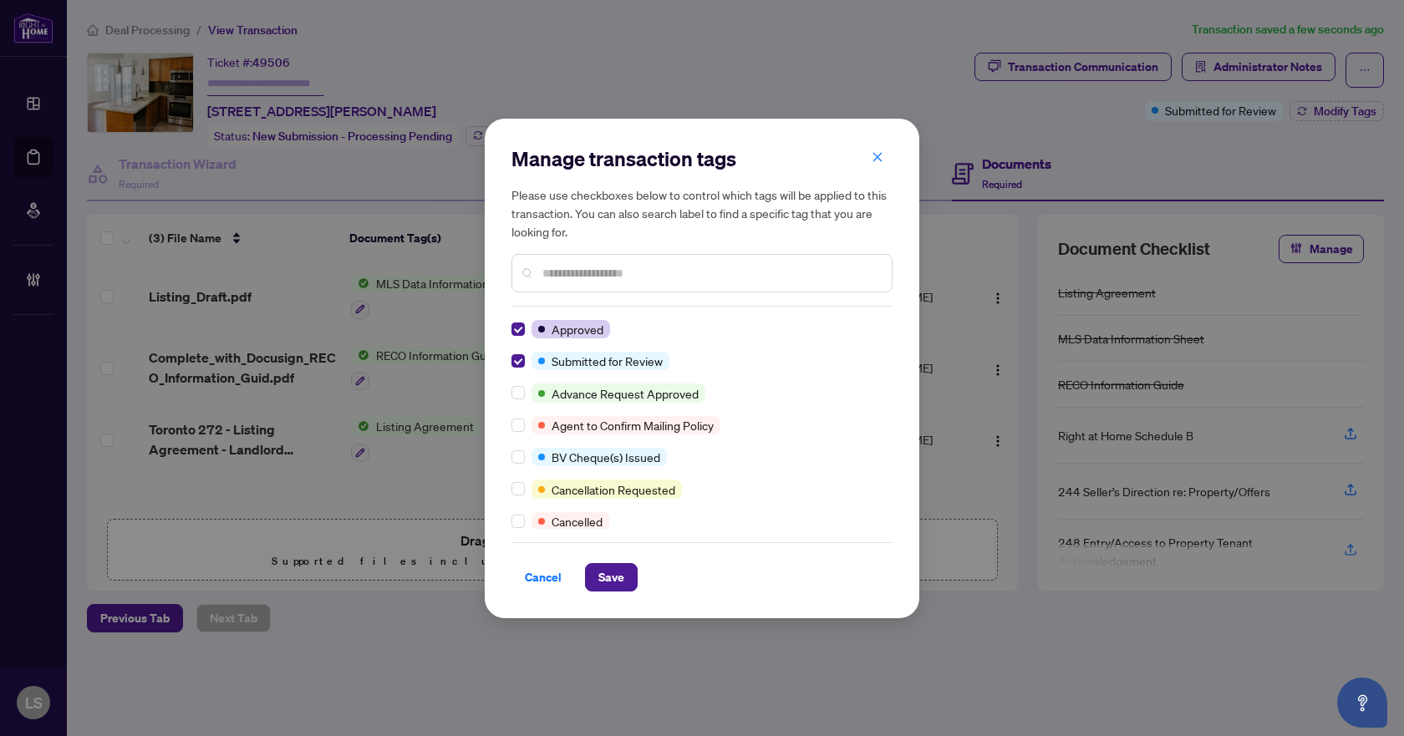
scroll to position [0, 0]
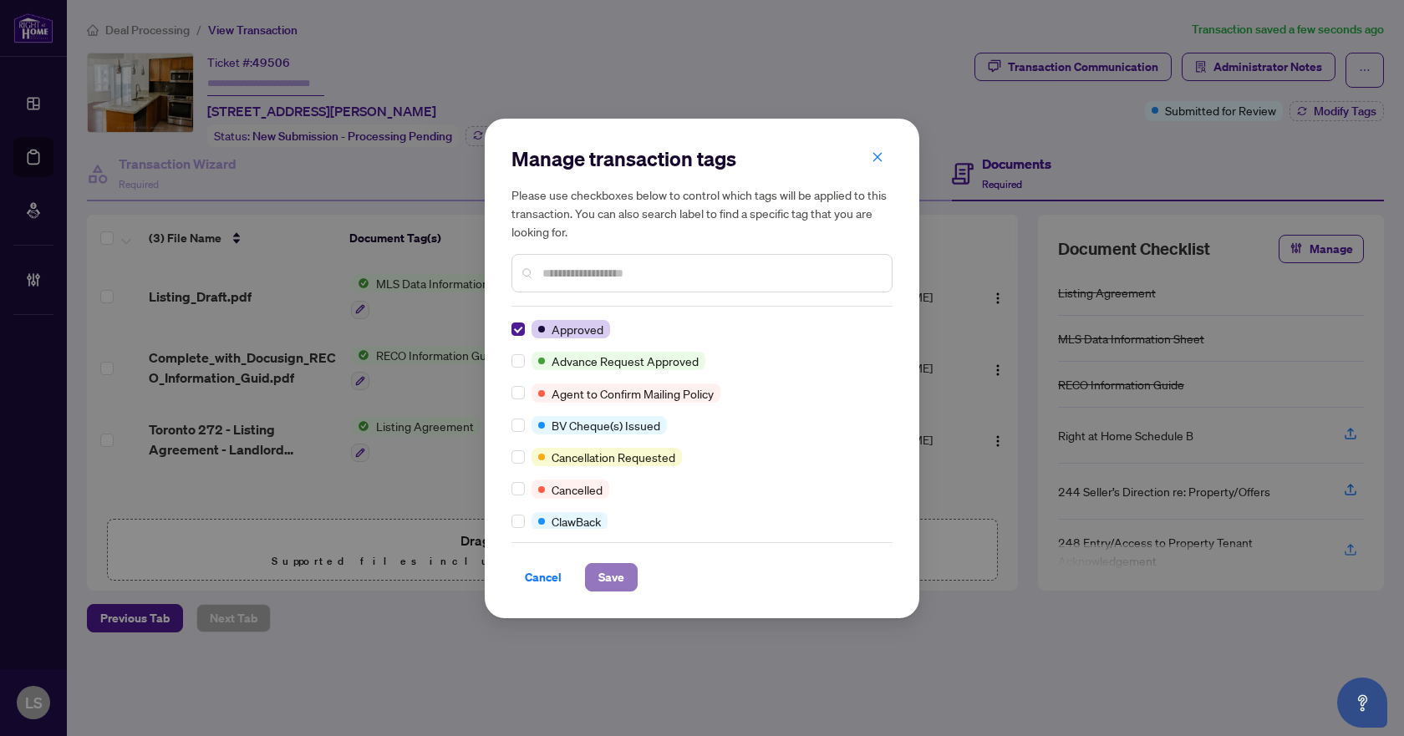
click at [607, 571] on span "Save" at bounding box center [611, 577] width 26 height 27
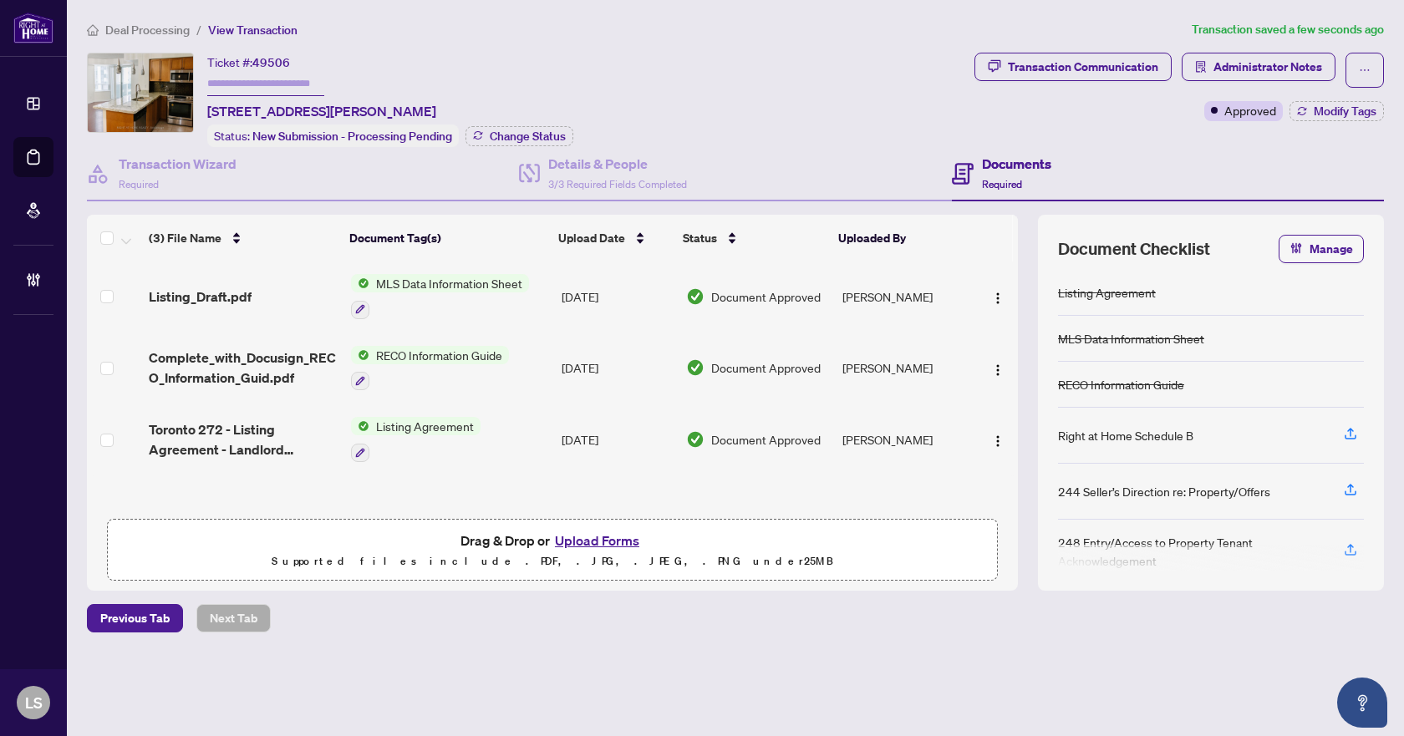
click at [149, 32] on span "Deal Processing" at bounding box center [147, 30] width 84 height 15
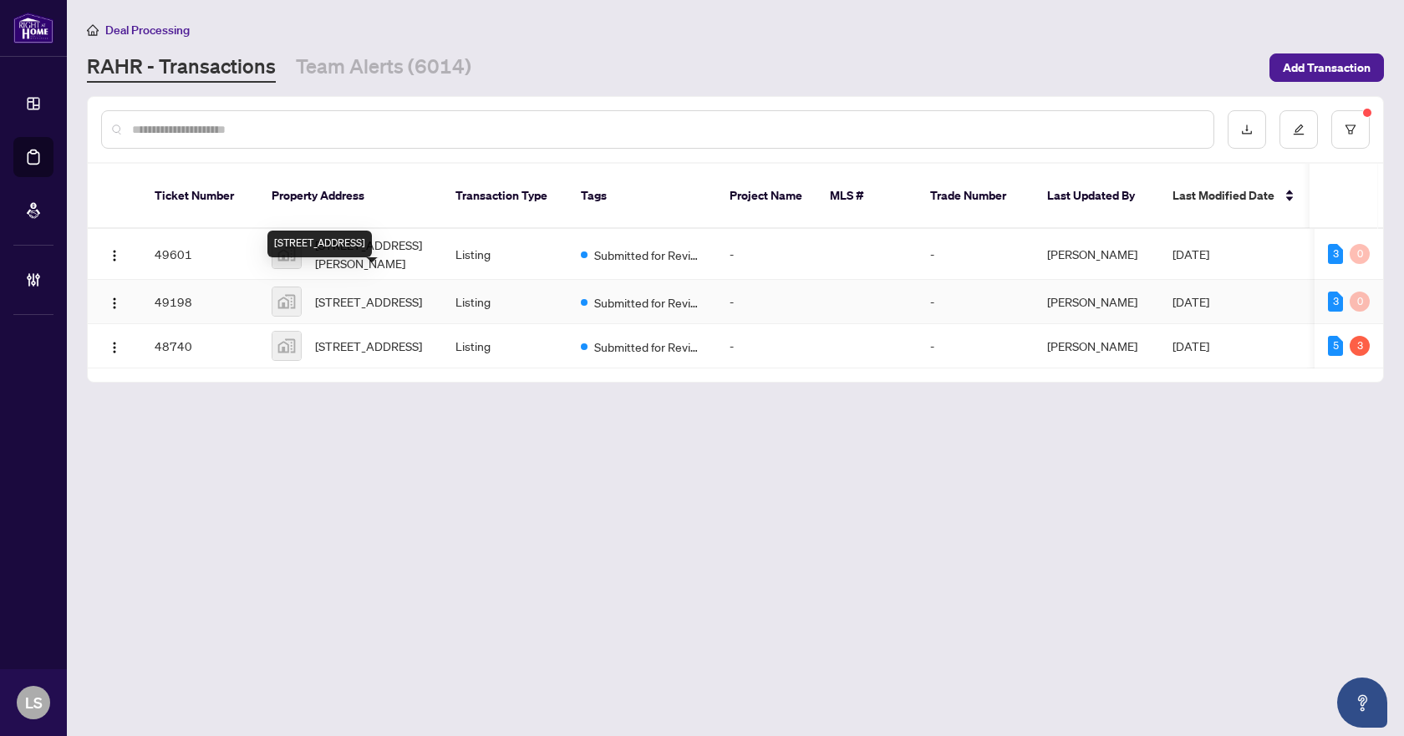
click at [350, 293] on span "[STREET_ADDRESS]" at bounding box center [368, 302] width 107 height 18
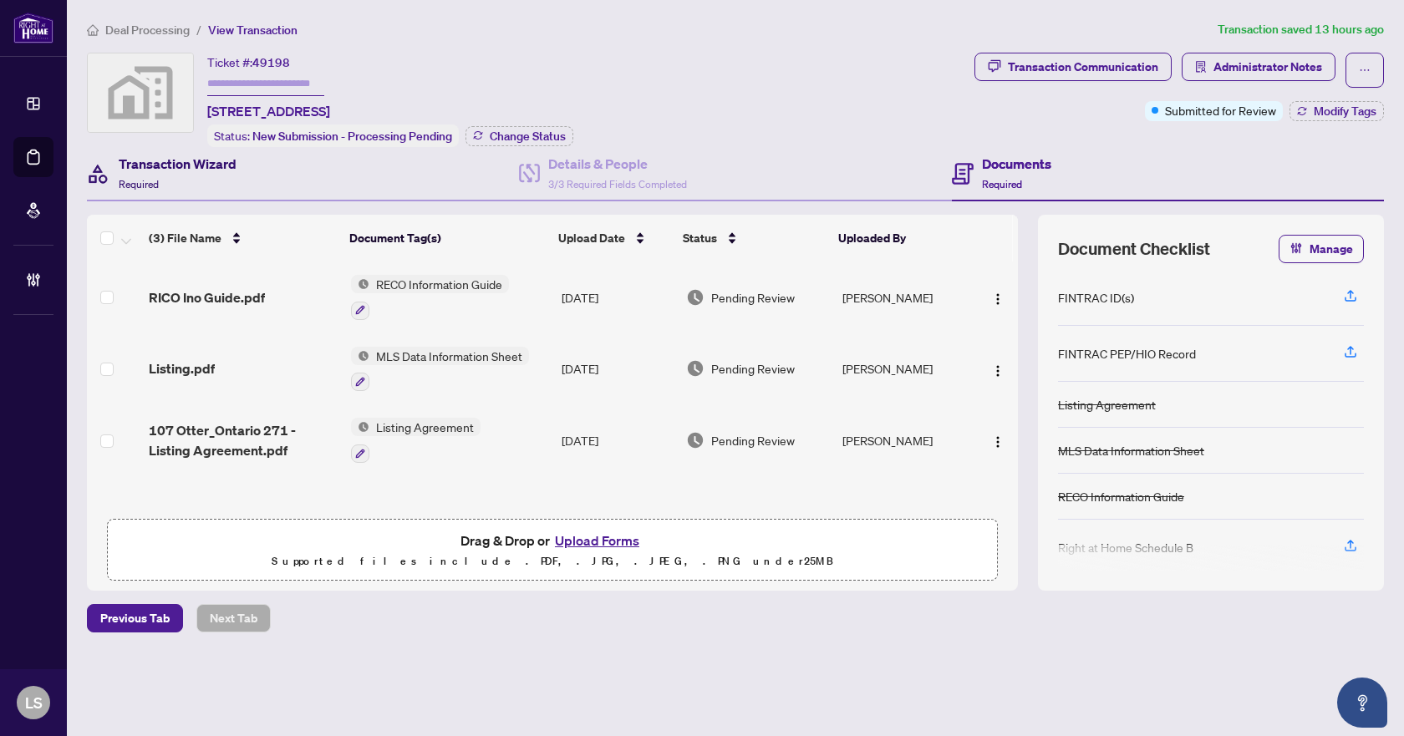
click at [200, 154] on h4 "Transaction Wizard" at bounding box center [178, 164] width 118 height 20
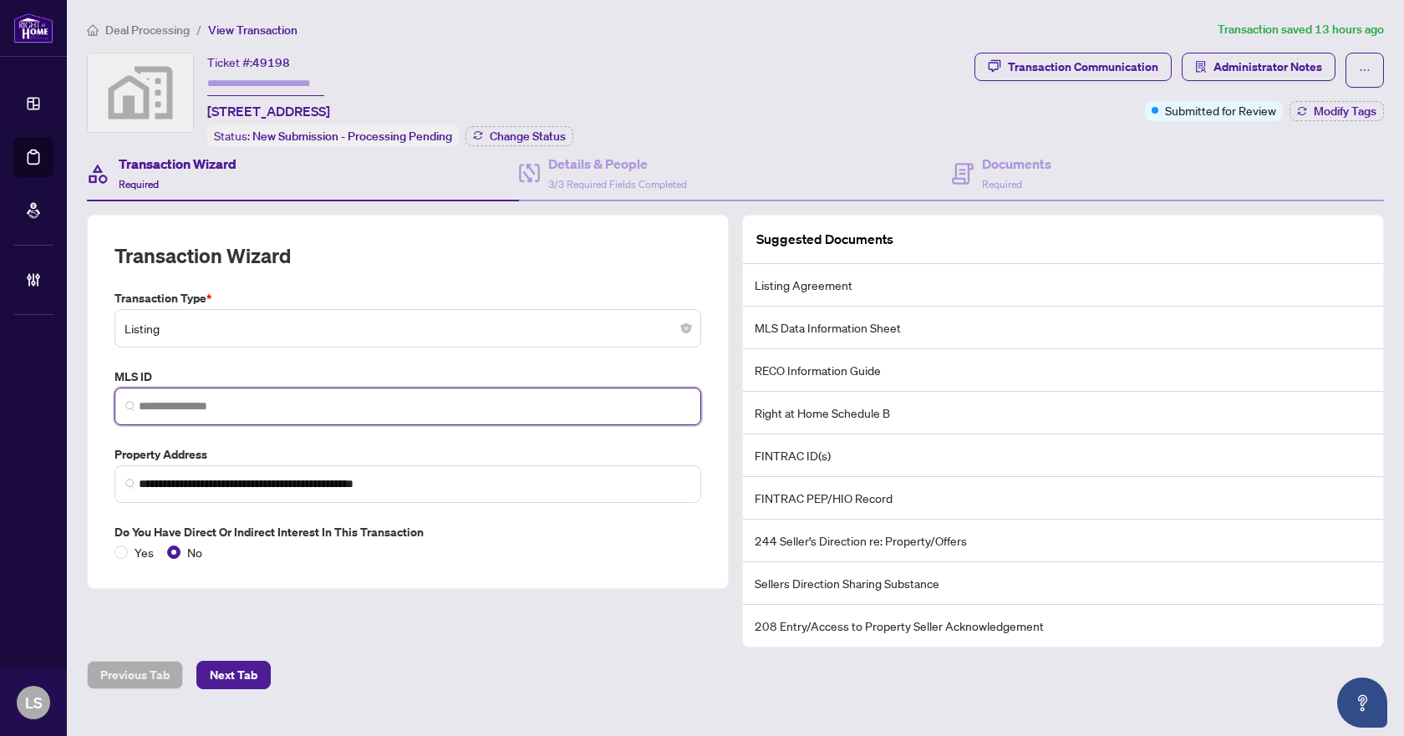
click at [221, 409] on input "search" at bounding box center [415, 407] width 552 height 18
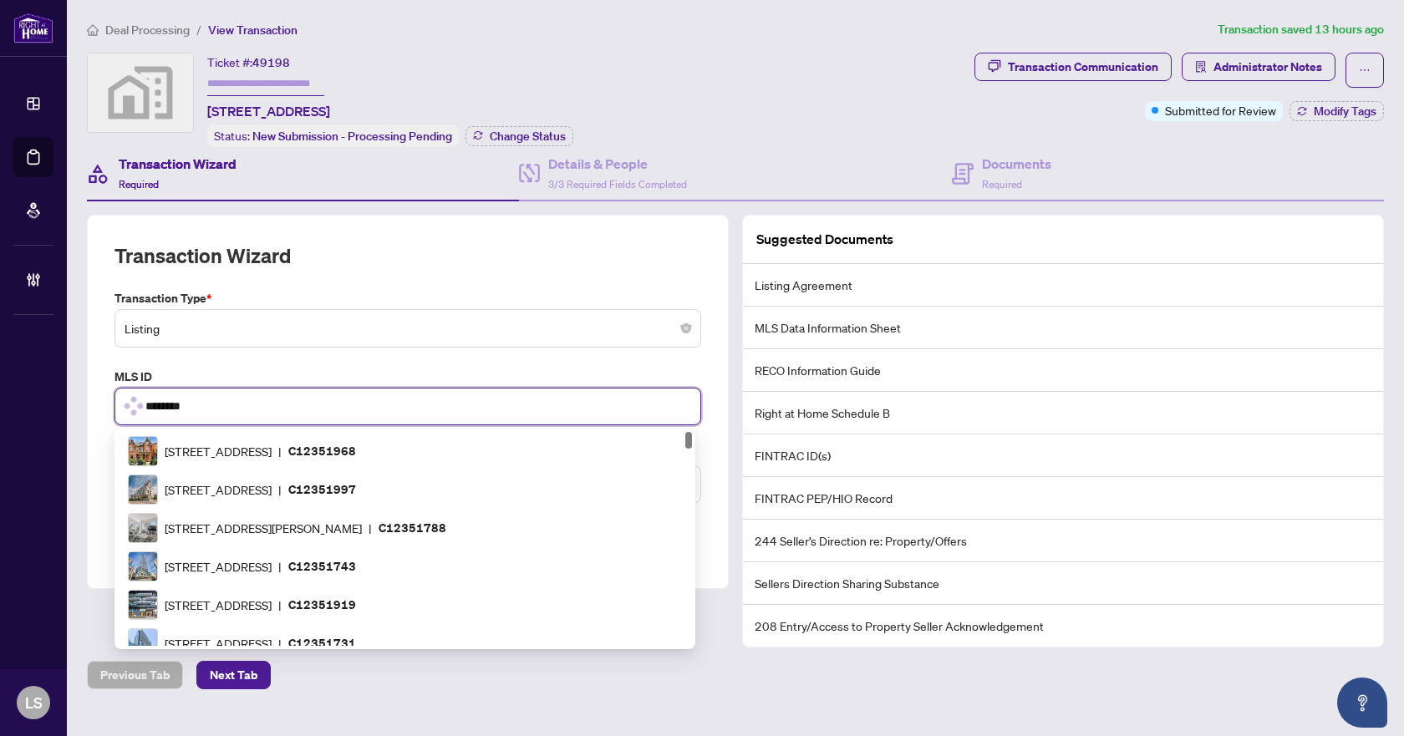
scroll to position [55, 0]
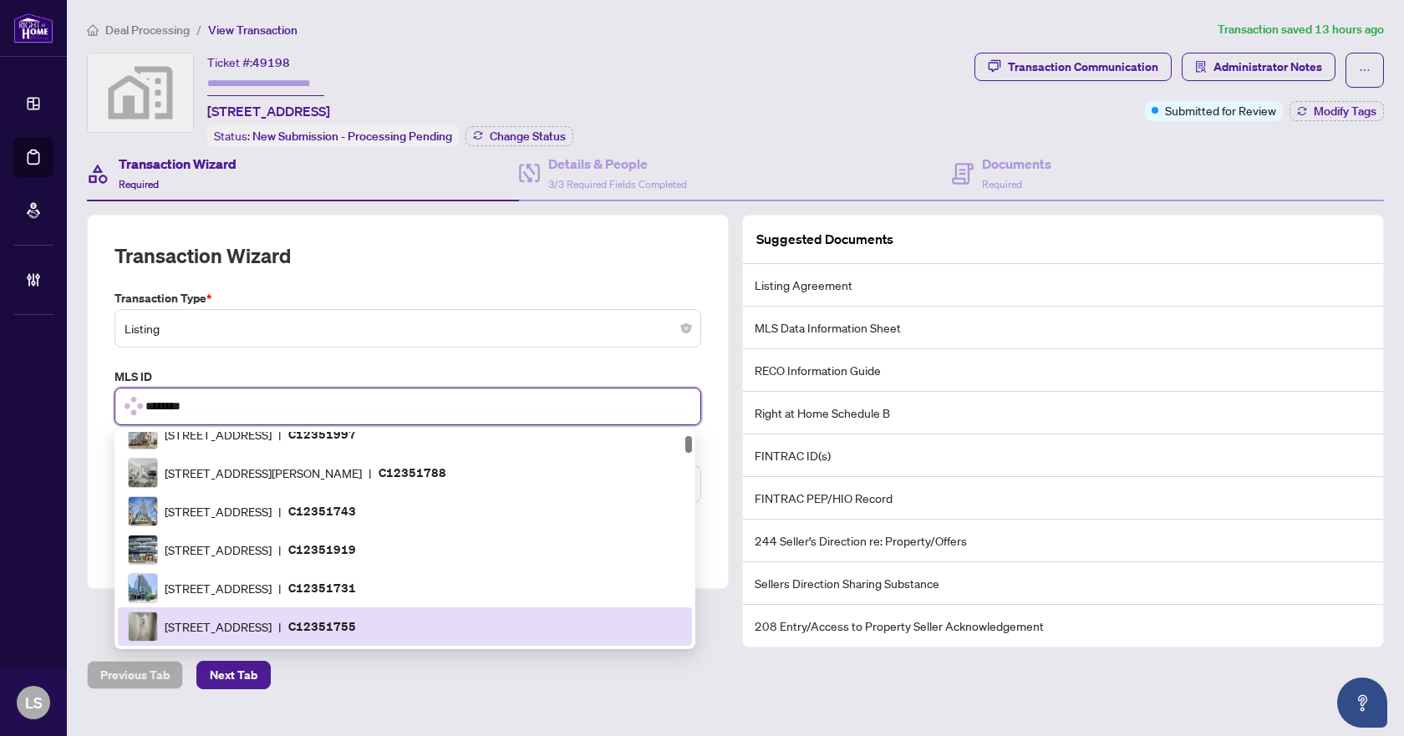
type input "*********"
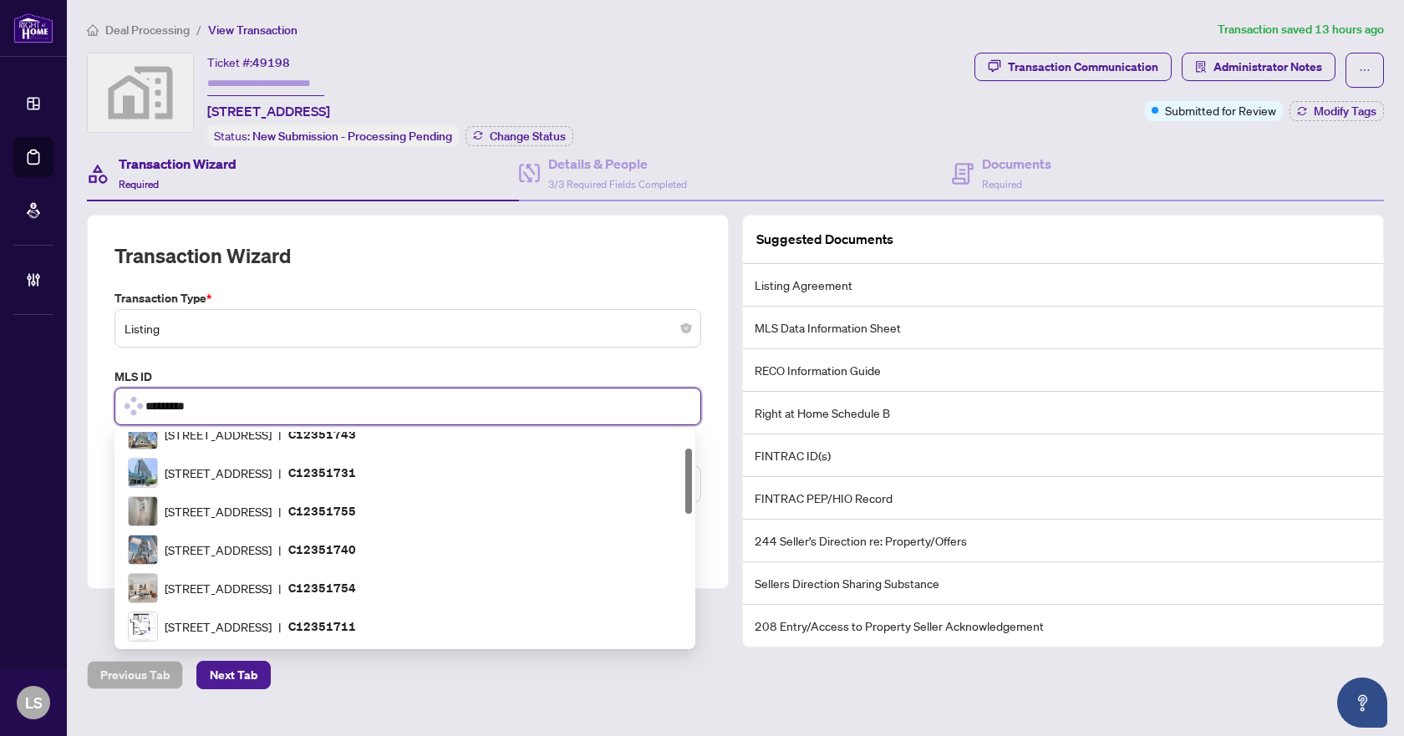
scroll to position [0, 0]
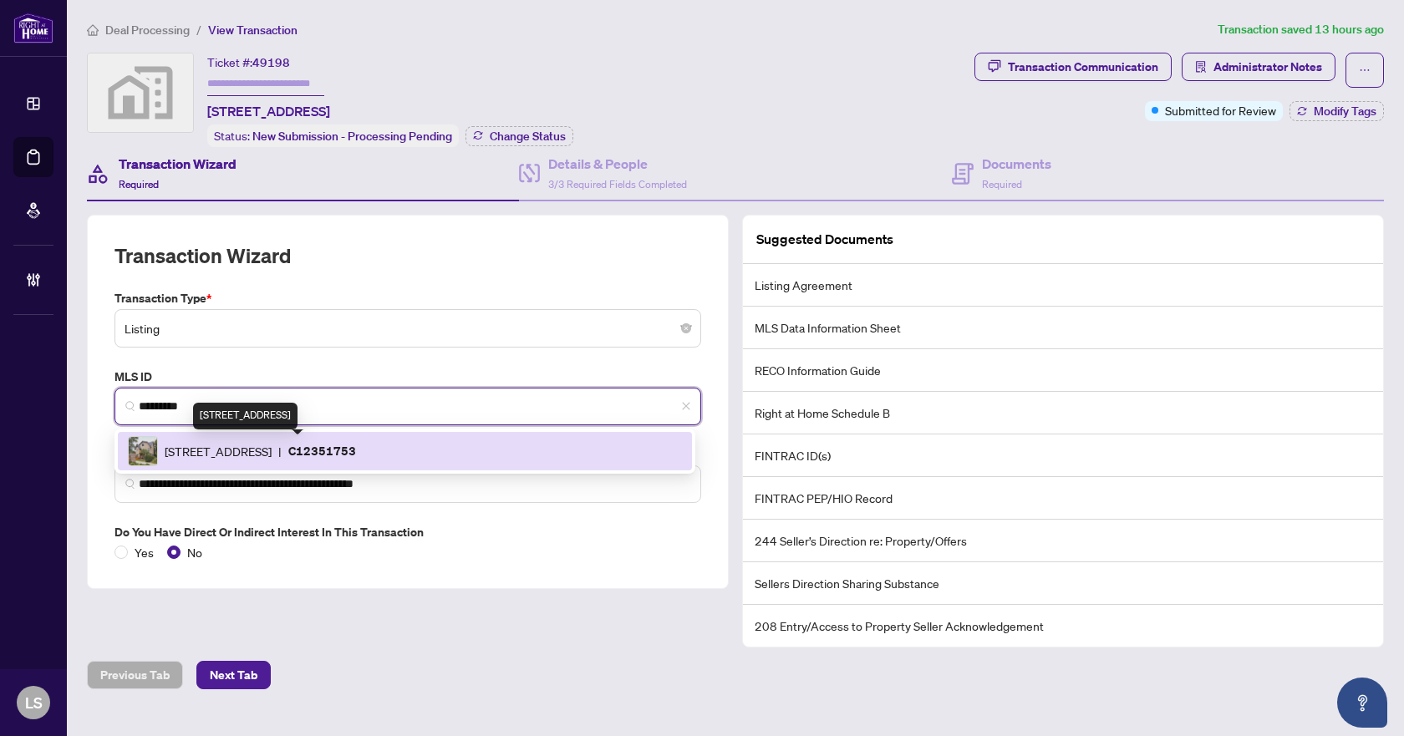
click at [265, 455] on span "107 Otter Cres, Toronto, Ontario M5N 2W9, Canada" at bounding box center [218, 451] width 107 height 18
type input "**********"
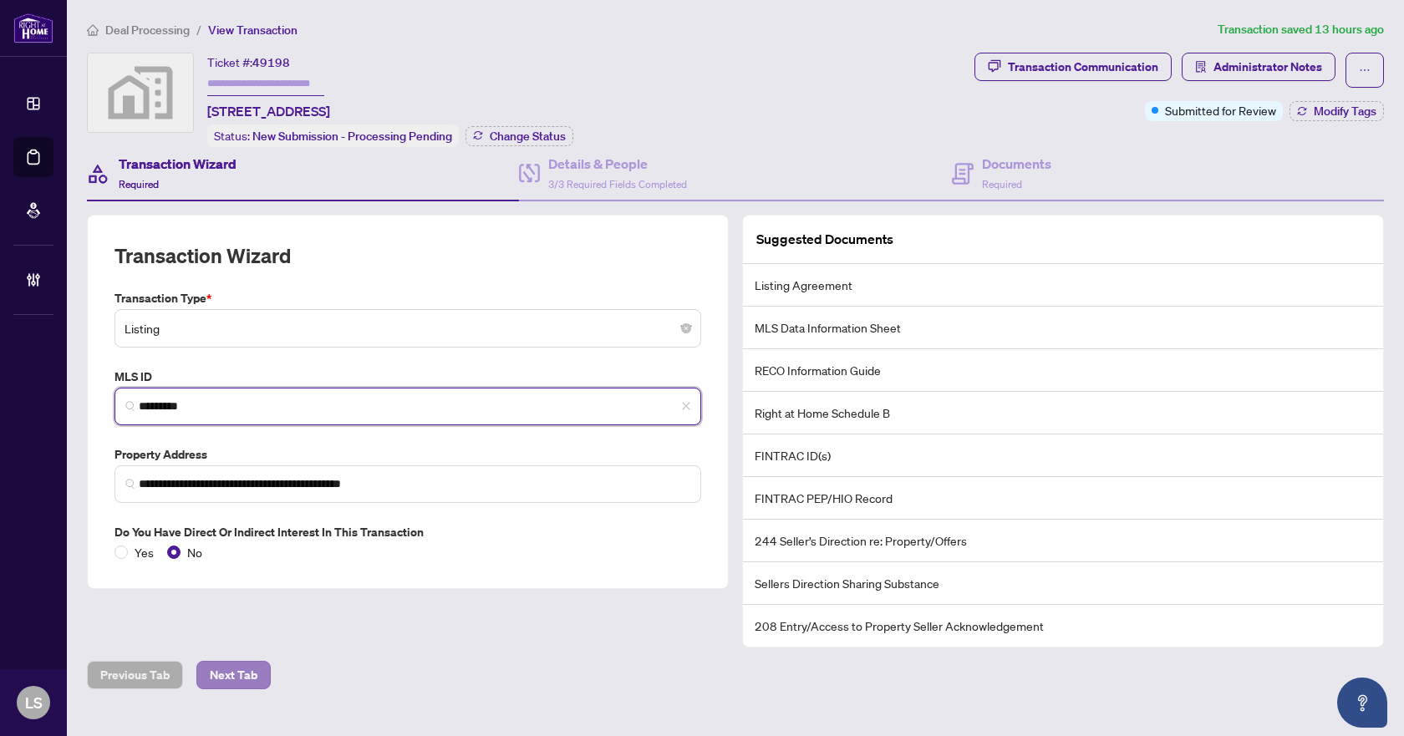
type input "*********"
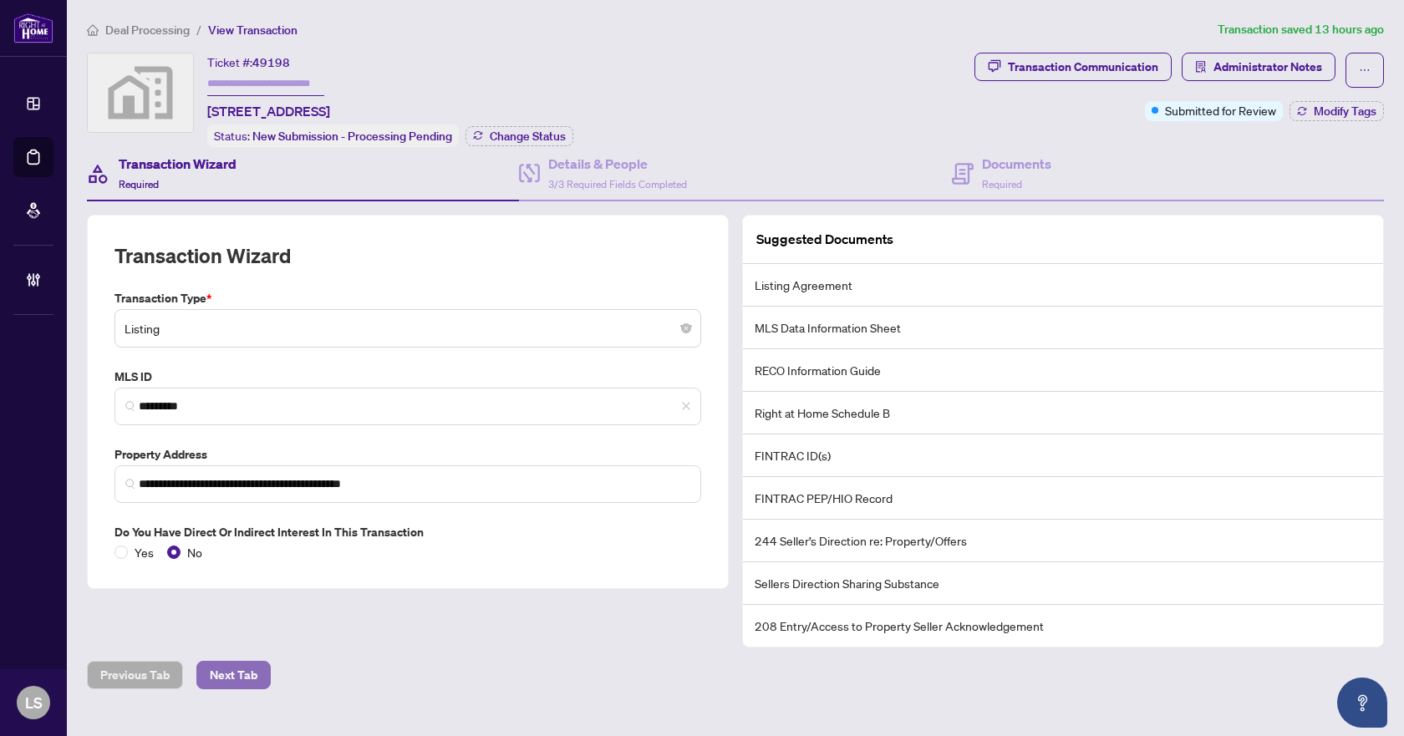
click at [228, 663] on span "Next Tab" at bounding box center [234, 675] width 48 height 27
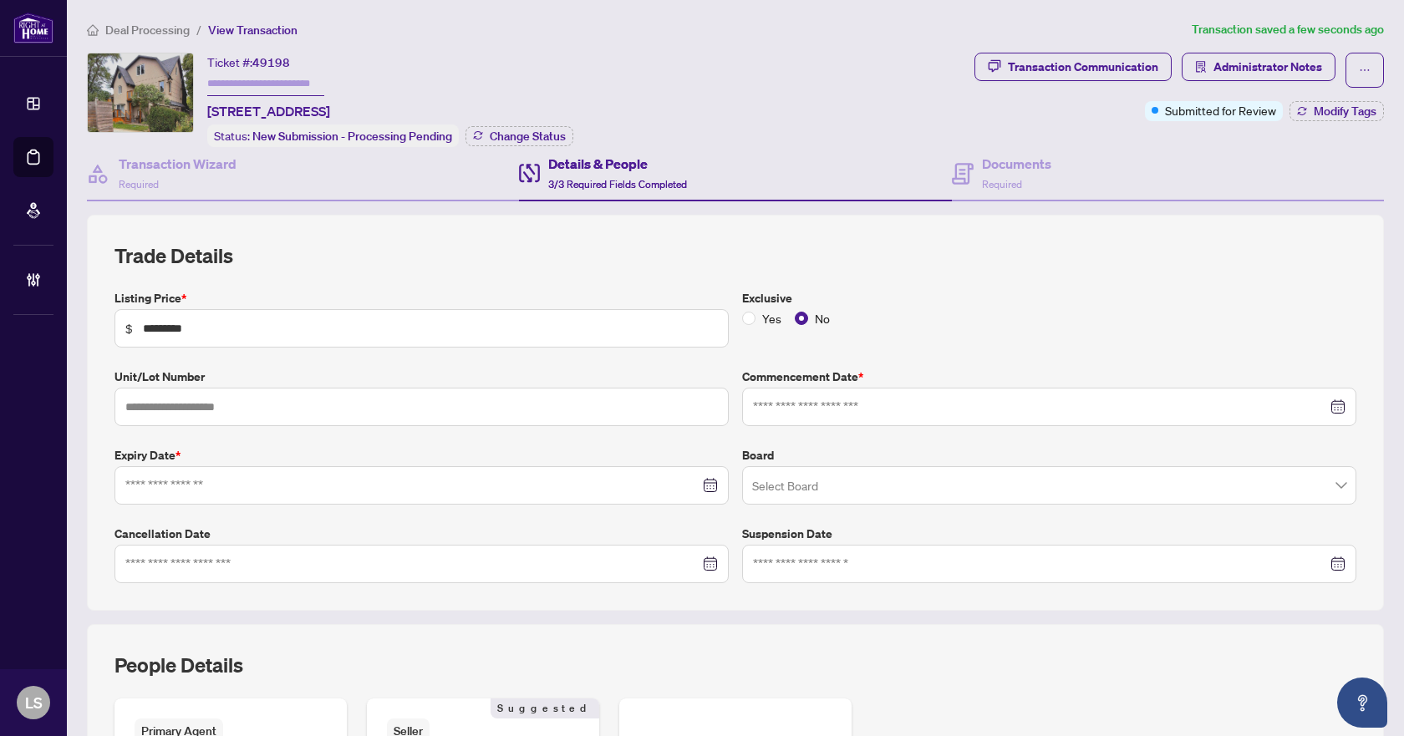
type input "**********"
click at [1039, 168] on h4 "Documents" at bounding box center [1016, 164] width 69 height 20
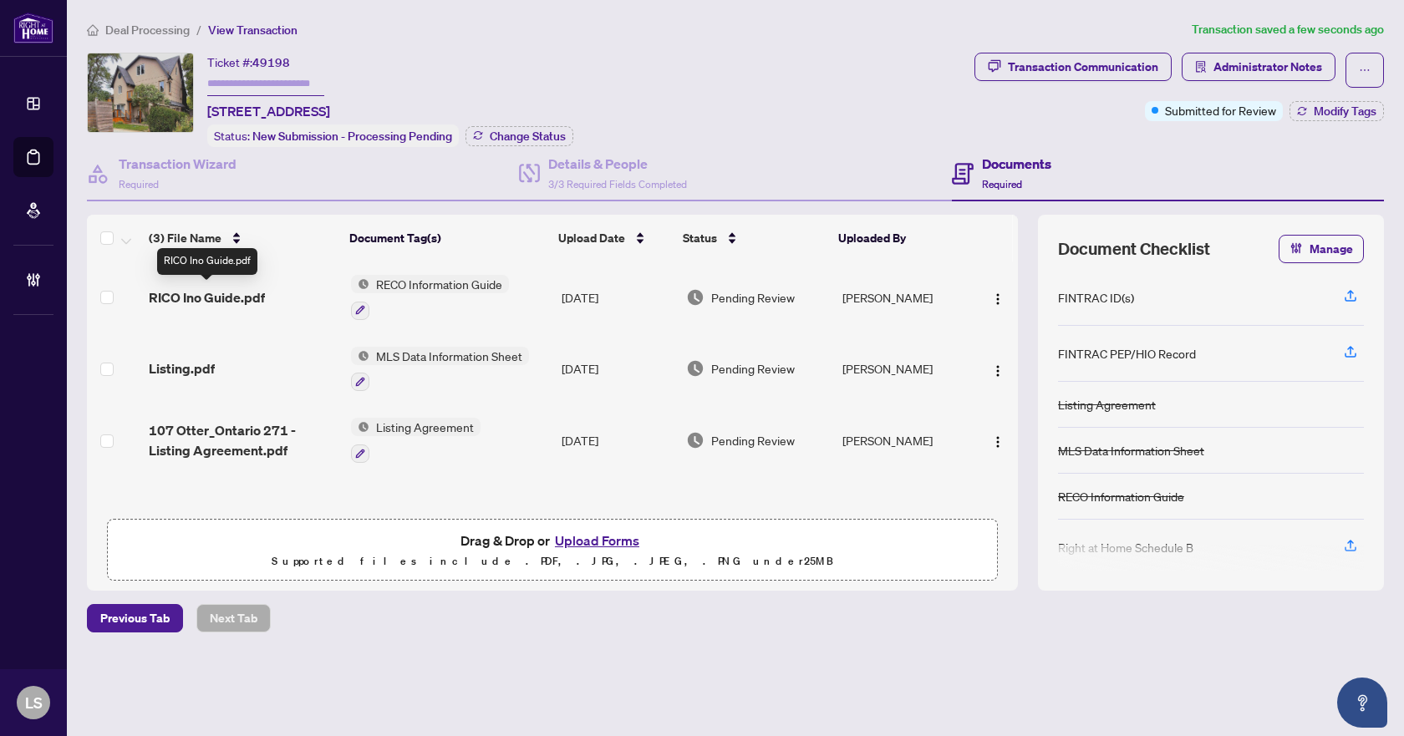
click at [242, 293] on span "RICO Ino Guide.pdf" at bounding box center [207, 298] width 116 height 20
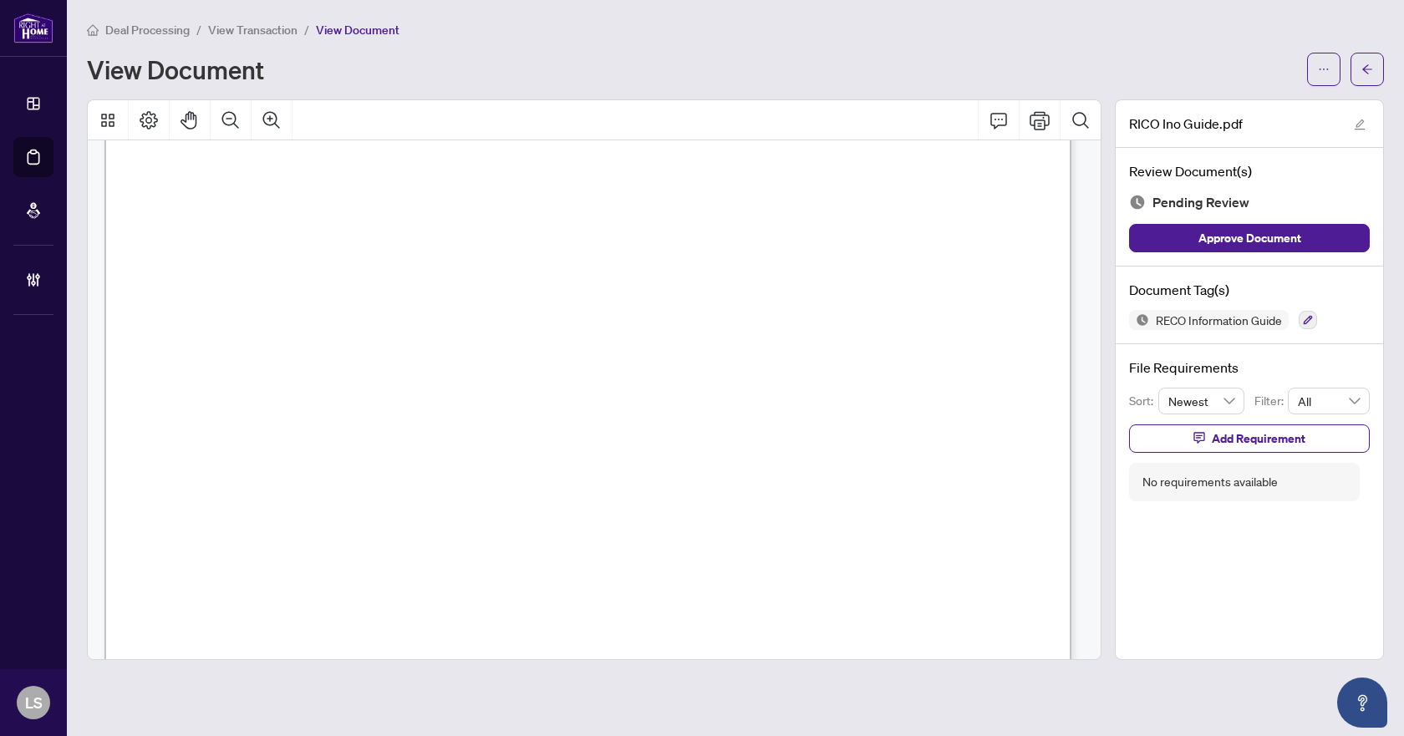
scroll to position [15631, 0]
click at [1307, 318] on icon "button" at bounding box center [1308, 320] width 10 height 10
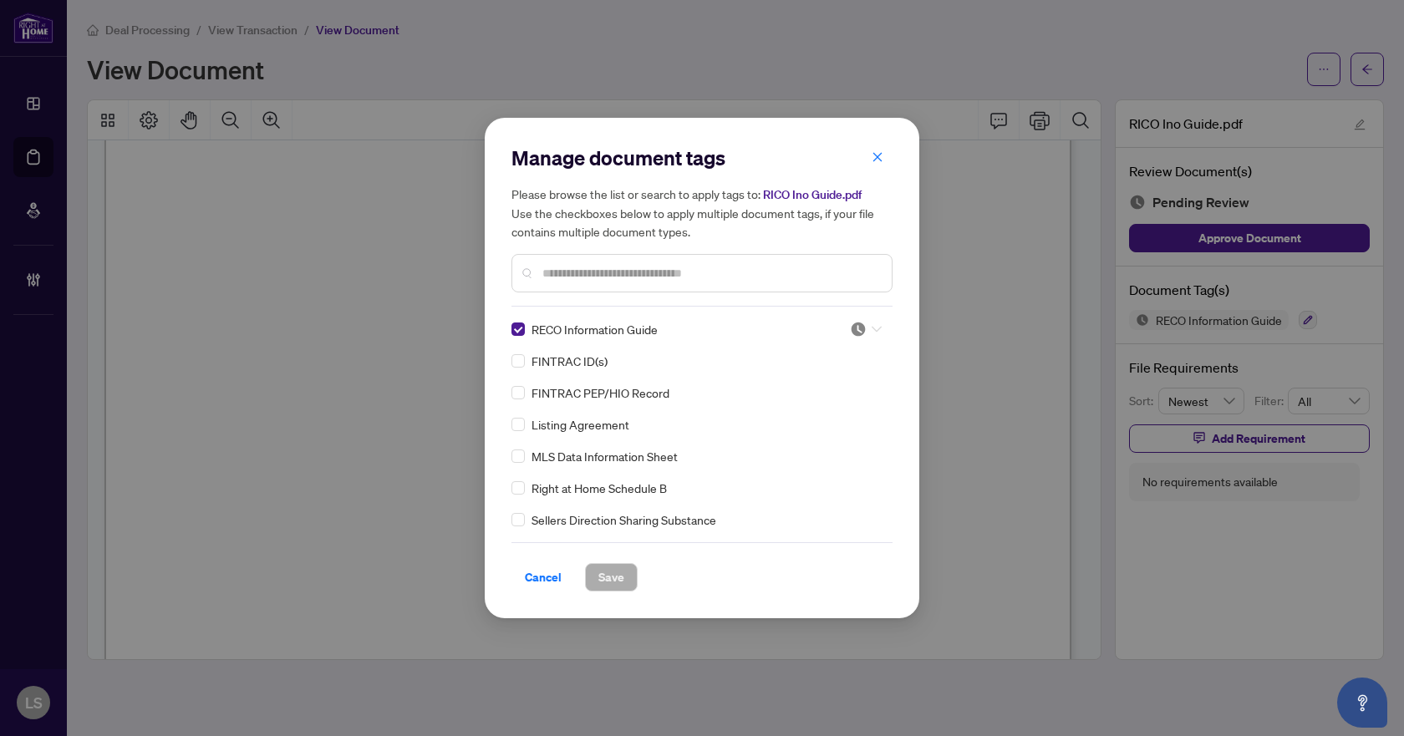
click at [872, 331] on icon at bounding box center [877, 329] width 10 height 7
drag, startPoint x: 812, startPoint y: 420, endPoint x: 758, endPoint y: 466, distance: 70.5
click at [811, 420] on div "Approved" at bounding box center [810, 411] width 107 height 18
click at [596, 578] on button "Save" at bounding box center [611, 577] width 53 height 28
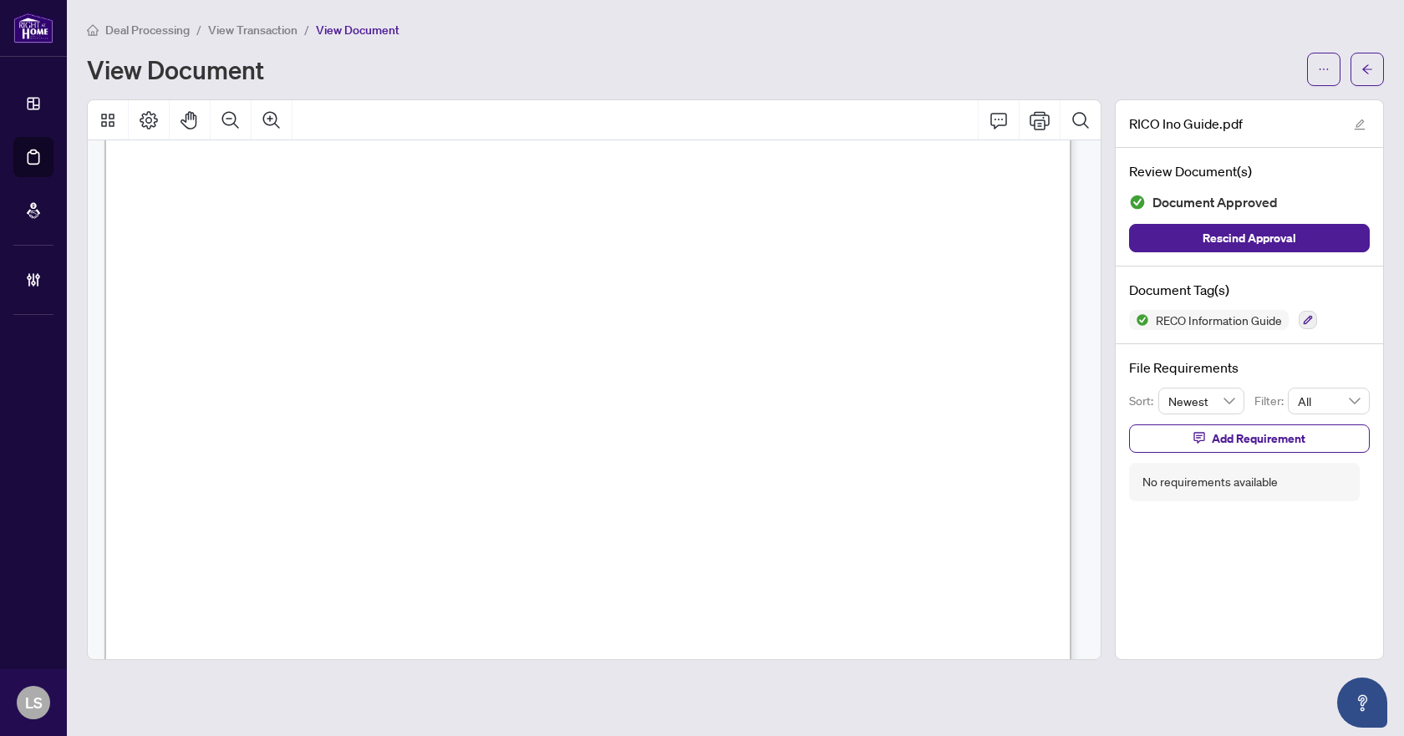
click at [1368, 74] on icon "arrow-left" at bounding box center [1368, 70] width 12 height 12
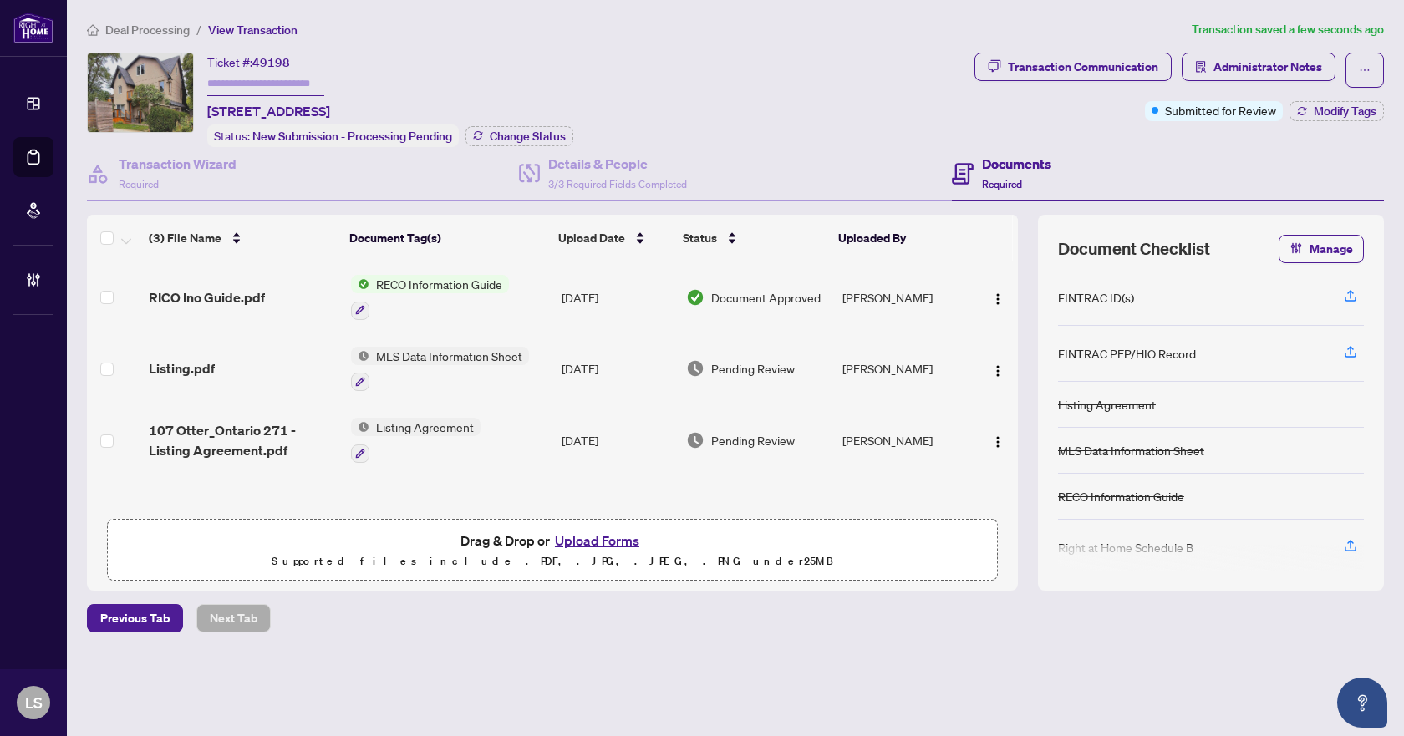
click at [212, 369] on span "Listing.pdf" at bounding box center [182, 369] width 66 height 20
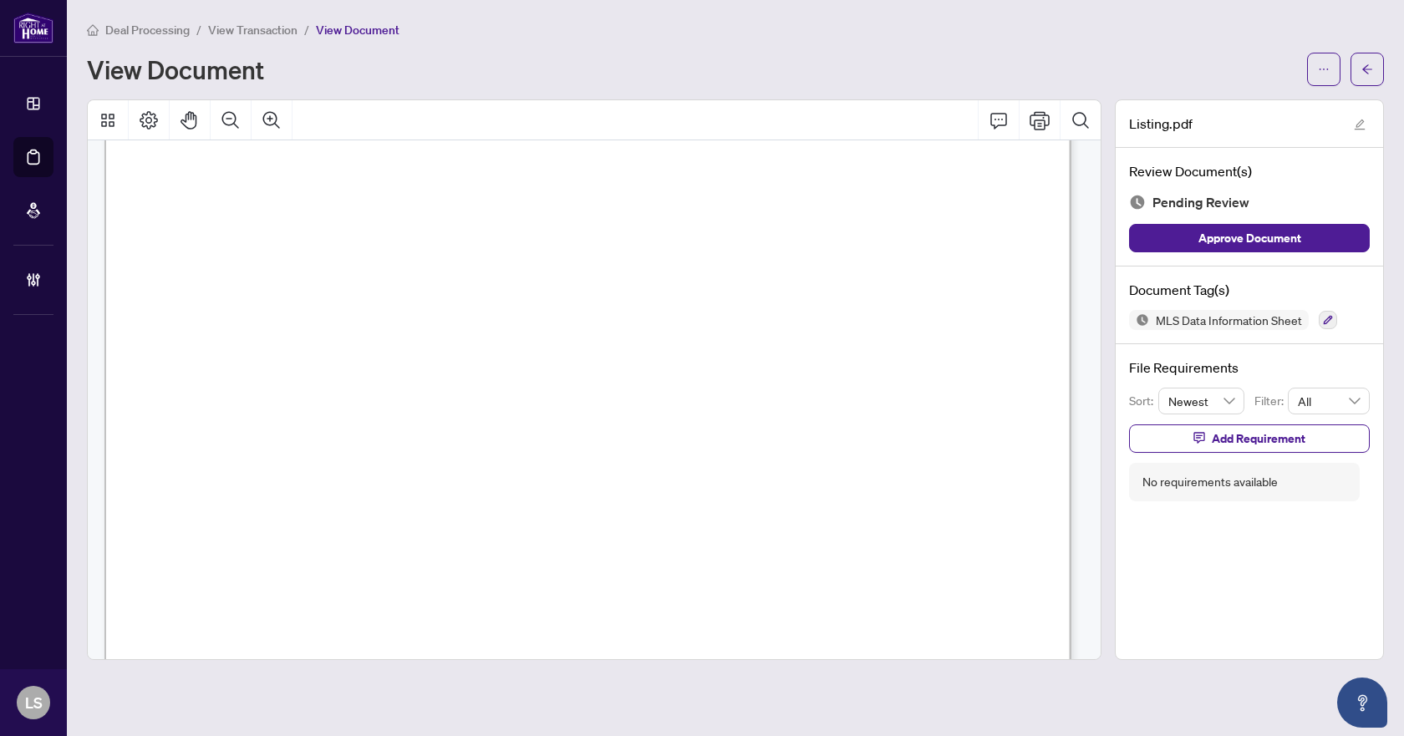
scroll to position [1839, 0]
click at [1324, 315] on icon "button" at bounding box center [1328, 320] width 10 height 10
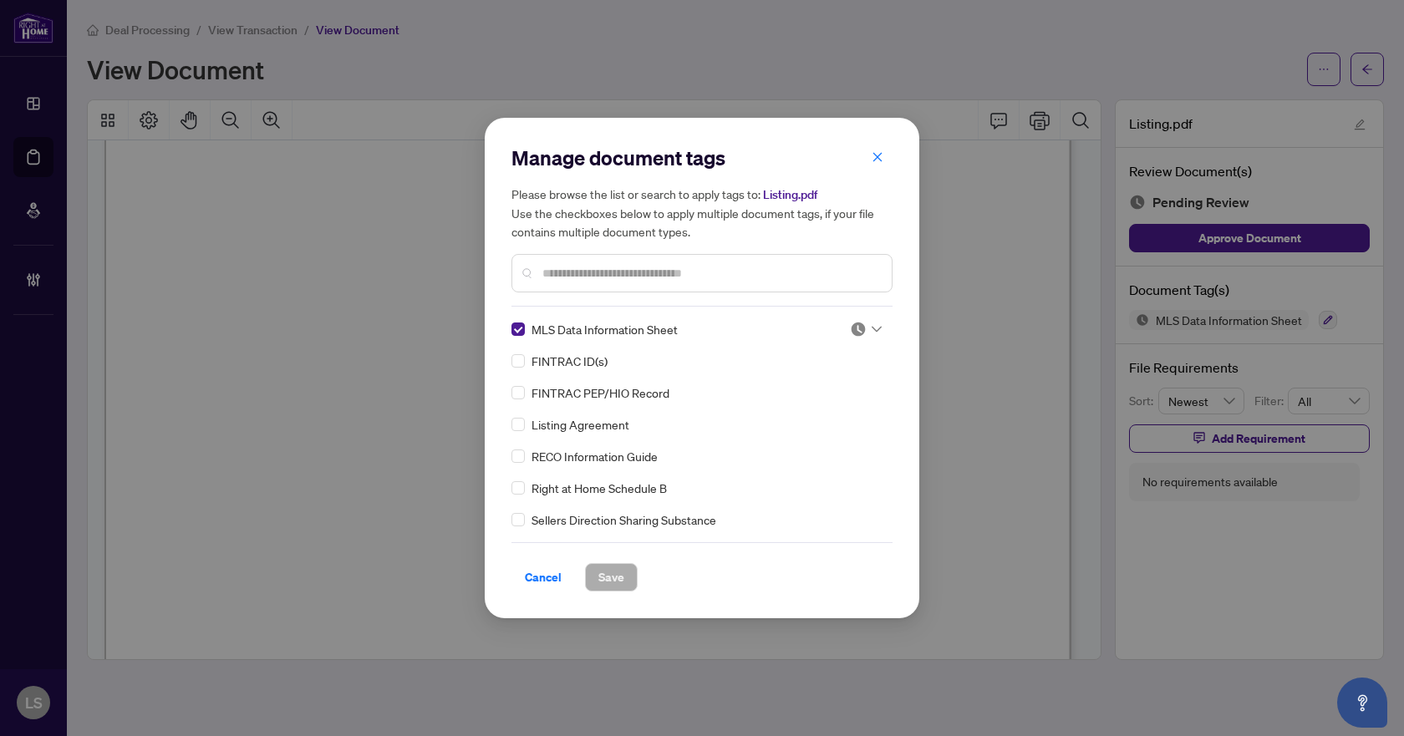
click at [873, 331] on icon at bounding box center [877, 330] width 10 height 6
drag, startPoint x: 840, startPoint y: 409, endPoint x: 834, endPoint y: 416, distance: 9.5
click at [840, 410] on div "Approved" at bounding box center [810, 411] width 107 height 18
click at [622, 578] on span "Save" at bounding box center [611, 577] width 26 height 27
click at [1365, 65] on div "Manage document tags Please browse the list or search to apply tags to: Listing…" at bounding box center [702, 368] width 1404 height 736
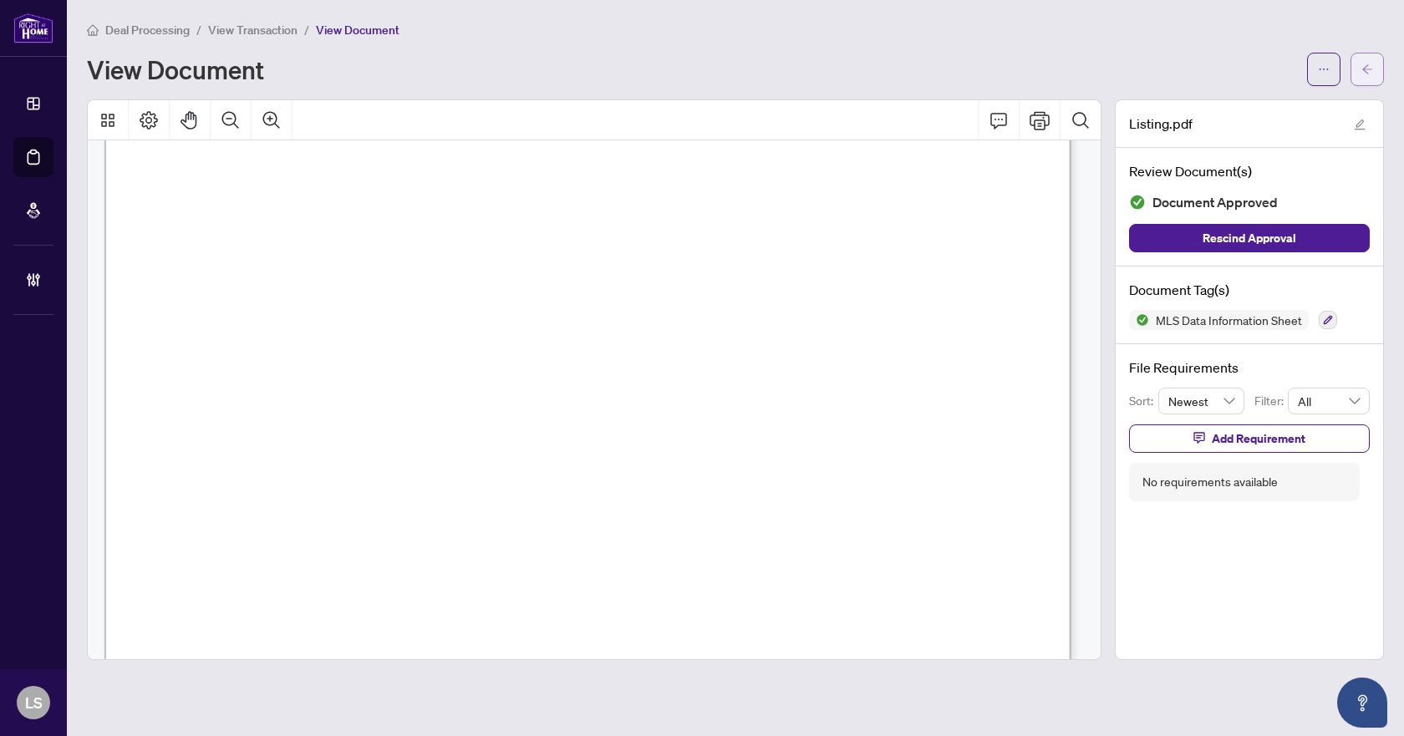
click at [1368, 74] on icon "arrow-left" at bounding box center [1368, 70] width 12 height 12
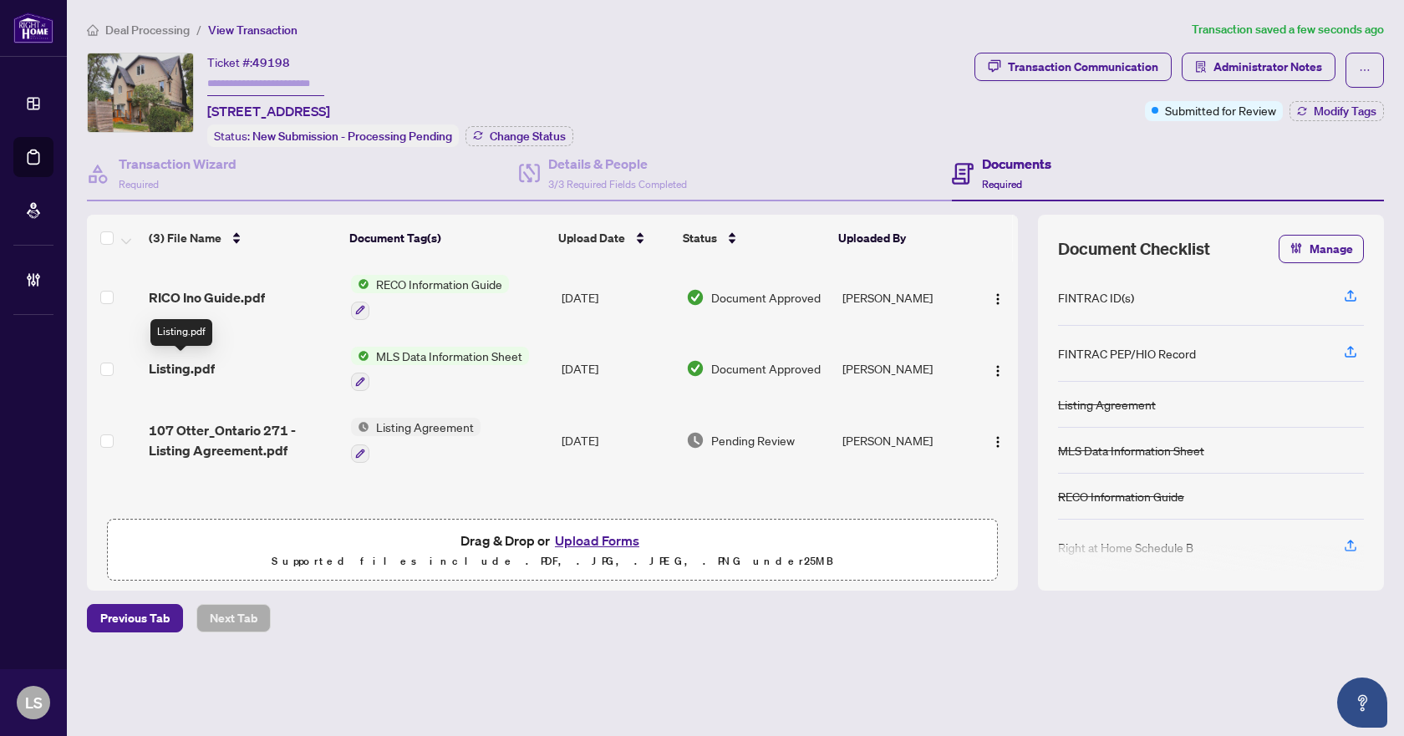
click at [176, 365] on span "Listing.pdf" at bounding box center [182, 369] width 66 height 20
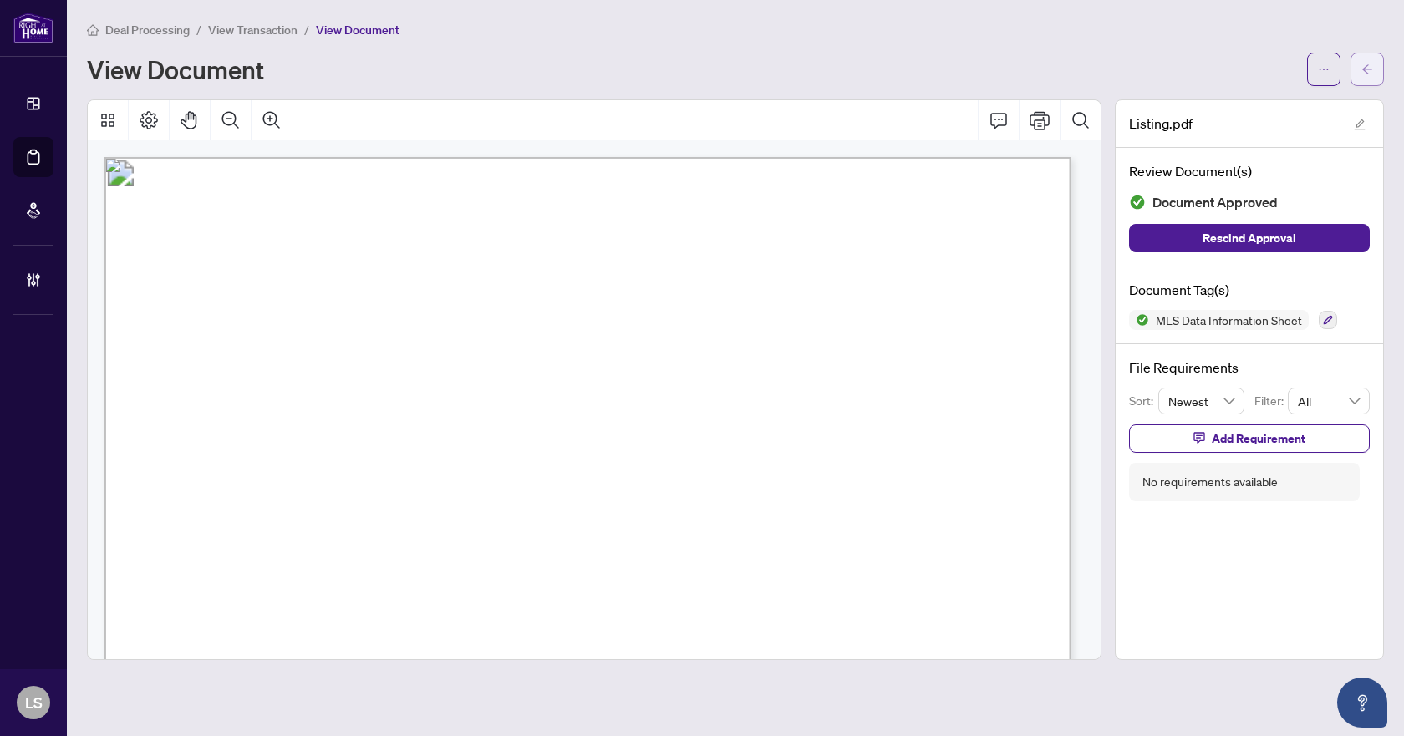
click at [1372, 69] on icon "arrow-left" at bounding box center [1368, 70] width 12 height 12
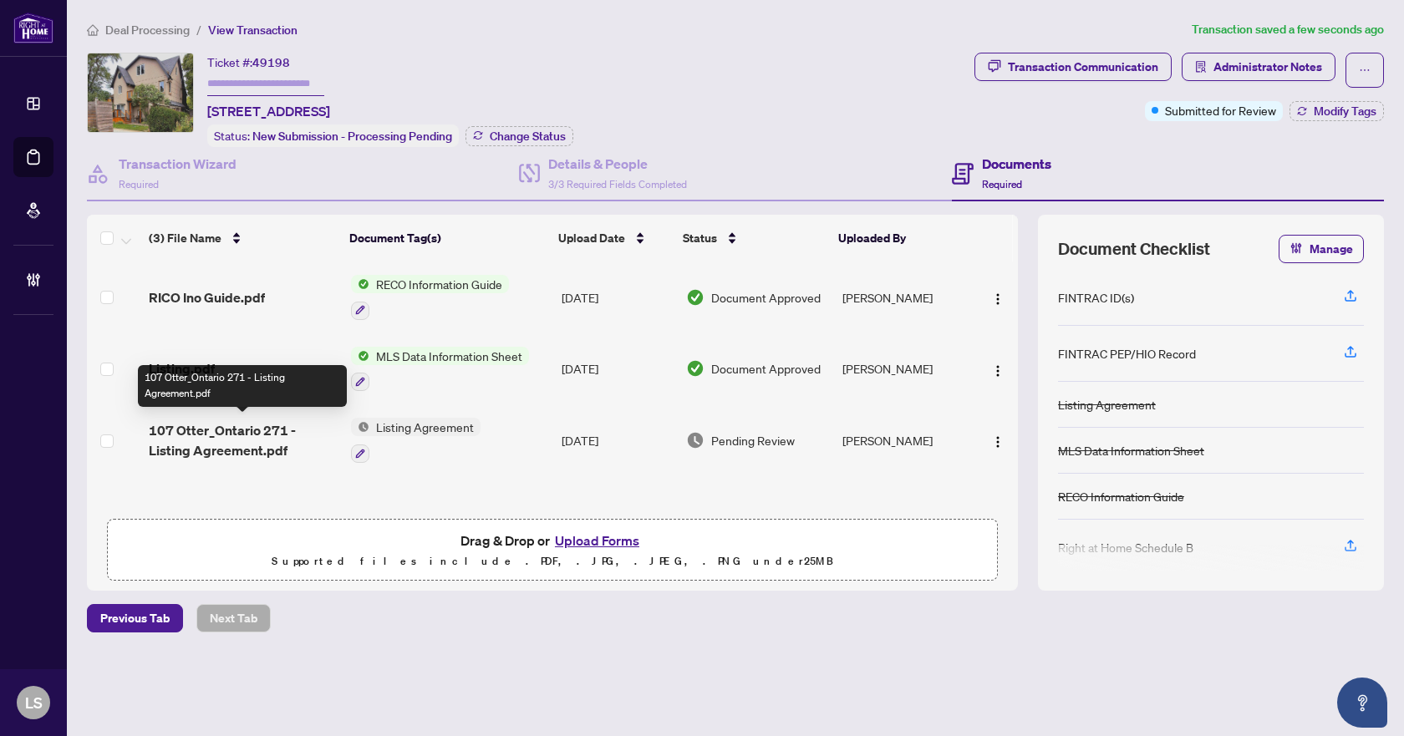
click at [257, 451] on span "107 Otter_Ontario 271 - Listing Agreement.pdf" at bounding box center [243, 440] width 189 height 40
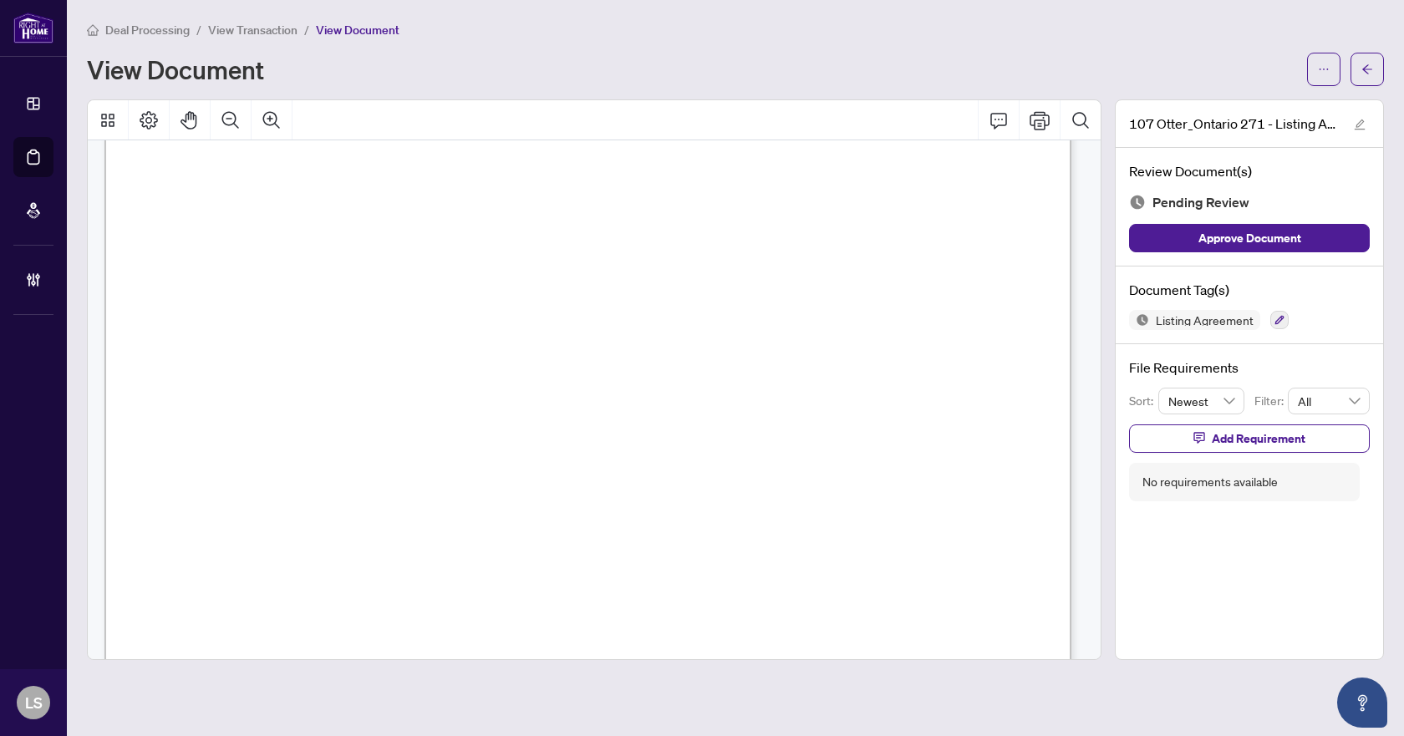
scroll to position [5899, 0]
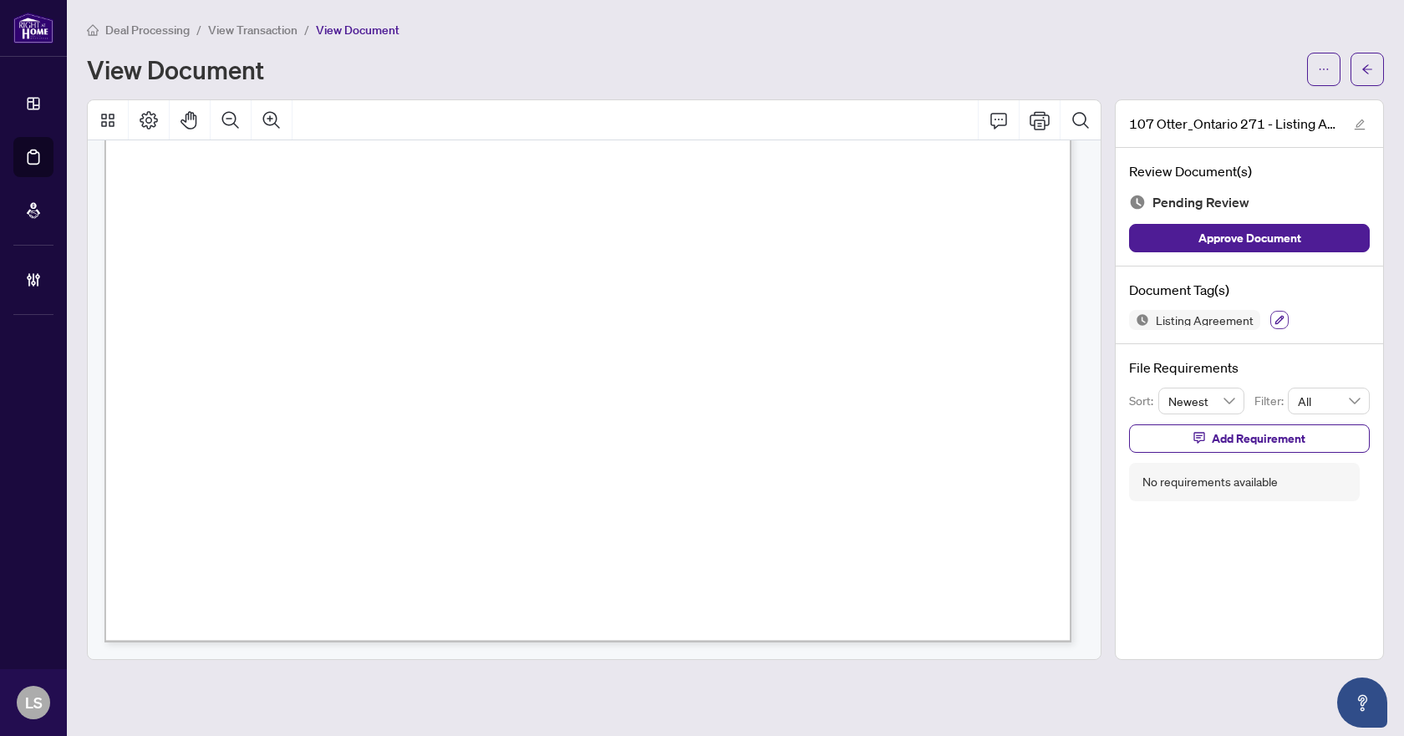
click at [1278, 315] on icon "button" at bounding box center [1280, 320] width 10 height 10
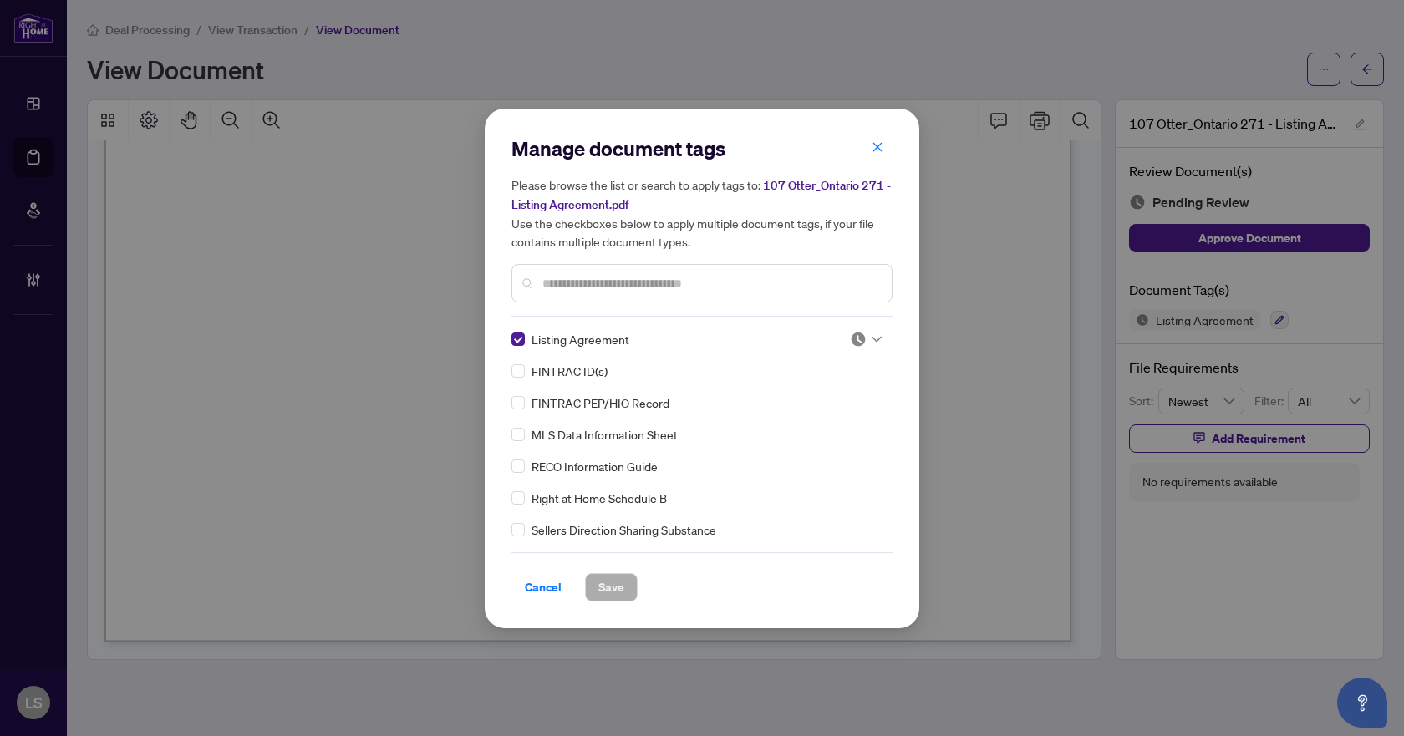
click at [866, 340] on div at bounding box center [866, 339] width 32 height 17
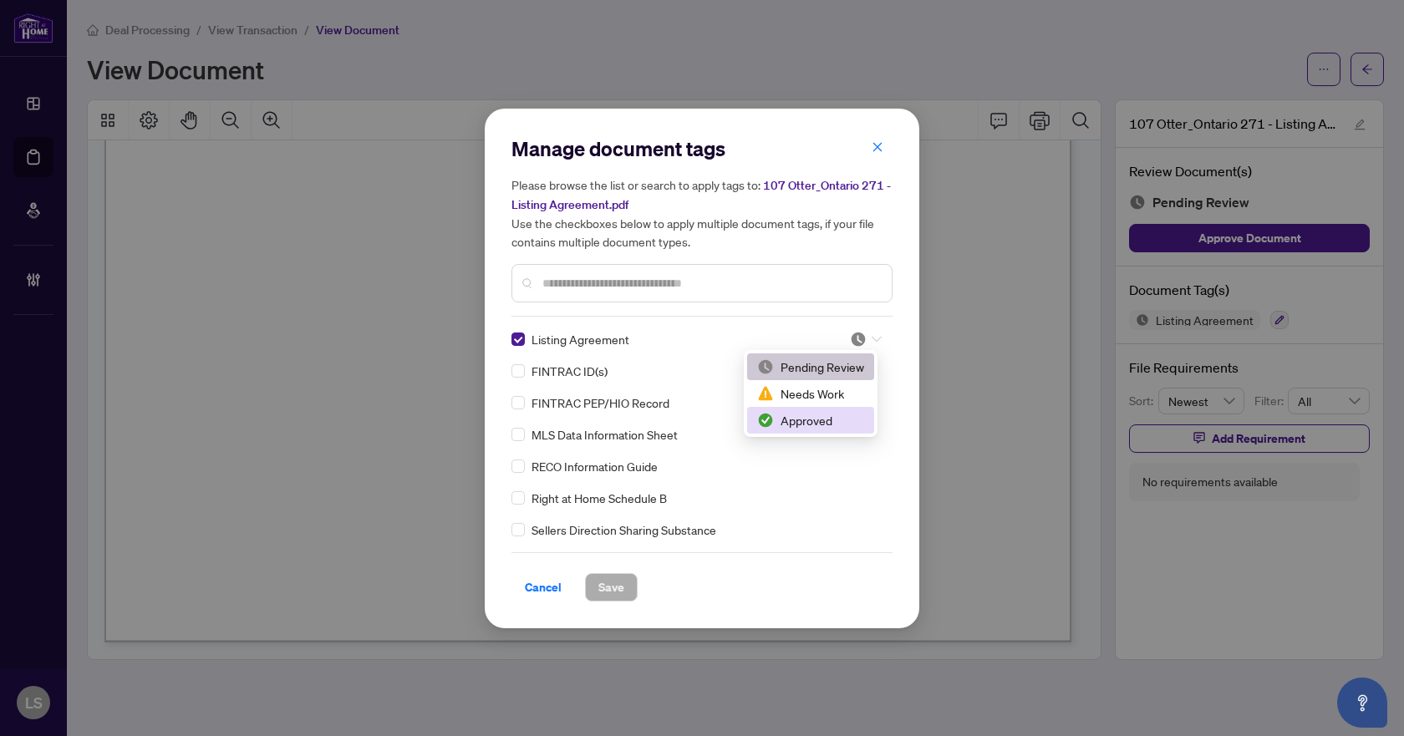
click at [824, 425] on div "Approved" at bounding box center [810, 420] width 107 height 18
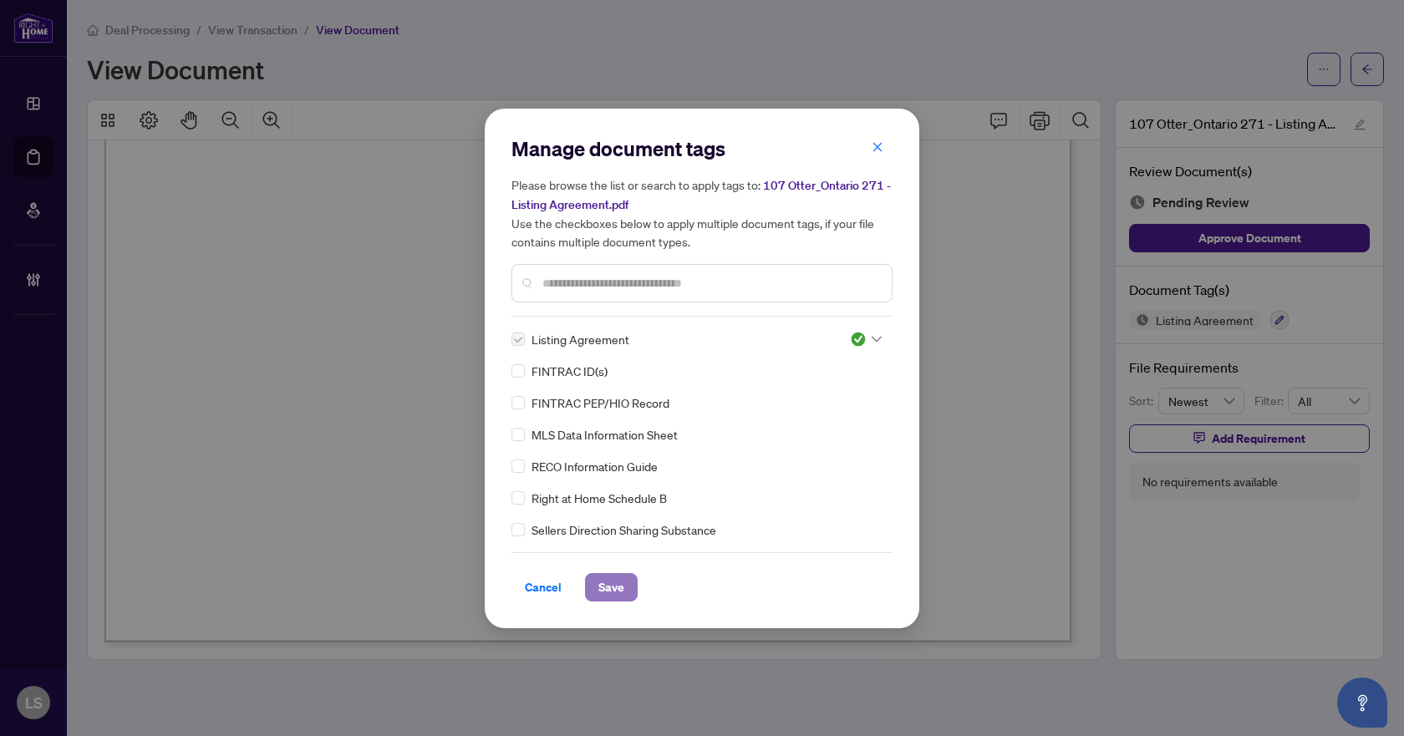
click at [616, 590] on span "Save" at bounding box center [611, 587] width 26 height 27
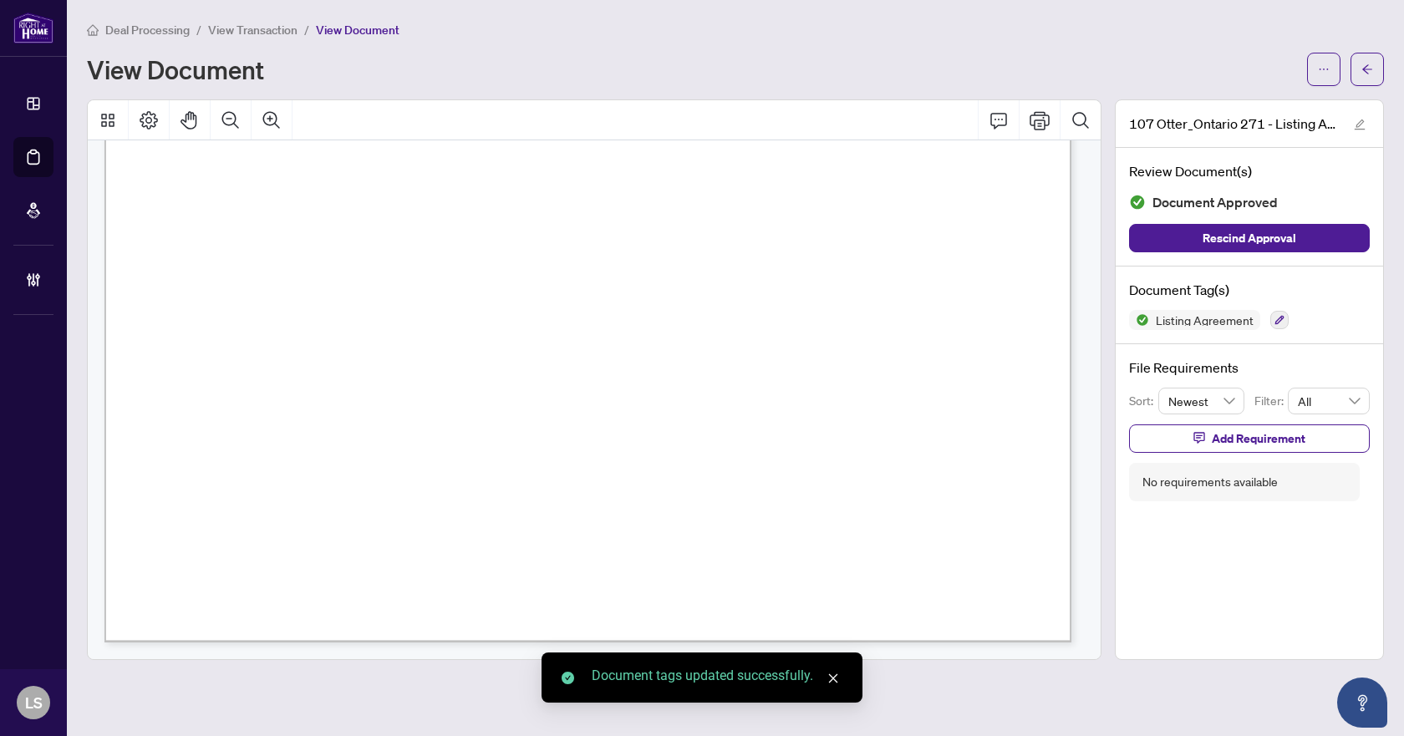
click at [1368, 74] on icon "arrow-left" at bounding box center [1368, 70] width 12 height 12
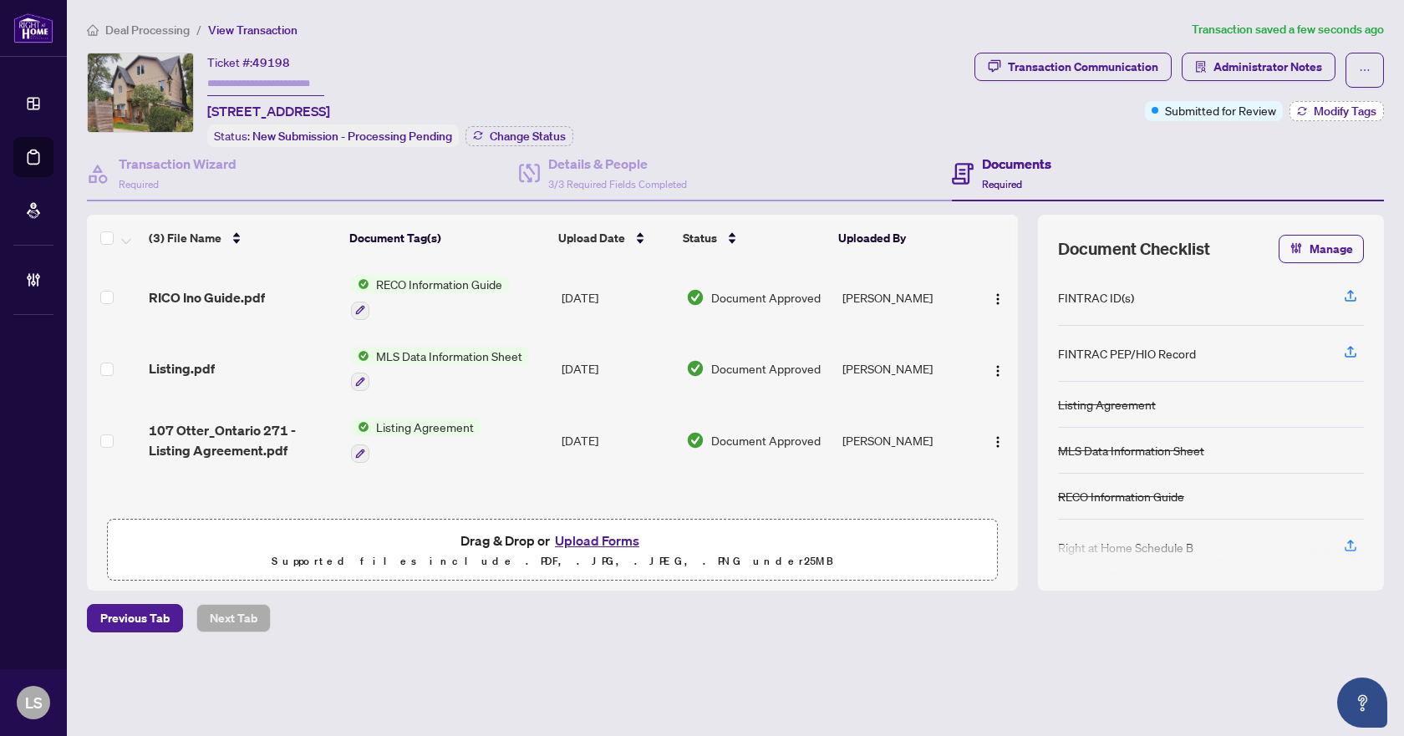
click at [1322, 110] on span "Modify Tags" at bounding box center [1345, 111] width 63 height 12
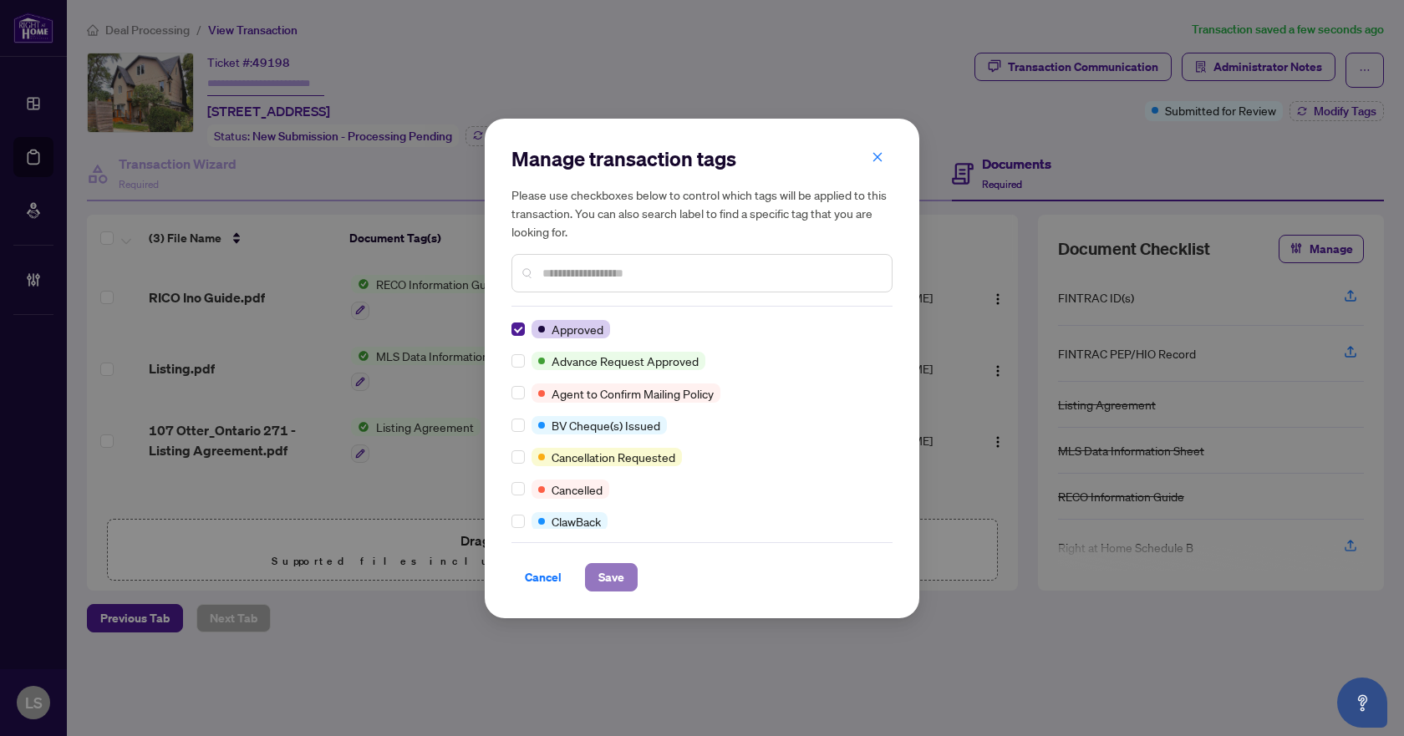
click at [609, 568] on span "Save" at bounding box center [611, 577] width 26 height 27
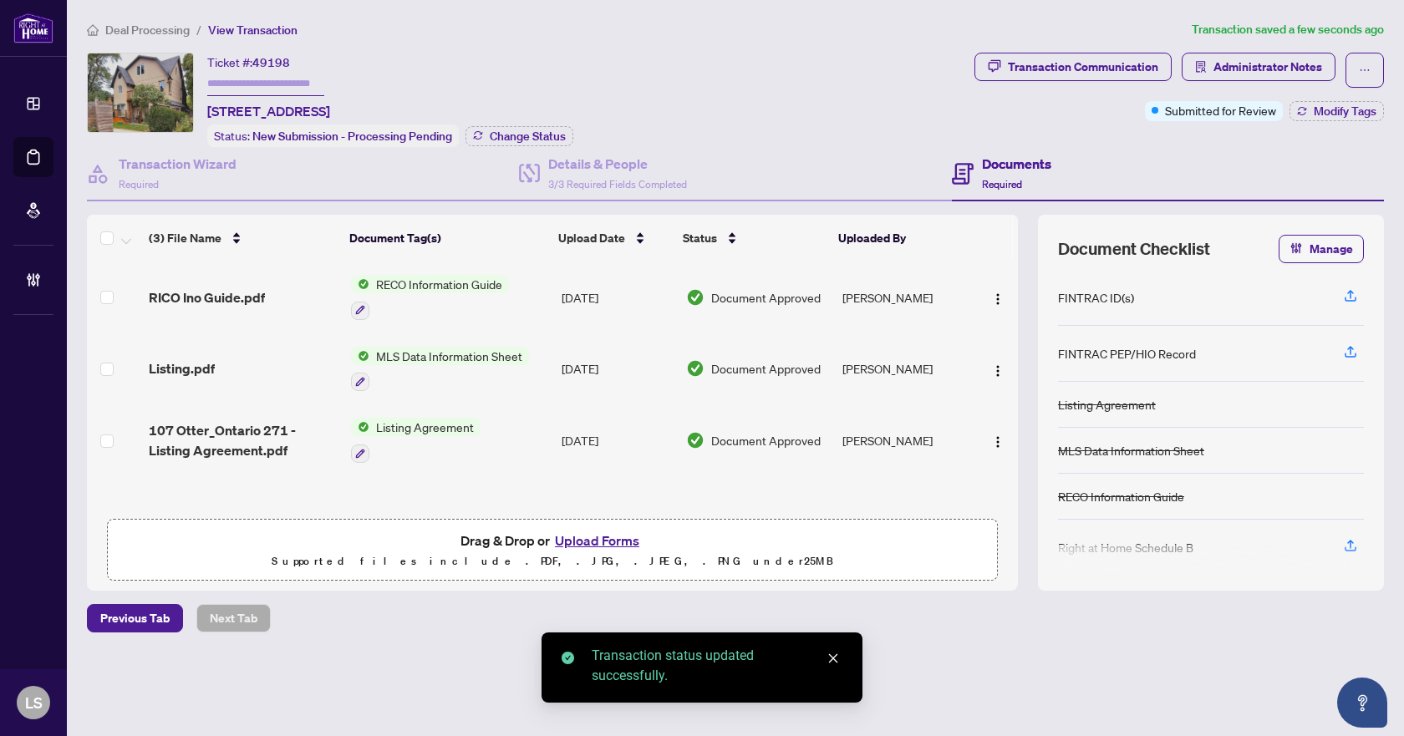
click at [164, 28] on span "Deal Processing" at bounding box center [147, 30] width 84 height 15
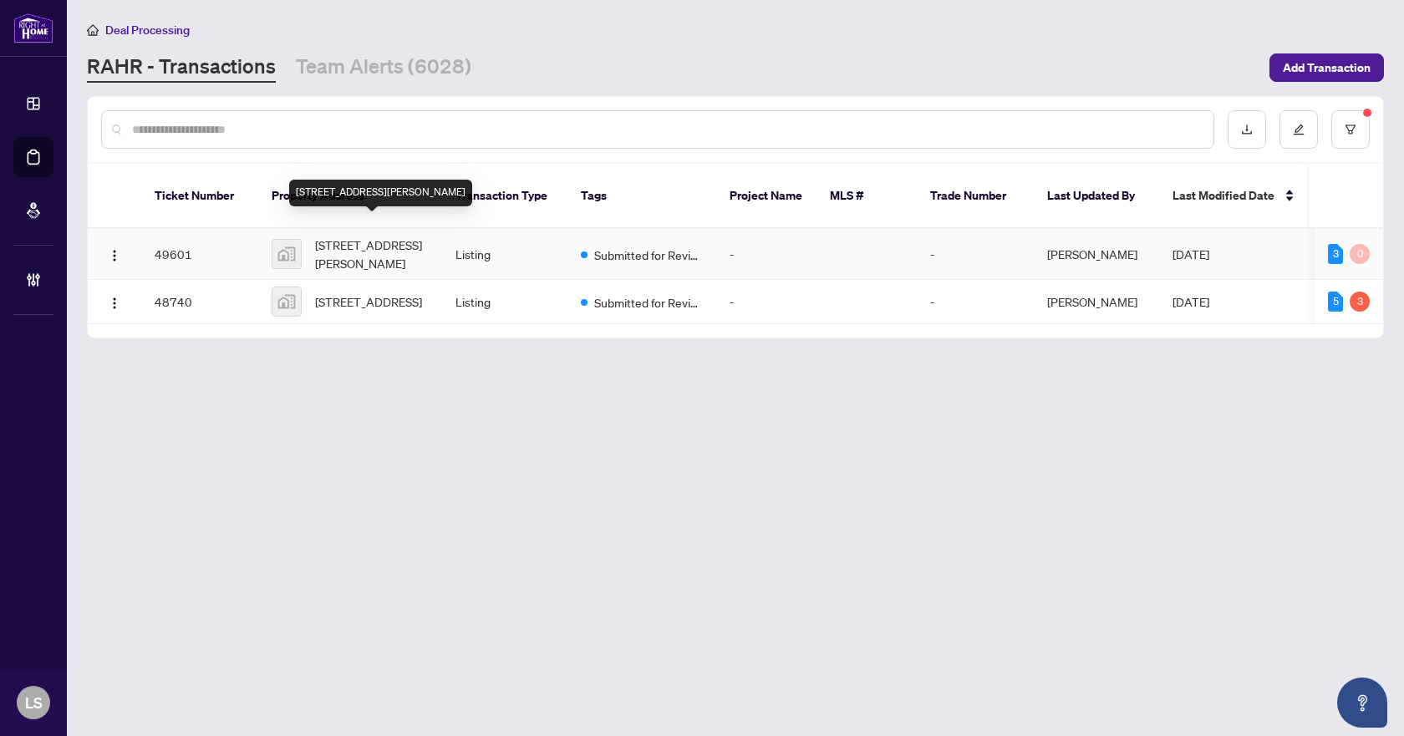
click at [372, 242] on span "[STREET_ADDRESS][PERSON_NAME]" at bounding box center [372, 254] width 114 height 37
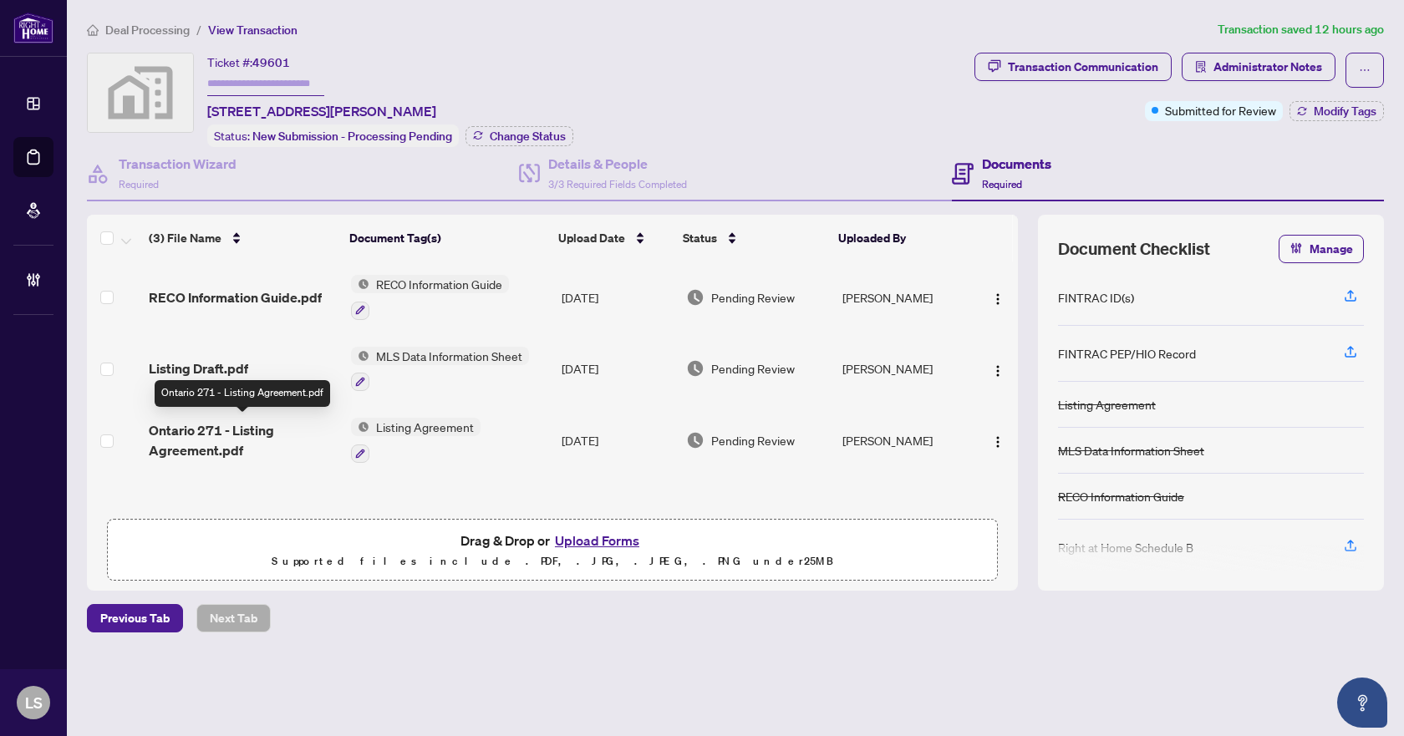
click at [211, 449] on span "Ontario 271 - Listing Agreement.pdf" at bounding box center [243, 440] width 189 height 40
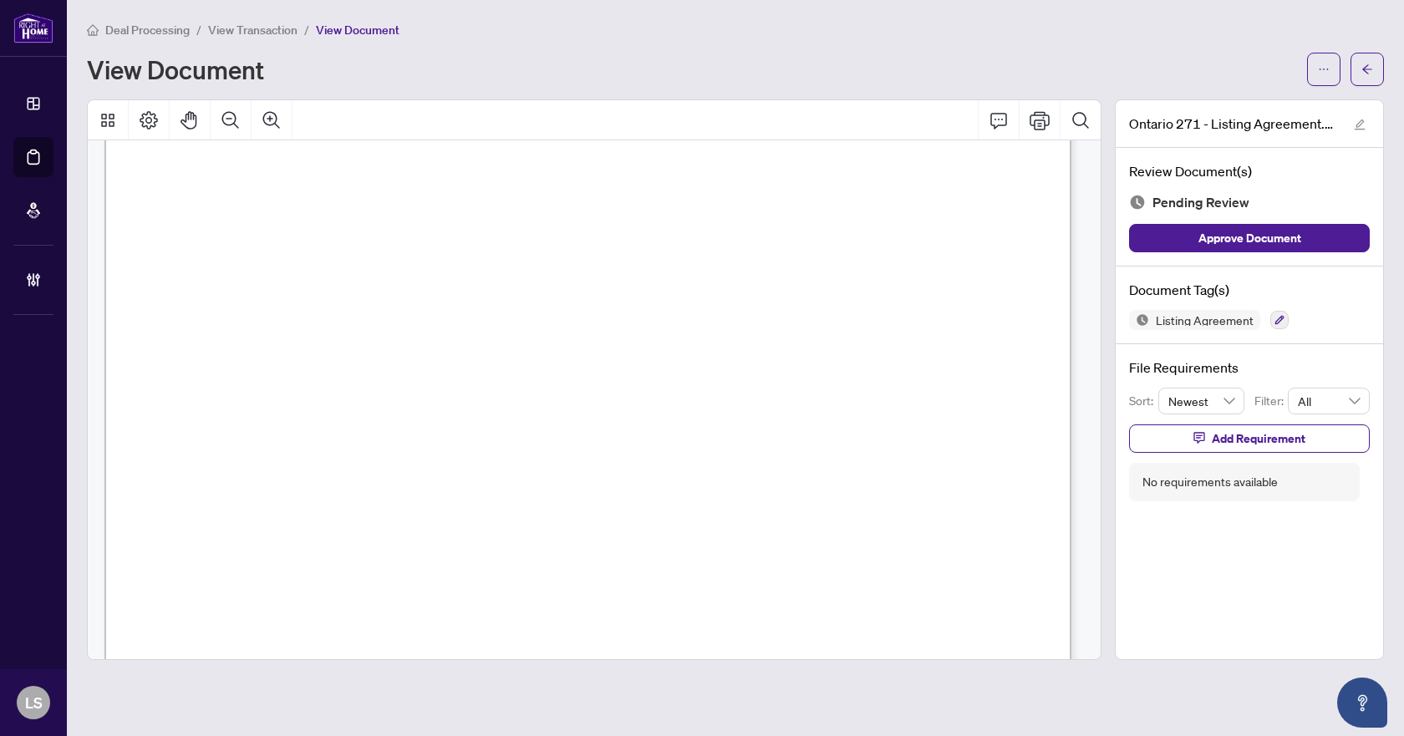
scroll to position [334, 0]
click at [1359, 69] on button "button" at bounding box center [1367, 69] width 33 height 33
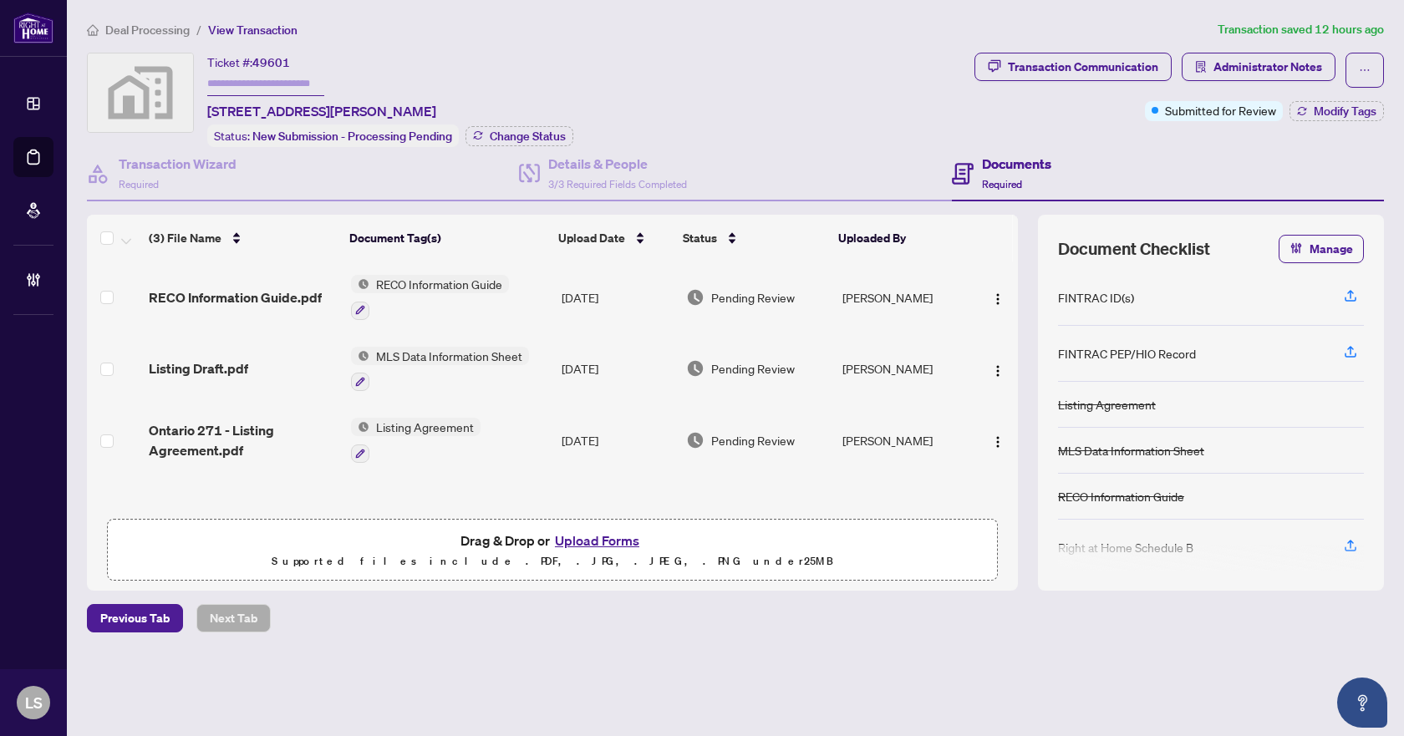
click at [232, 371] on span "Listing Draft.pdf" at bounding box center [198, 369] width 99 height 20
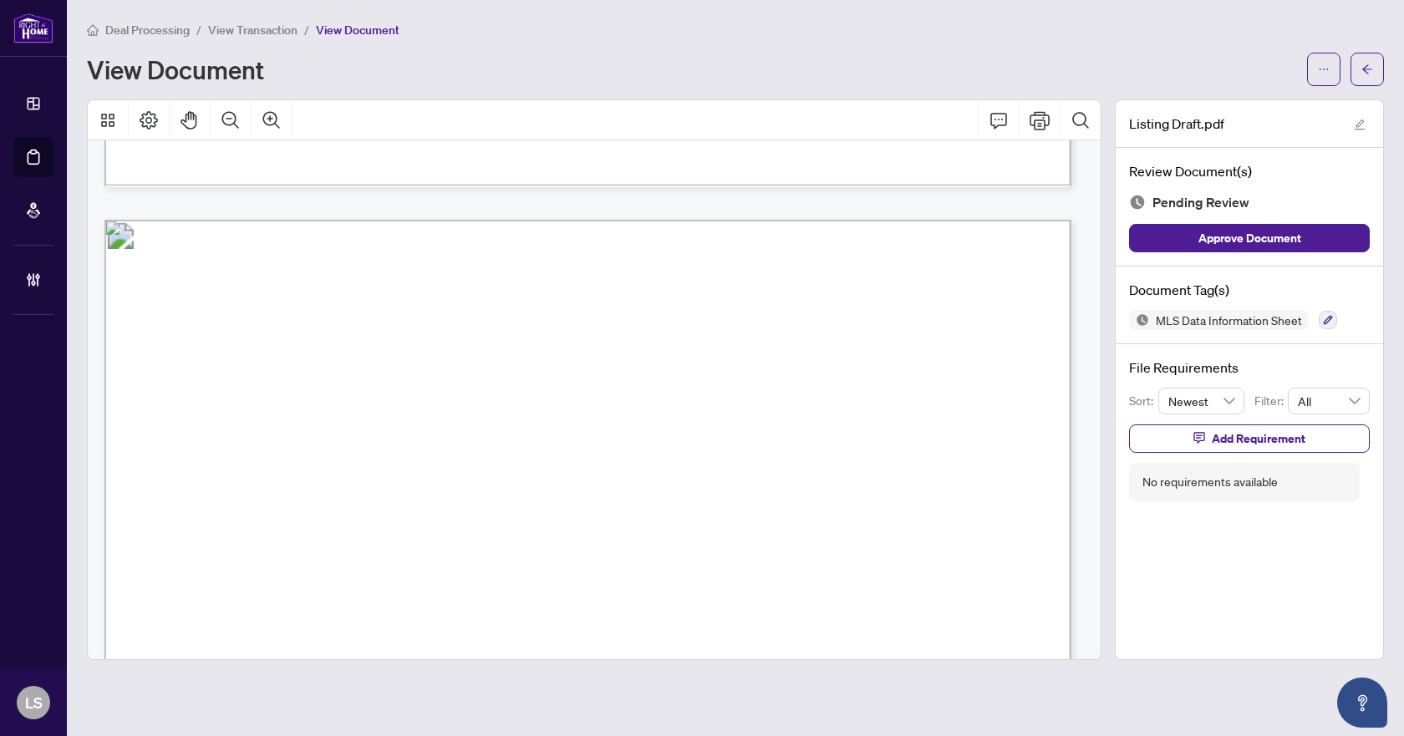
scroll to position [919, 0]
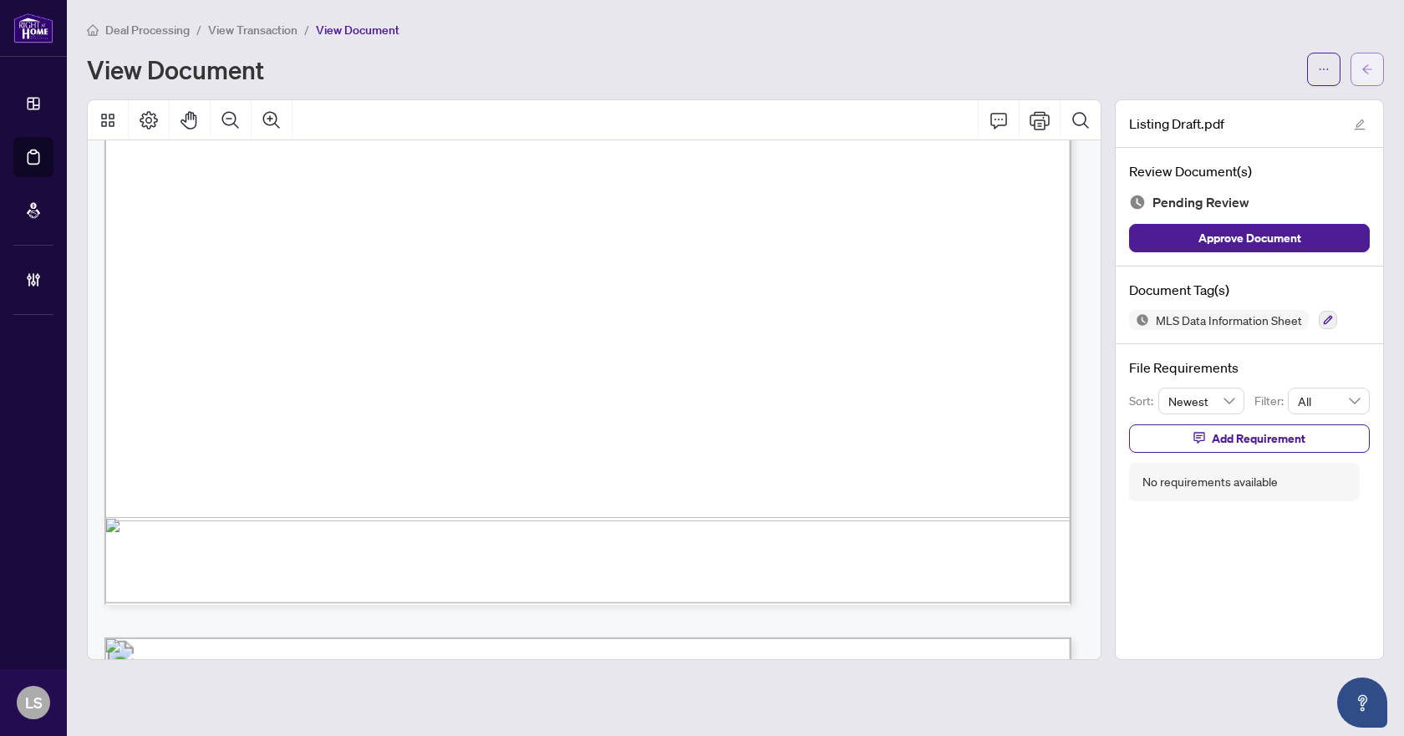
click at [1358, 75] on button "button" at bounding box center [1367, 69] width 33 height 33
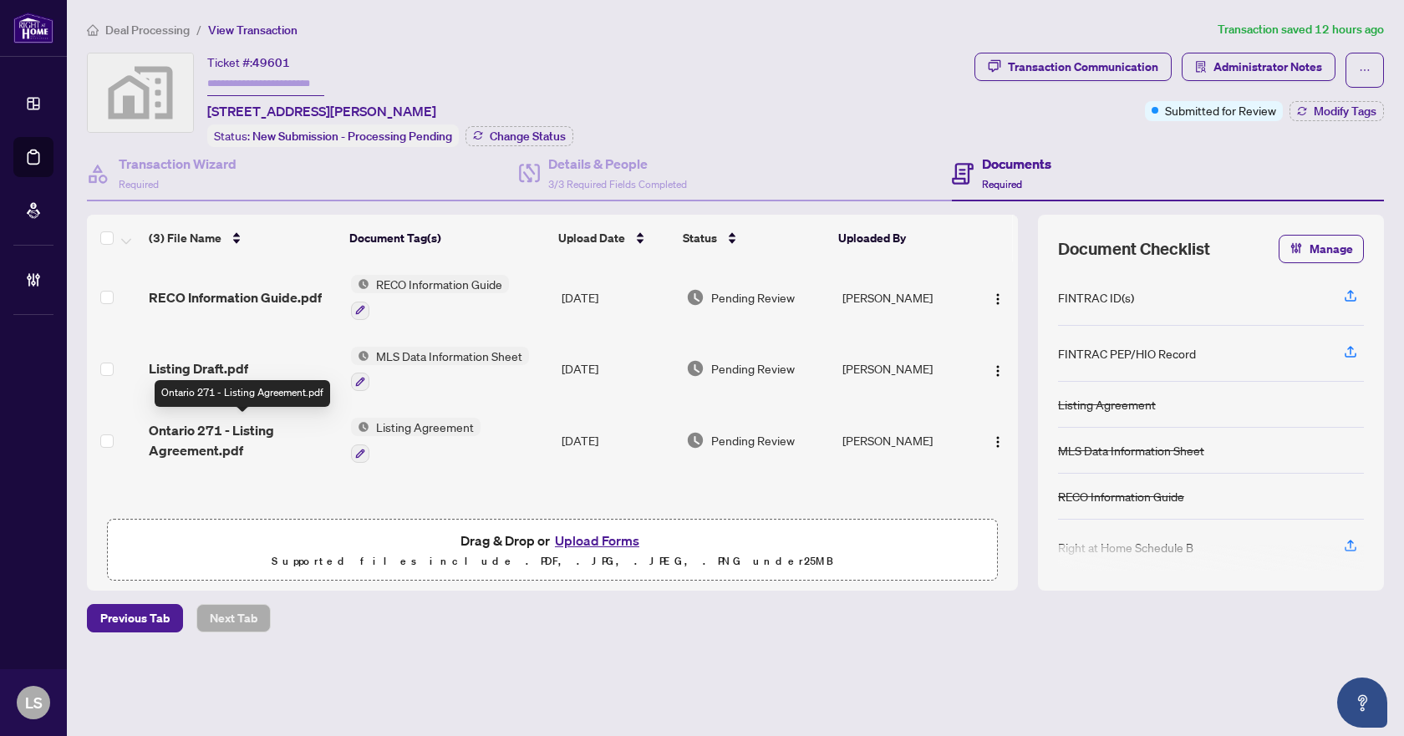
click at [181, 420] on span "Ontario 271 - Listing Agreement.pdf" at bounding box center [243, 440] width 189 height 40
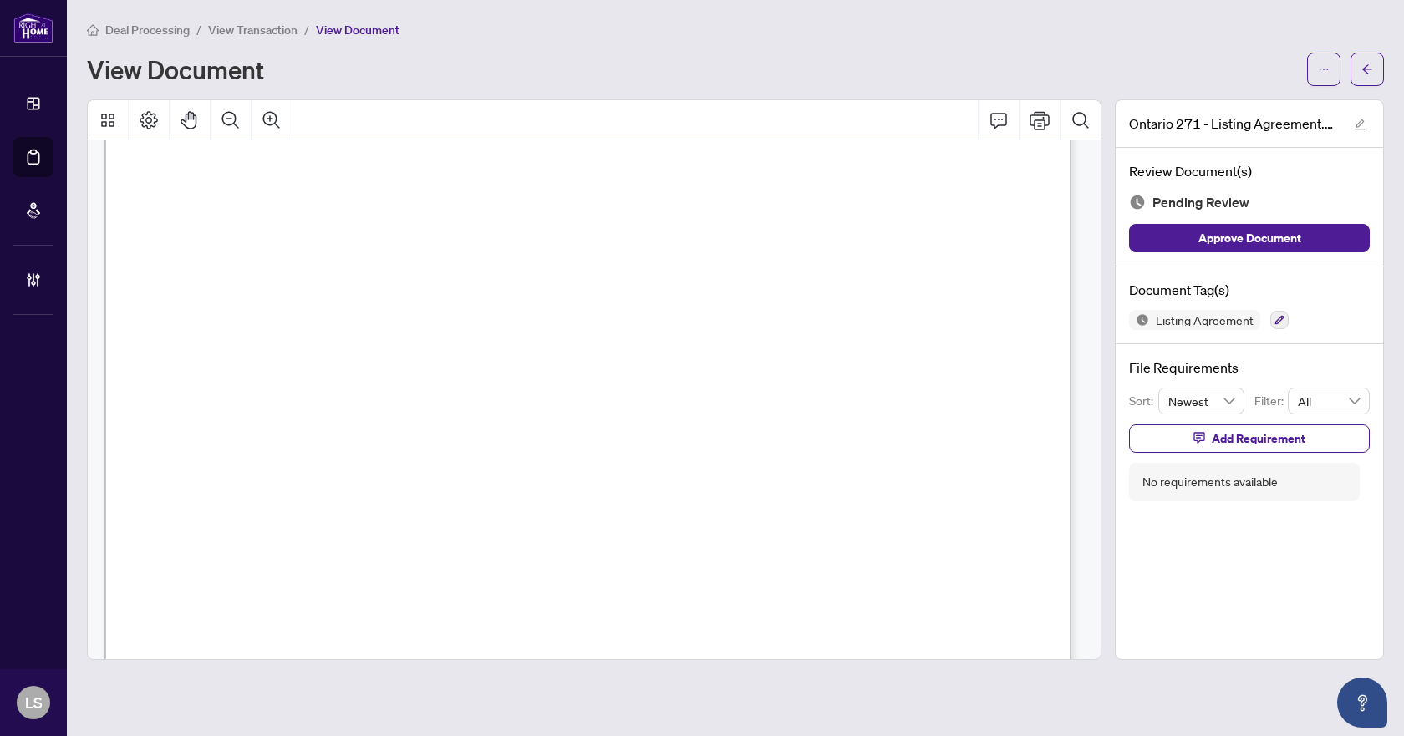
scroll to position [334, 0]
click at [1363, 65] on icon "arrow-left" at bounding box center [1368, 70] width 12 height 12
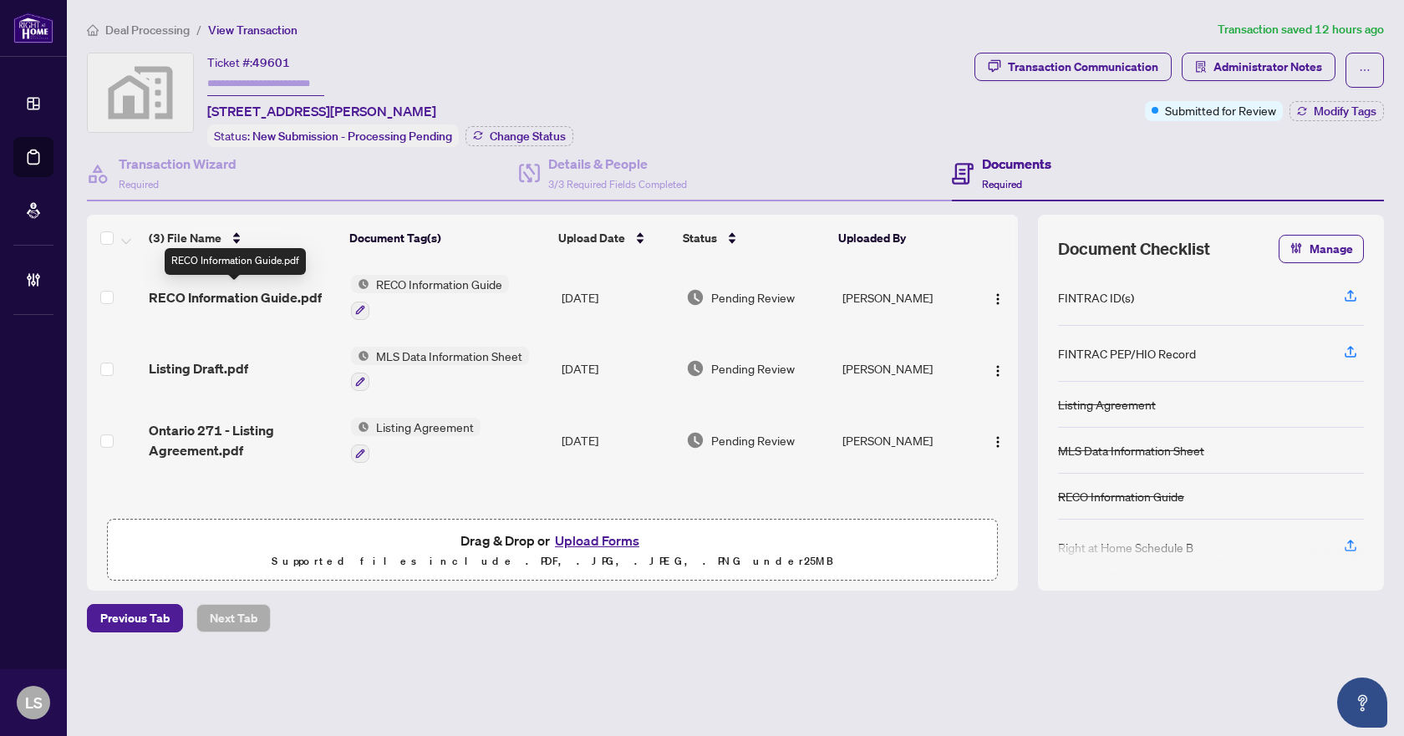
click at [247, 289] on span "RECO Information Guide.pdf" at bounding box center [235, 298] width 173 height 20
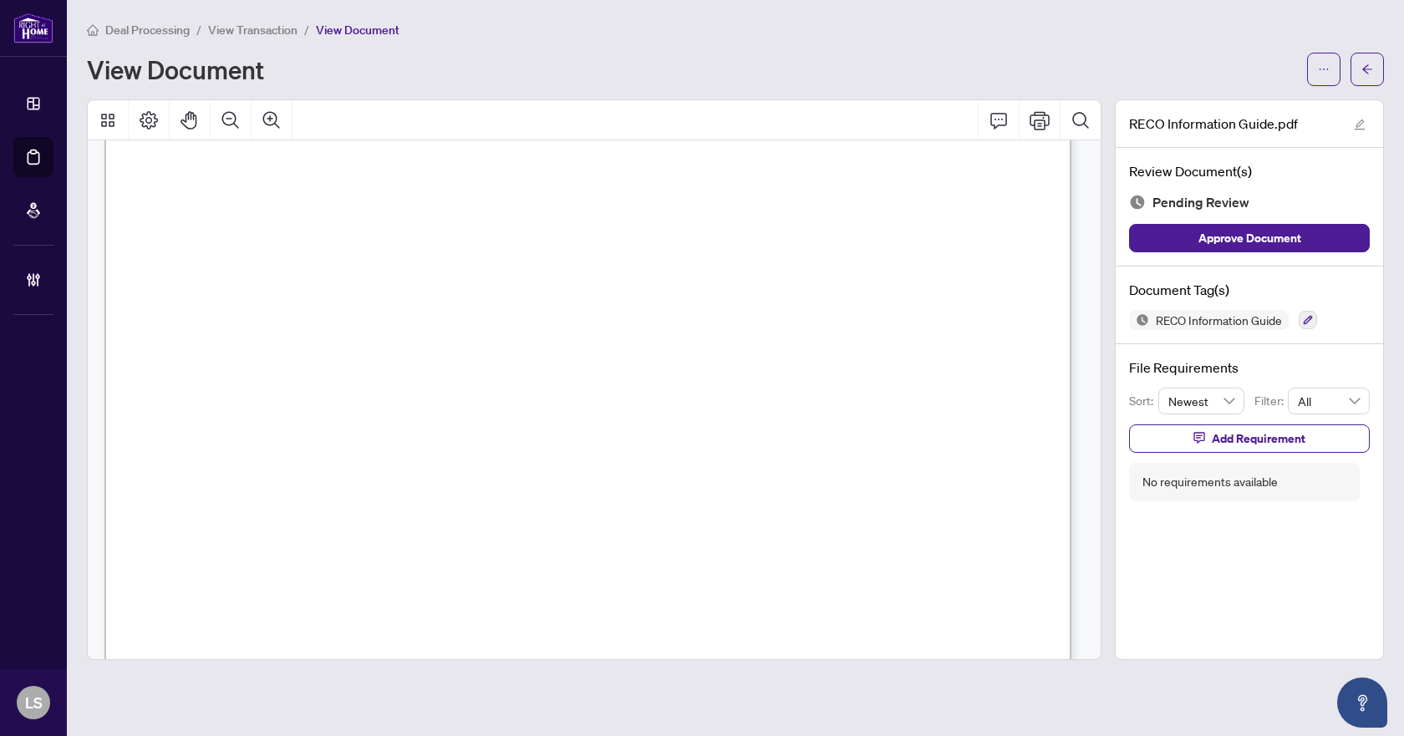
scroll to position [15548, 0]
click at [1309, 321] on icon "button" at bounding box center [1308, 320] width 9 height 9
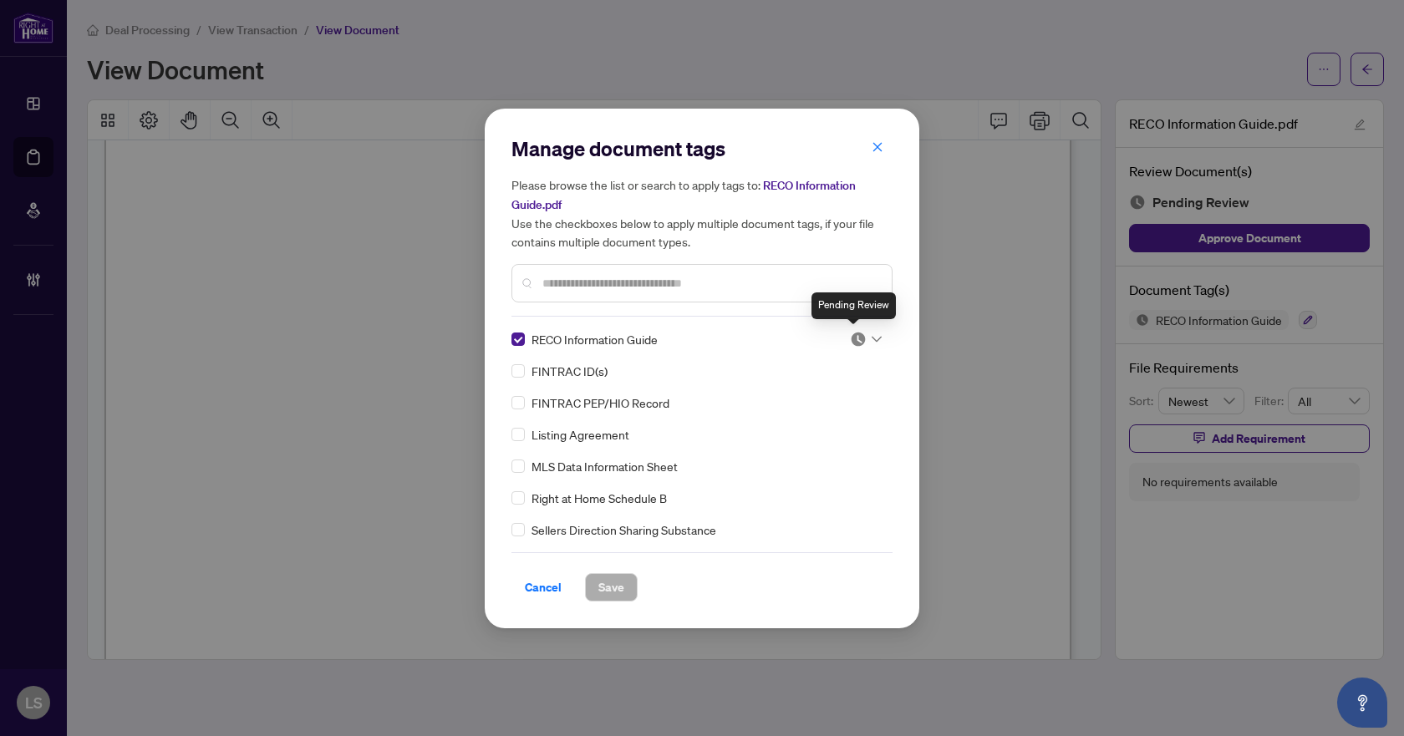
click at [863, 340] on div at bounding box center [866, 339] width 32 height 17
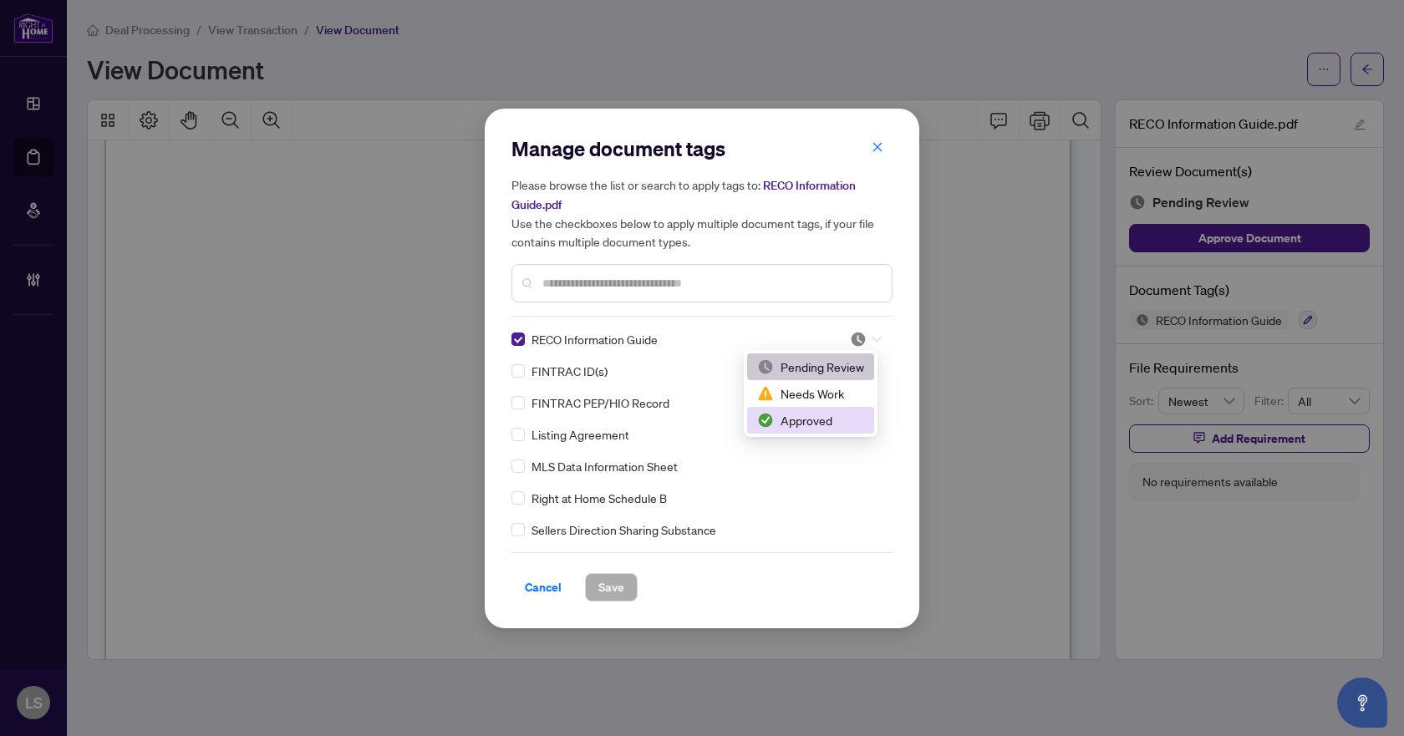
click at [839, 418] on div "Approved" at bounding box center [810, 420] width 107 height 18
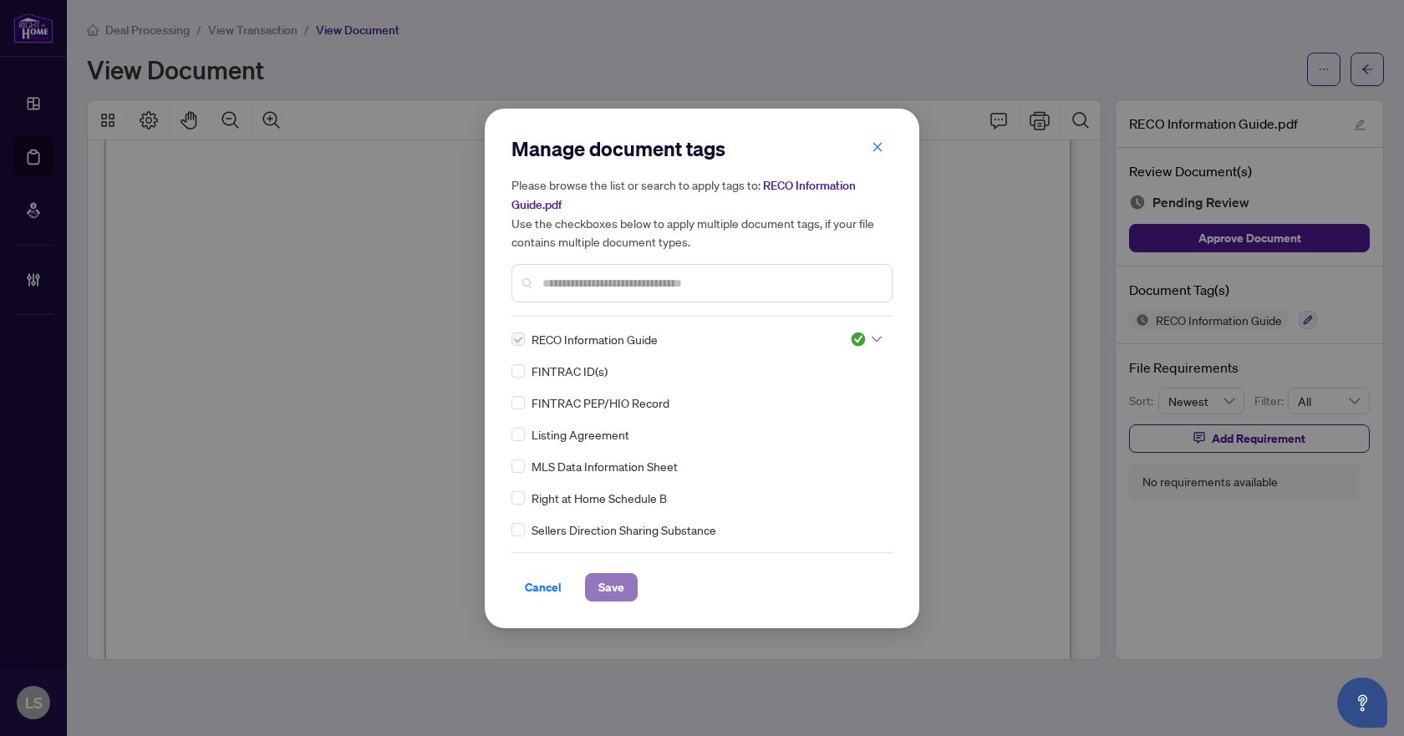
click at [598, 592] on span "Save" at bounding box center [611, 587] width 26 height 27
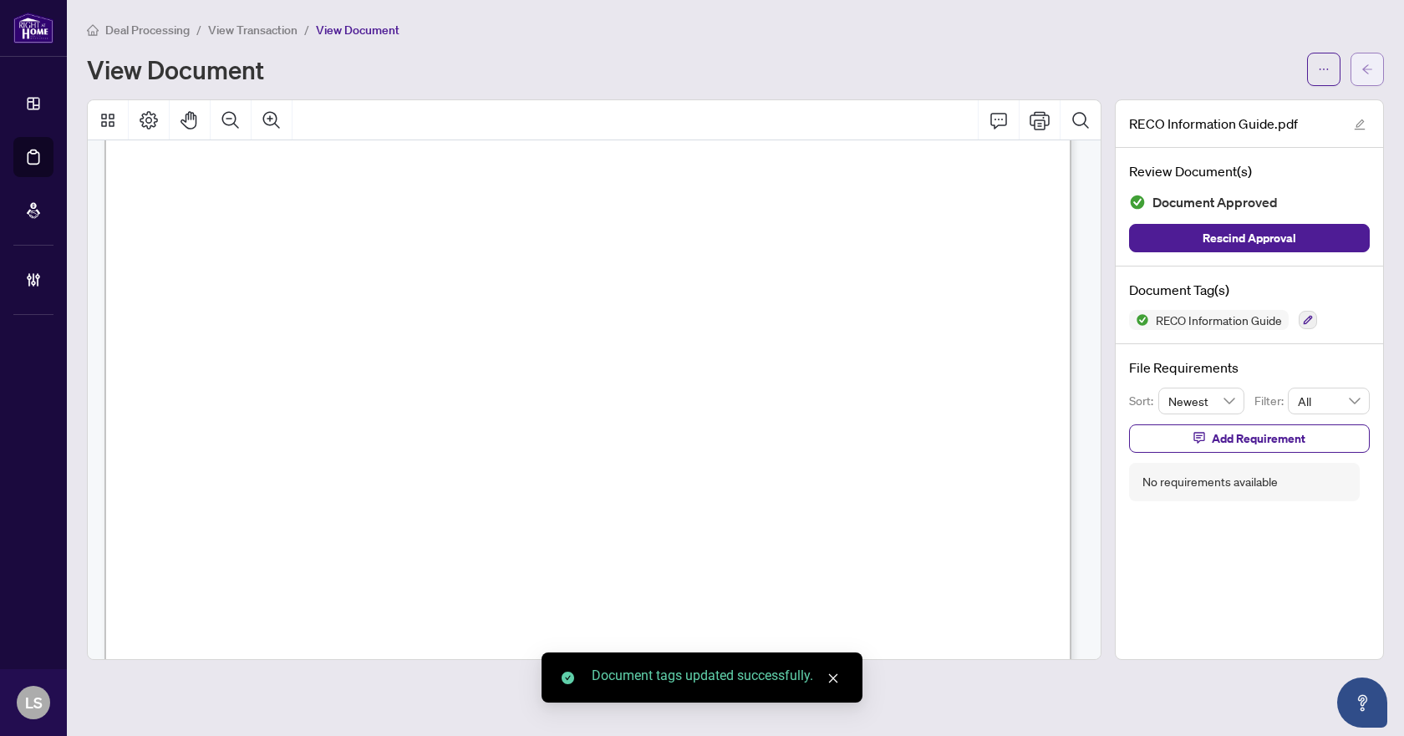
click at [1360, 74] on button "button" at bounding box center [1367, 69] width 33 height 33
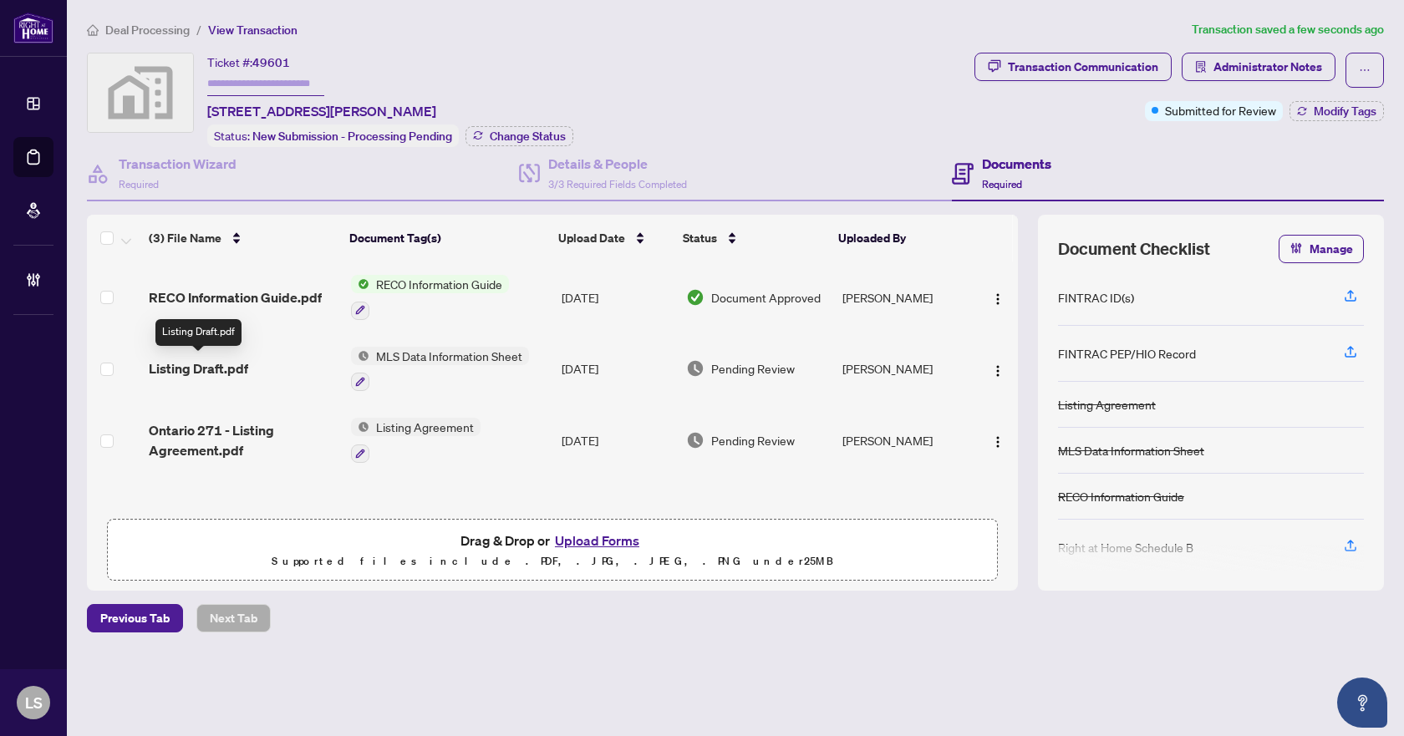
click at [233, 364] on span "Listing Draft.pdf" at bounding box center [198, 369] width 99 height 20
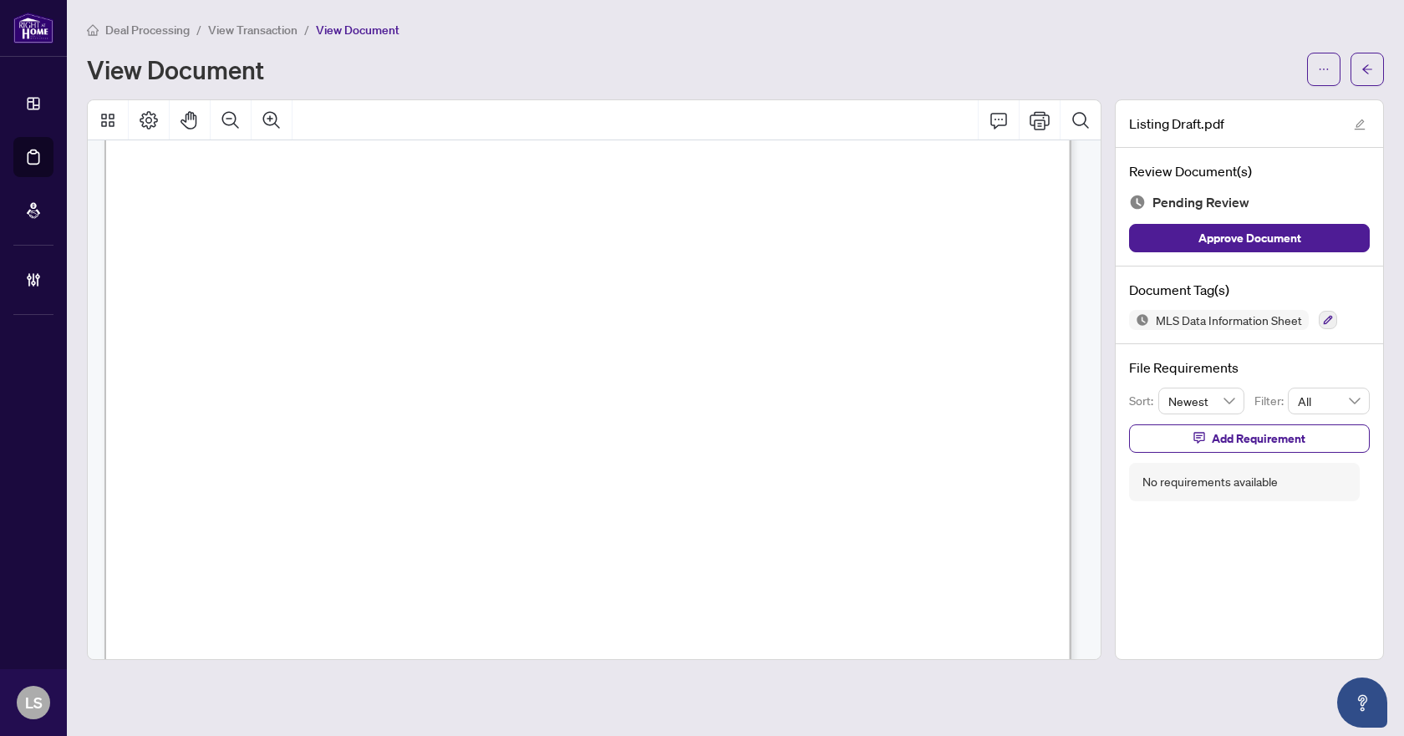
scroll to position [1505, 0]
click at [1363, 64] on icon "arrow-left" at bounding box center [1368, 70] width 12 height 12
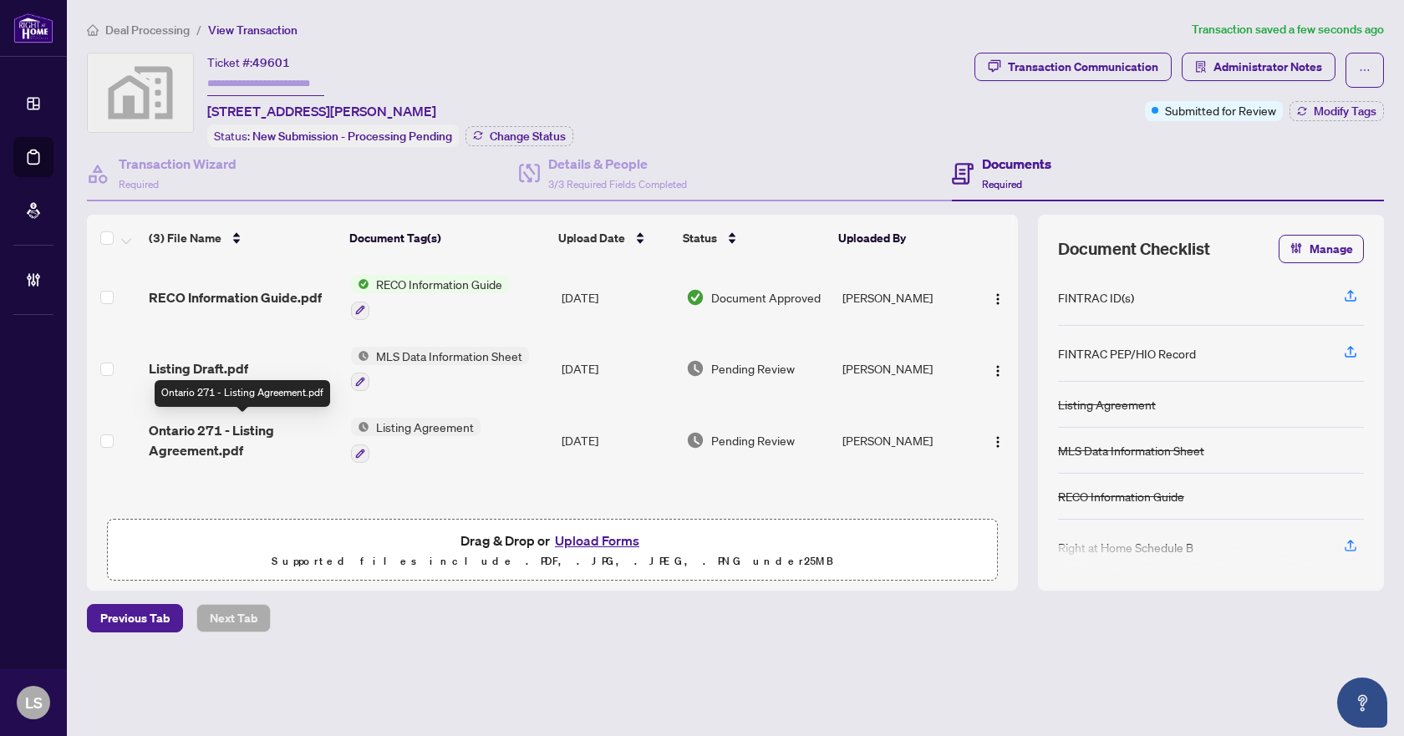
click at [216, 429] on span "Ontario 271 - Listing Agreement.pdf" at bounding box center [243, 440] width 189 height 40
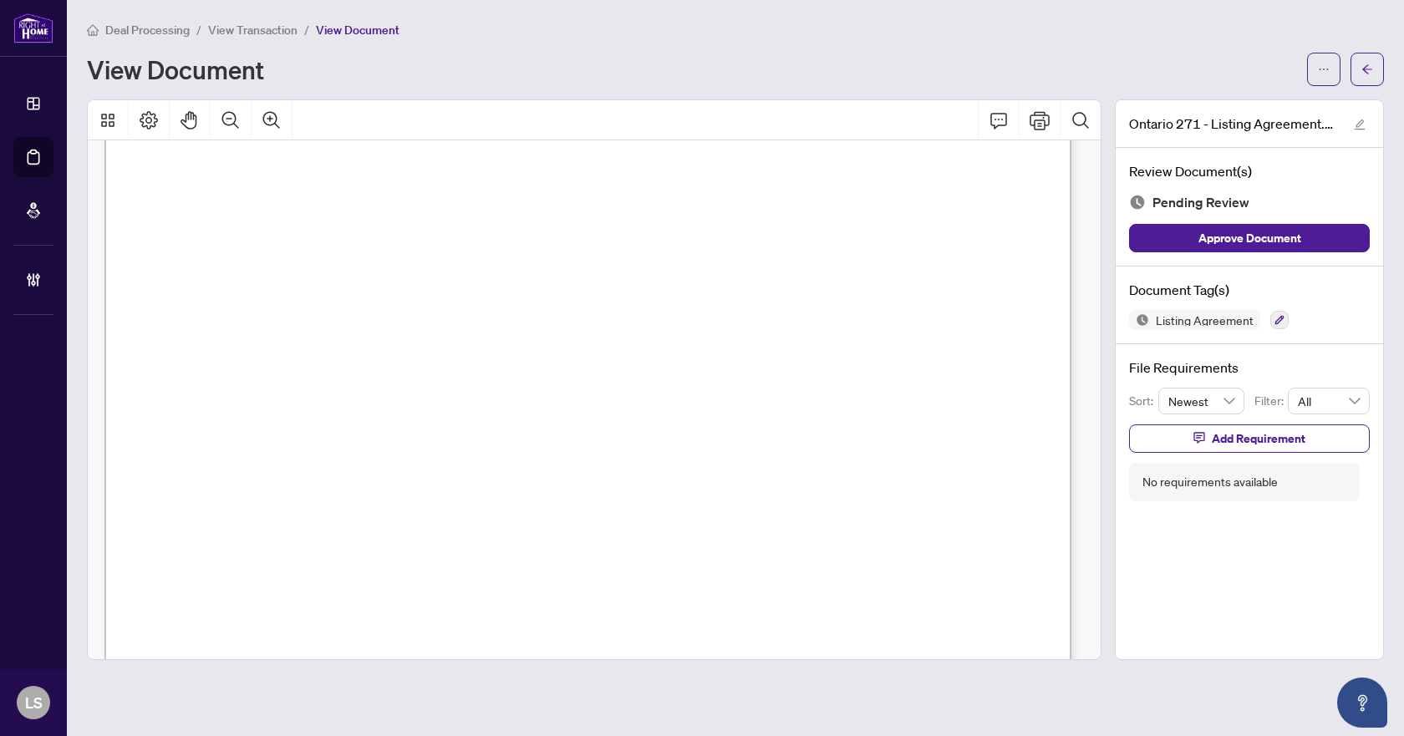
scroll to position [5899, 0]
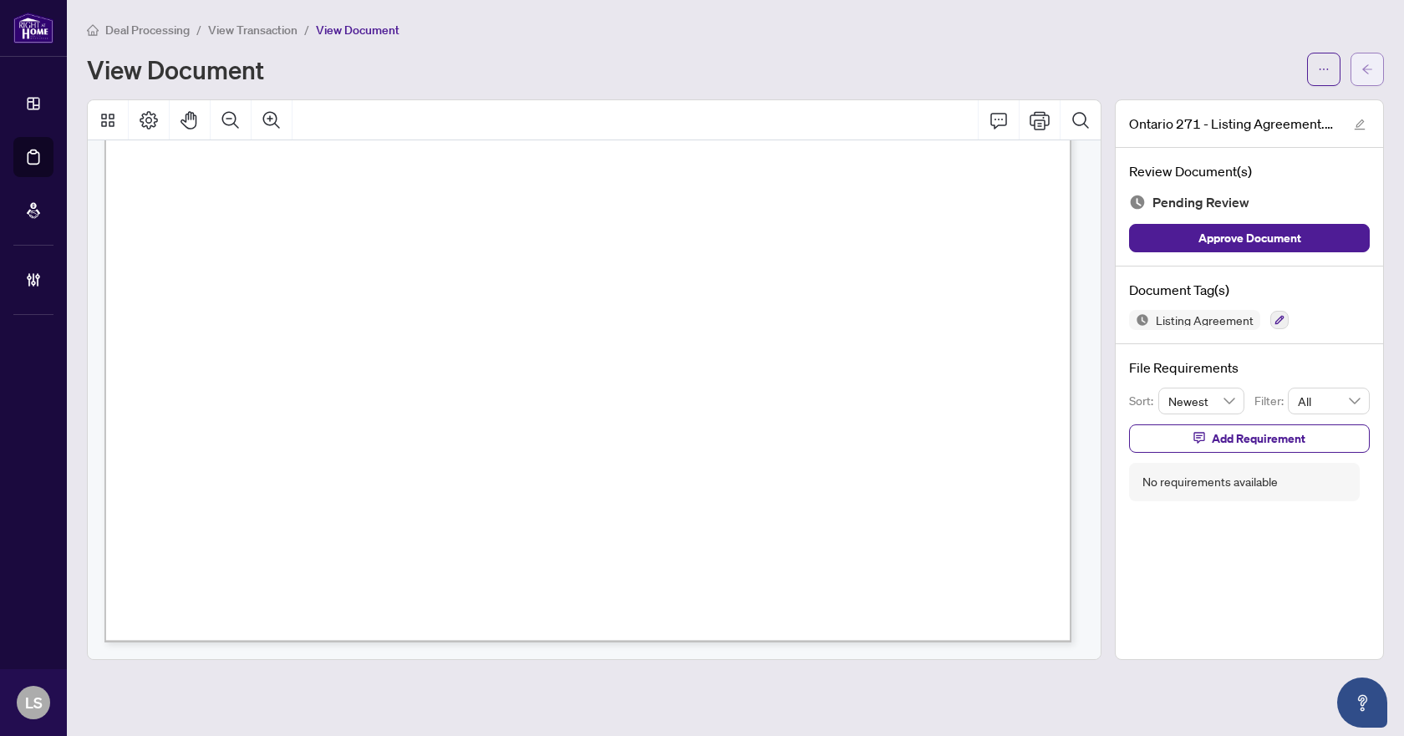
click at [1366, 75] on span "button" at bounding box center [1368, 69] width 12 height 27
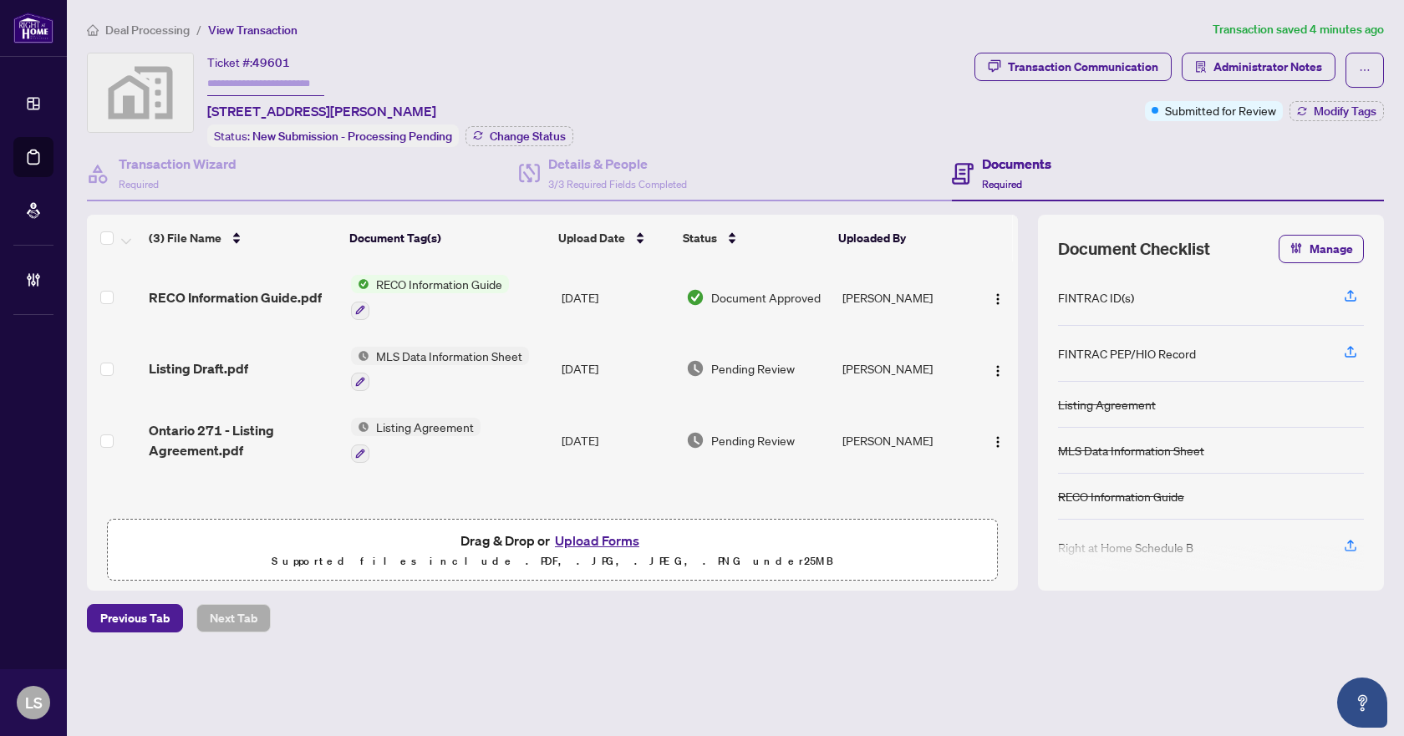
click at [159, 33] on span "Deal Processing" at bounding box center [147, 30] width 84 height 15
